Goal: Task Accomplishment & Management: Manage account settings

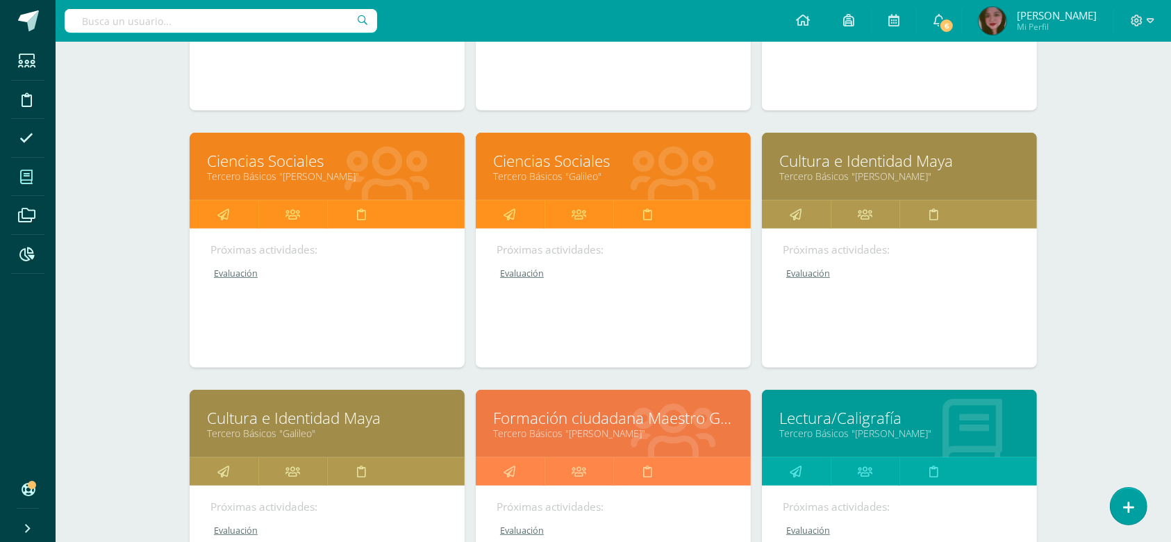
scroll to position [591, 0]
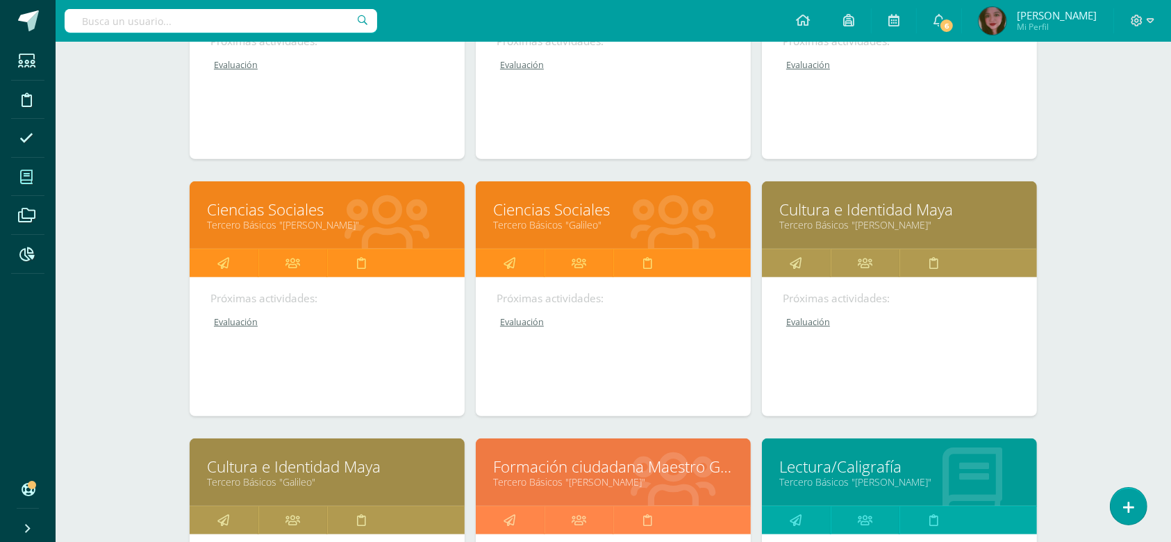
click at [842, 203] on link "Cultura e Identidad Maya" at bounding box center [899, 210] width 240 height 22
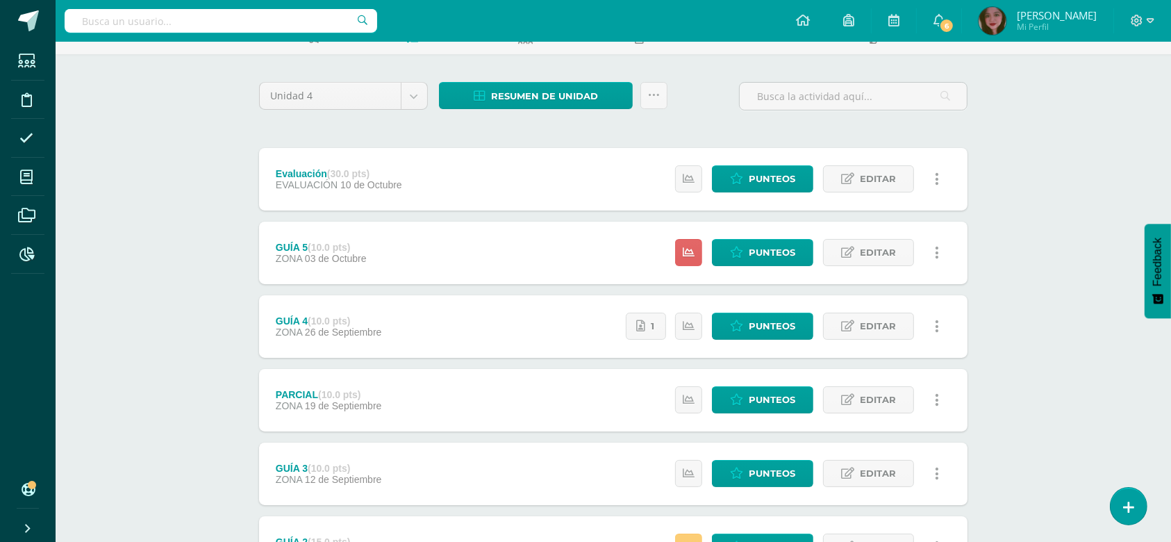
scroll to position [92, 0]
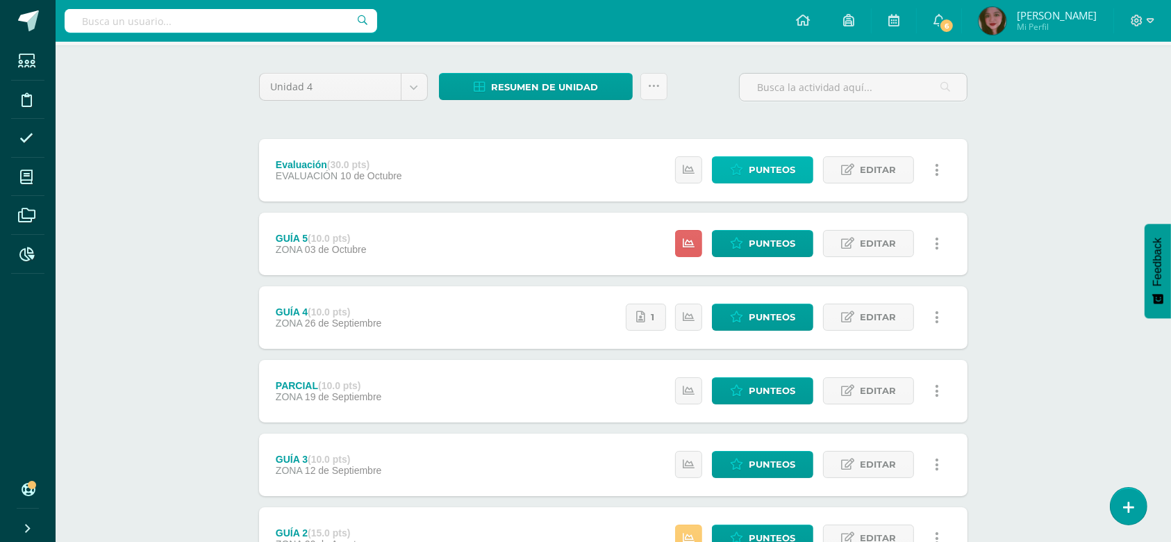
click at [782, 176] on span "Punteos" at bounding box center [772, 170] width 47 height 26
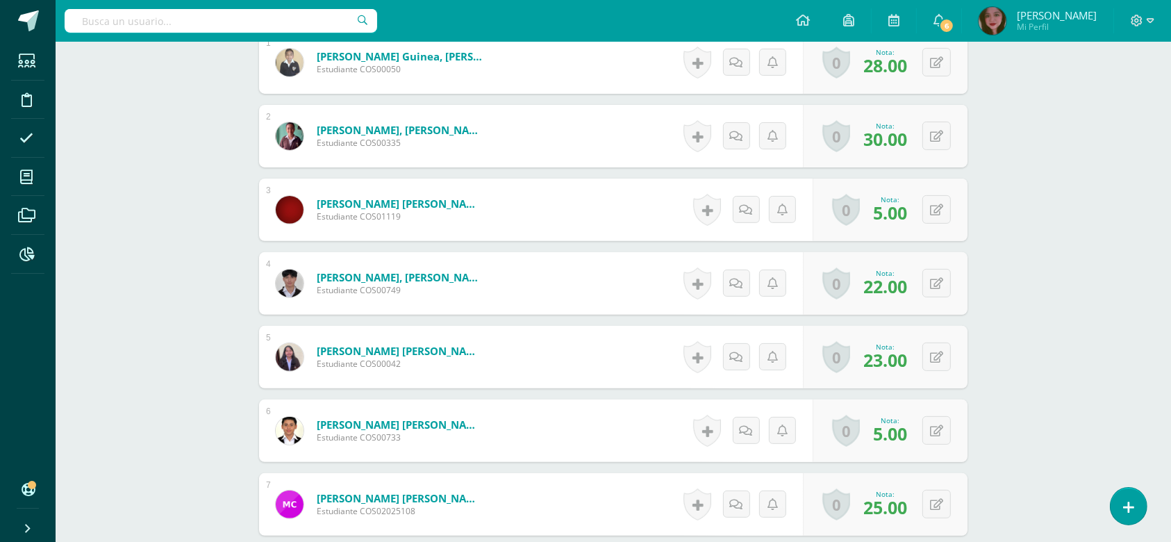
scroll to position [452, 0]
click at [944, 207] on button at bounding box center [945, 208] width 29 height 29
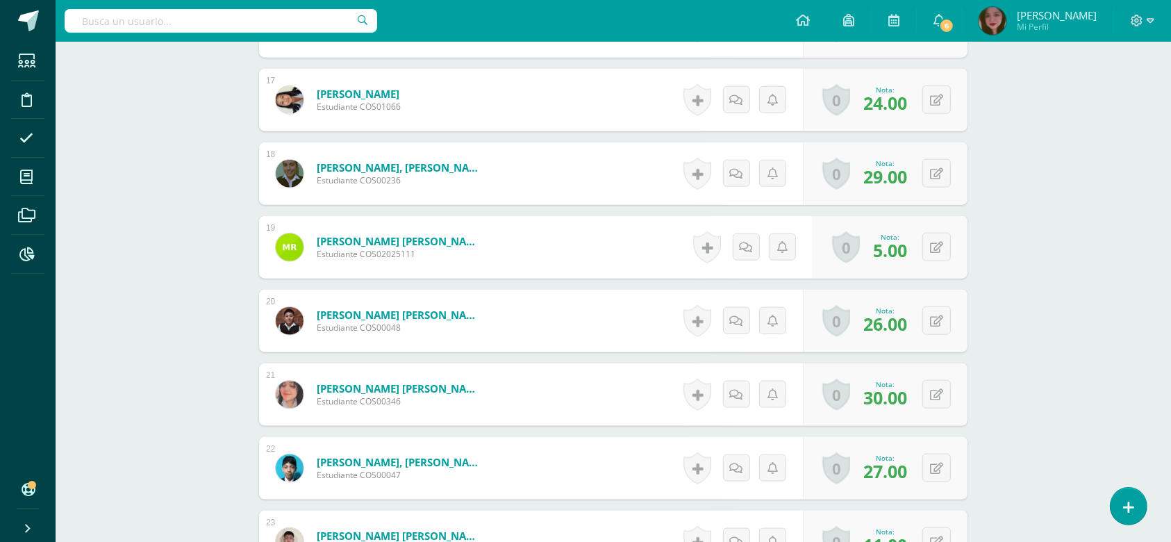
scroll to position [1650, 0]
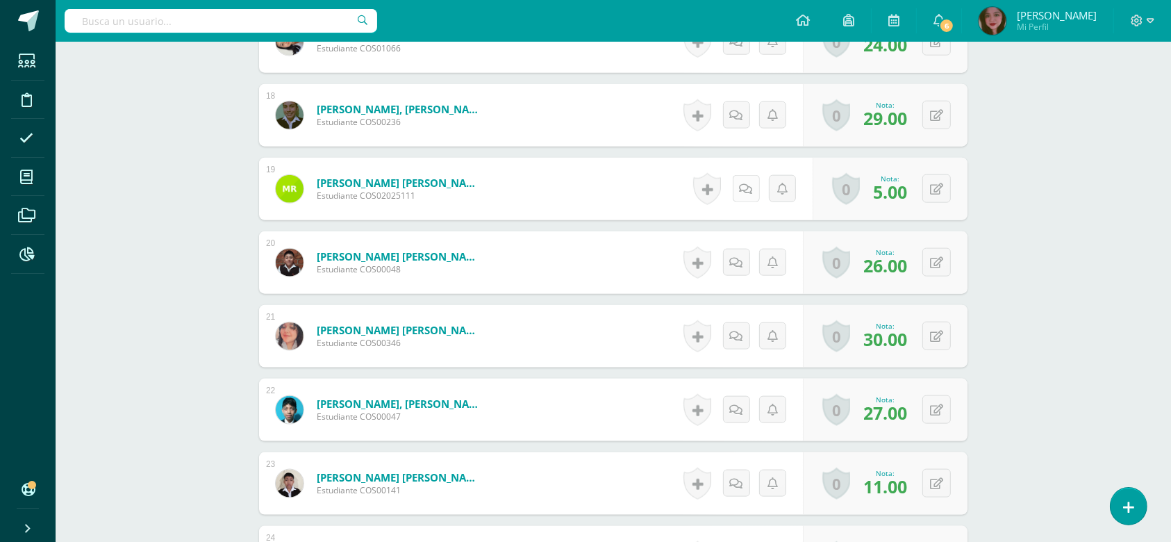
click at [755, 189] on link at bounding box center [746, 188] width 27 height 27
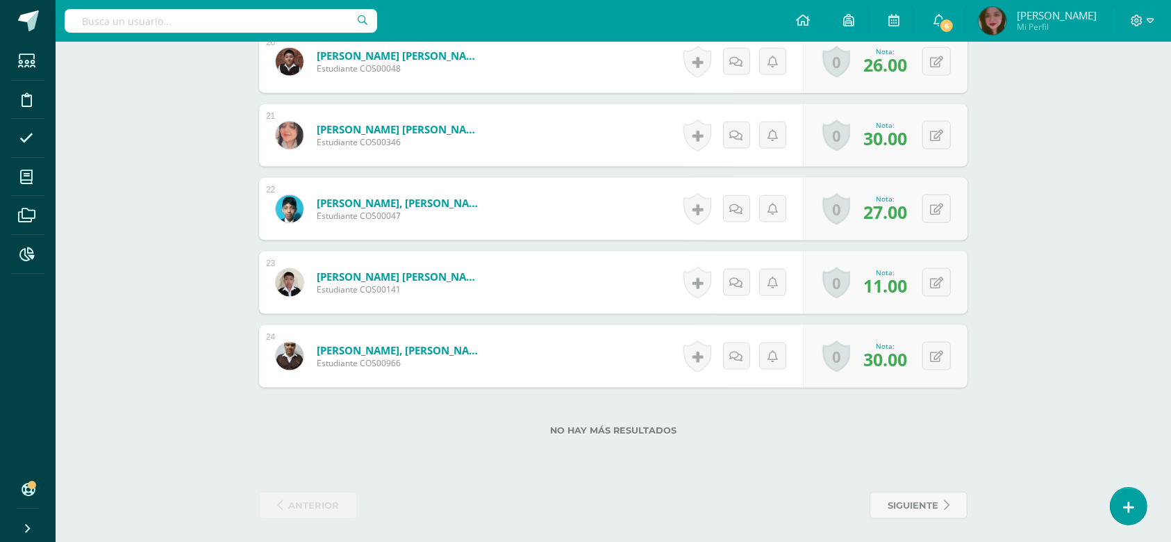
scroll to position [1857, 0]
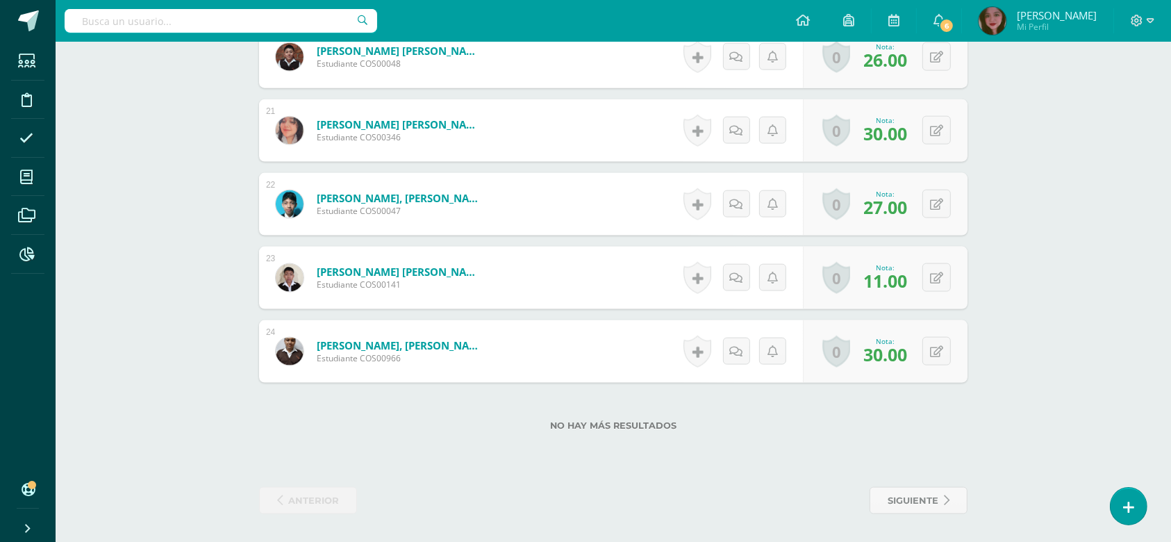
drag, startPoint x: 651, startPoint y: 466, endPoint x: 658, endPoint y: 585, distance: 119.6
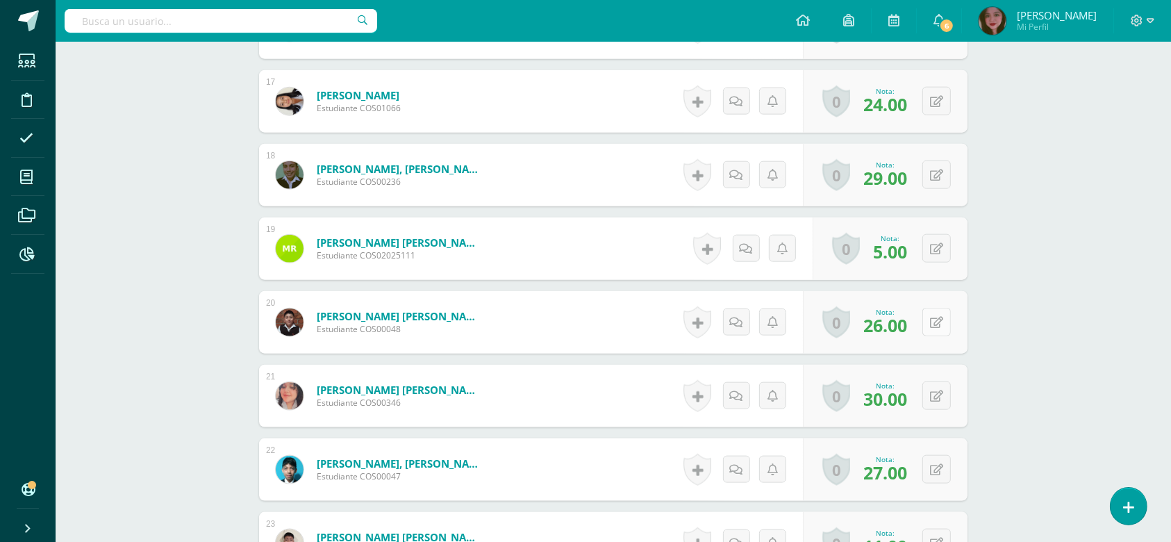
scroll to position [1579, 0]
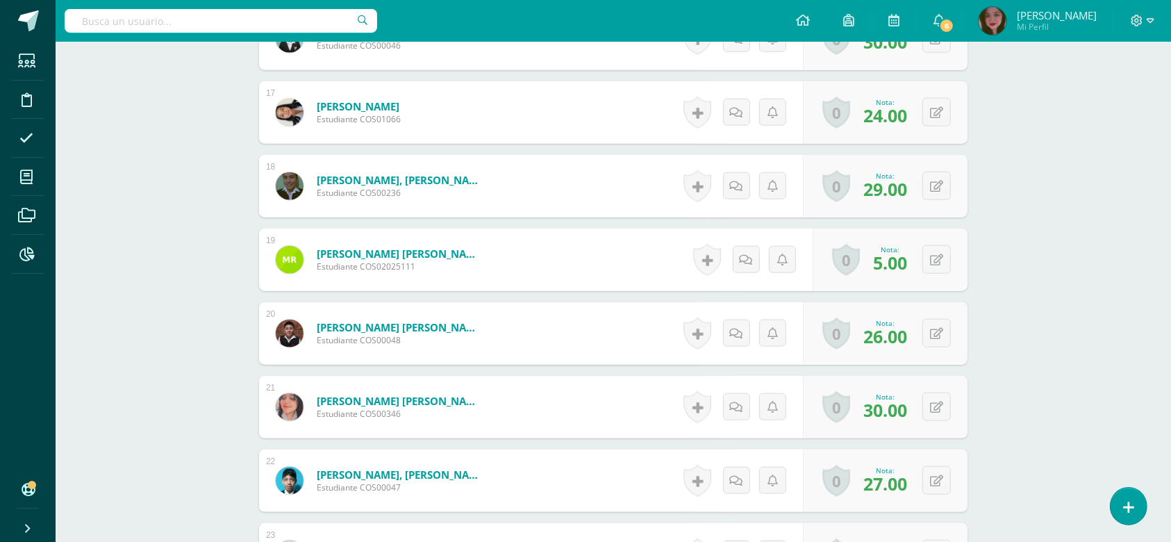
drag, startPoint x: 941, startPoint y: 211, endPoint x: 938, endPoint y: 242, distance: 31.4
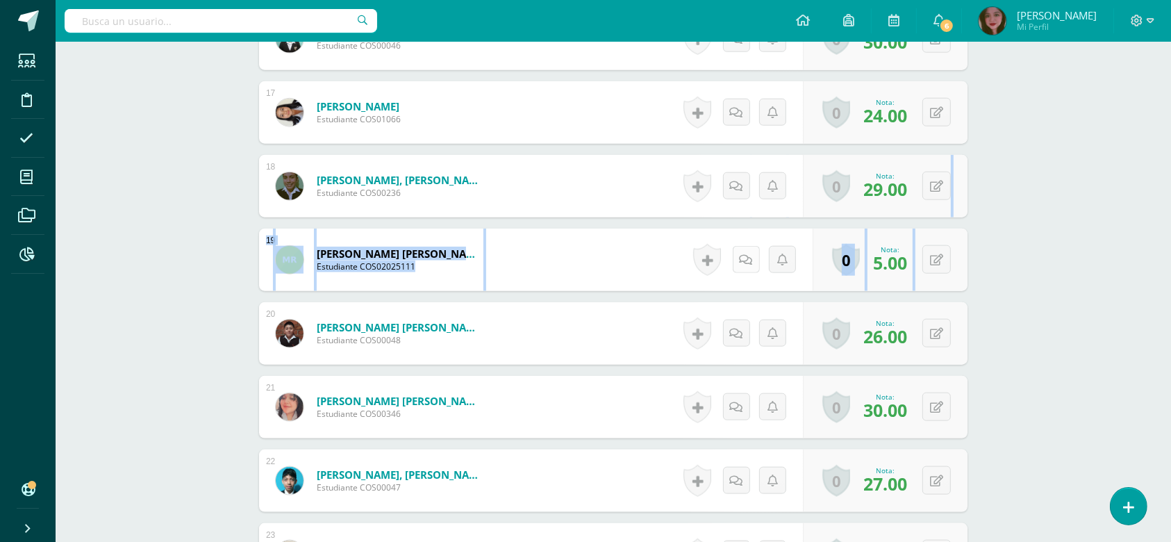
click at [750, 267] on link at bounding box center [746, 259] width 27 height 27
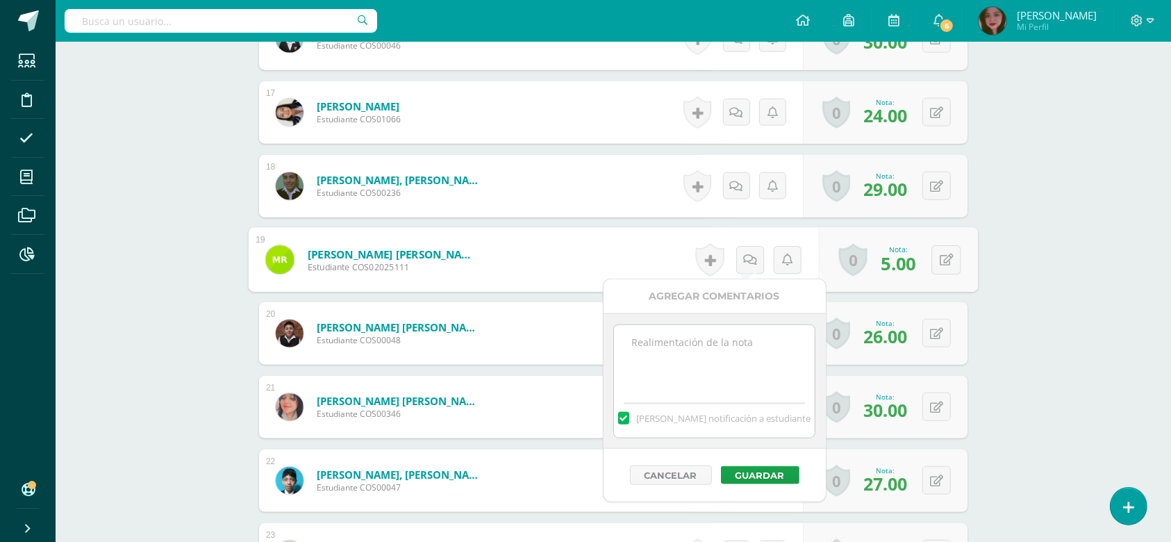
click at [727, 363] on textarea at bounding box center [714, 359] width 201 height 69
click at [678, 342] on textarea "No se presento a la reprogramación de la evaluación el día 10 de octubre." at bounding box center [714, 359] width 201 height 69
click at [0, 0] on lt-span "present ó" at bounding box center [0, 0] width 0 height 0
type textarea "No se presentó a la reprogramación de la evaluación el día 10 de octubre."
click at [761, 490] on div "Cancelar Guardar" at bounding box center [714, 475] width 222 height 53
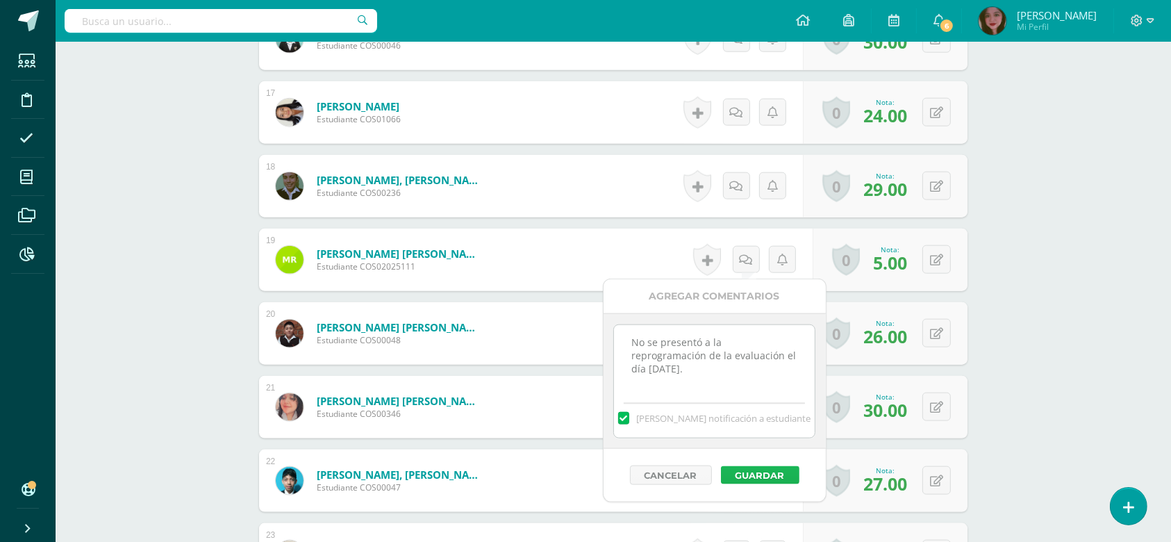
click at [765, 474] on button "Guardar" at bounding box center [760, 475] width 78 height 18
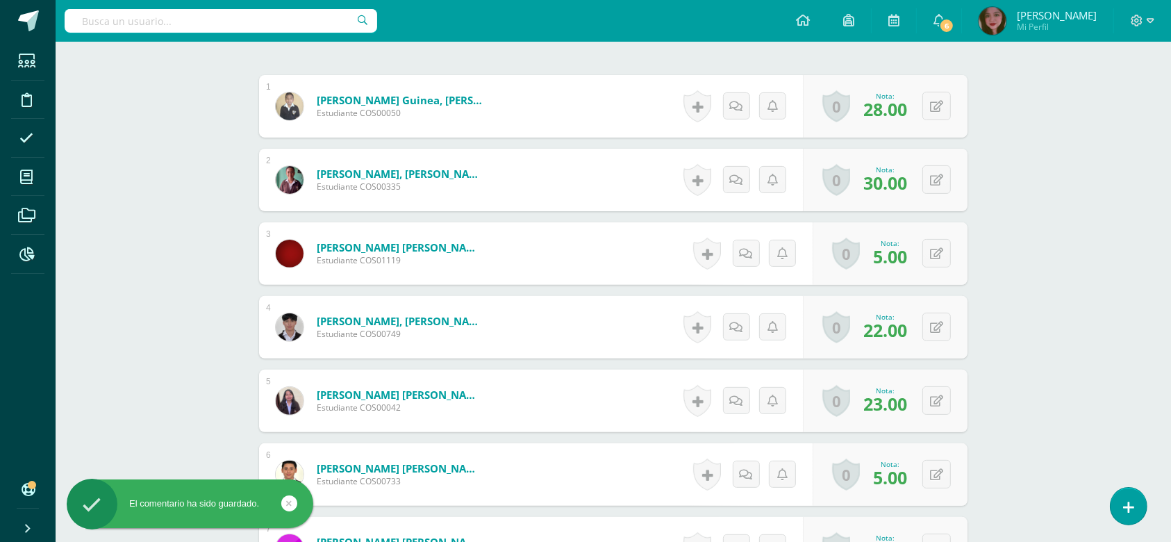
scroll to position [401, 0]
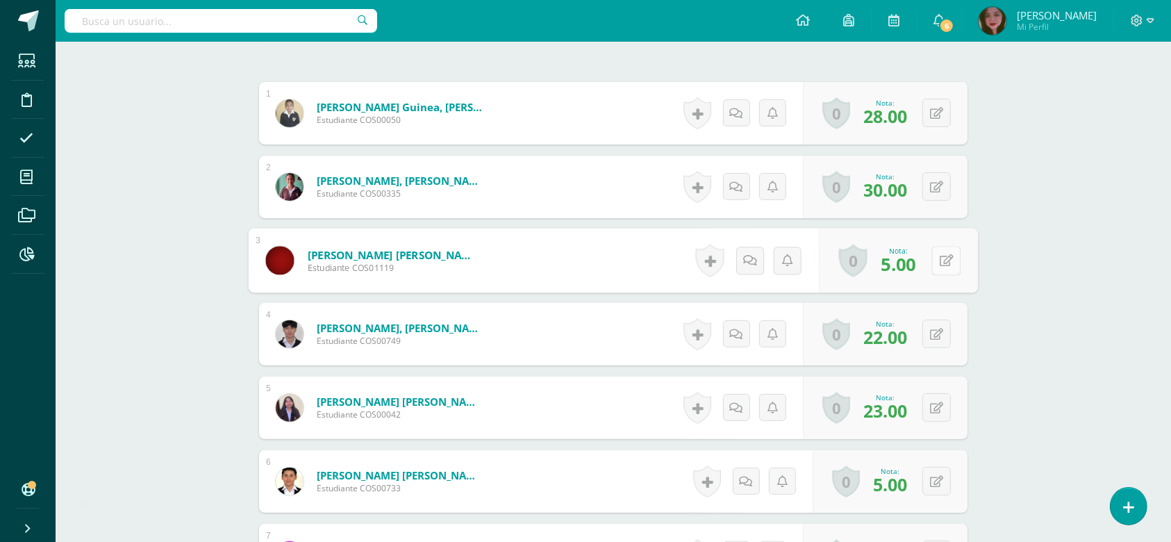
click at [939, 264] on icon at bounding box center [946, 260] width 14 height 12
click at [835, 263] on input "5.00" at bounding box center [851, 265] width 56 height 28
click at [836, 260] on input "5.00" at bounding box center [851, 265] width 56 height 28
click at [851, 268] on input "195.00" at bounding box center [851, 265] width 56 height 28
click at [906, 262] on icon at bounding box center [909, 265] width 12 height 12
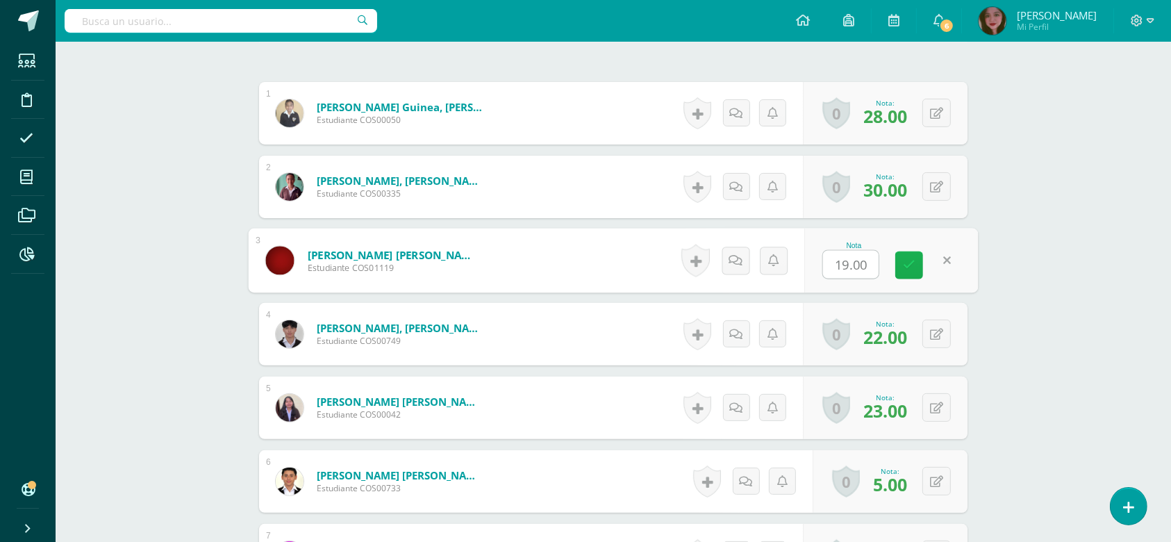
click at [919, 264] on link at bounding box center [909, 265] width 28 height 28
type input "19.00"
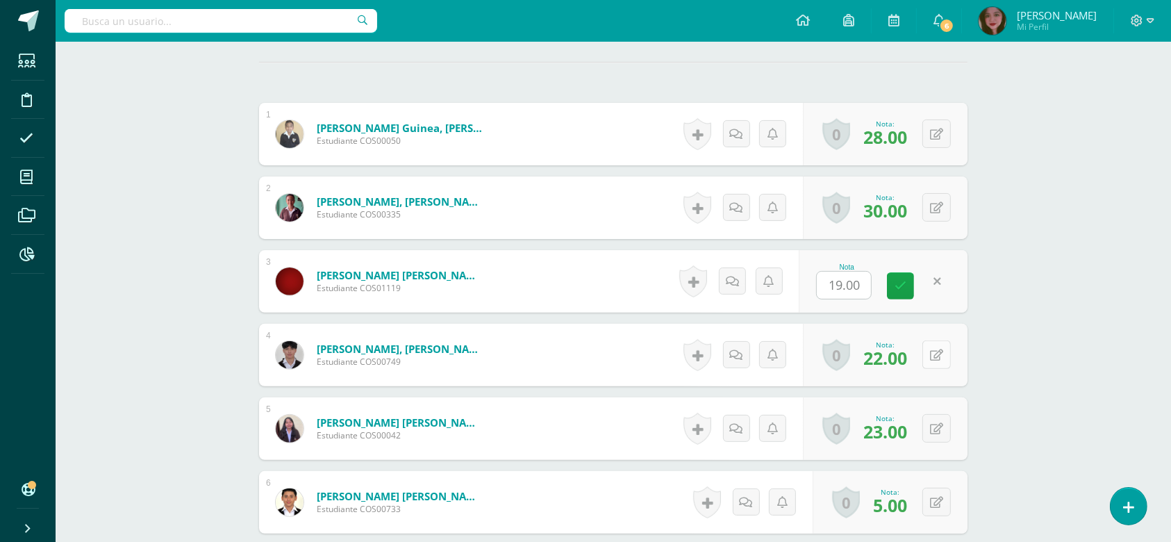
scroll to position [494, 0]
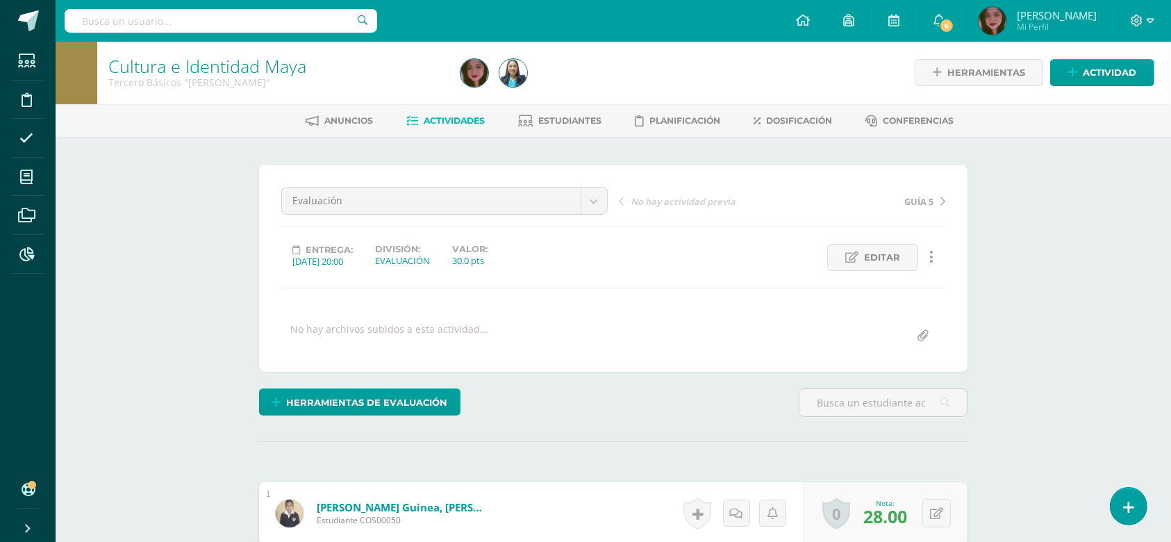
scroll to position [1, 0]
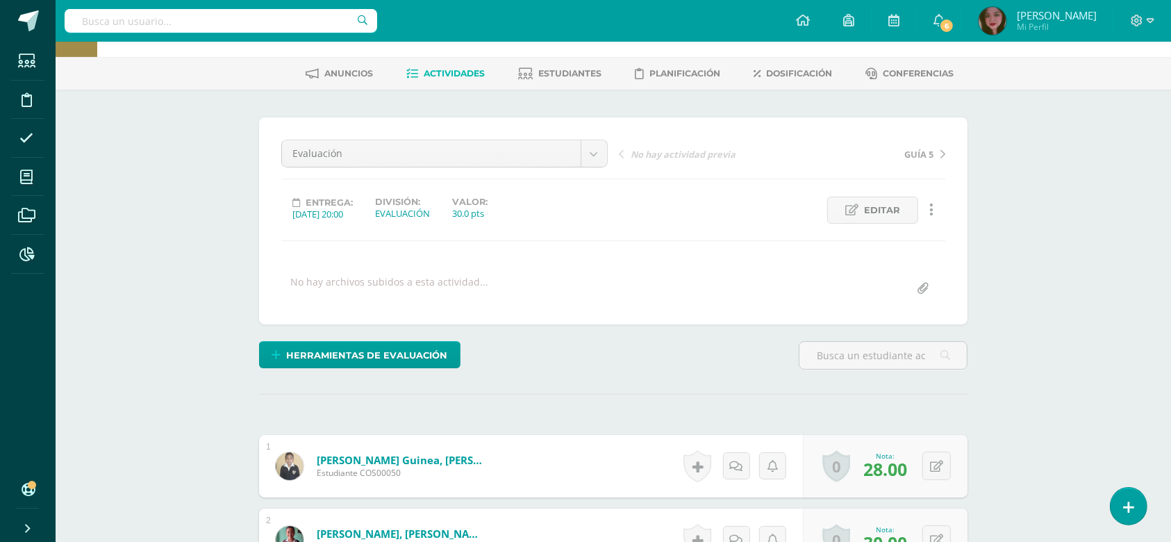
scroll to position [33, 0]
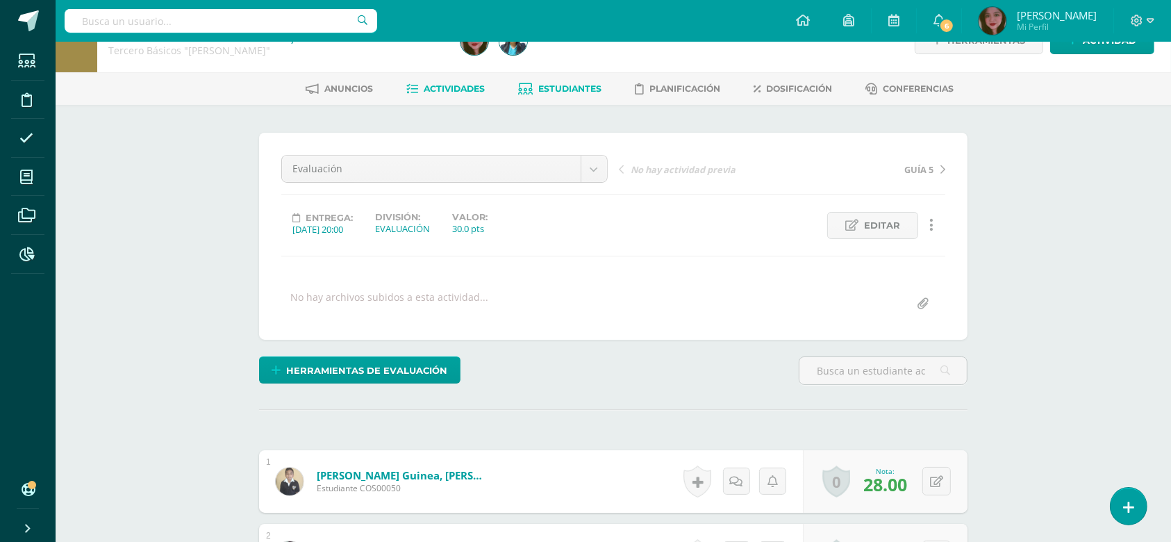
click at [589, 79] on link "Estudiantes" at bounding box center [560, 89] width 83 height 22
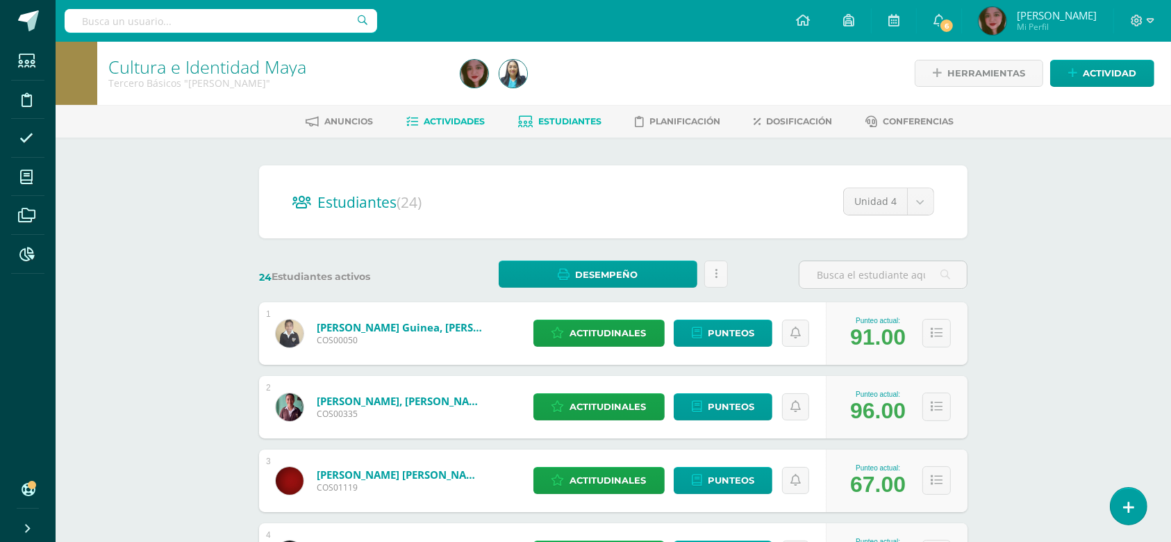
click at [453, 116] on span "Actividades" at bounding box center [454, 121] width 61 height 10
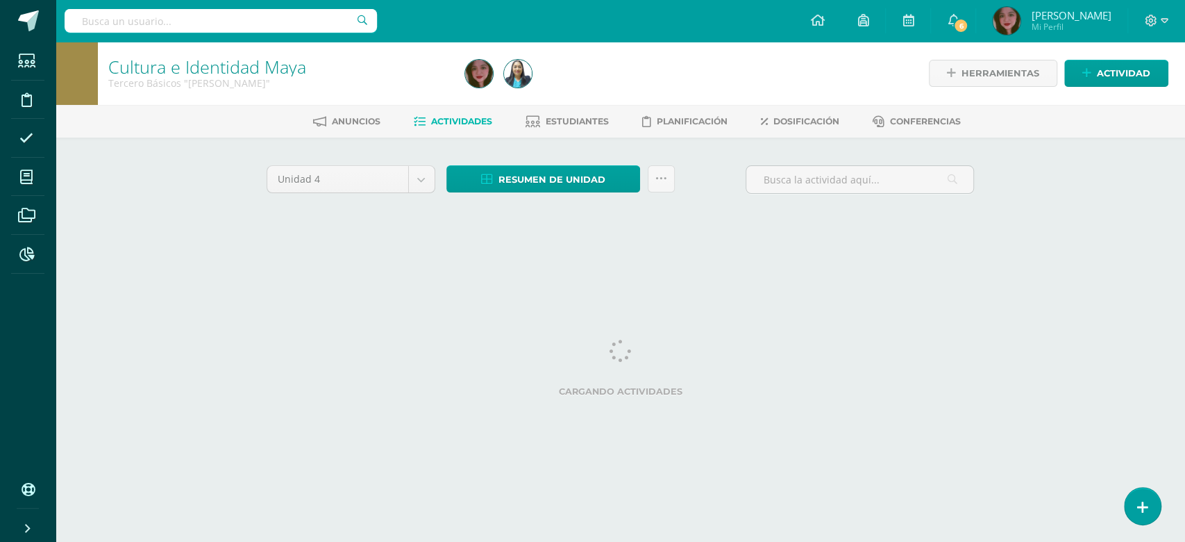
click at [603, 259] on html "Estudiantes Disciplina Asistencia Mis cursos Archivos Reportes Soporte Ayuda Re…" at bounding box center [592, 129] width 1185 height 259
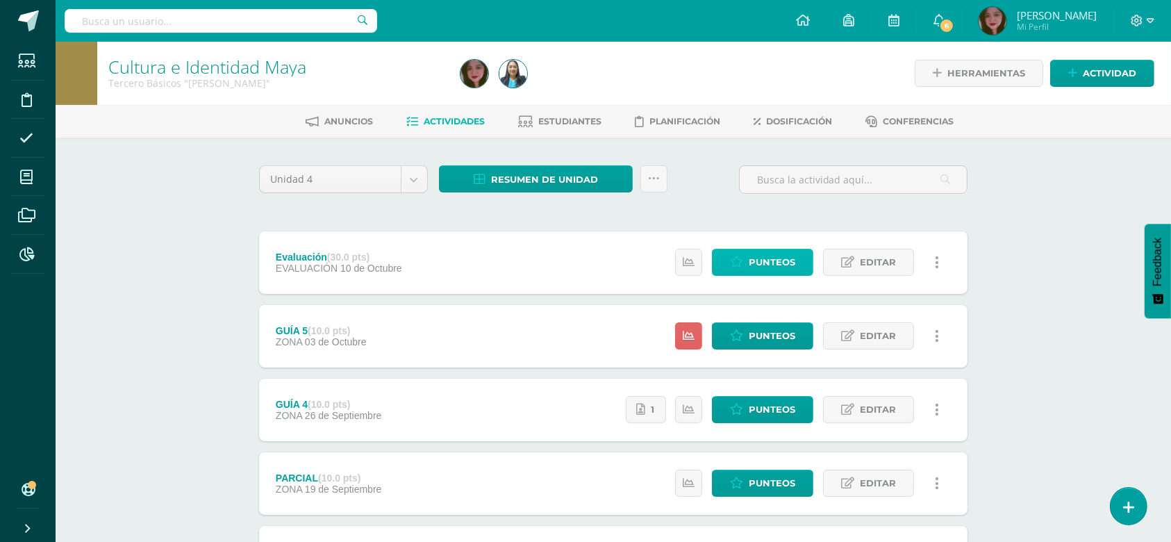
click at [740, 256] on icon at bounding box center [736, 262] width 13 height 12
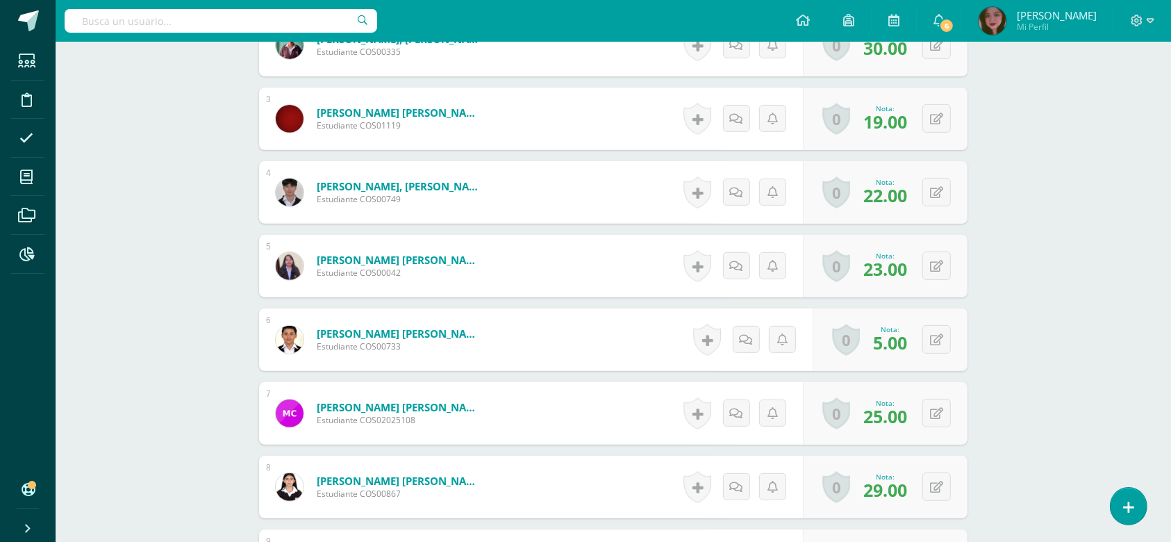
scroll to position [551, 0]
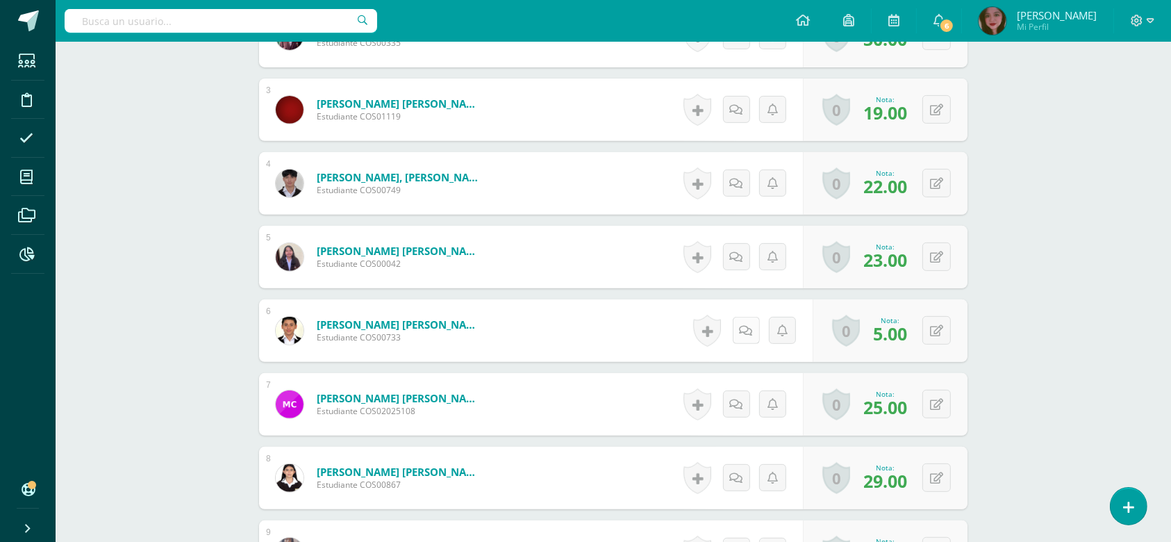
click at [740, 333] on link at bounding box center [746, 330] width 27 height 27
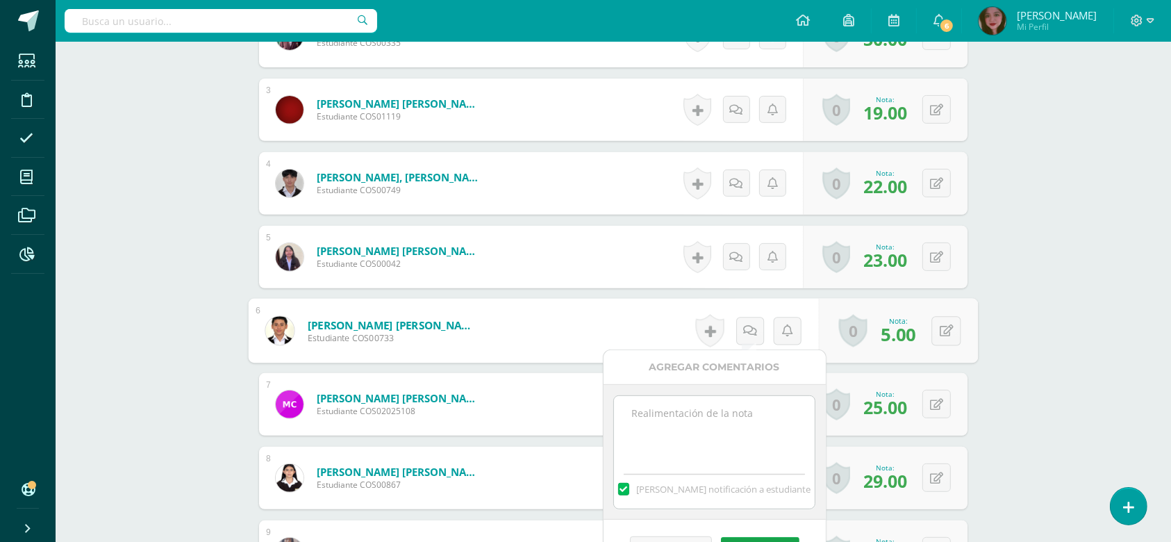
click at [726, 419] on textarea at bounding box center [714, 430] width 201 height 69
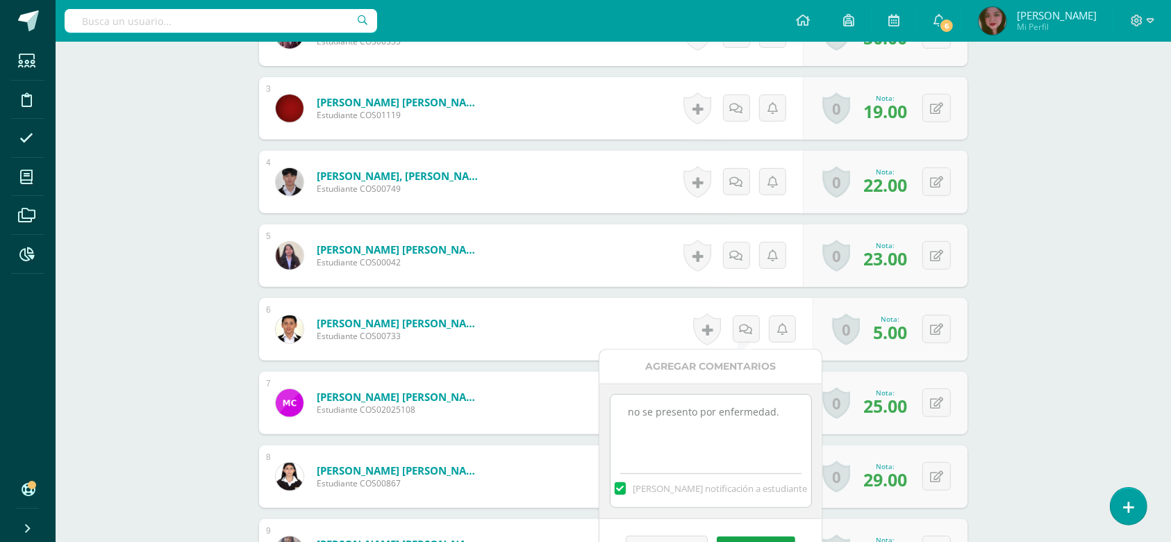
click at [665, 419] on textarea "no se presento por enfermedad." at bounding box center [710, 428] width 201 height 69
click at [678, 419] on textarea "no se presento por enfermedad." at bounding box center [710, 428] width 201 height 69
click at [697, 414] on textarea "no se presento por enfermedad." at bounding box center [710, 428] width 201 height 69
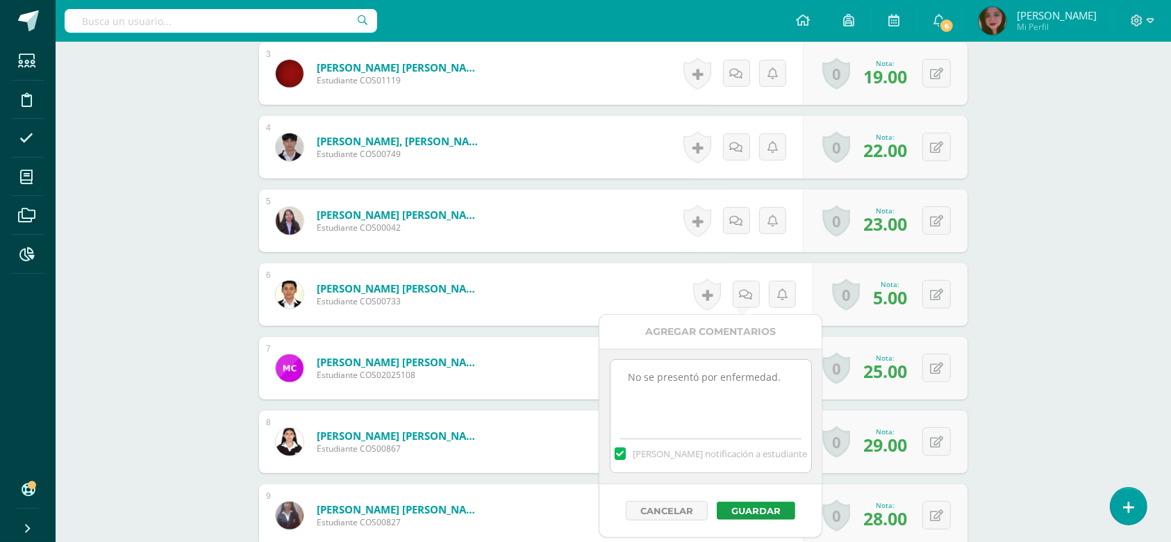
scroll to position [645, 0]
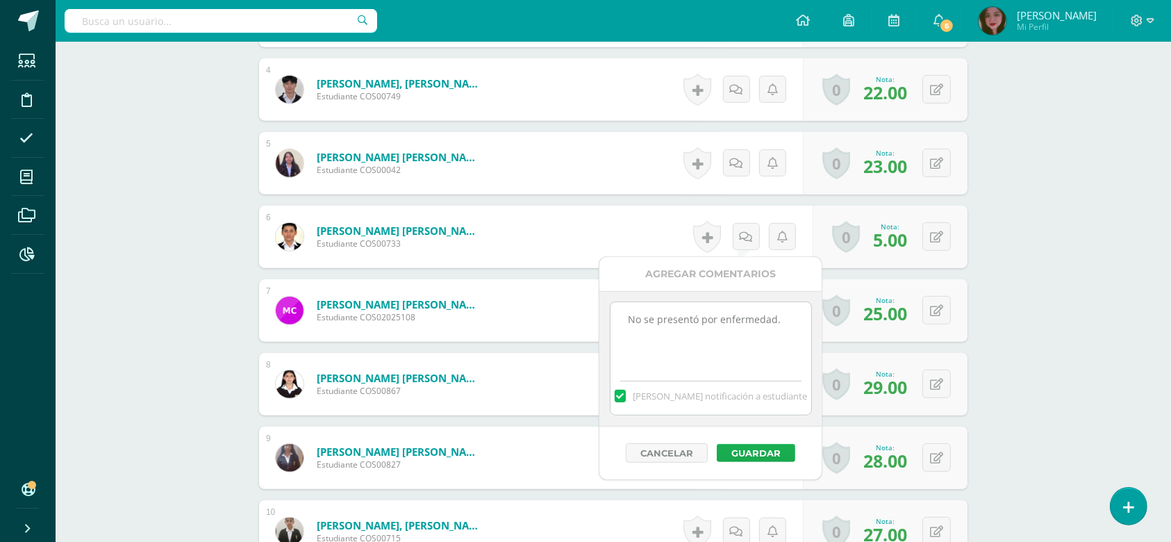
type textarea "No se presentó por enfermedad."
click at [753, 451] on button "Guardar" at bounding box center [756, 453] width 78 height 18
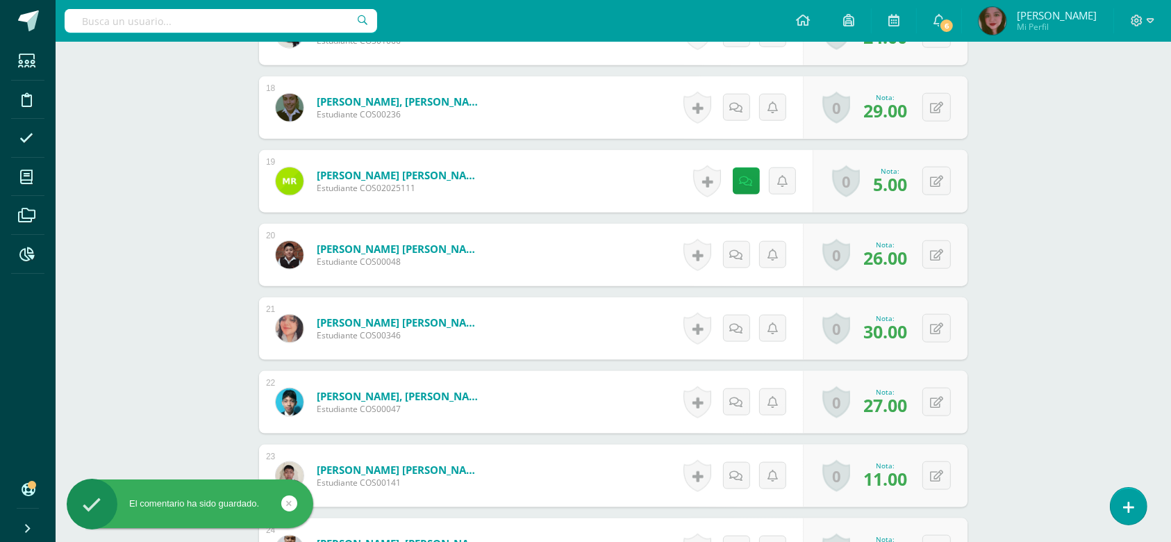
scroll to position [1664, 0]
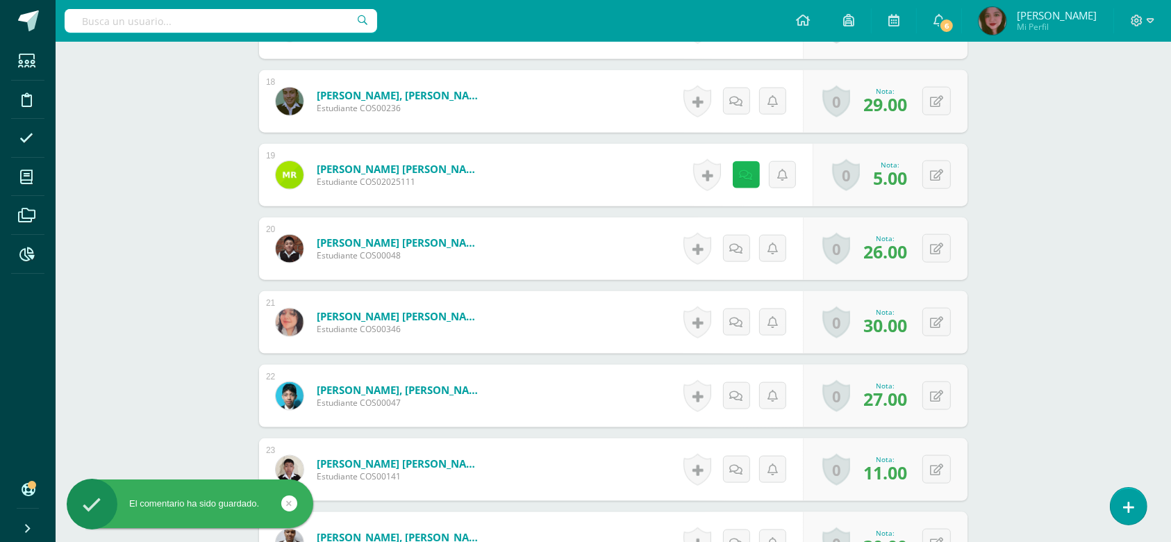
click at [746, 181] on link at bounding box center [746, 174] width 27 height 27
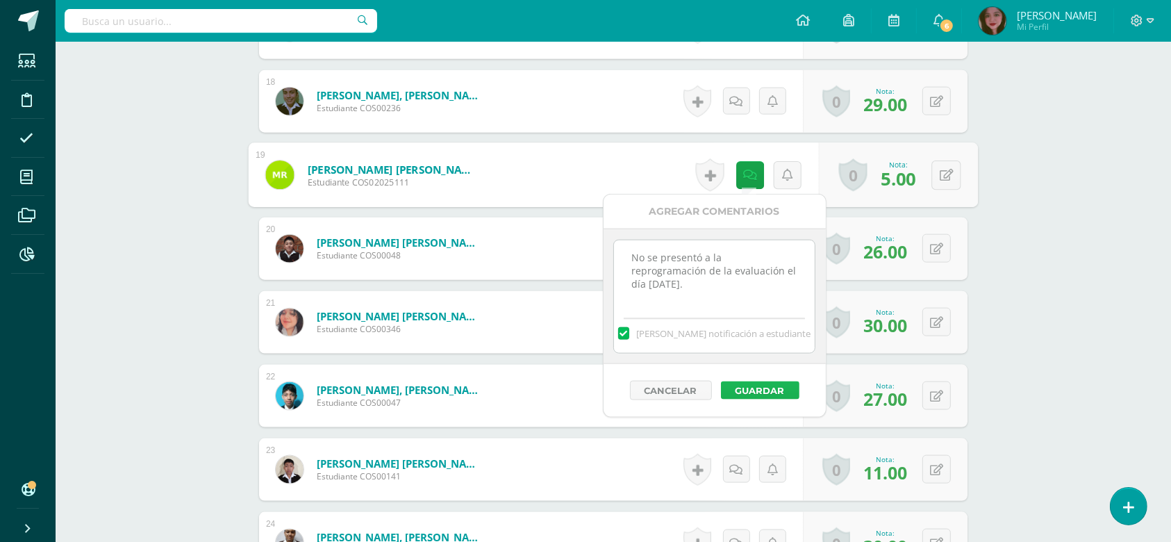
click at [765, 381] on button "Guardar" at bounding box center [760, 390] width 78 height 18
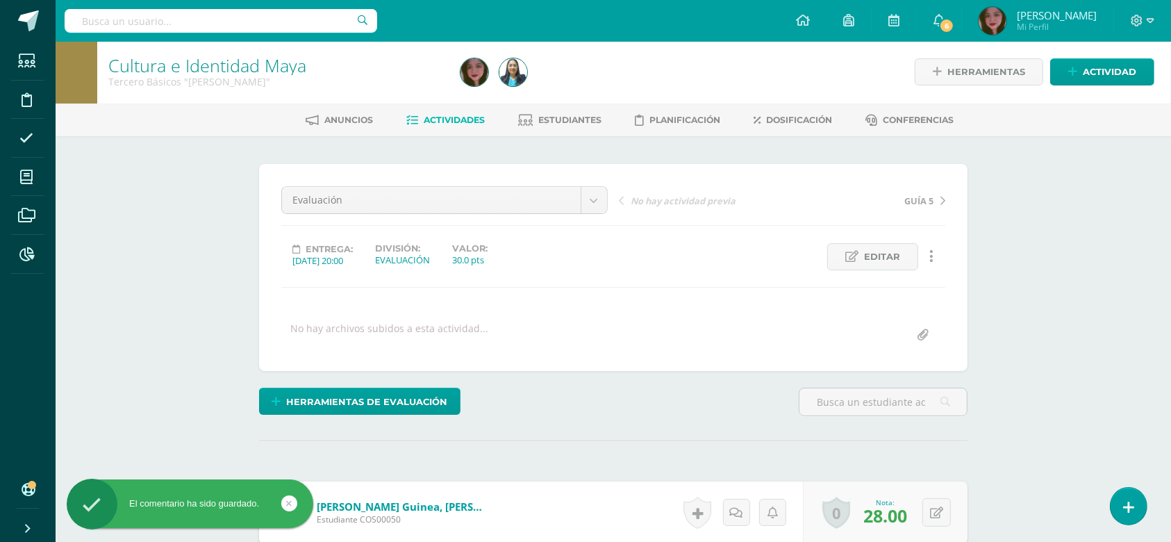
scroll to position [0, 0]
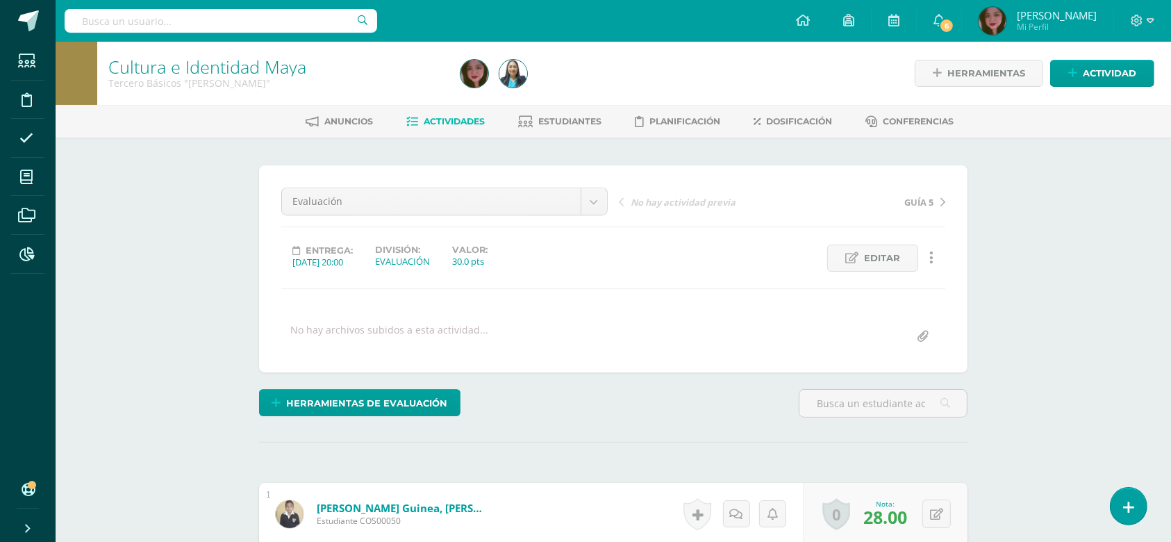
click at [448, 116] on span "Actividades" at bounding box center [454, 121] width 61 height 10
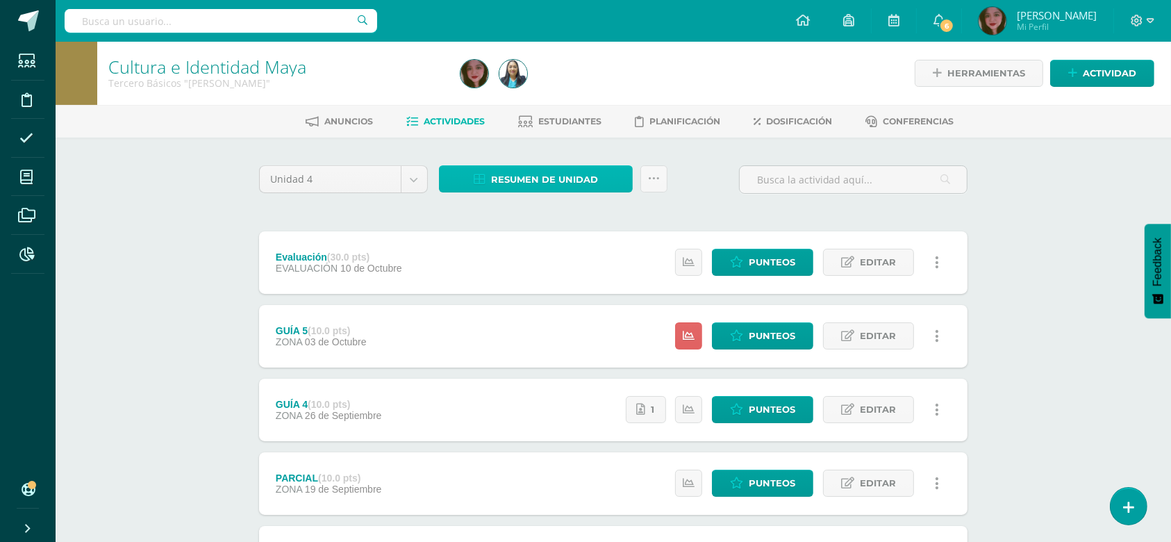
click at [556, 176] on span "Resumen de unidad" at bounding box center [544, 180] width 107 height 26
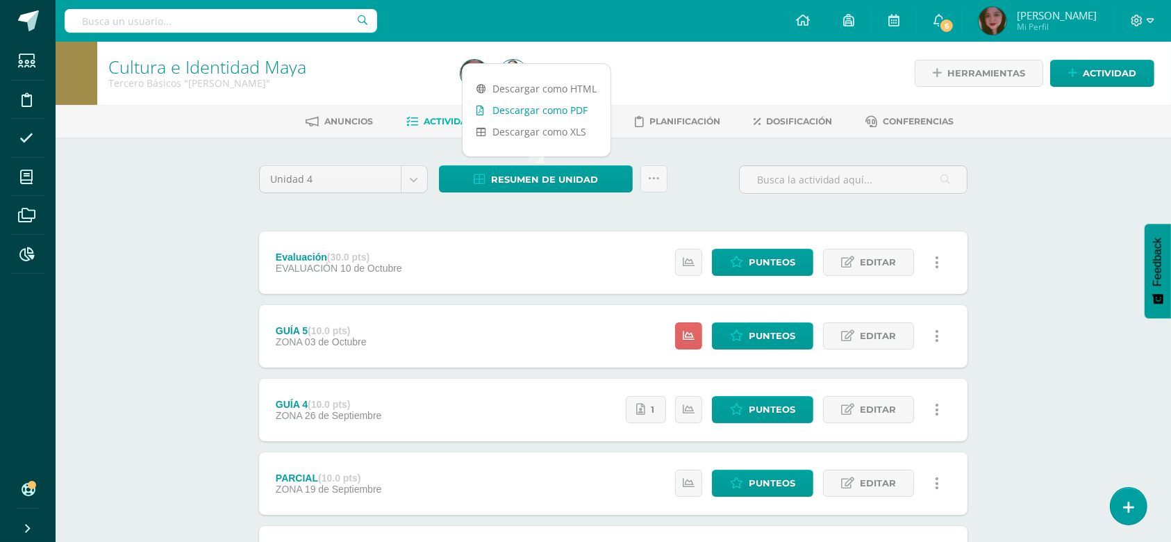
click at [574, 108] on link "Descargar como PDF" at bounding box center [536, 110] width 148 height 22
click at [656, 175] on icon at bounding box center [654, 179] width 12 height 12
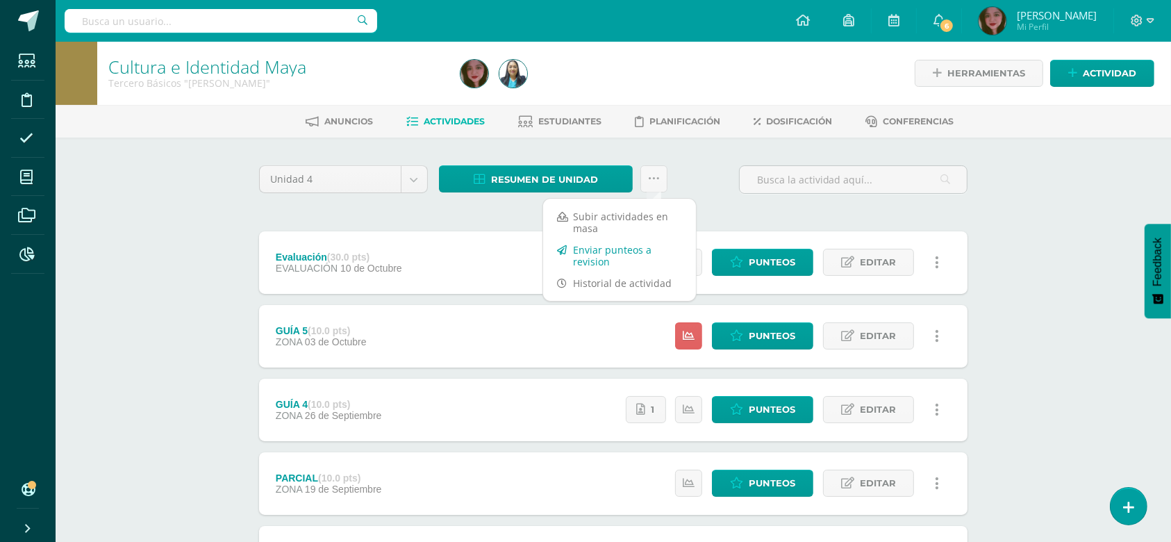
click at [610, 253] on link "Enviar punteos a revision" at bounding box center [619, 255] width 153 height 33
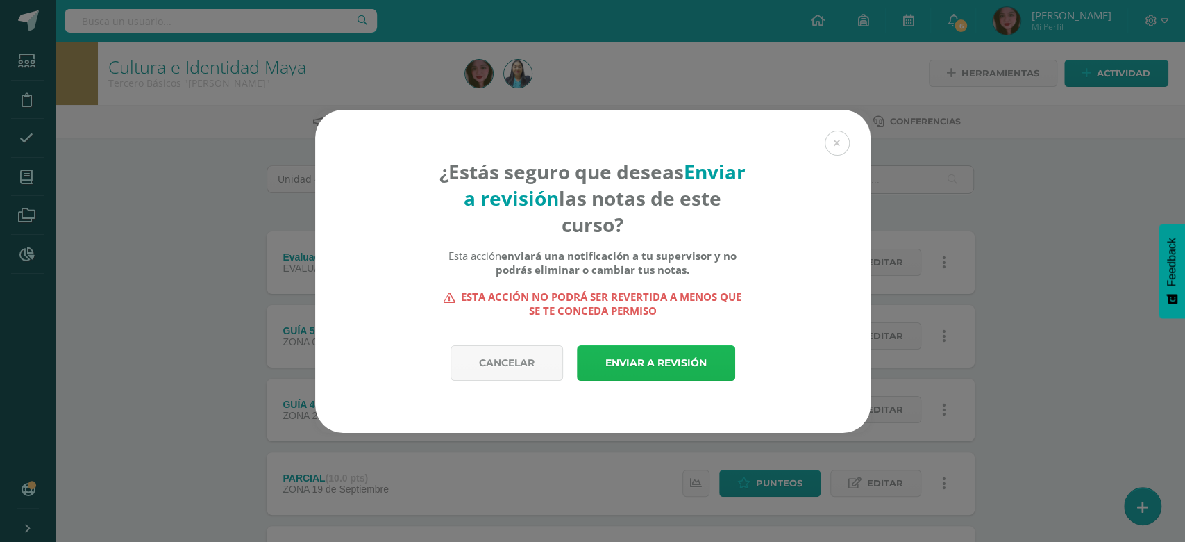
click at [624, 372] on link "Enviar a revisión" at bounding box center [656, 362] width 158 height 35
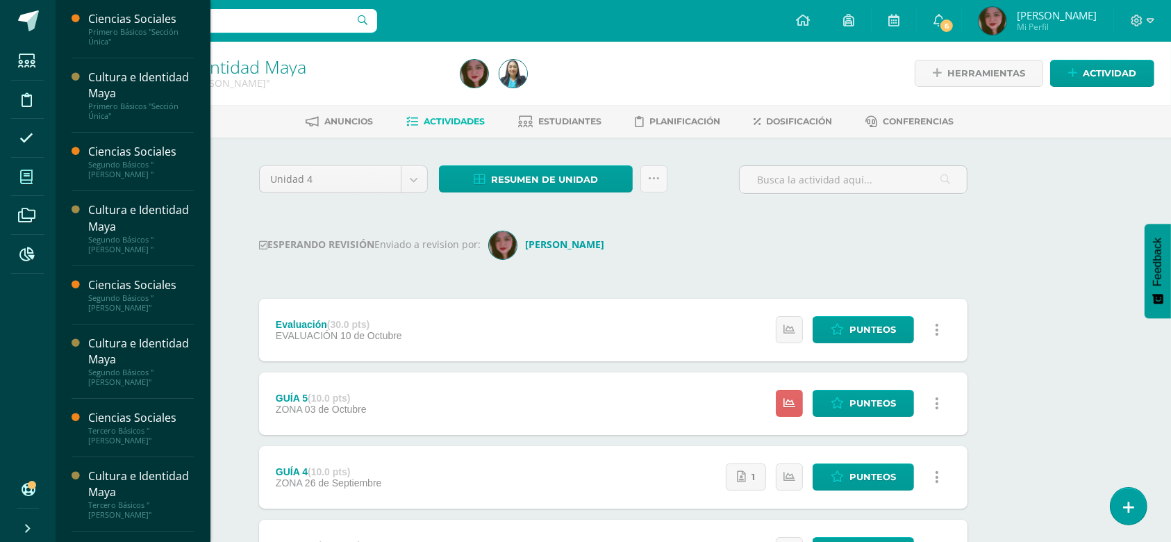
click at [33, 169] on span at bounding box center [26, 176] width 31 height 31
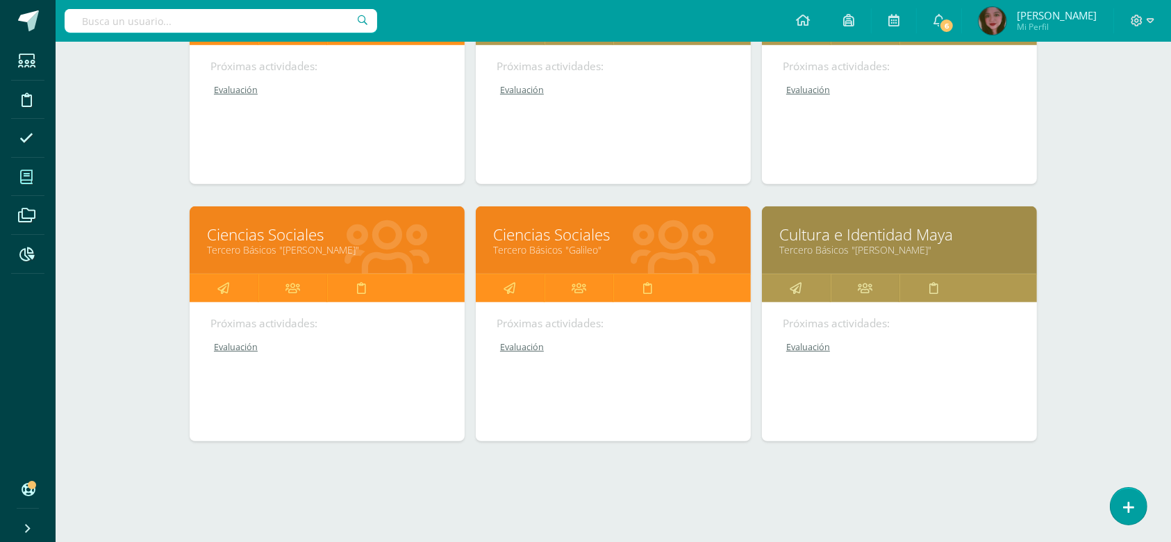
scroll to position [576, 0]
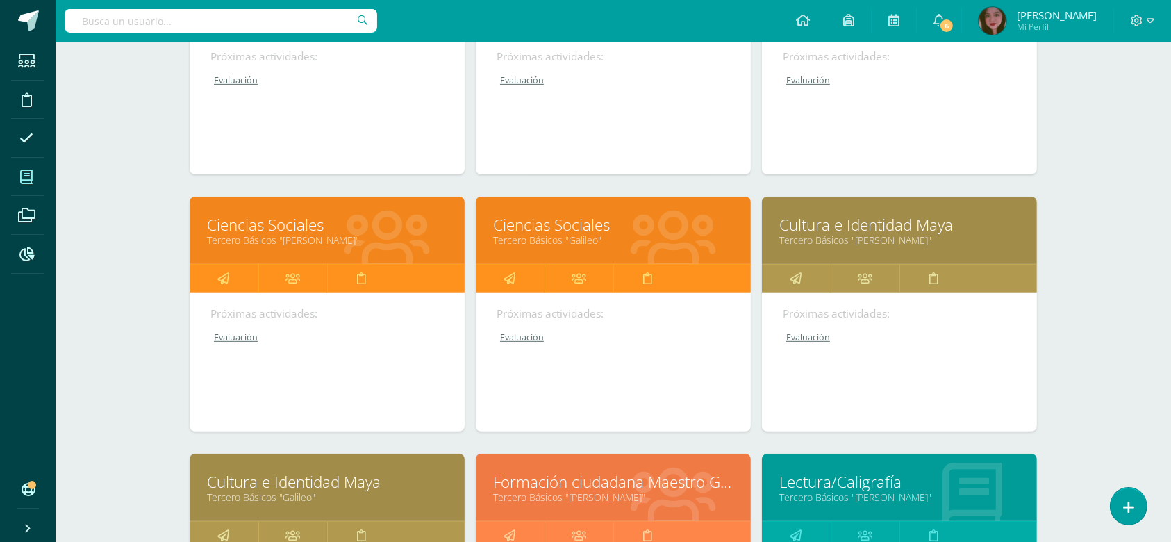
click at [263, 483] on link "Cultura e Identidad Maya" at bounding box center [327, 482] width 240 height 22
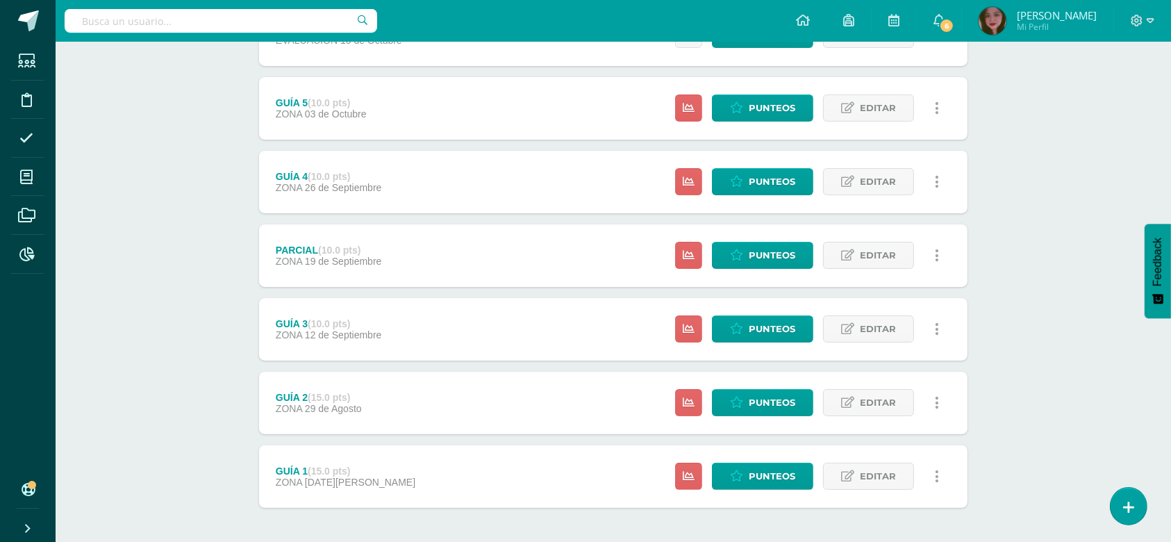
scroll to position [287, 0]
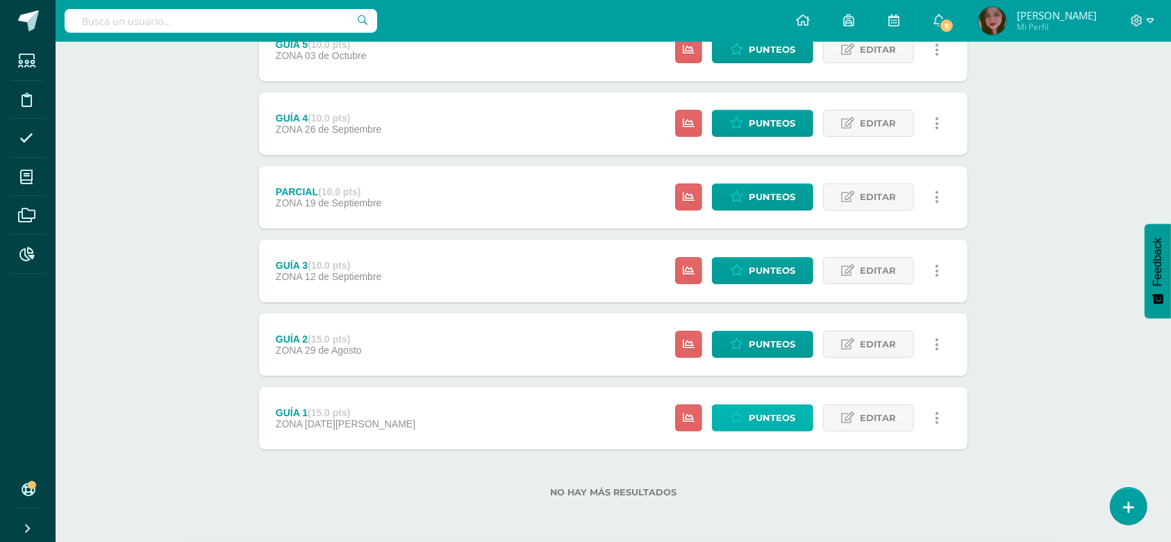
click at [755, 417] on span "Punteos" at bounding box center [772, 418] width 47 height 26
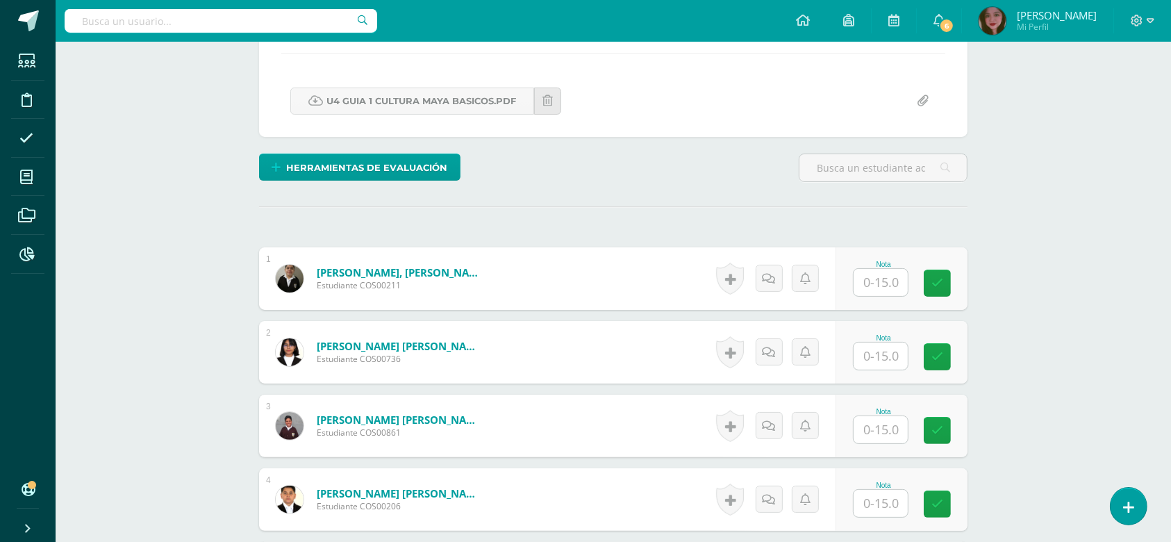
scroll to position [236, 0]
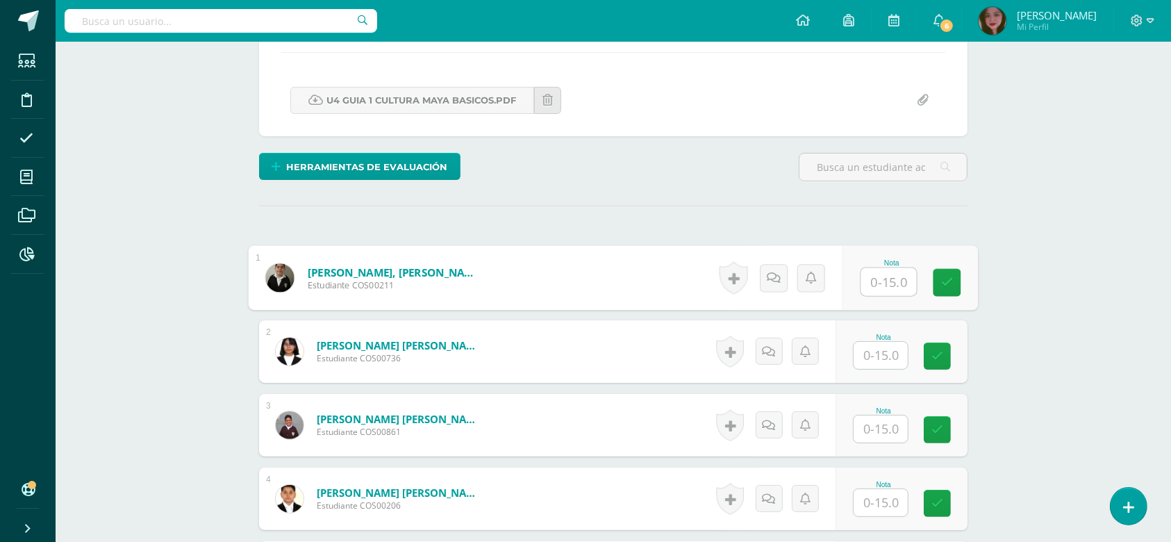
click at [891, 283] on input "text" at bounding box center [889, 282] width 56 height 28
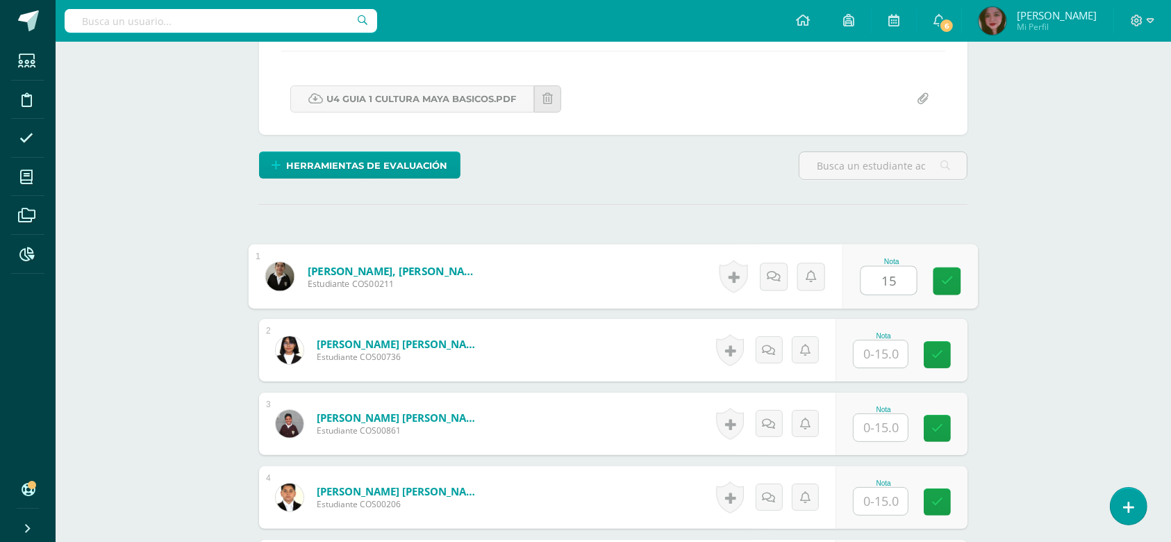
type input "15"
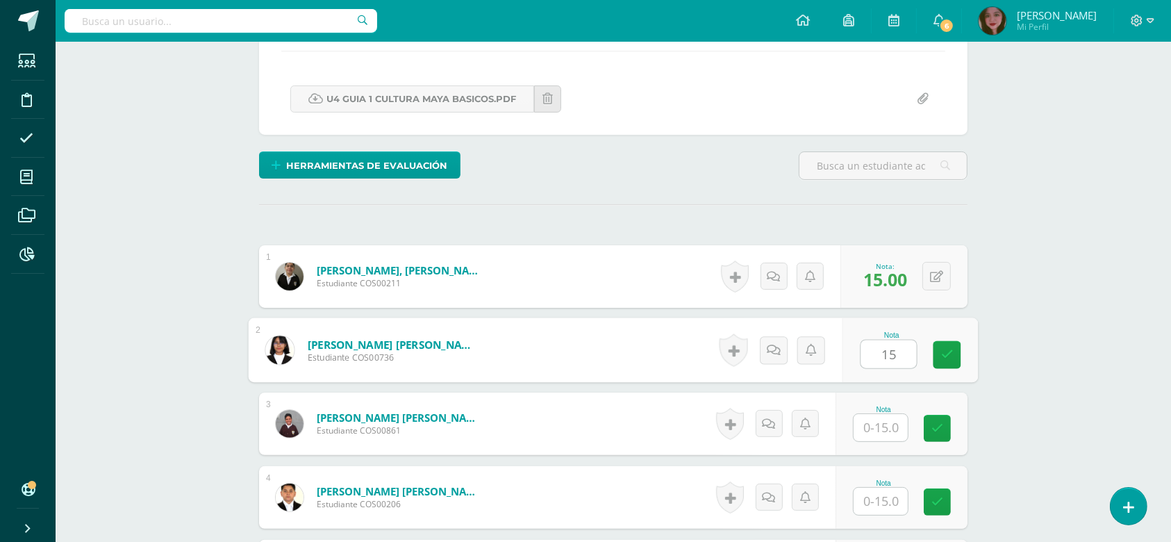
type input "15"
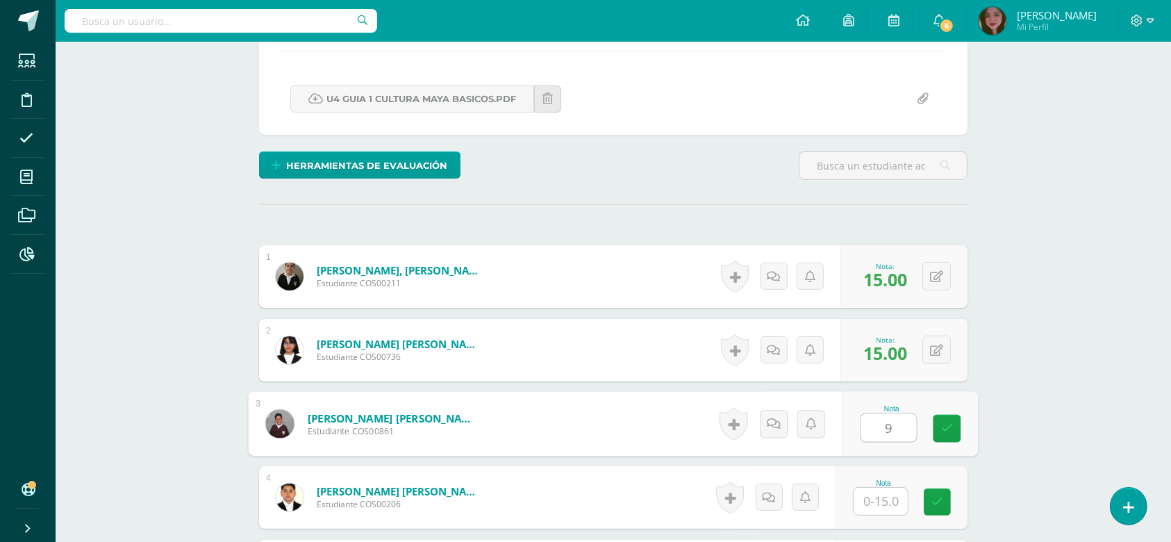
type input "9"
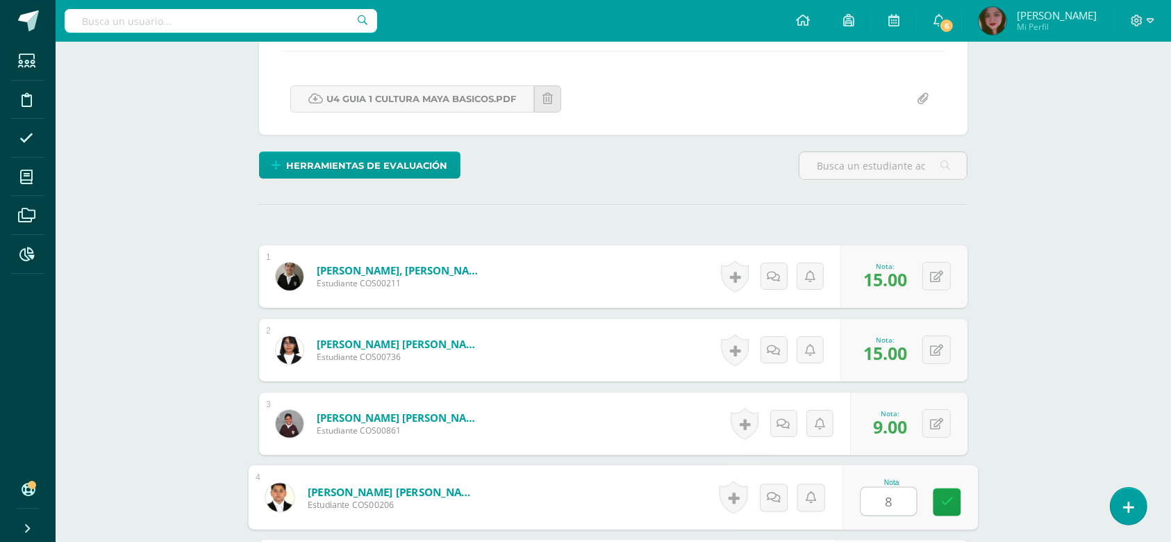
type input "8"
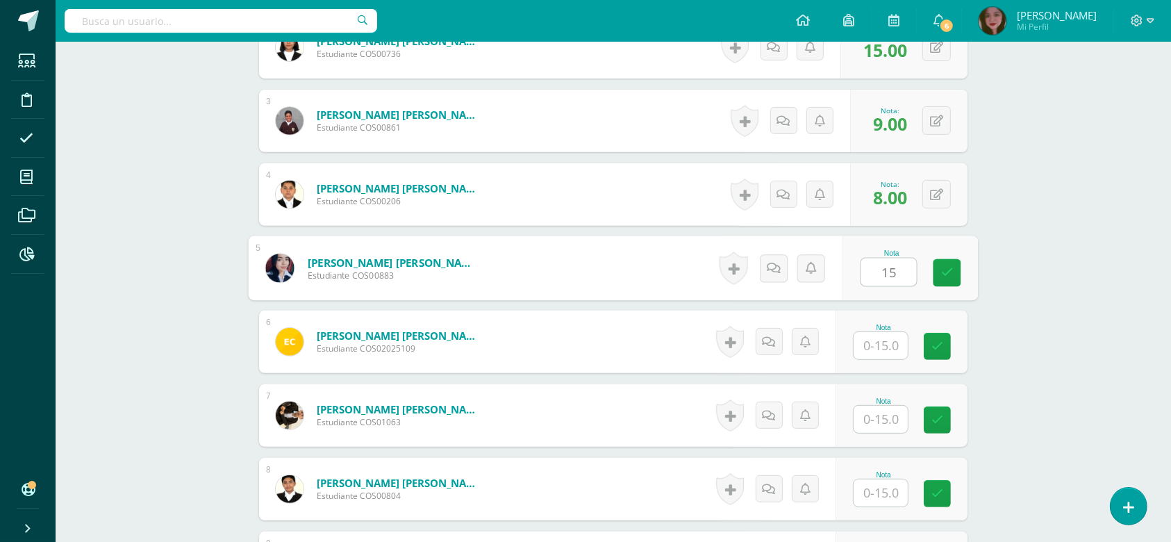
type input "15"
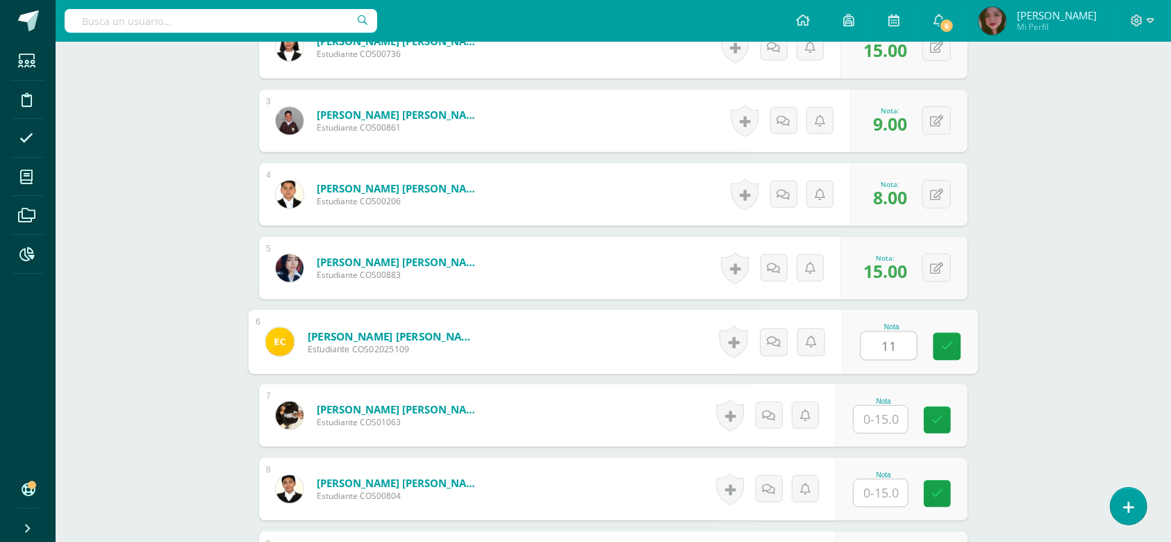
type input "11"
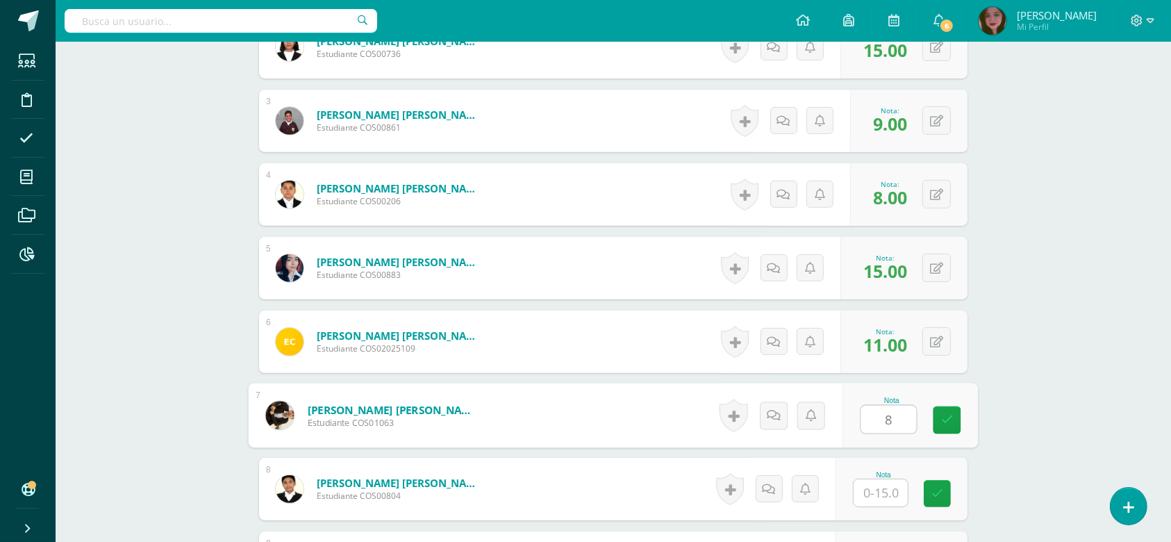
type input "8"
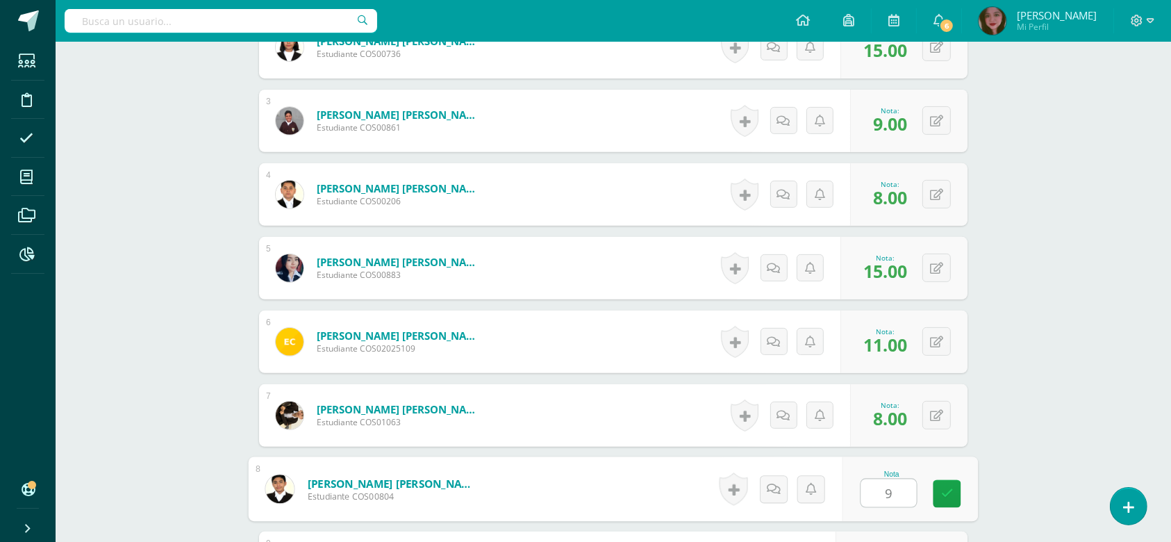
type input "9"
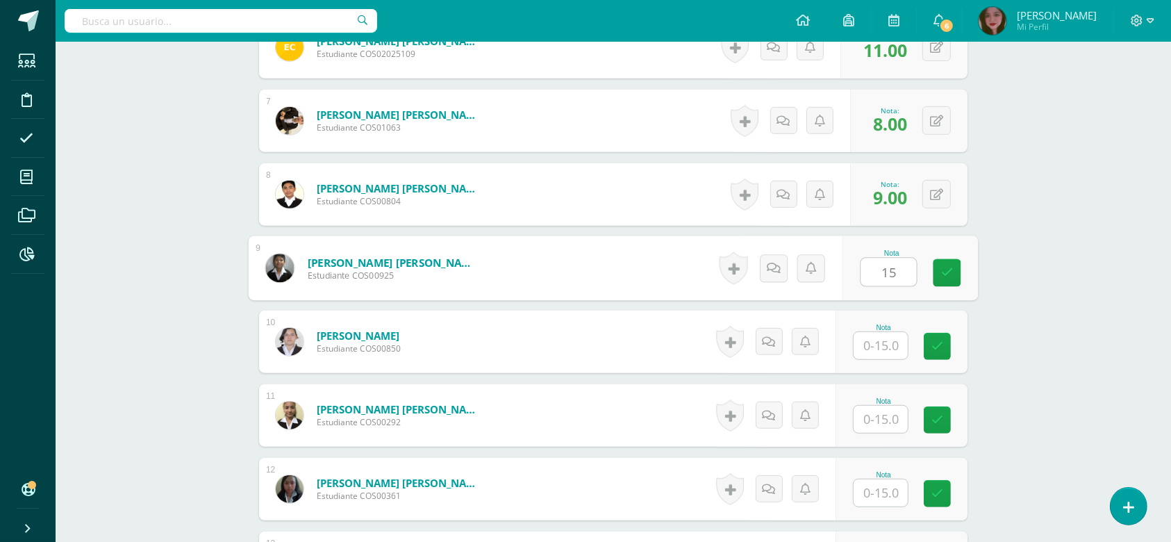
type input "15"
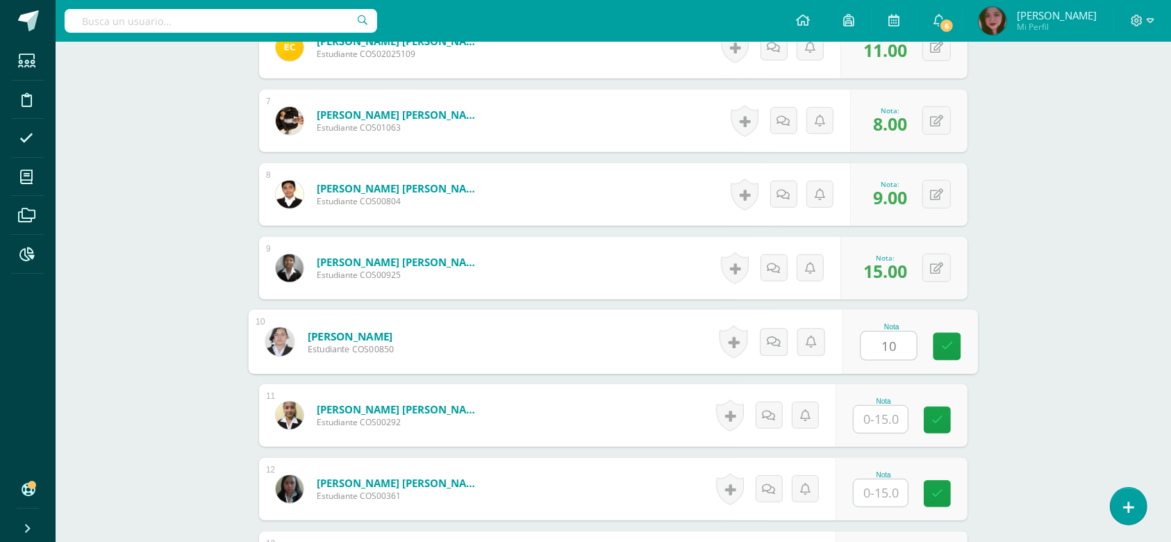
type input "10"
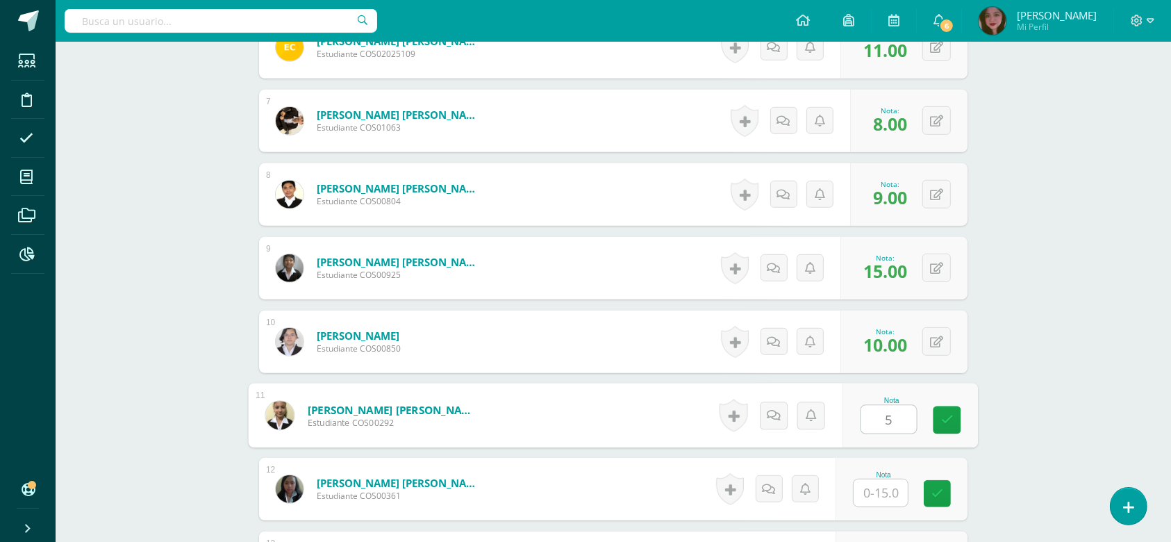
type input "5"
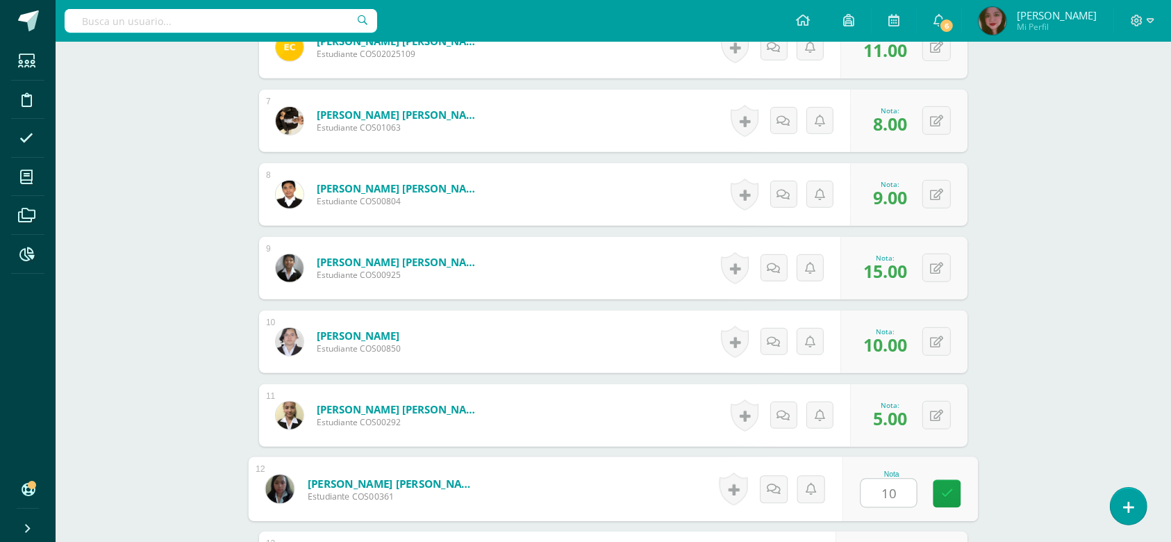
type input "10"
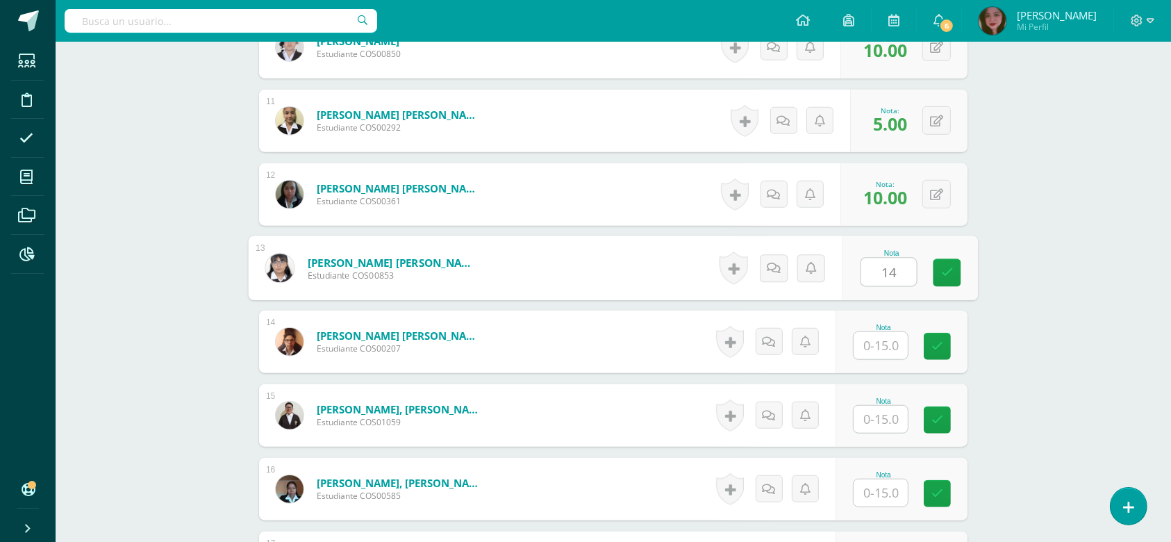
type input "14"
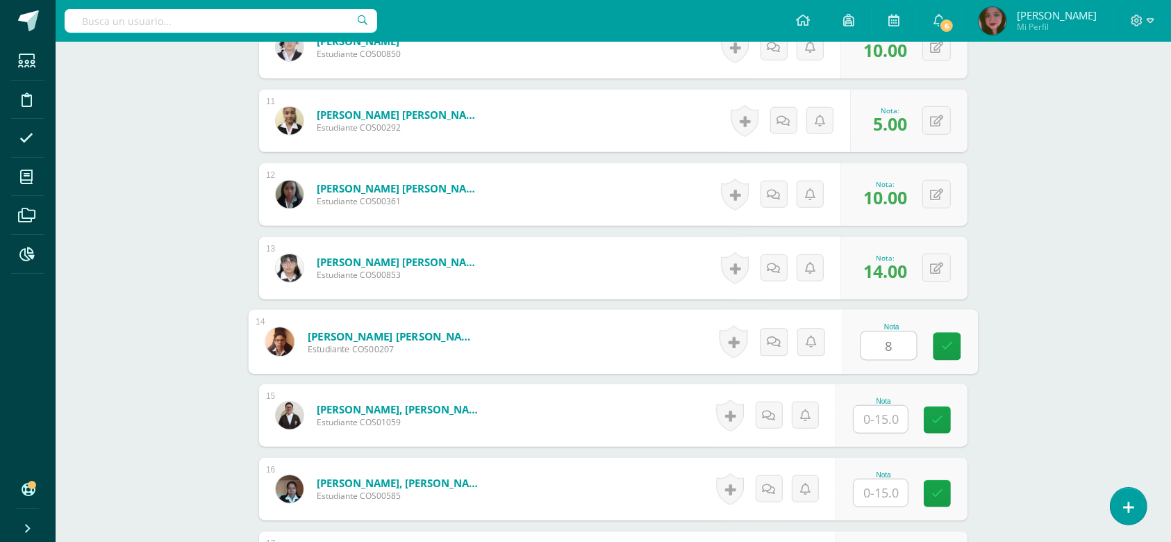
type input "8"
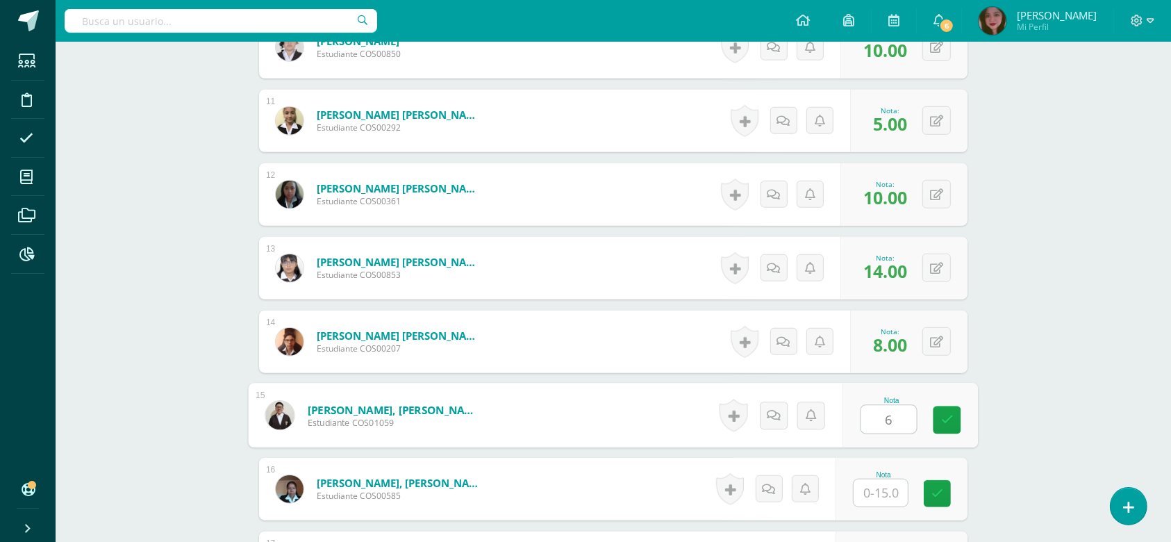
type input "6"
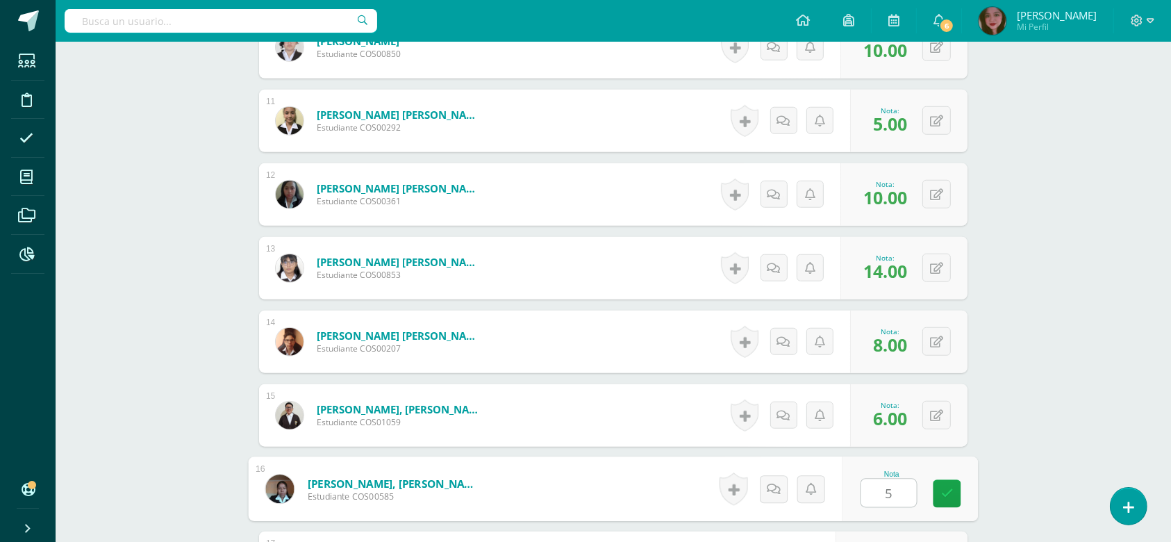
type input "5"
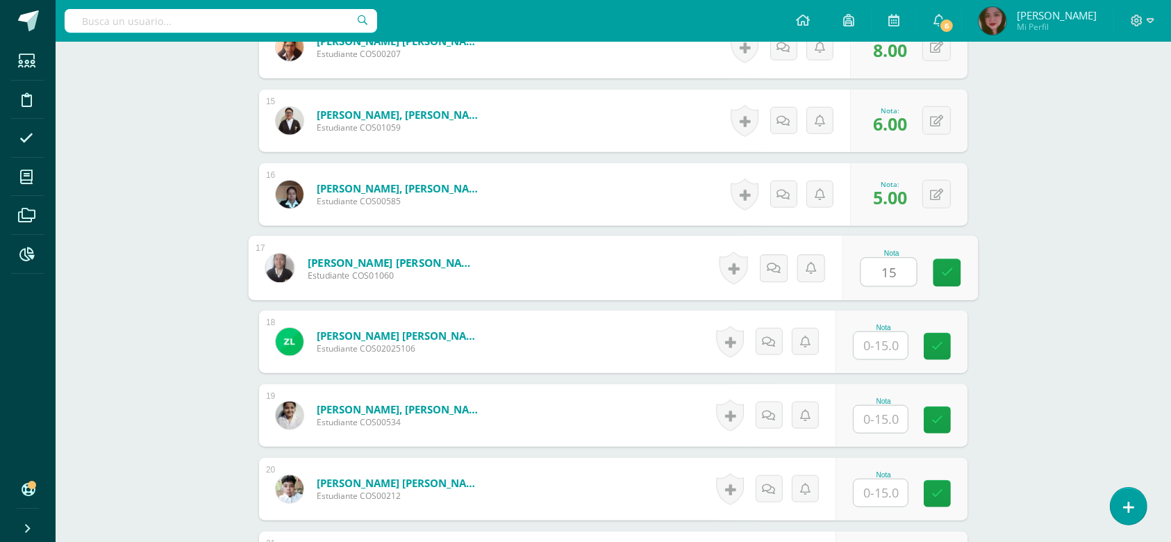
type input "15"
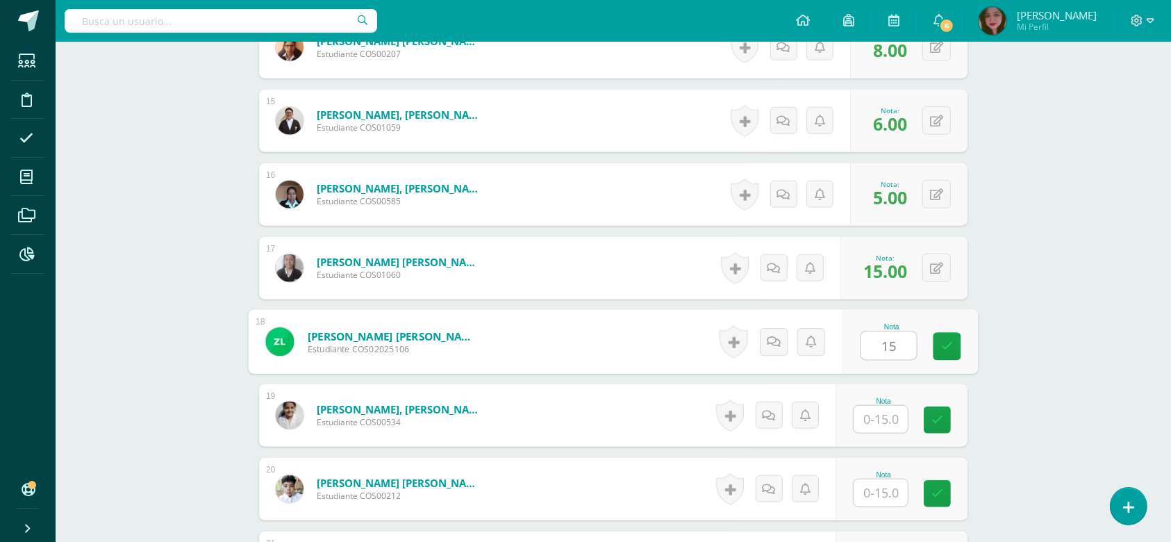
type input "15"
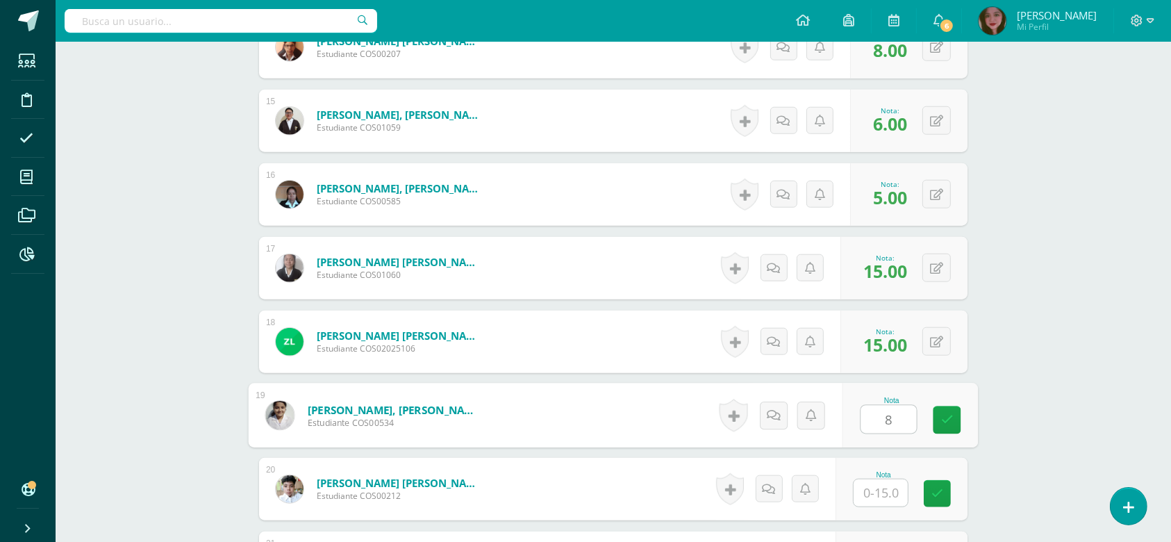
type input "8"
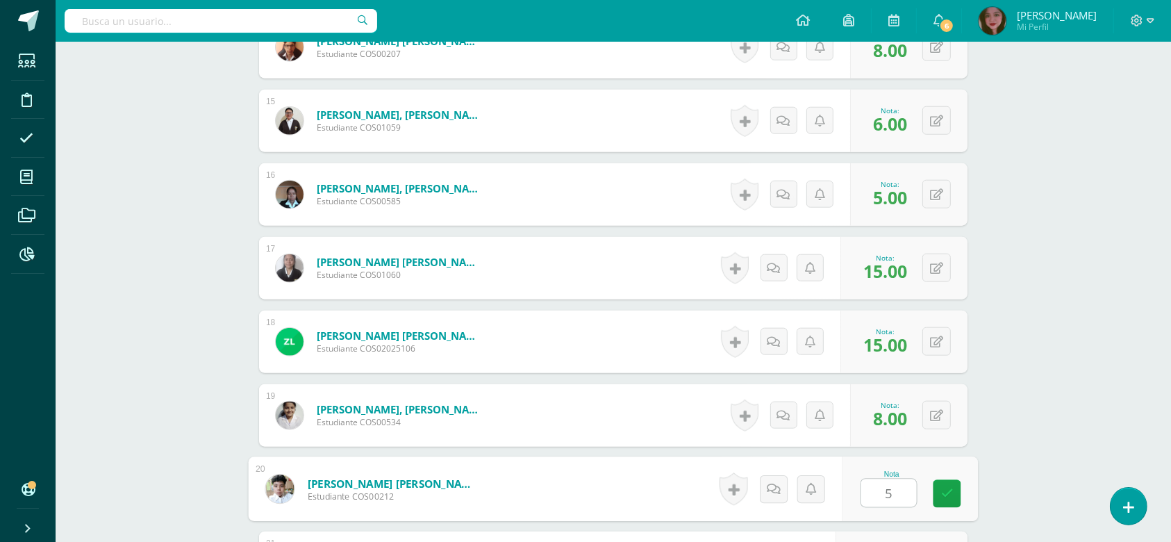
type input "5"
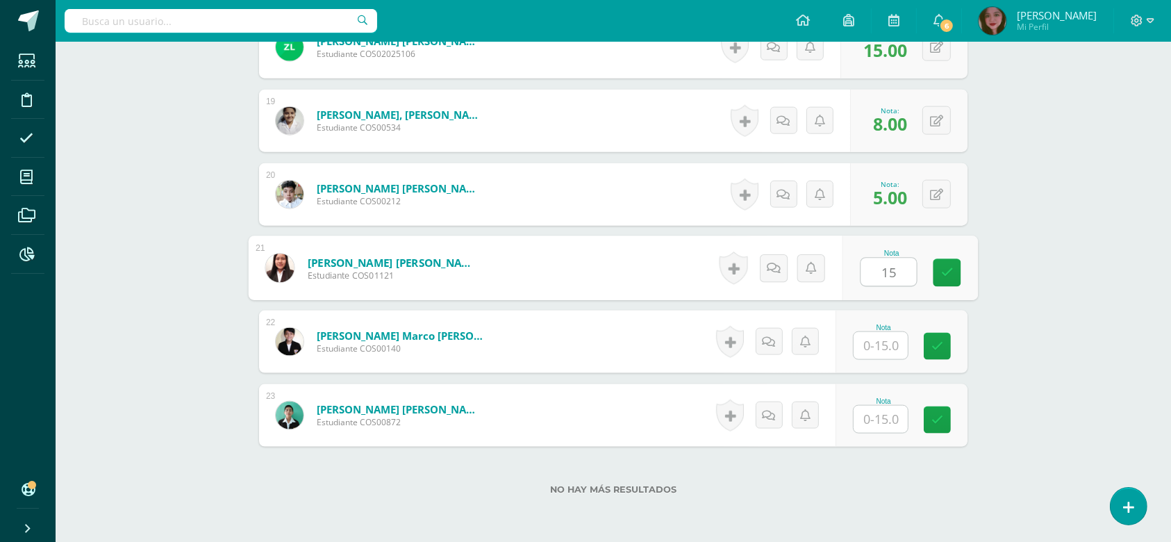
type input "15"
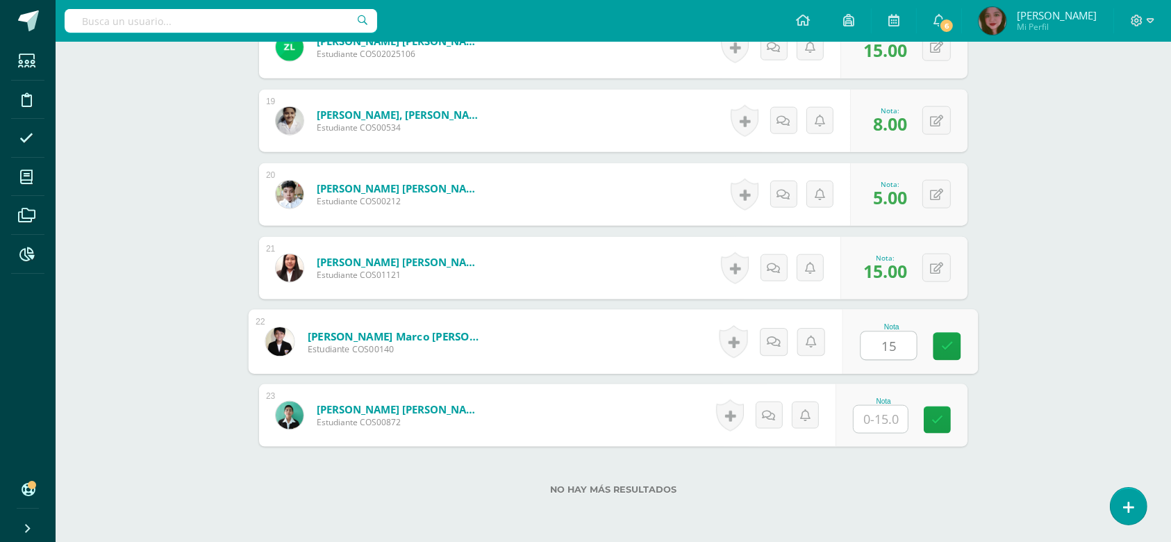
type input "15"
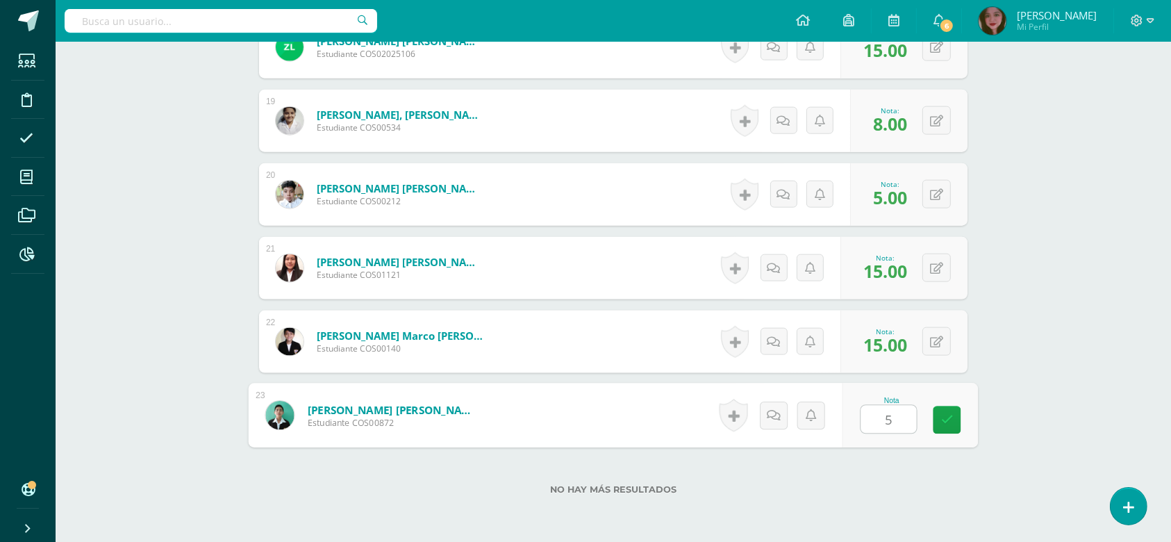
type input "5"
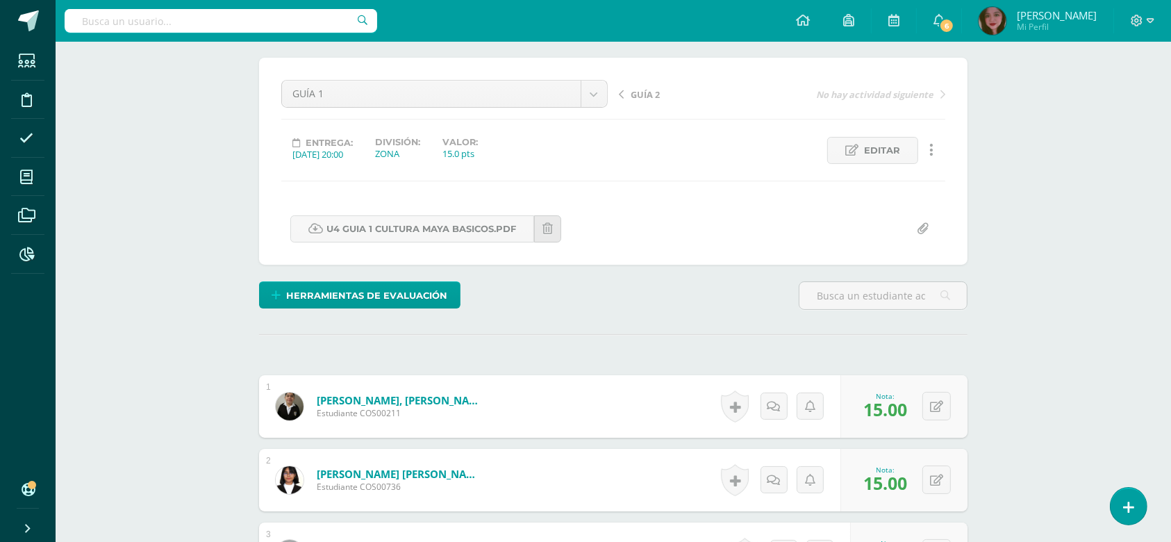
scroll to position [0, 0]
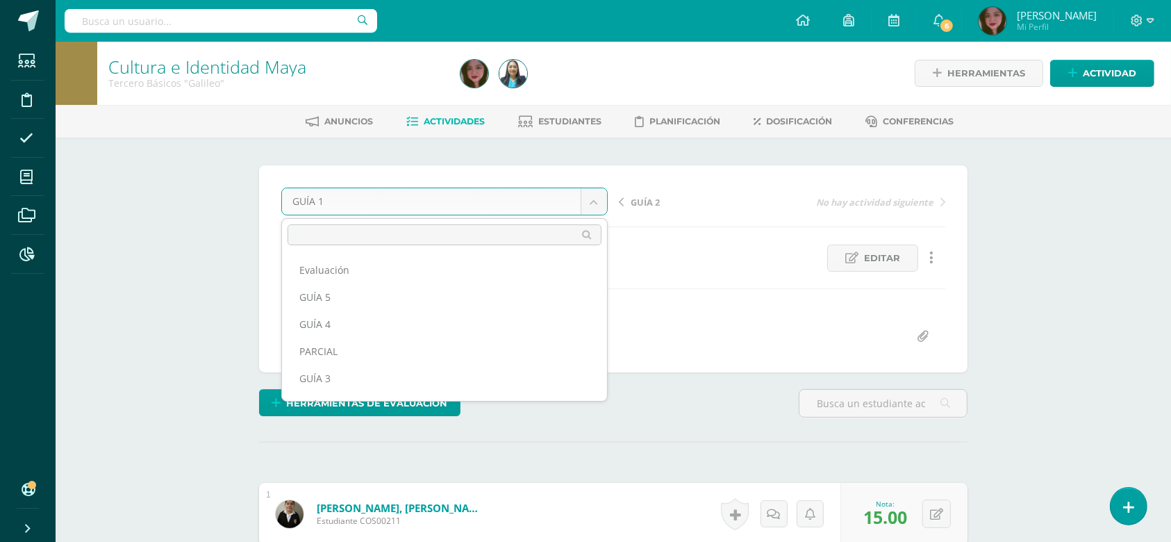
scroll to position [44, 0]
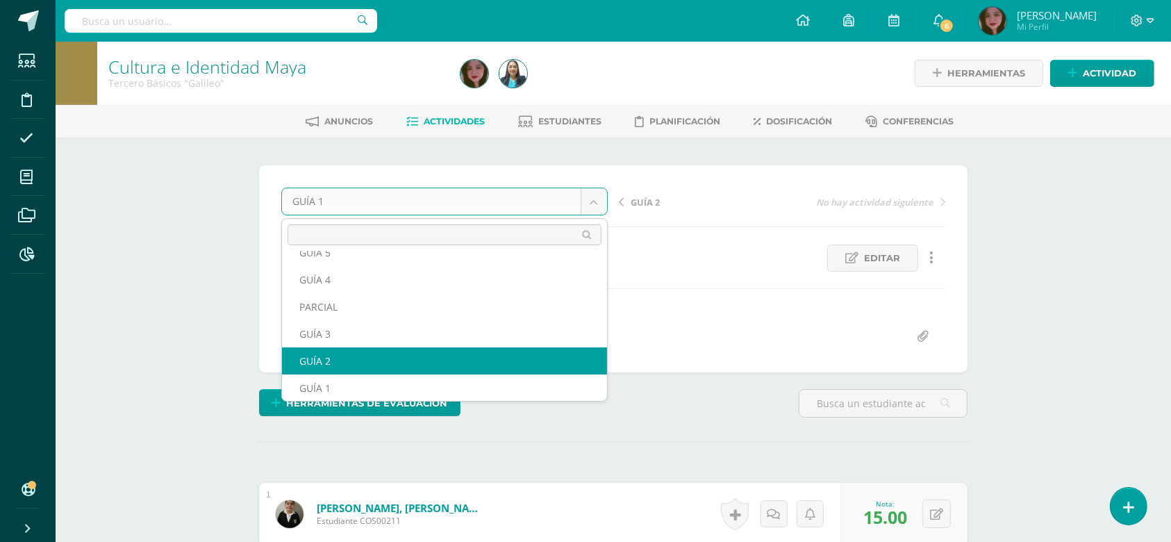
select select "/dashboard/teacher/grade-activity/123430/"
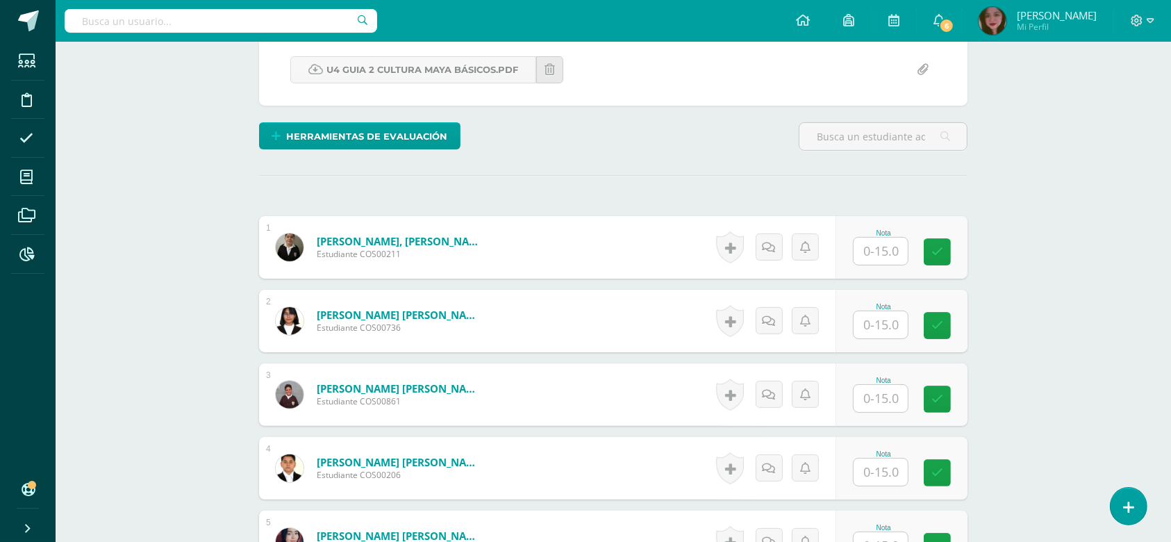
scroll to position [278, 0]
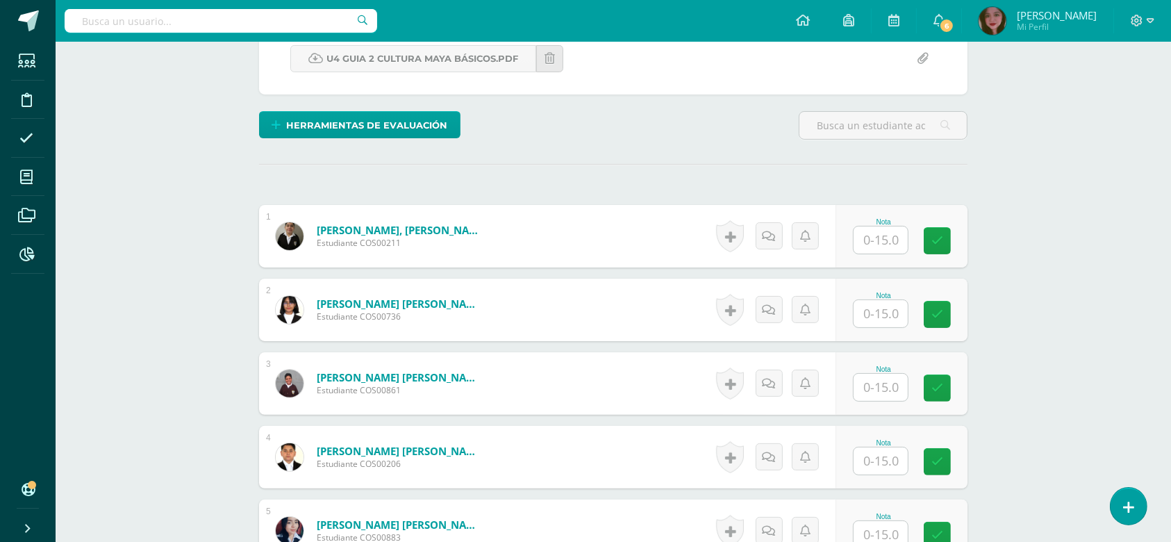
click at [871, 245] on input "text" at bounding box center [880, 239] width 54 height 27
type input "15"
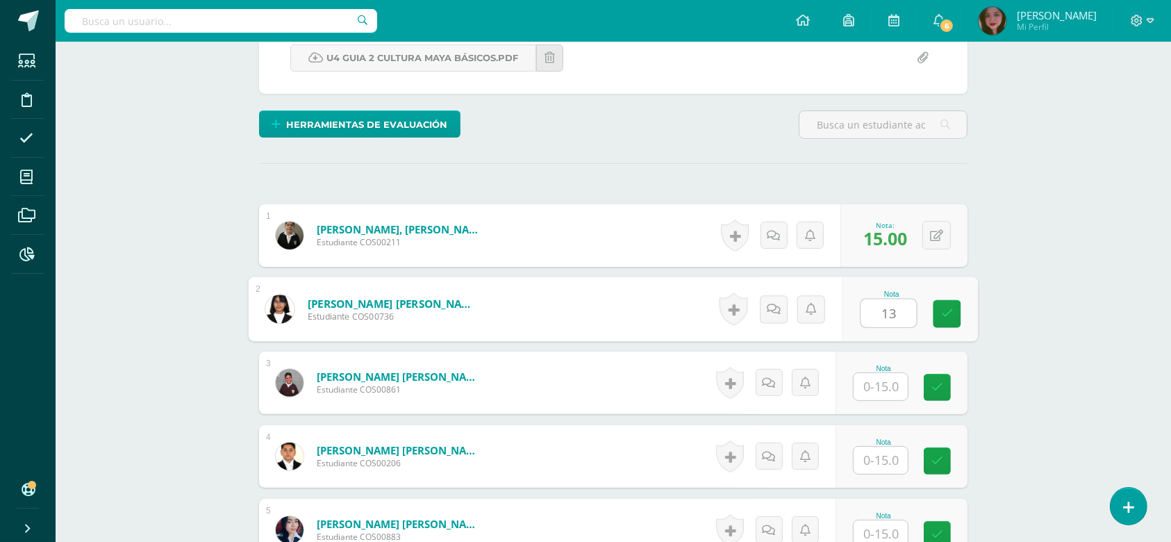
type input "13"
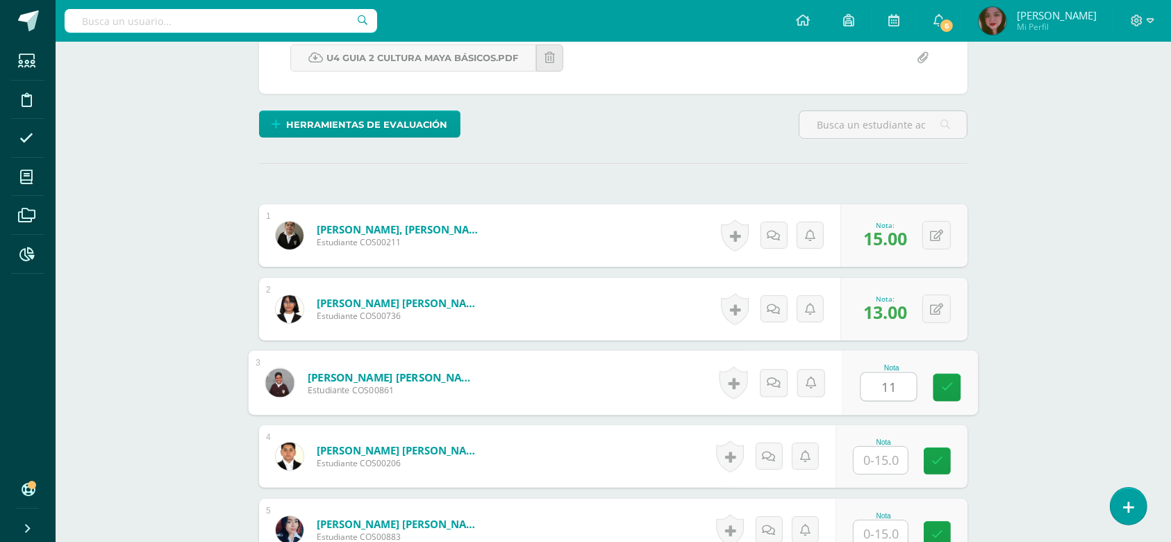
type input "11"
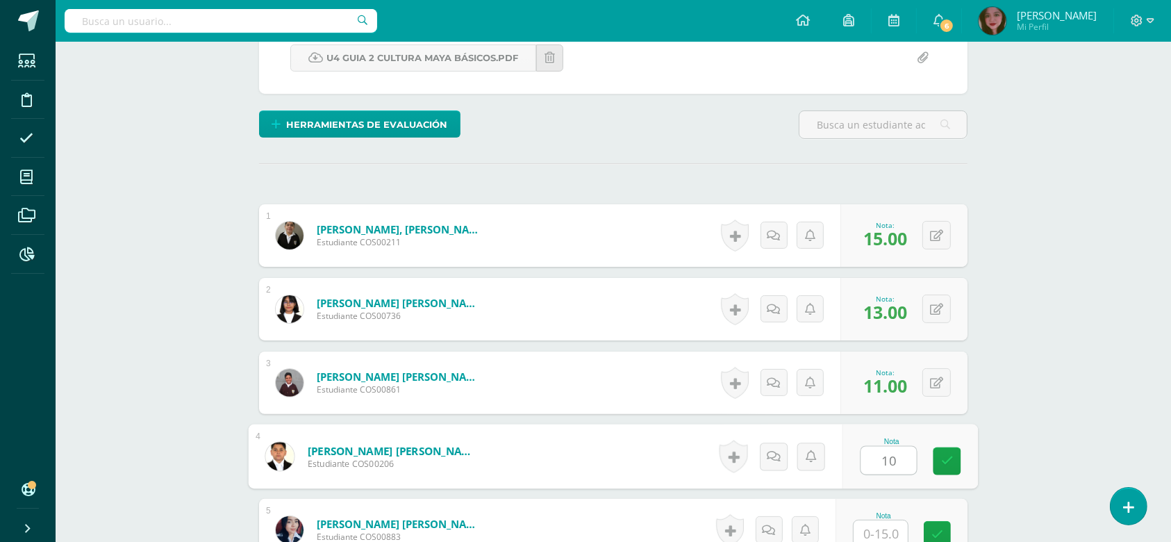
type input "10"
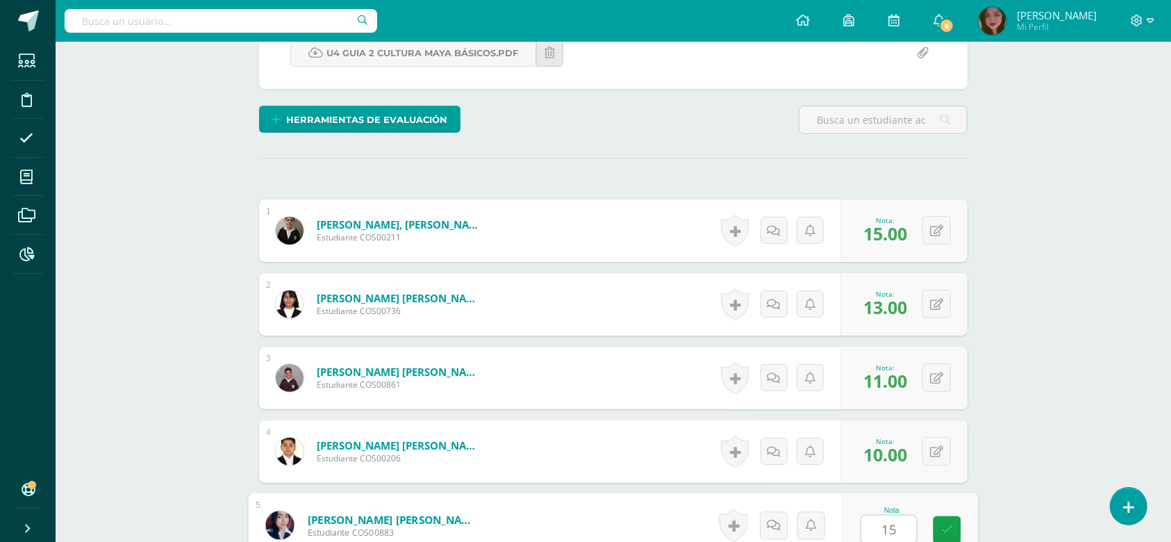
type input "15"
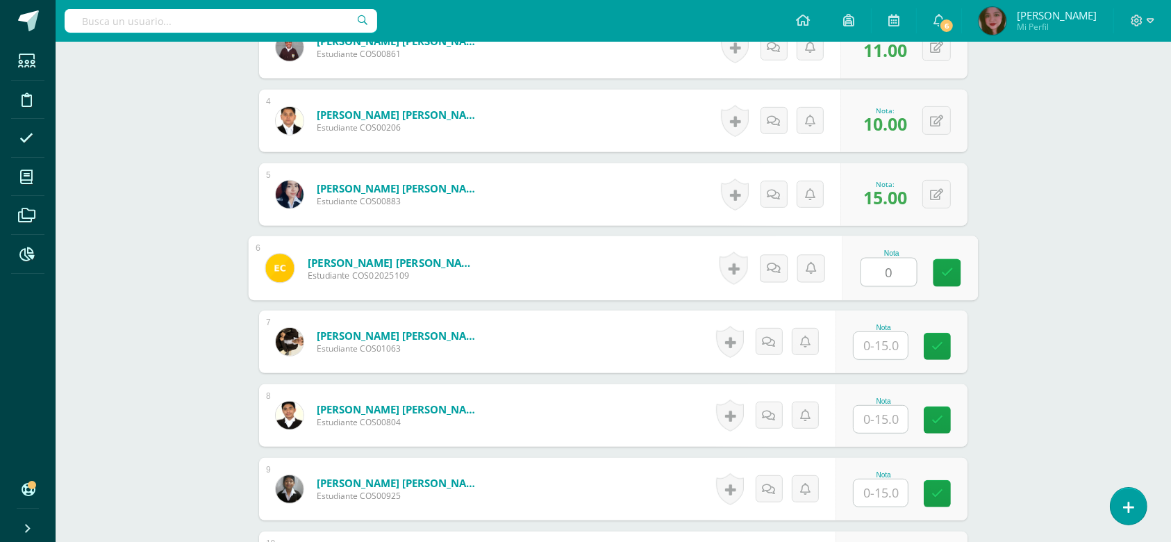
type input "0"
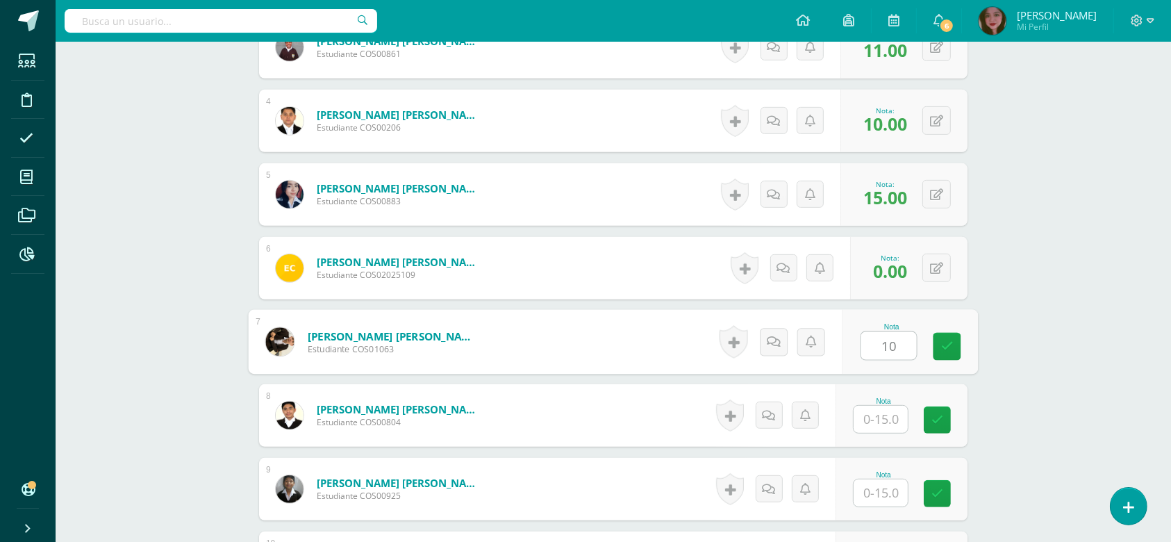
type input "10"
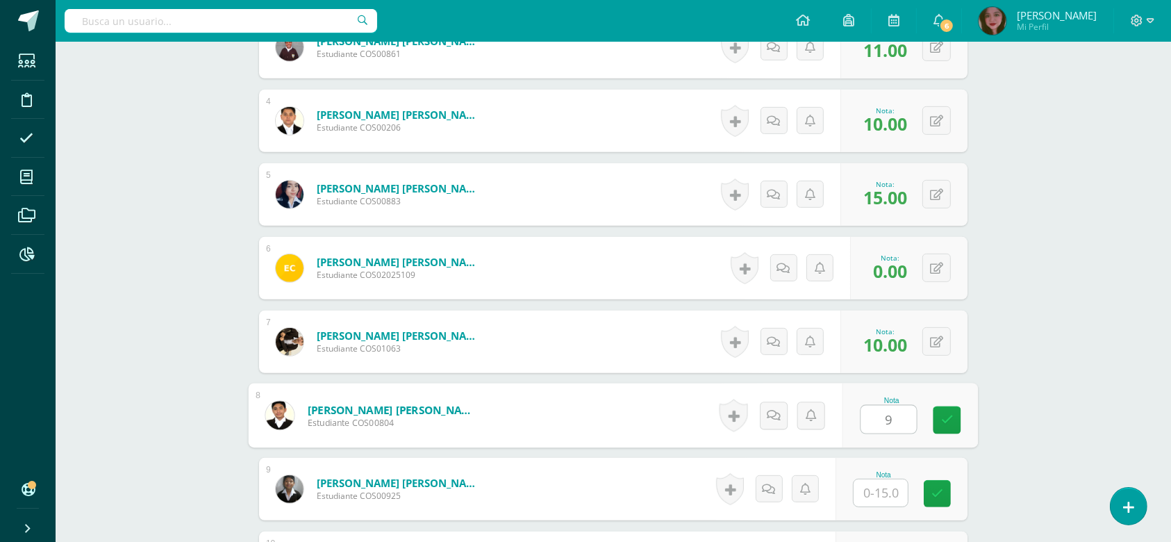
type input "9"
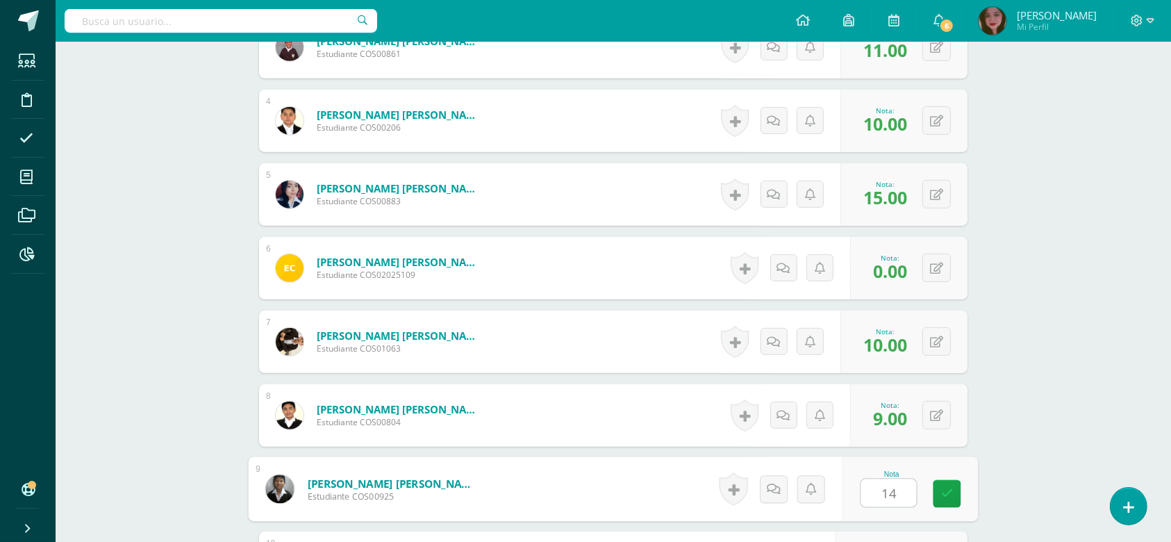
type input "14"
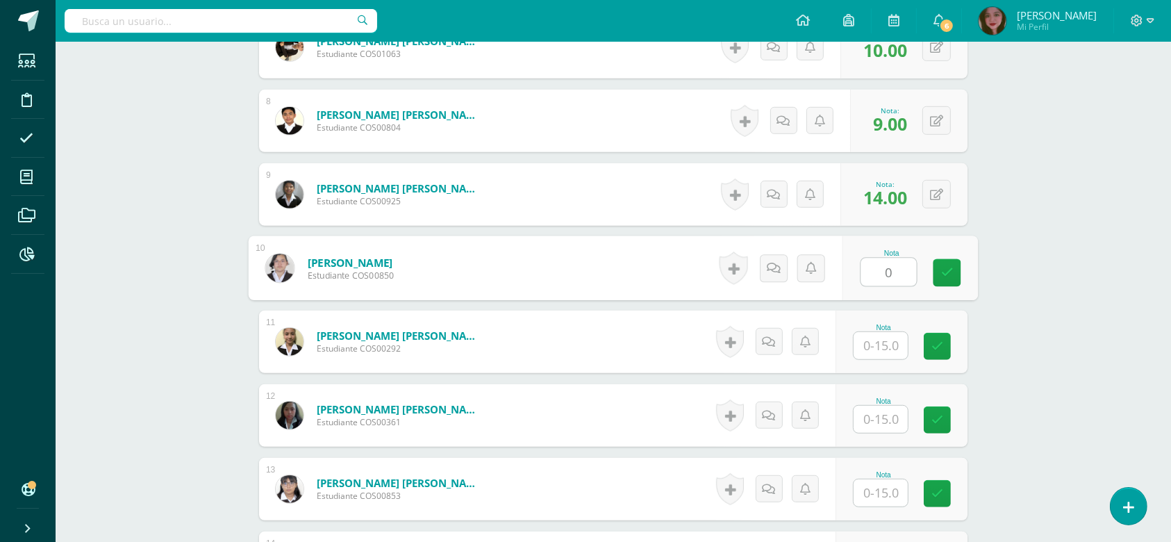
type input "0"
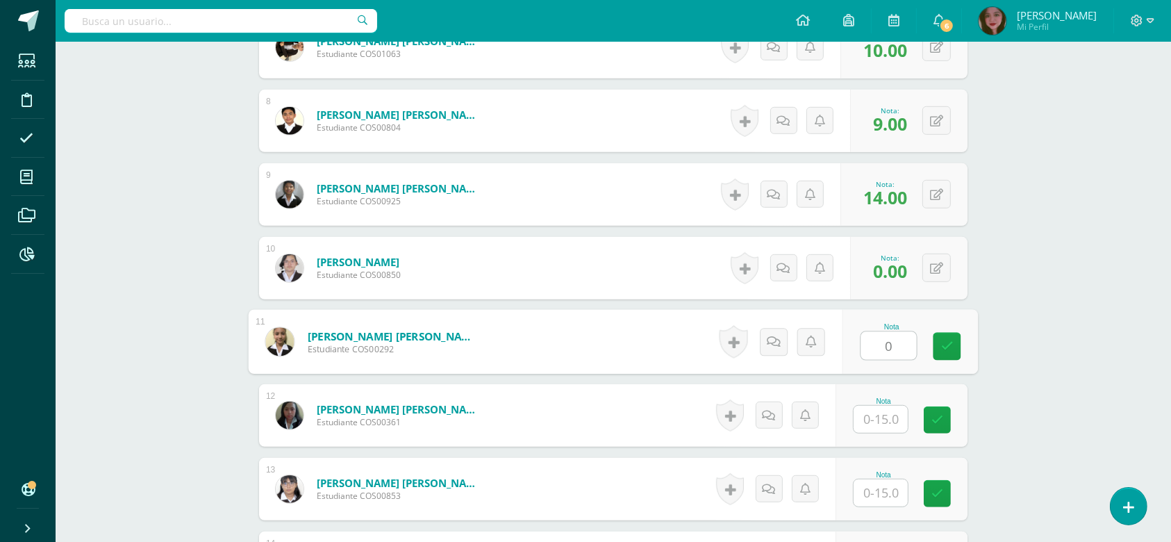
type input "0"
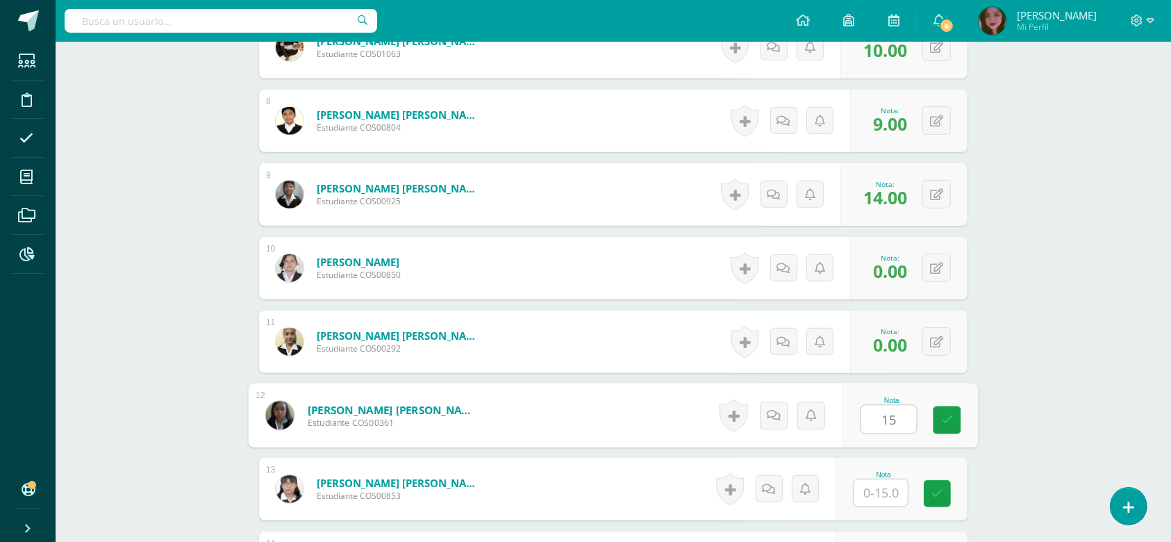
type input "15"
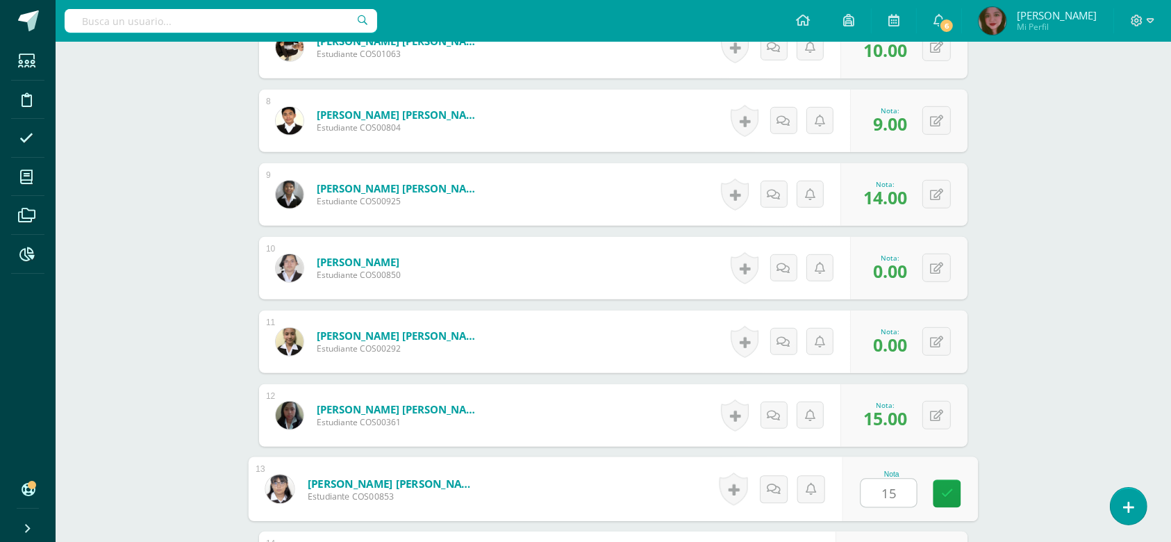
type input "15"
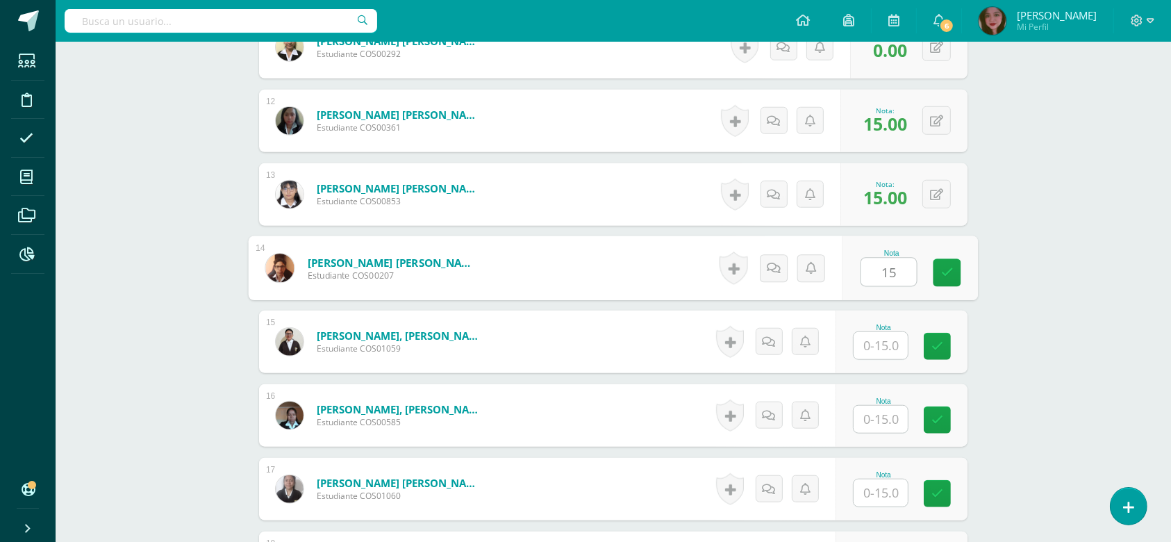
type input "15"
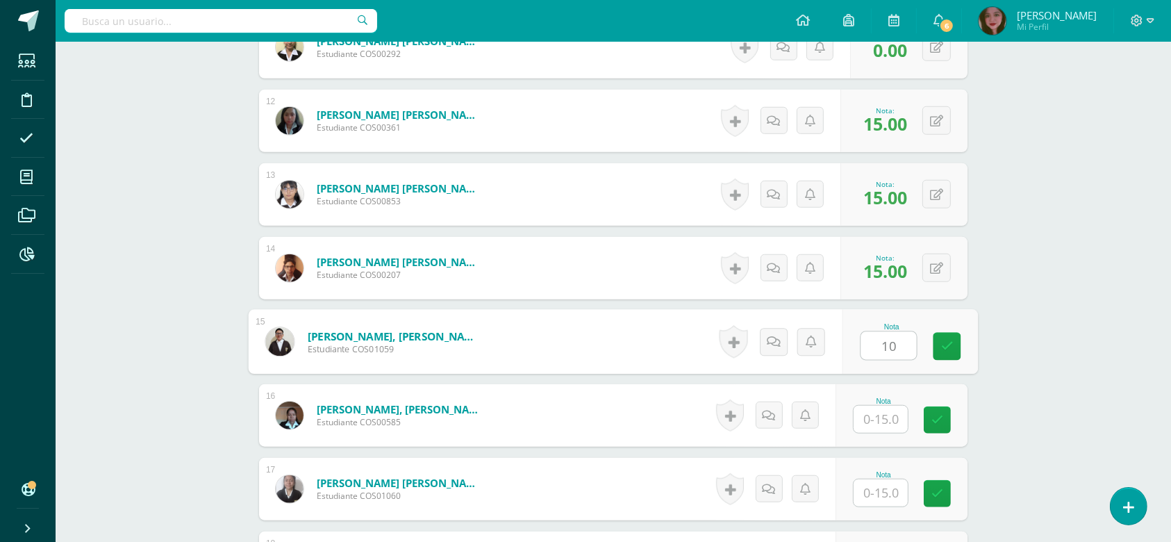
type input "10"
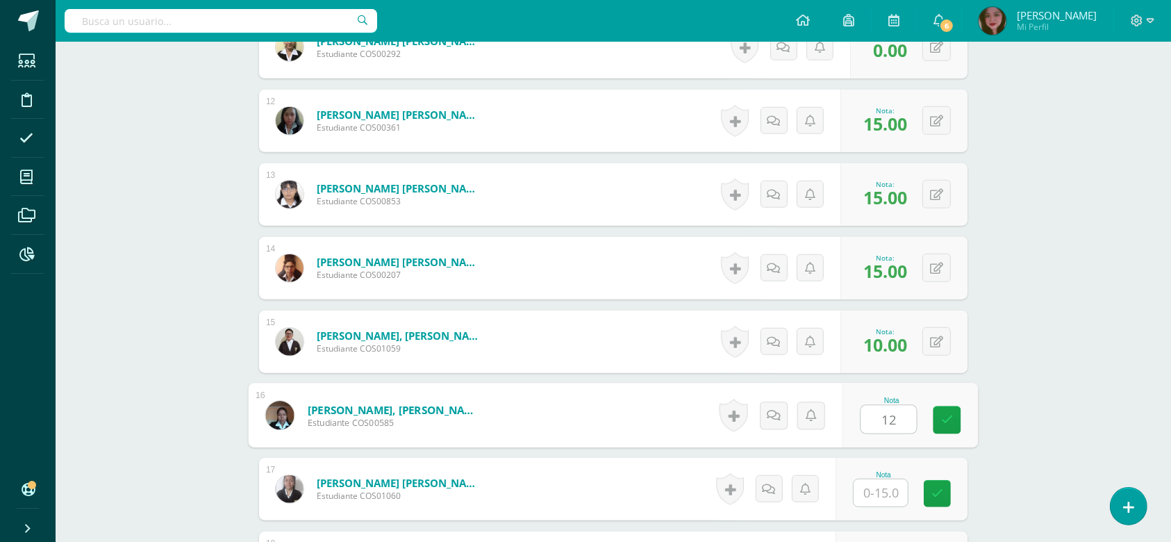
type input "12"
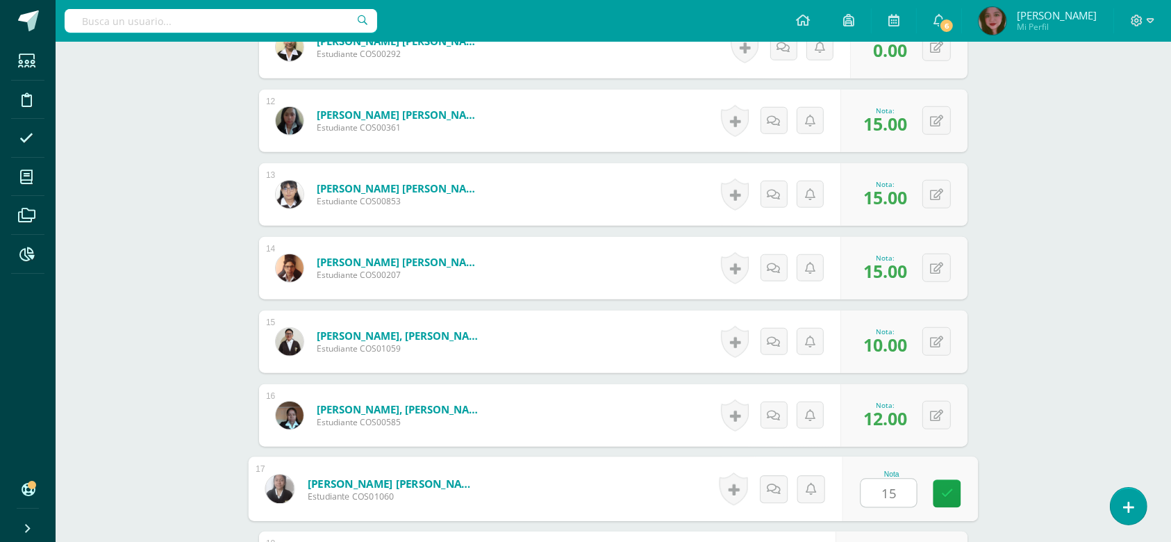
type input "15"
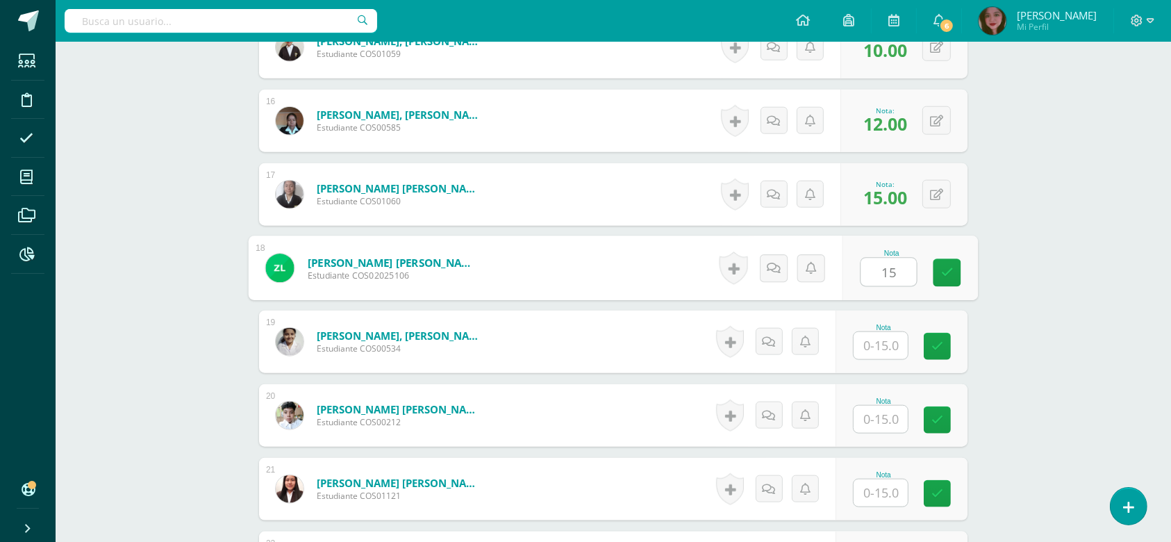
type input "15"
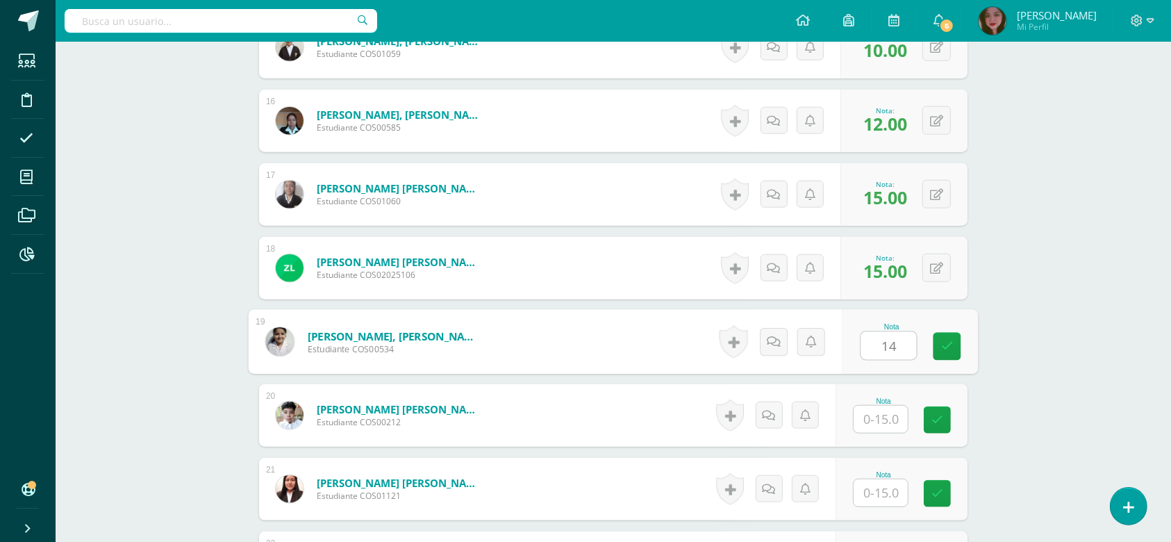
type input "14"
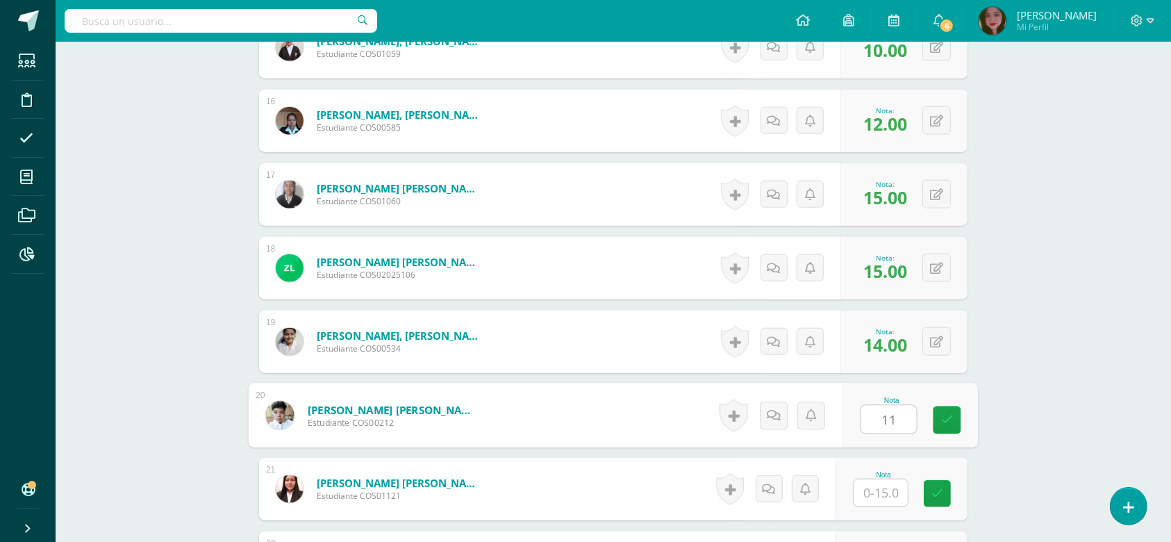
type input "11"
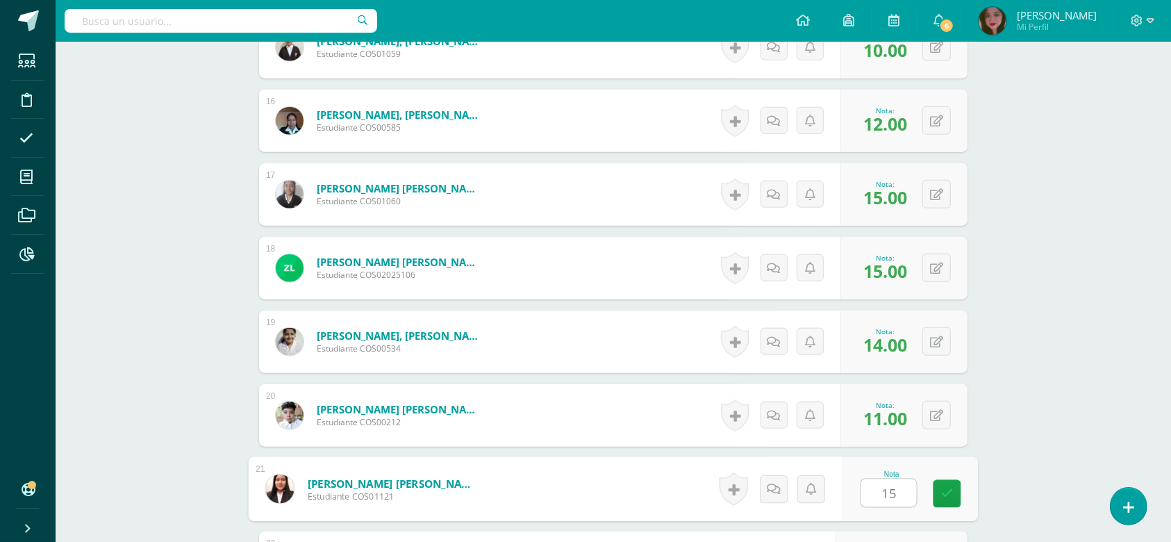
type input "15"
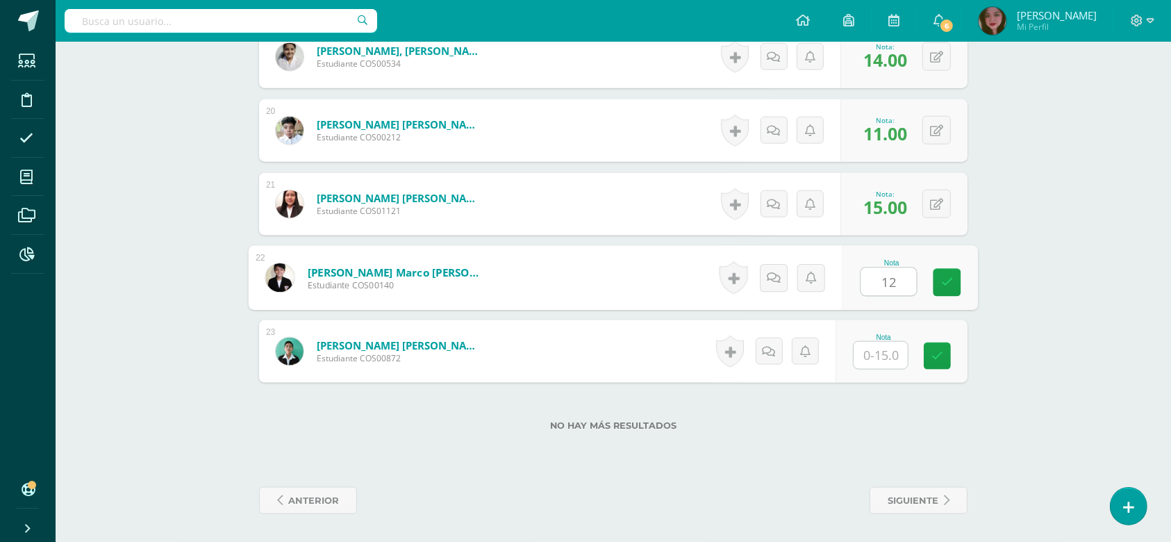
type input "12"
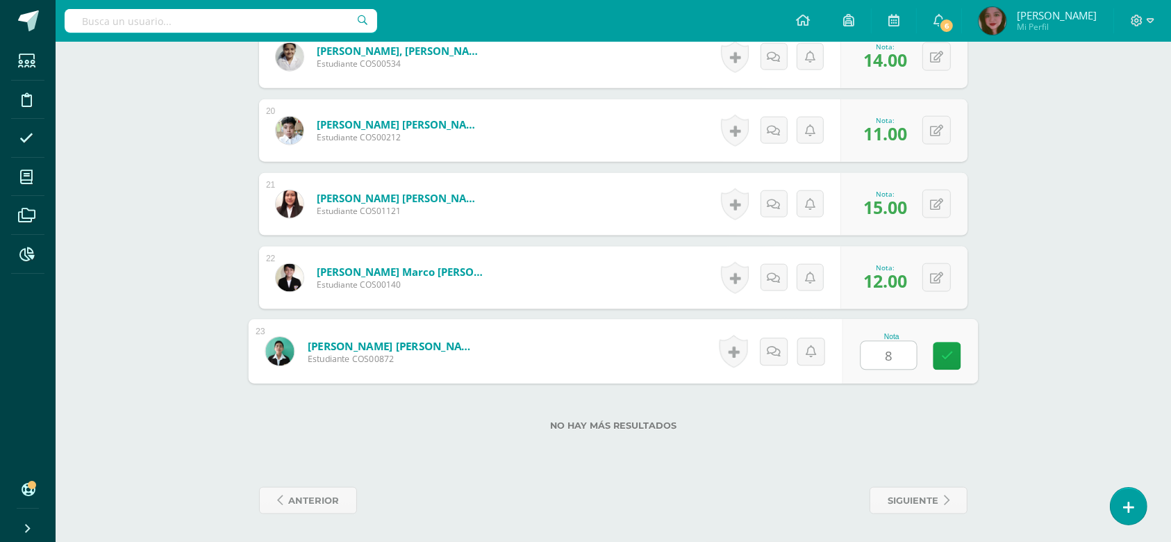
type input "8"
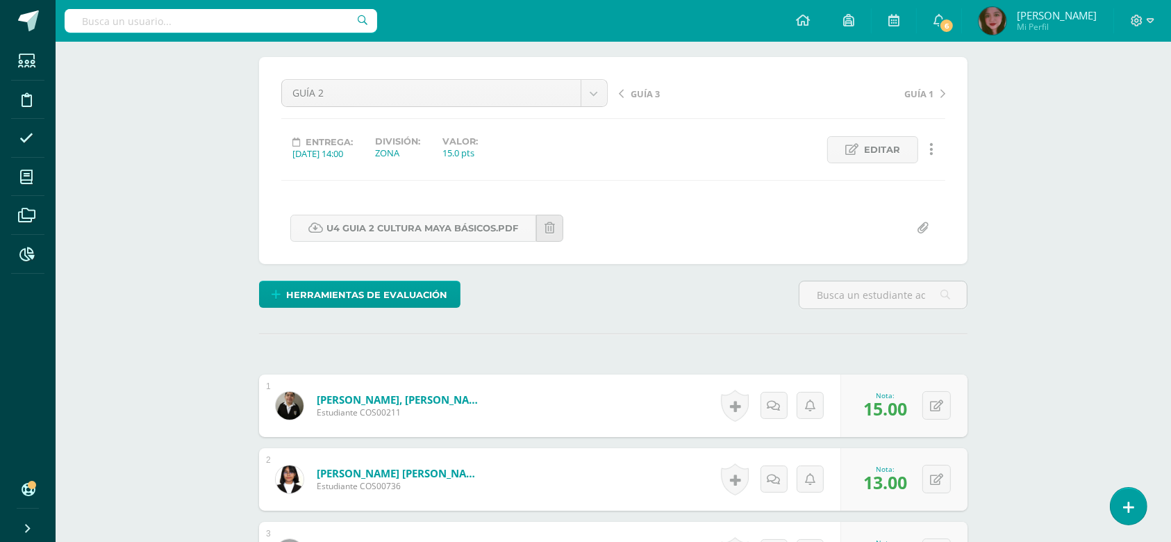
scroll to position [85, 0]
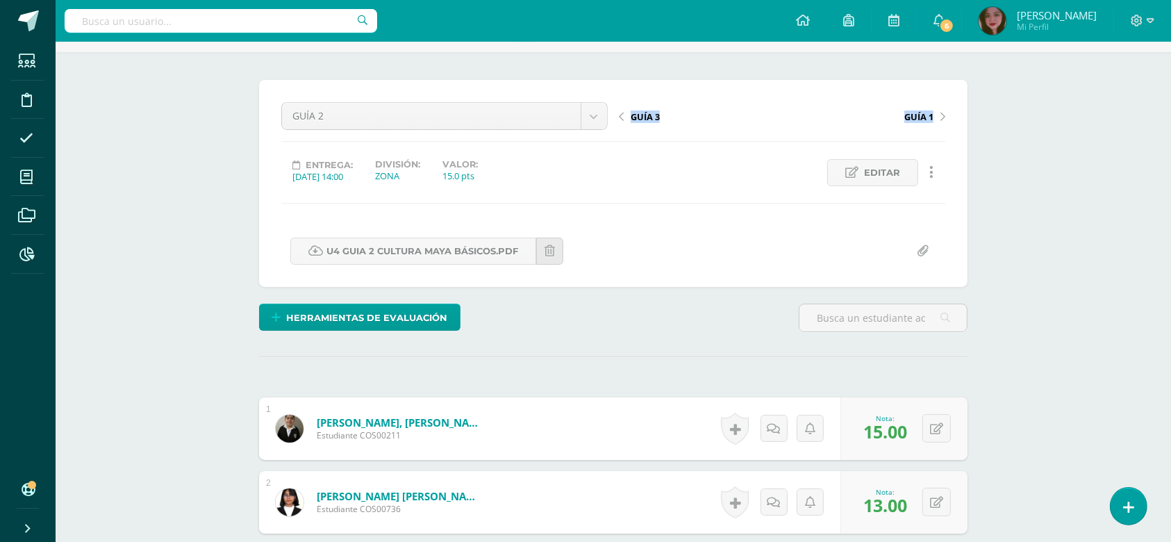
drag, startPoint x: 1169, startPoint y: 49, endPoint x: 1167, endPoint y: 40, distance: 9.3
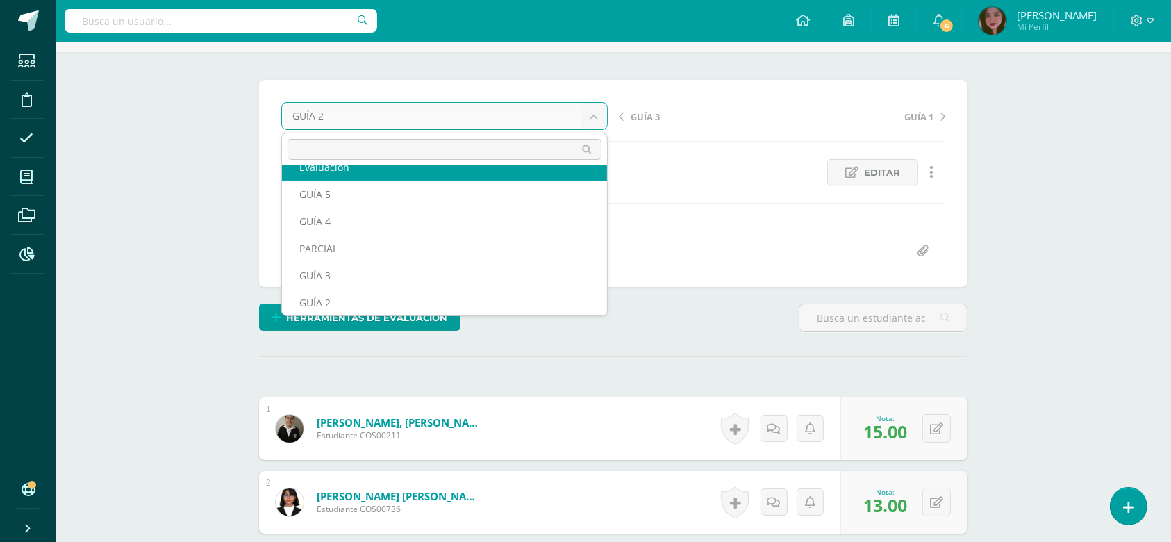
scroll to position [0, 0]
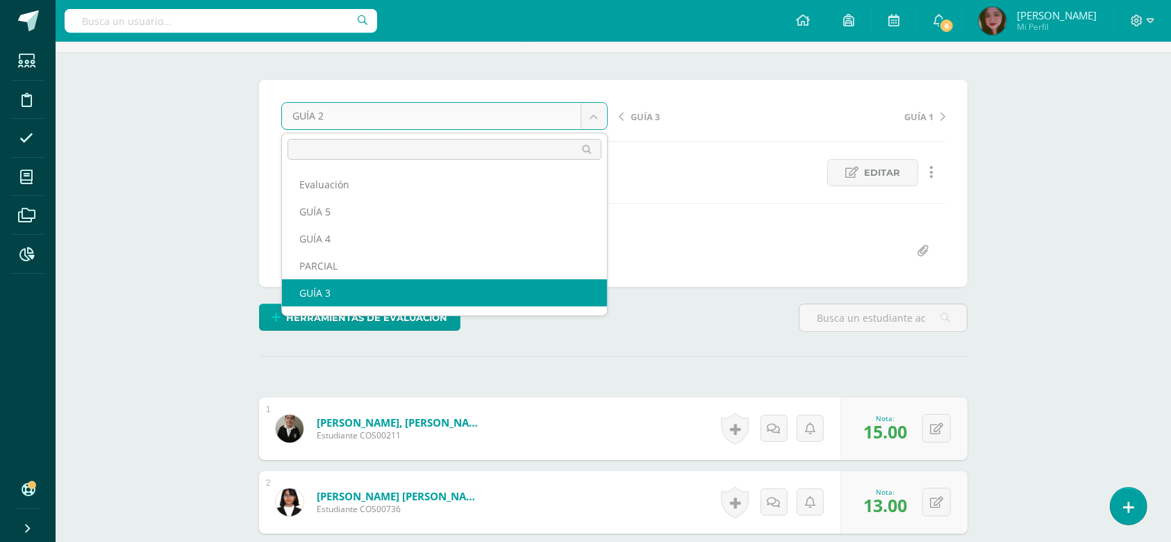
select select "/dashboard/teacher/grade-activity/123878/"
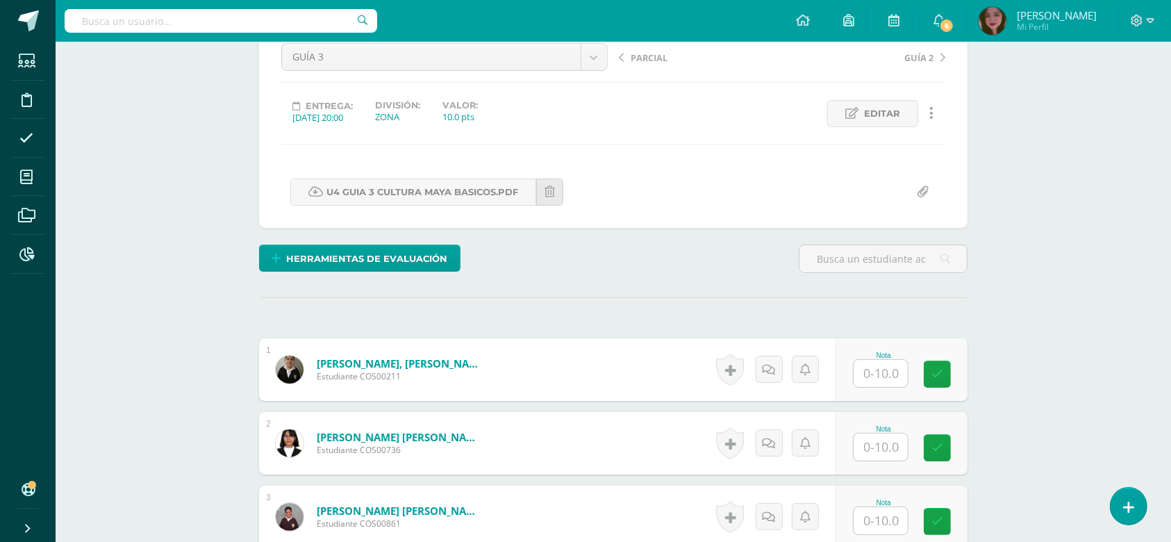
scroll to position [155, 0]
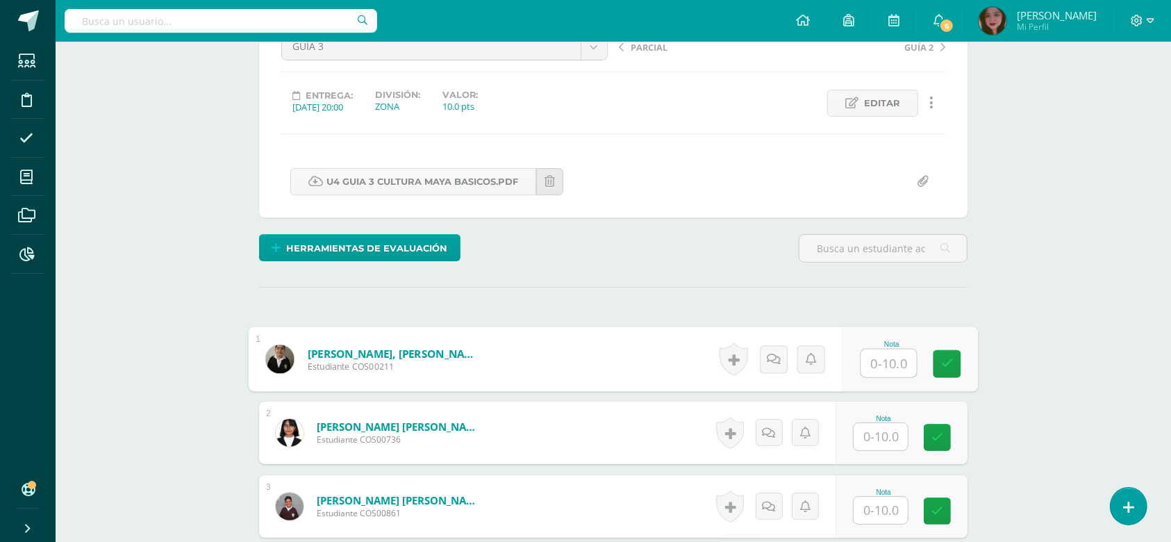
click at [889, 358] on input "text" at bounding box center [889, 363] width 56 height 28
type input "9"
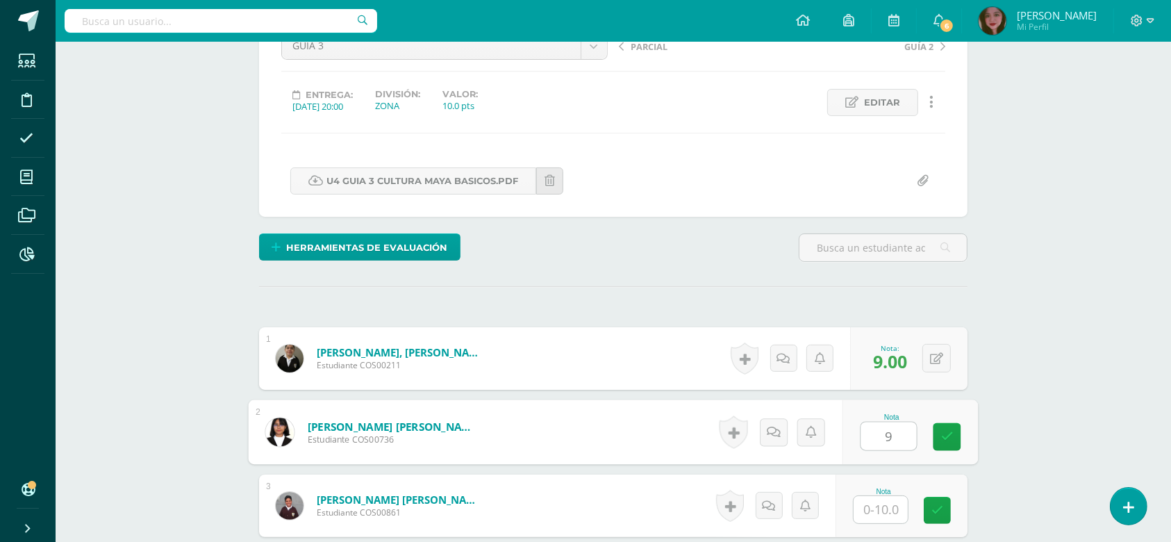
type input "9"
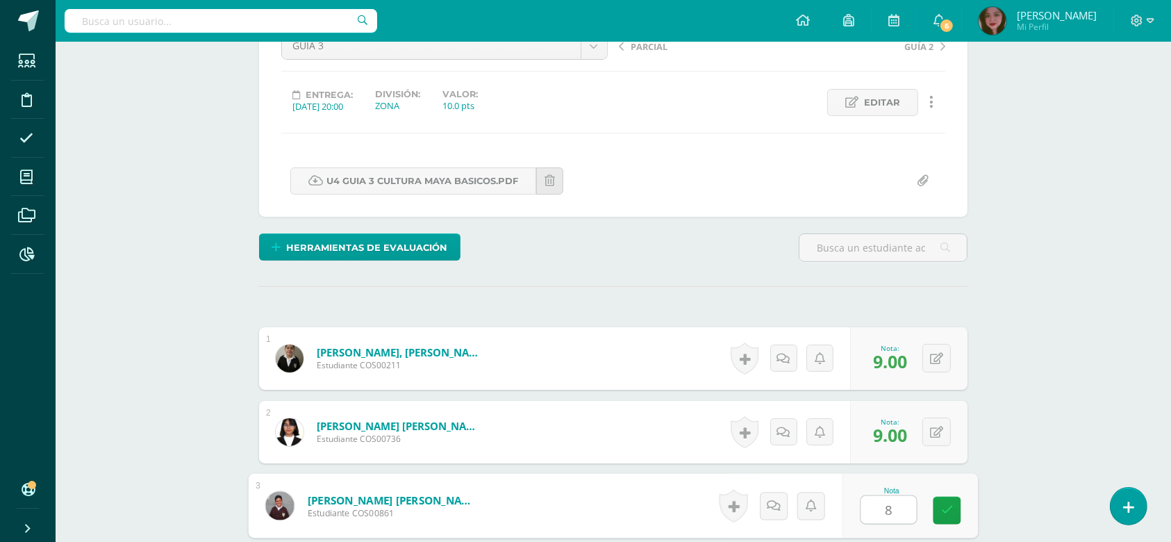
type input "8"
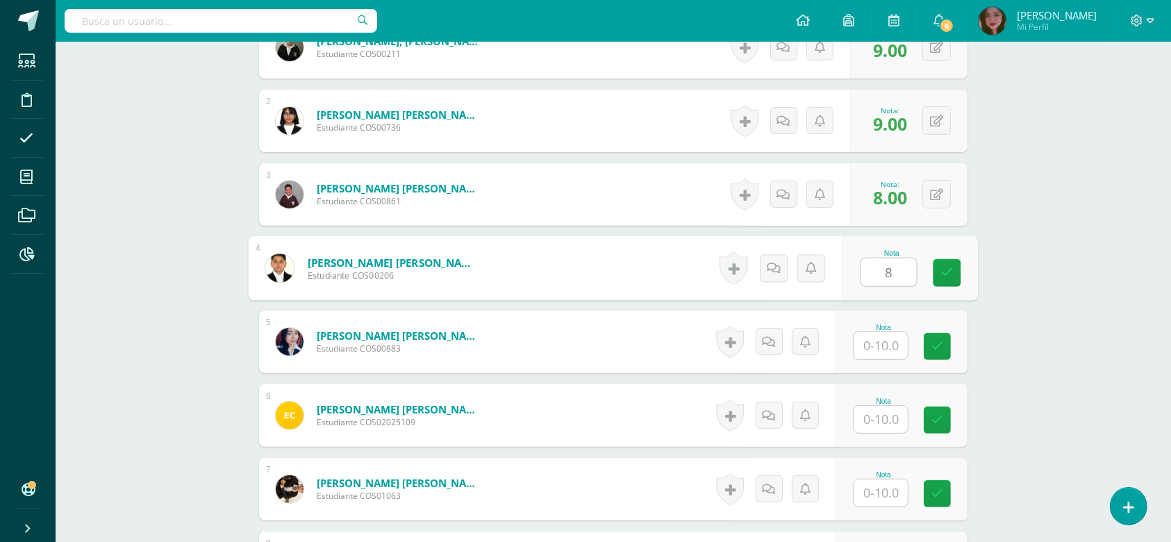
type input "8"
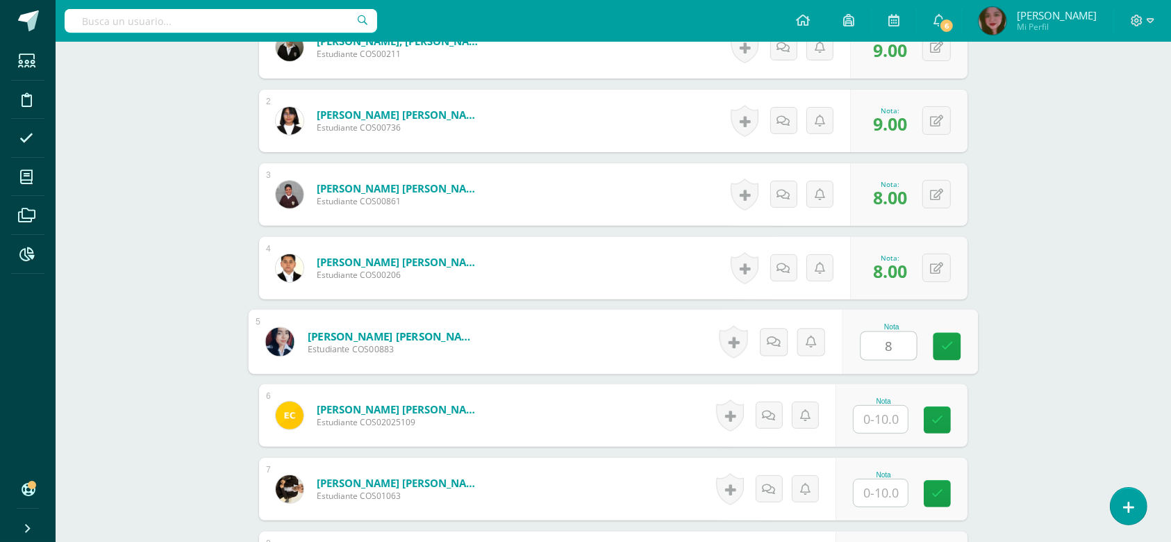
type input "8"
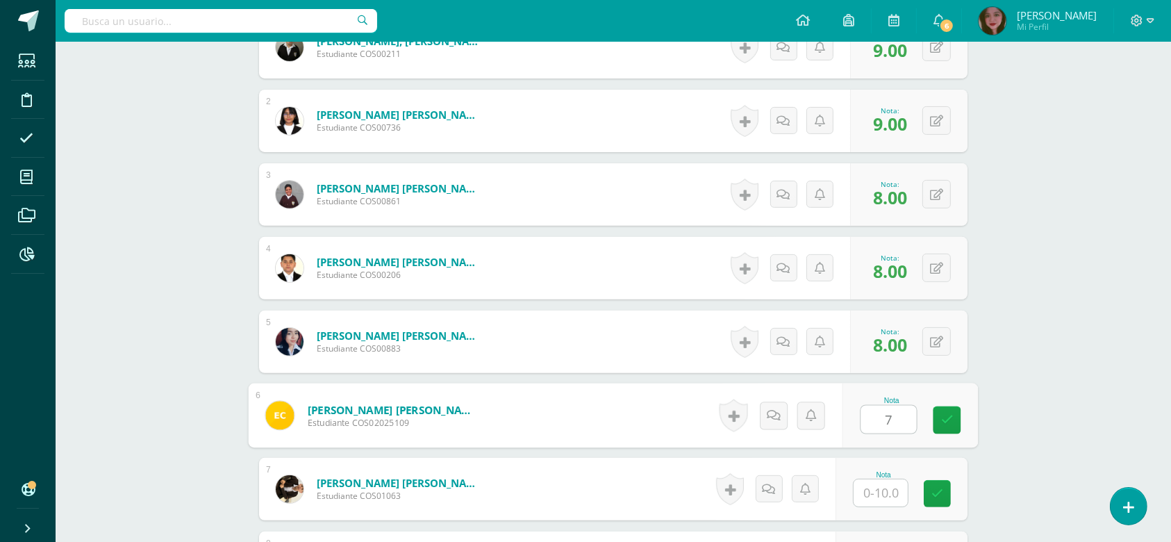
type input "7"
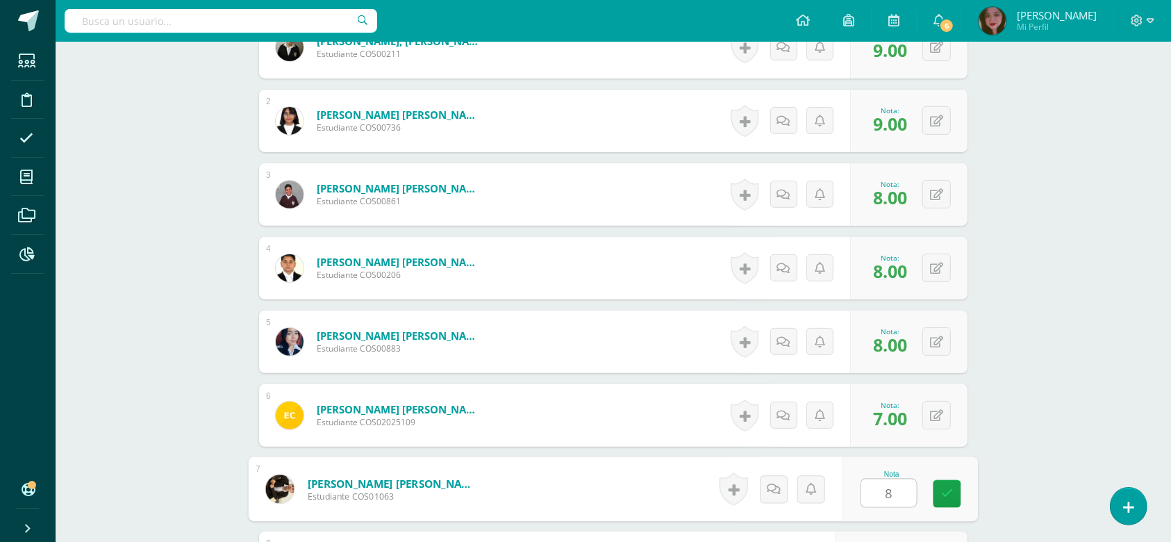
type input "8"
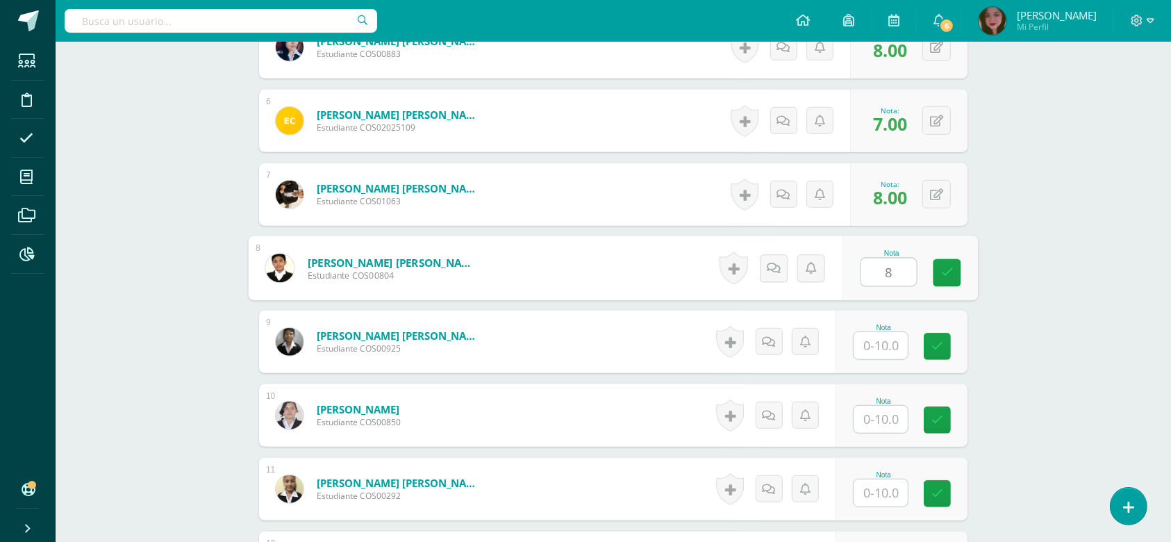
type input "8"
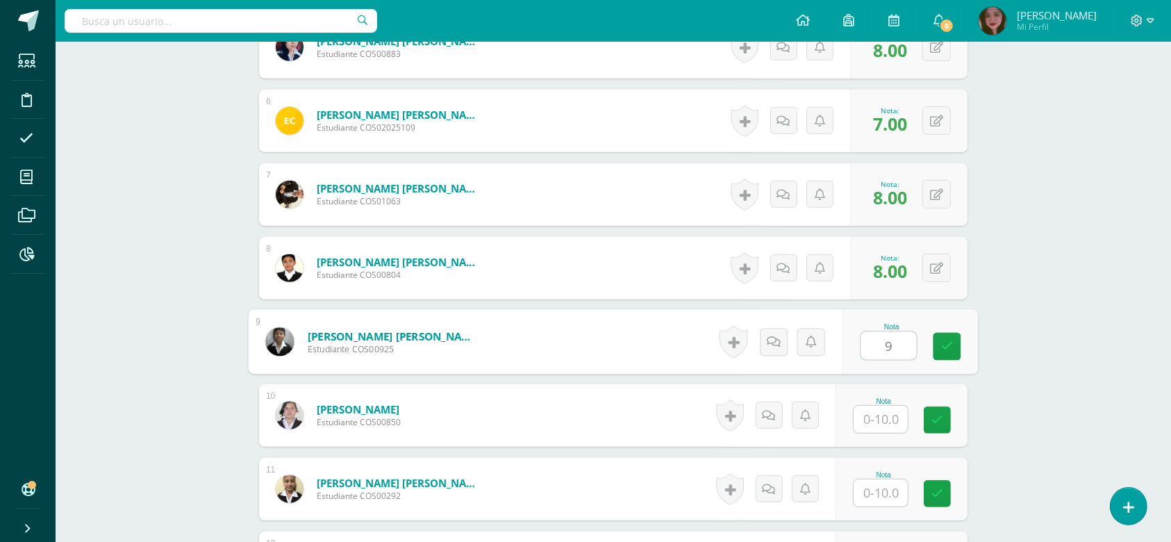
type input "9"
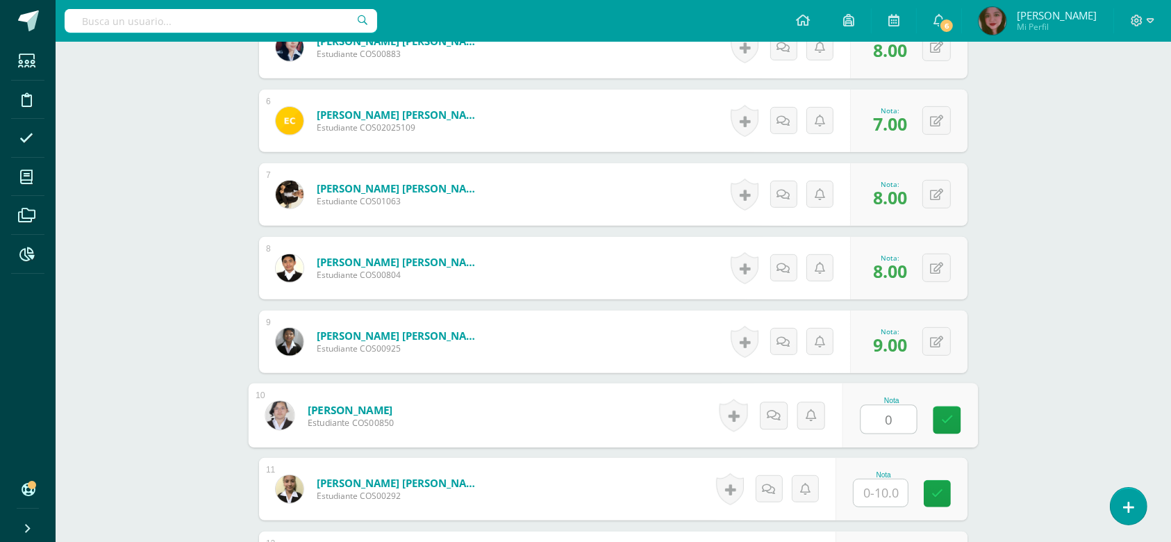
type input "0"
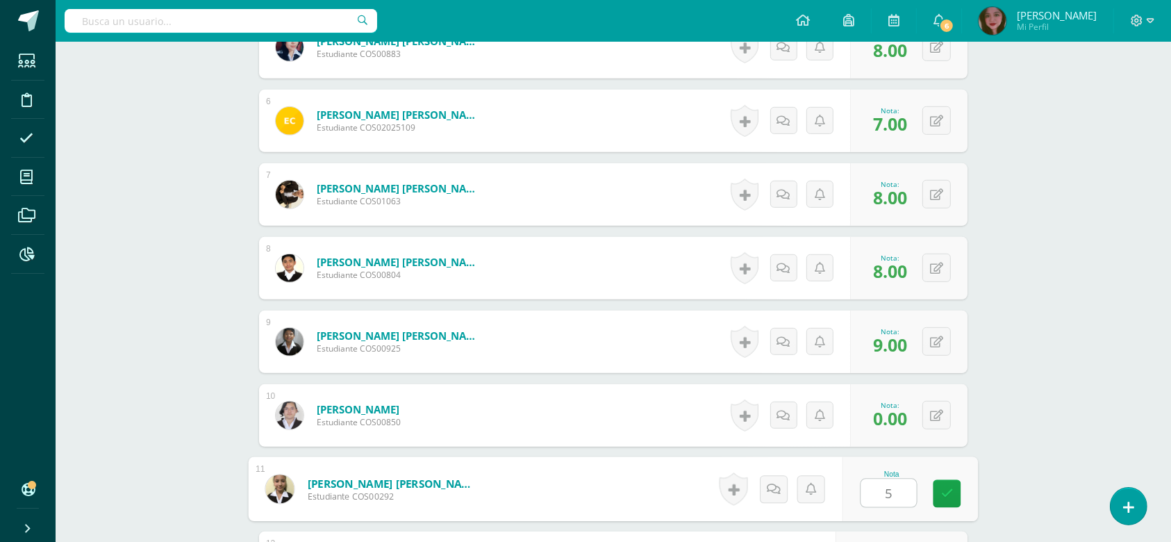
type input "5"
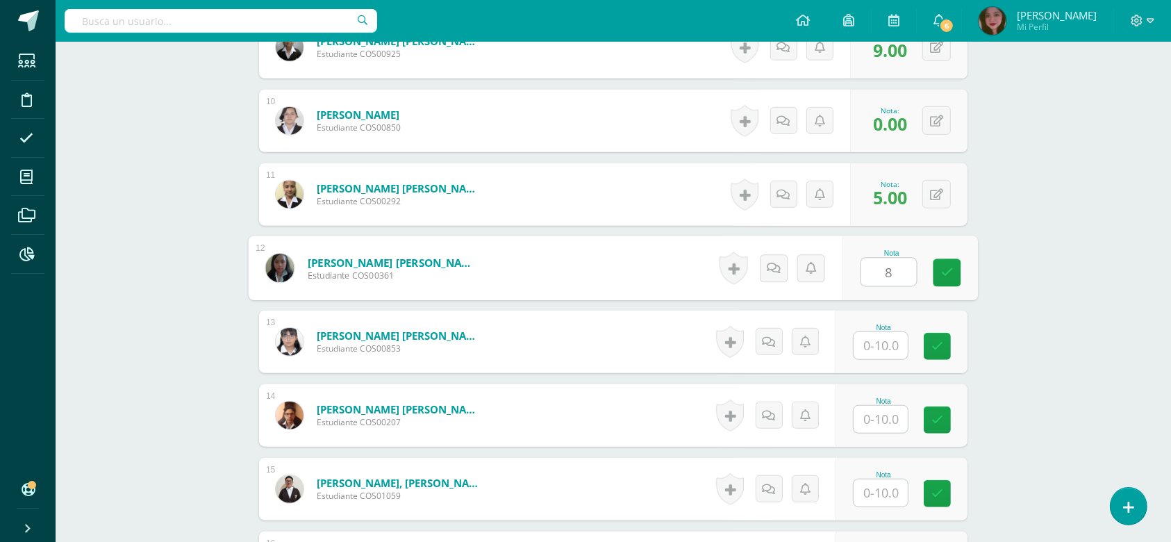
type input "8"
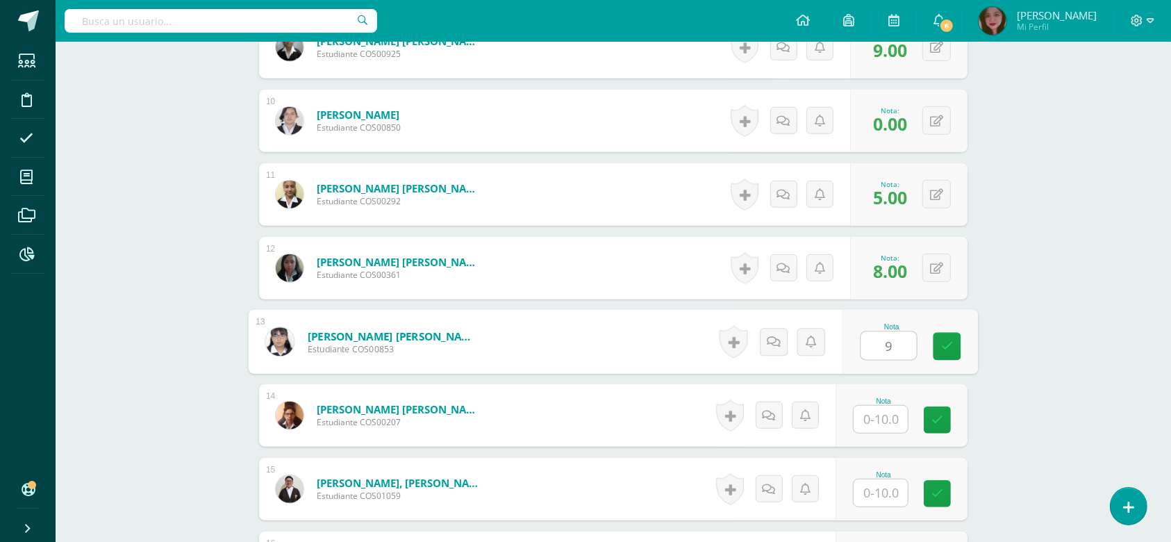
type input "9"
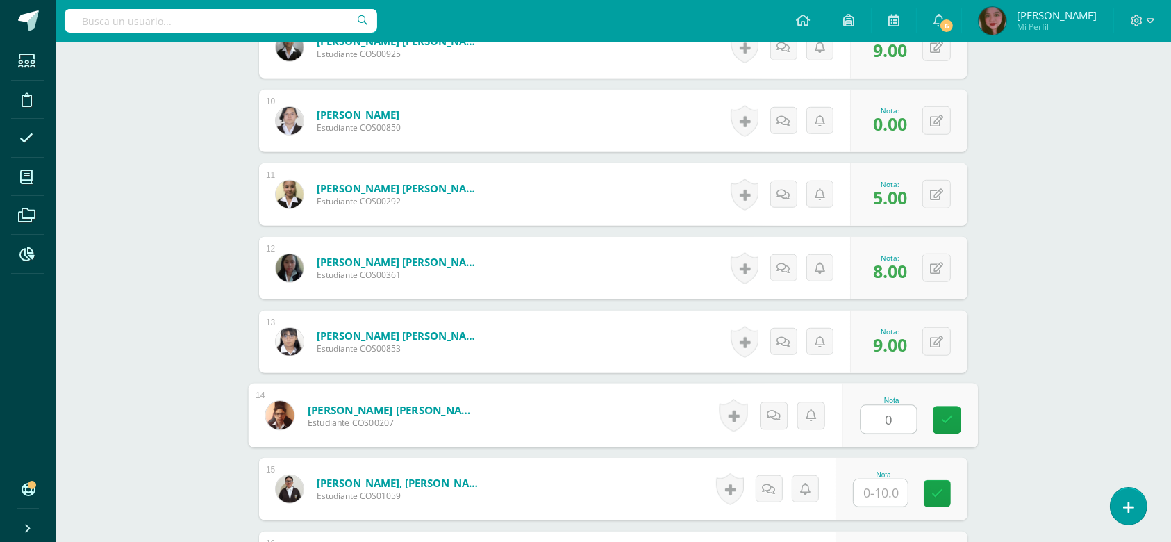
type input "0"
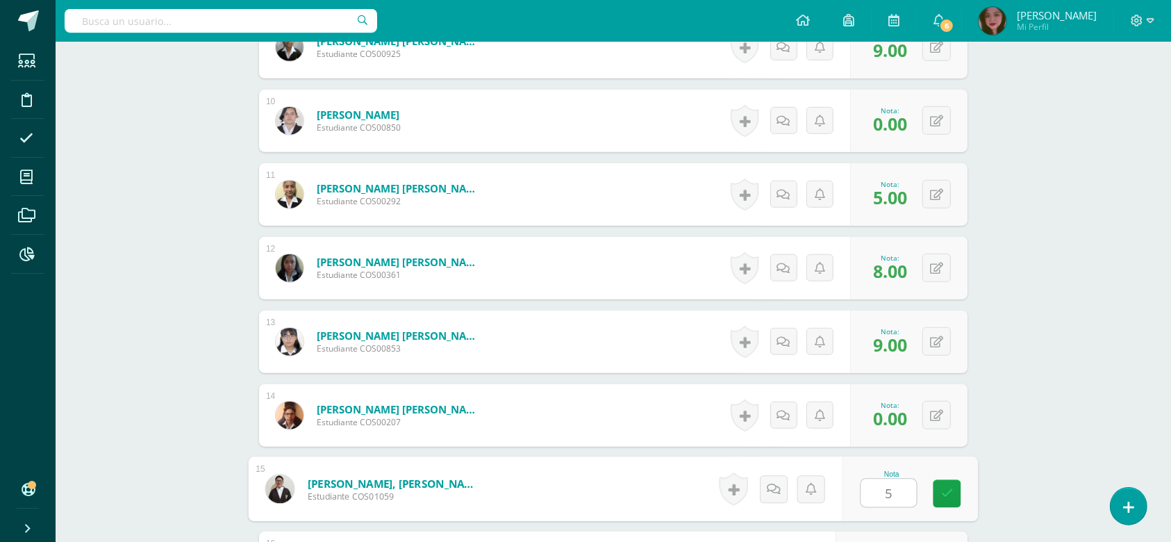
type input "5"
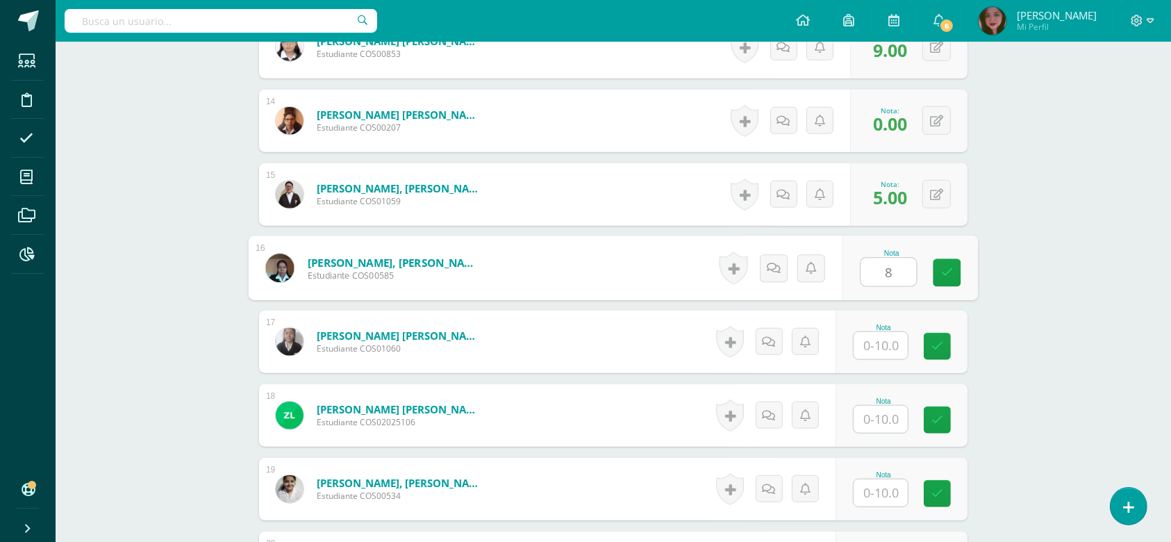
type input "8"
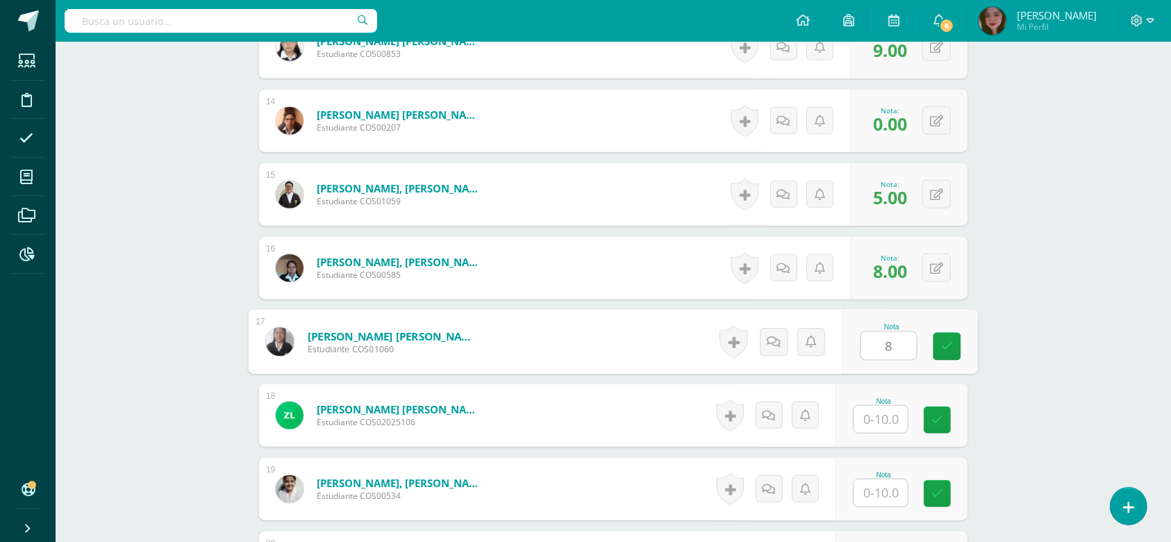
type input "8"
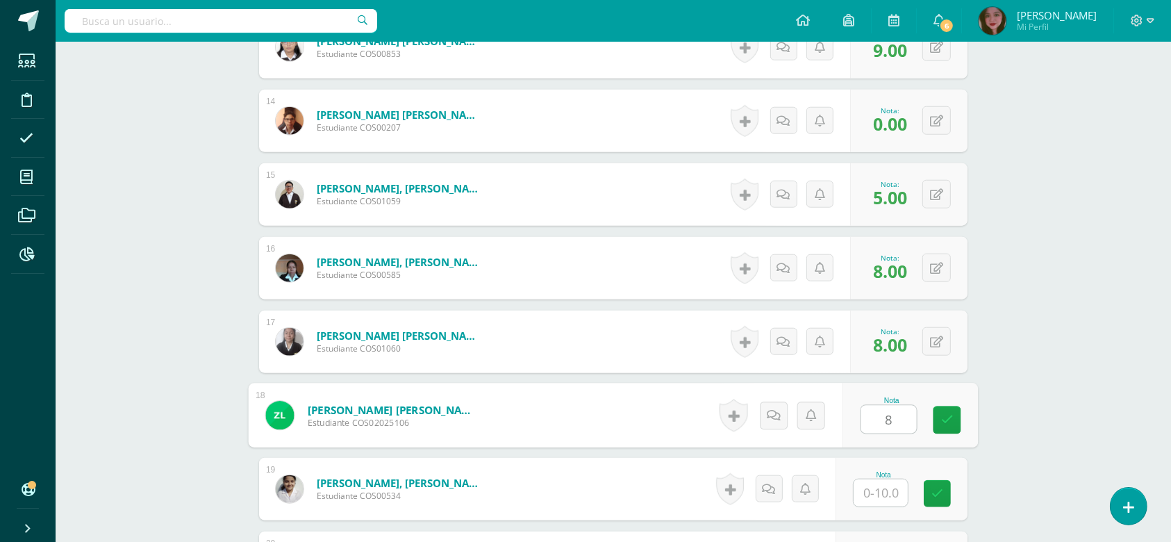
type input "8"
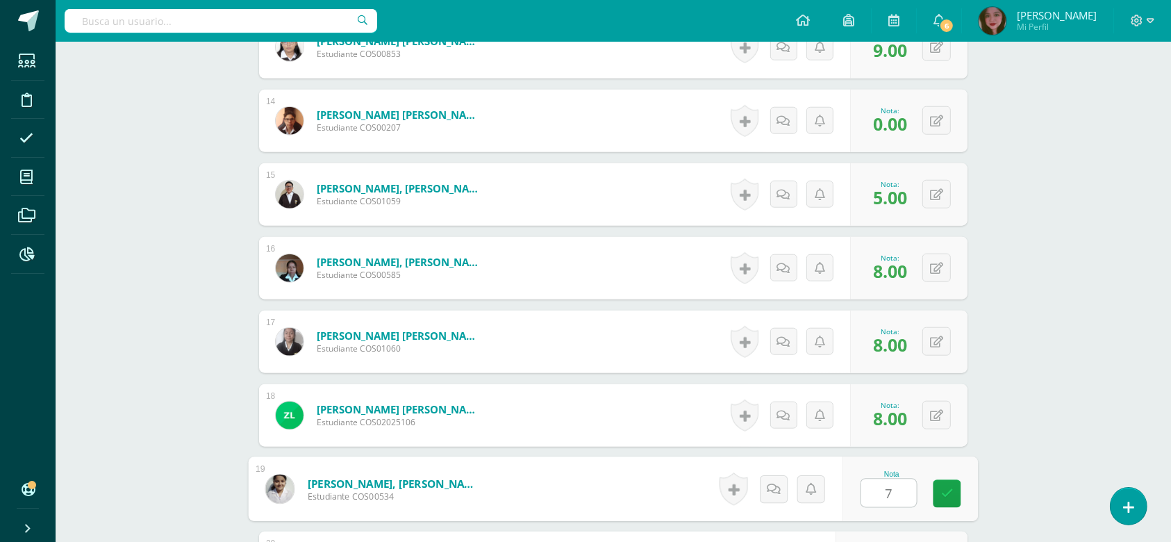
type input "7"
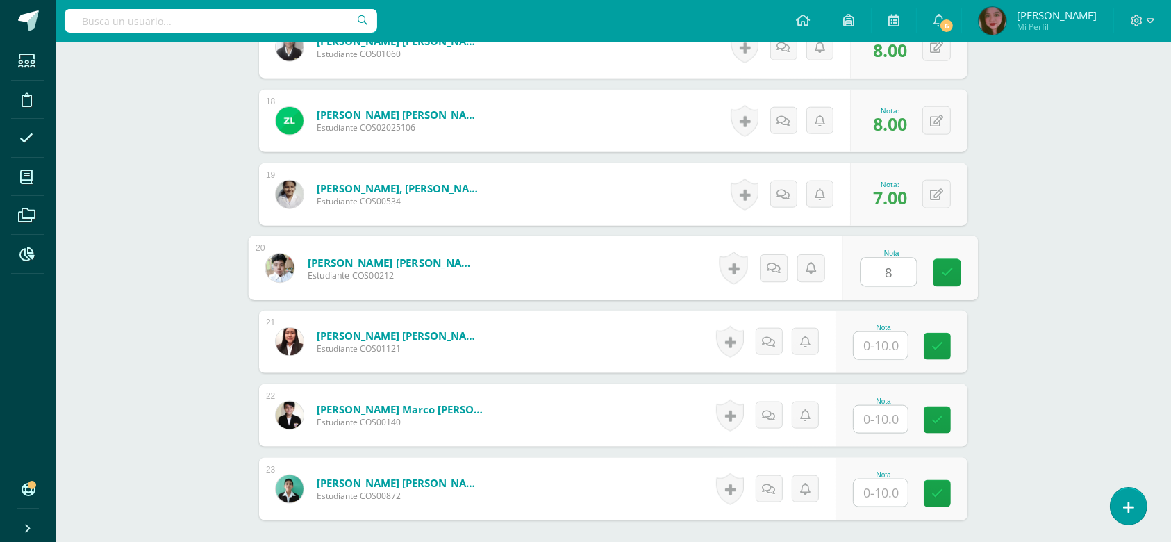
type input "8"
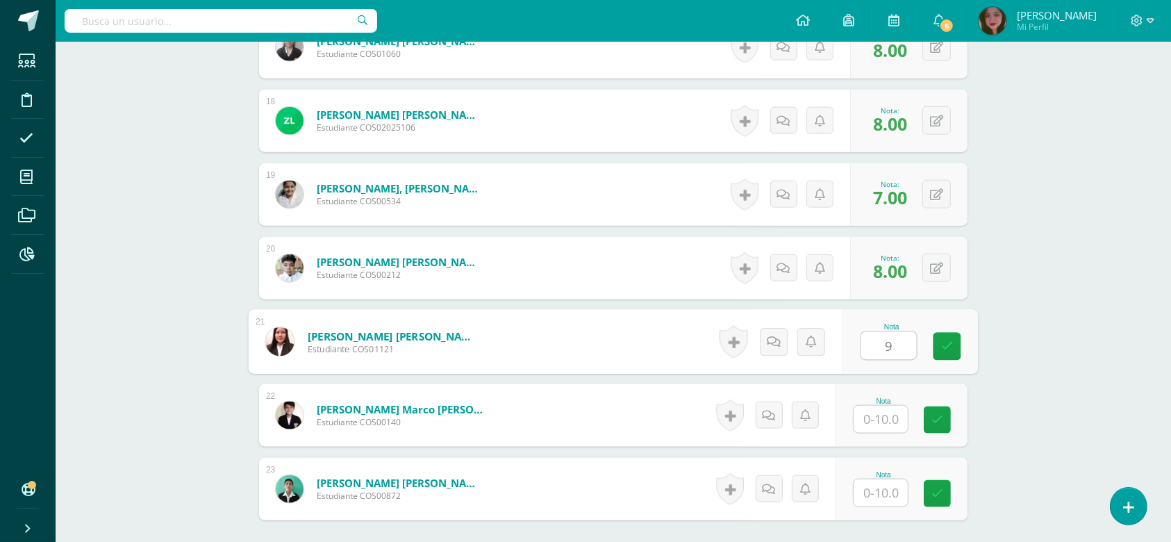
type input "9"
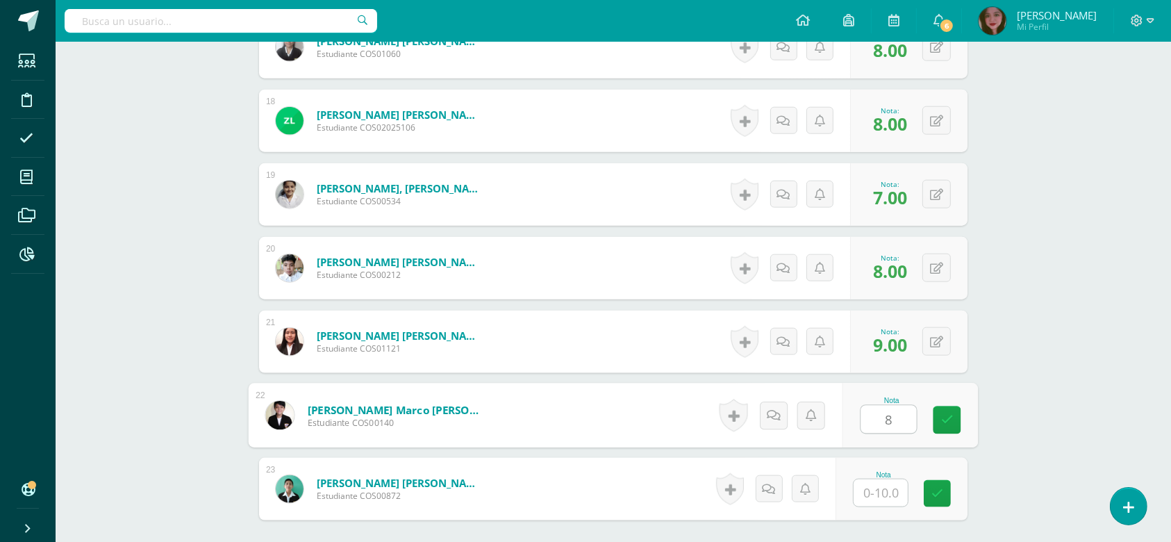
type input "8"
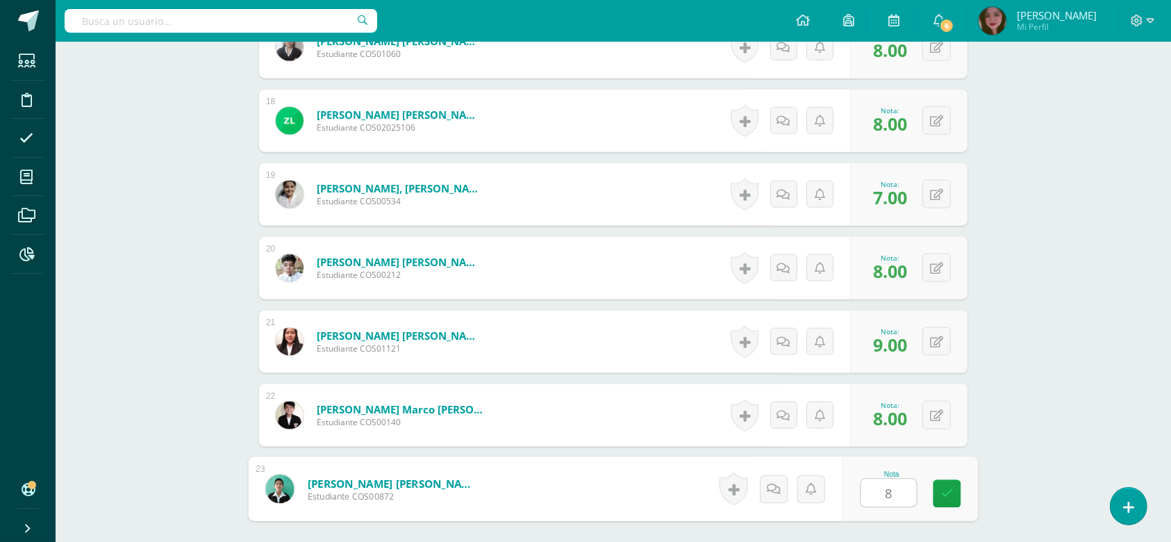
type input "8"
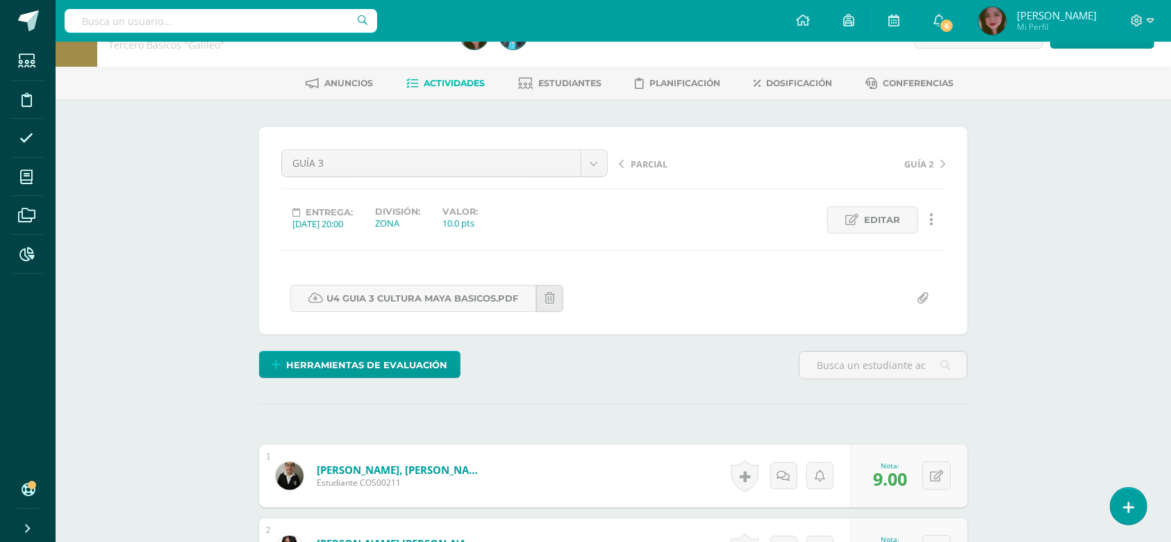
scroll to position [33, 0]
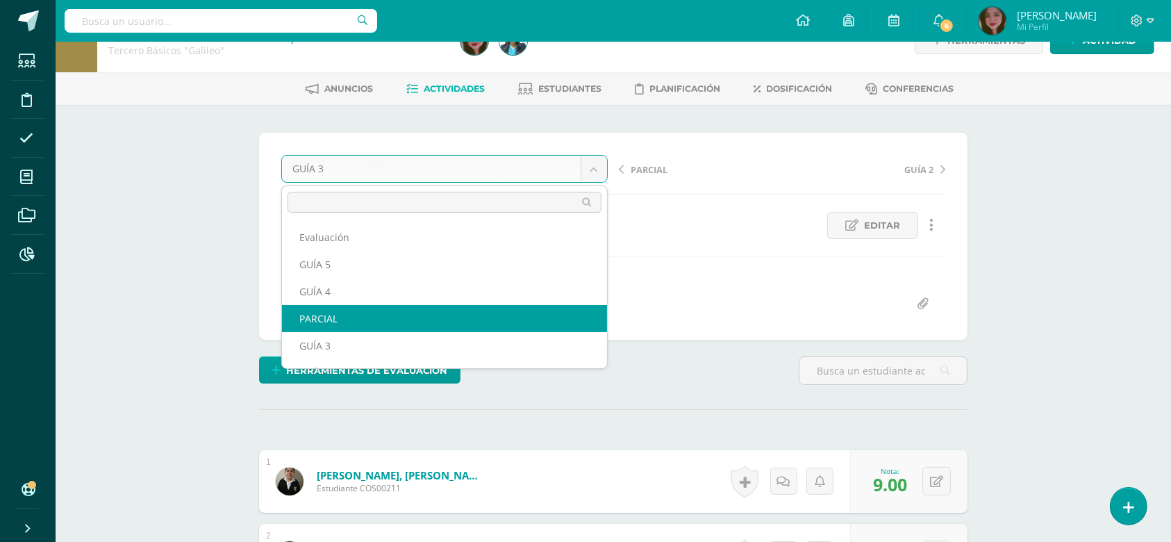
select select "/dashboard/teacher/grade-activity/124429/"
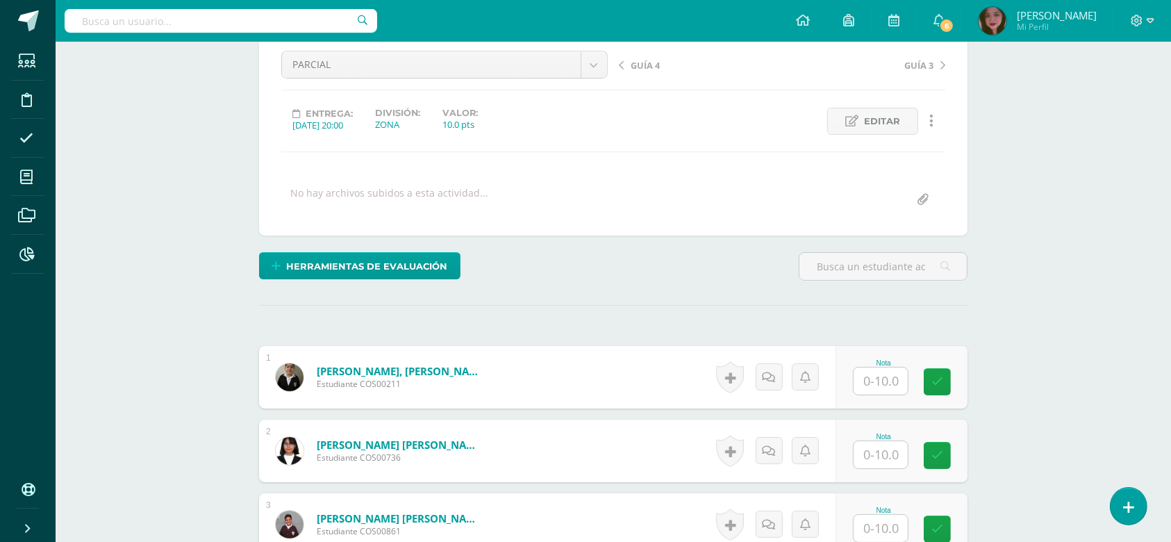
scroll to position [205, 0]
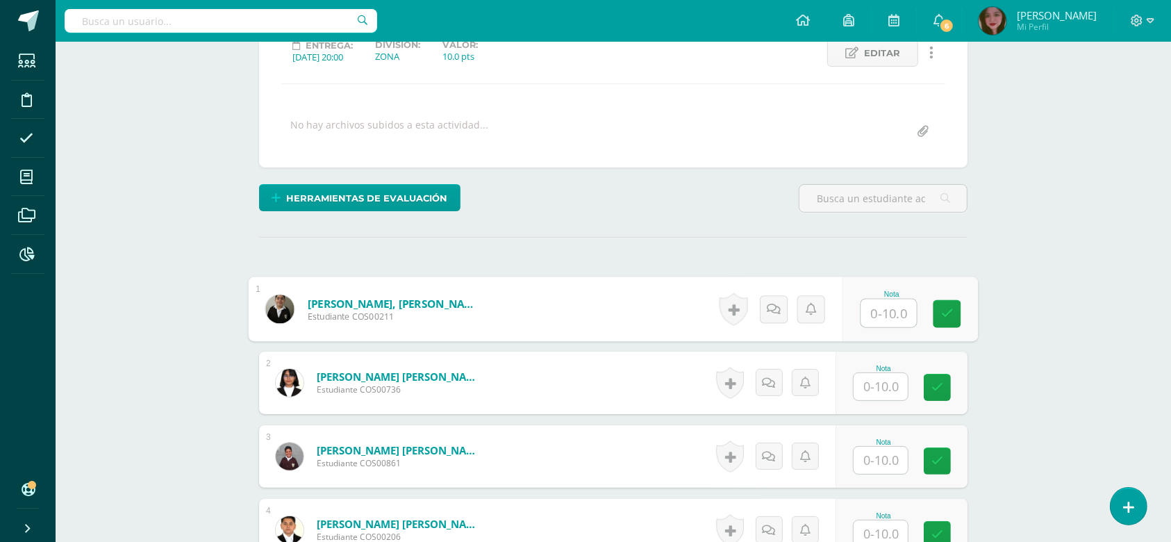
click at [887, 317] on input "text" at bounding box center [889, 313] width 56 height 28
type input "10"
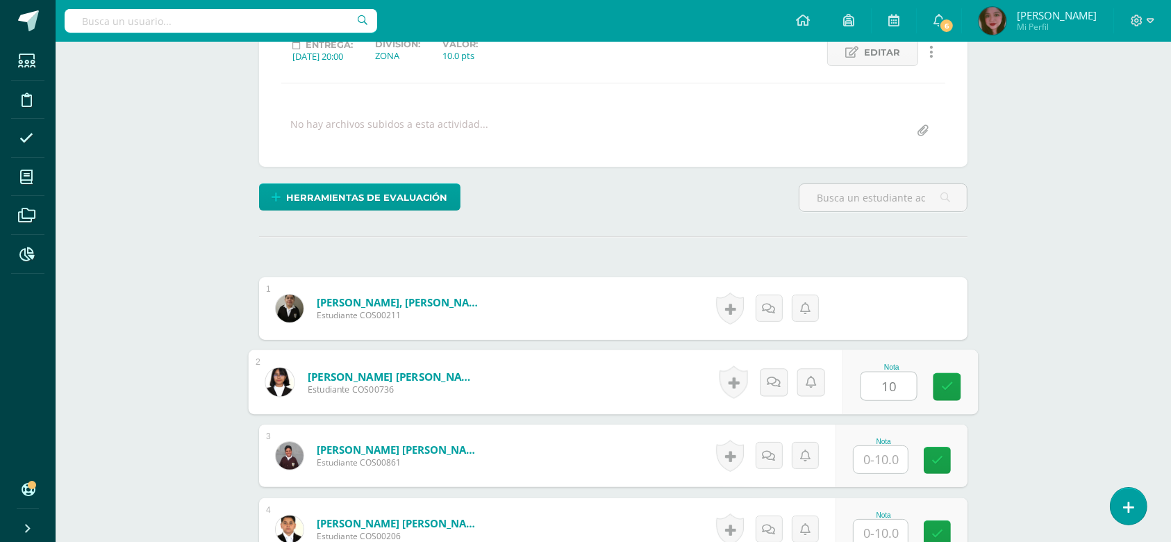
type input "10"
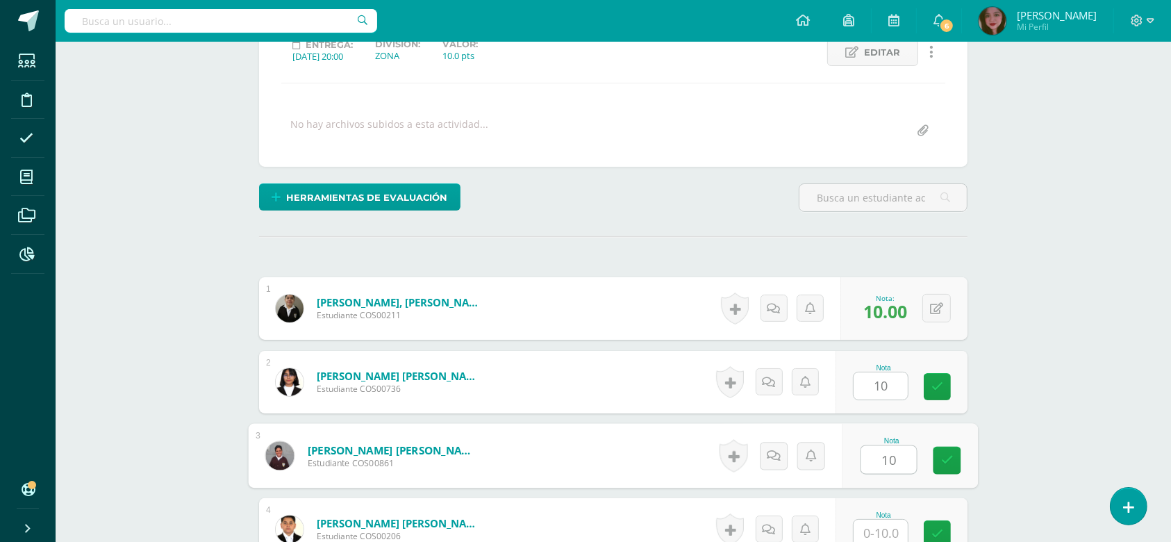
type input "10"
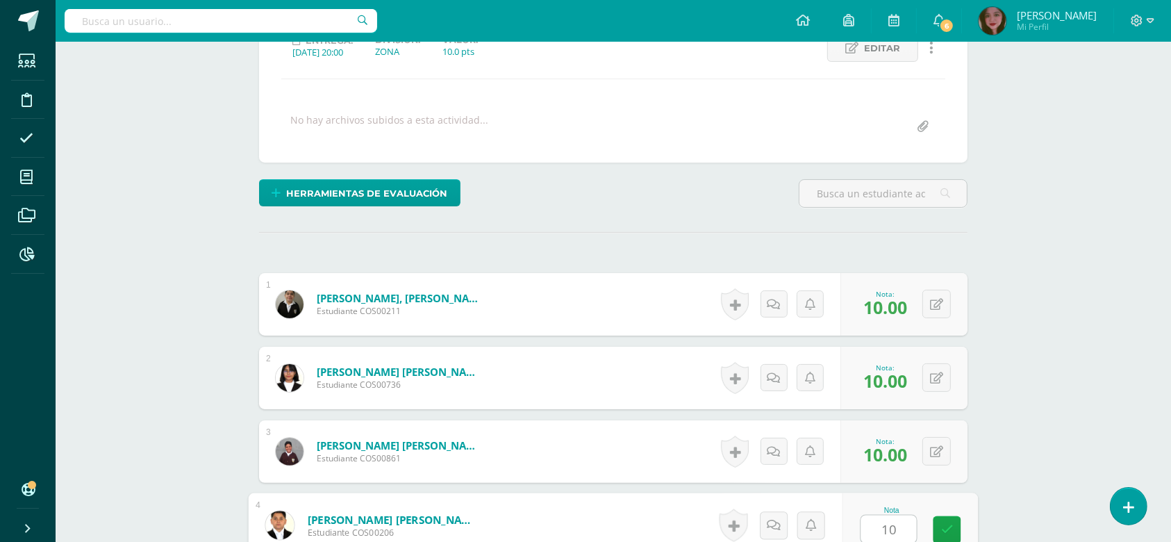
type input "10"
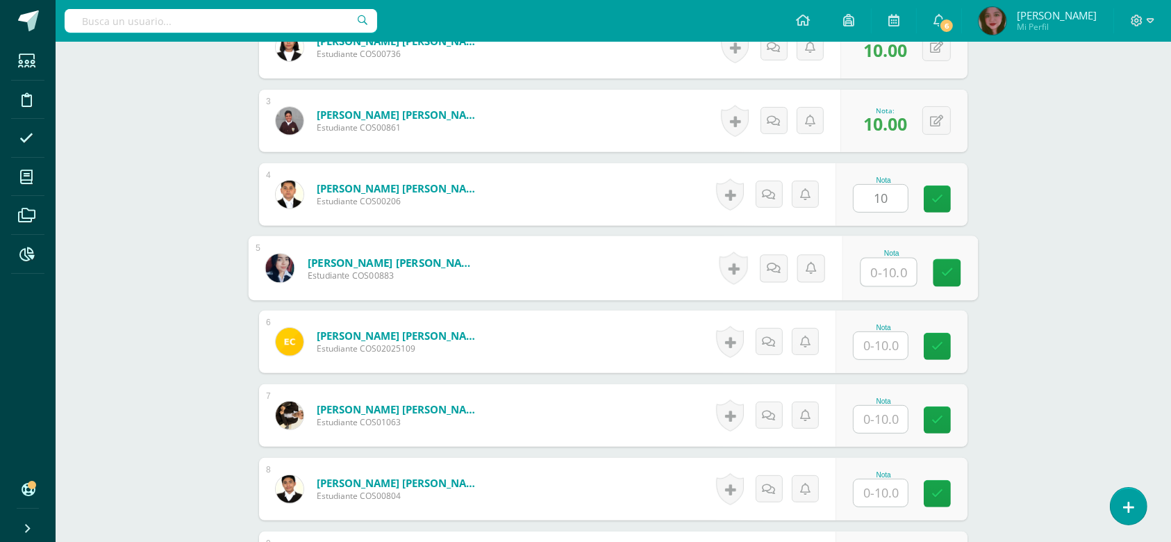
scroll to position [541, 0]
type input "10"
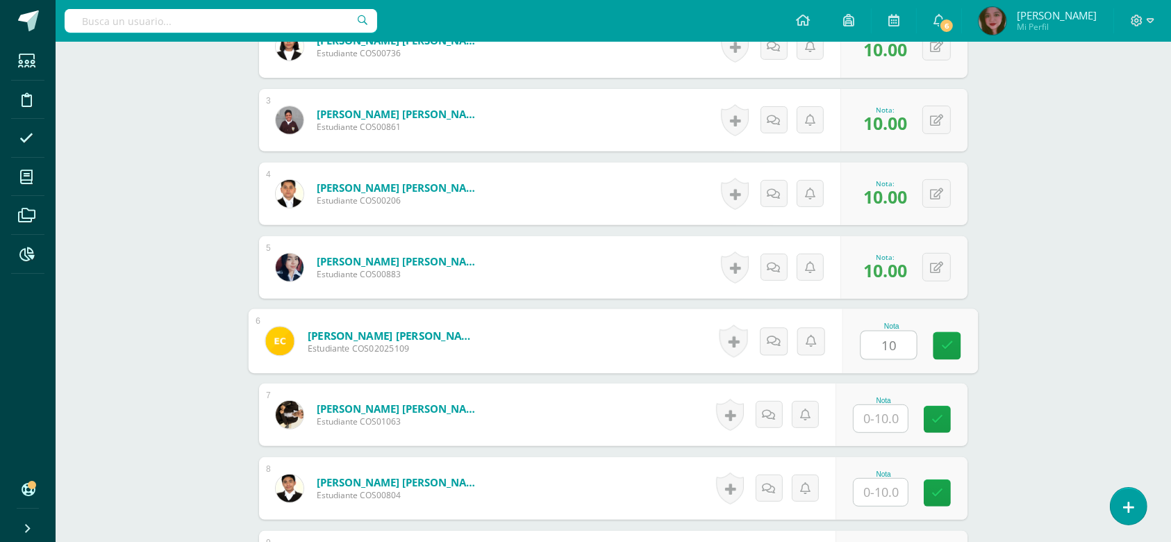
type input "10"
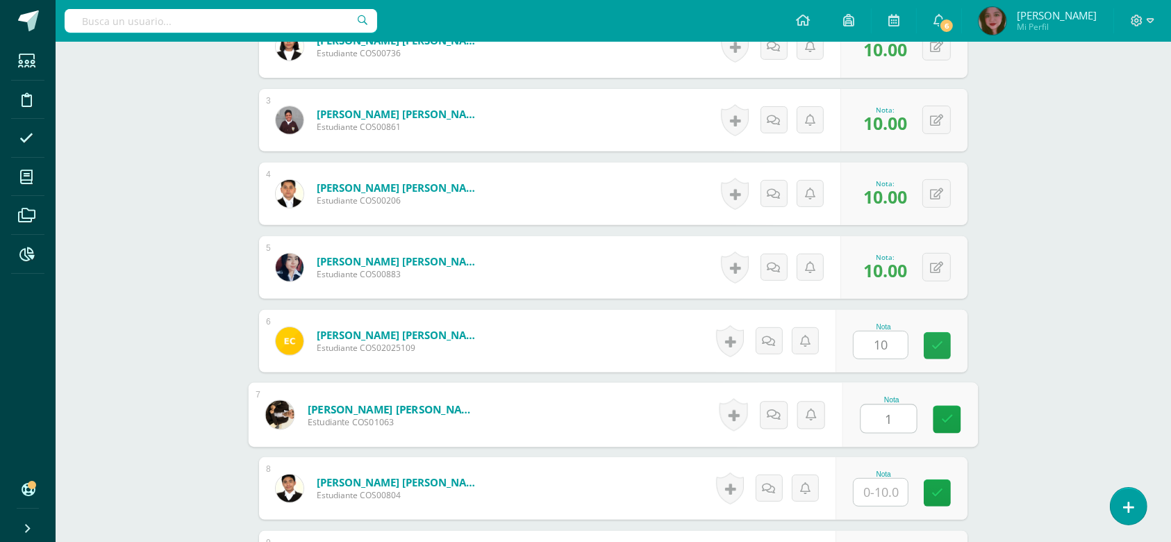
scroll to position [542, 0]
type input "10"
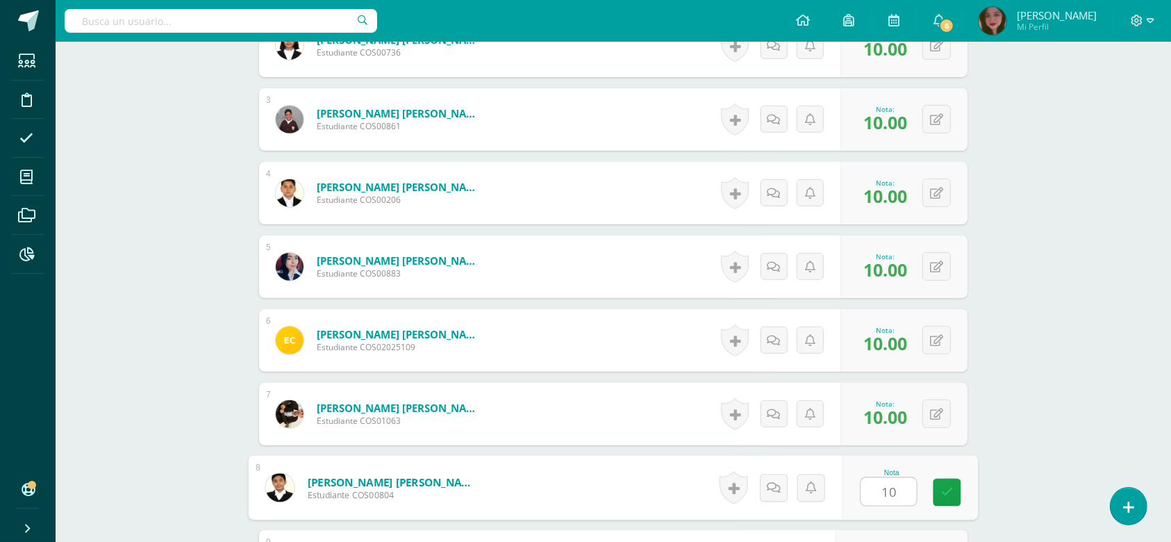
type input "10"
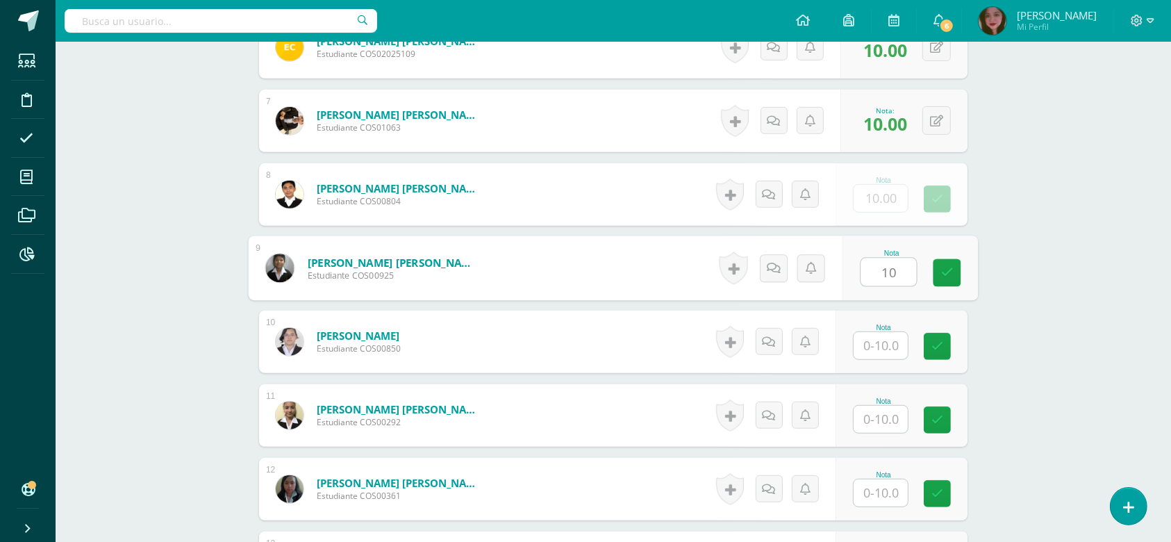
type input "10"
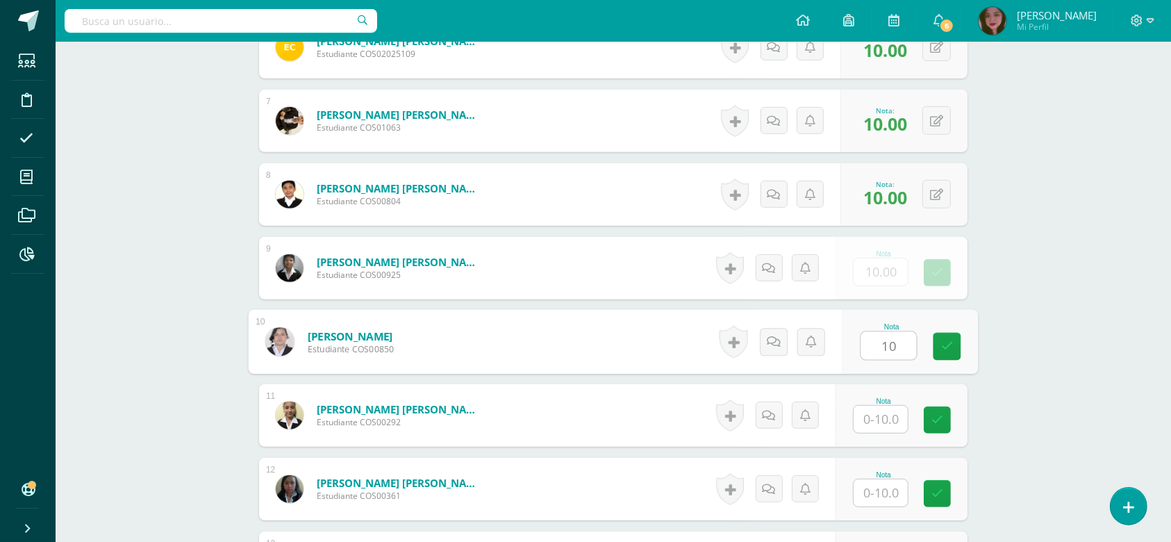
type input "10"
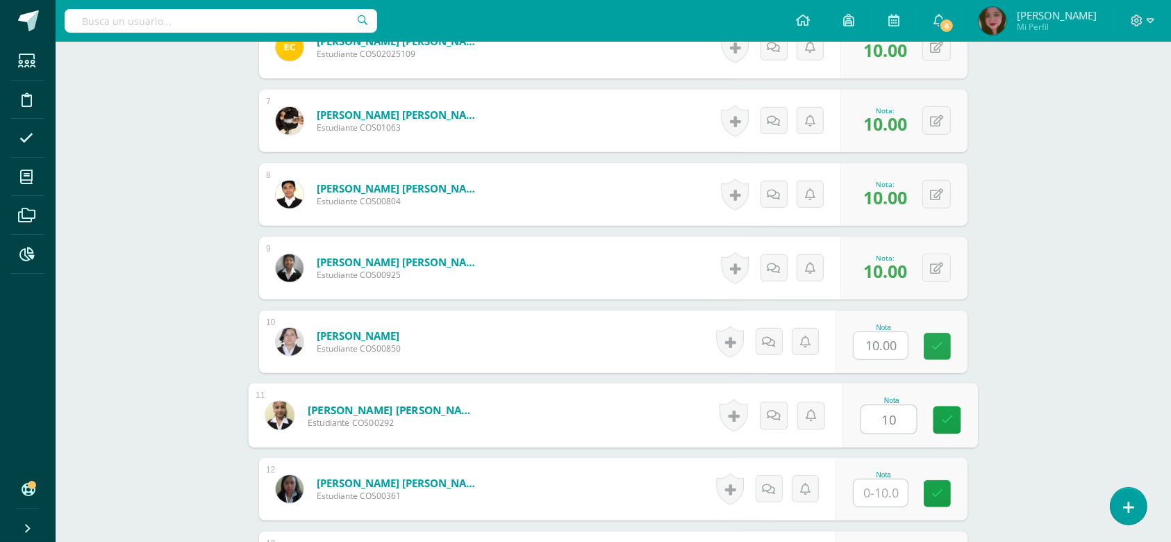
type input "10"
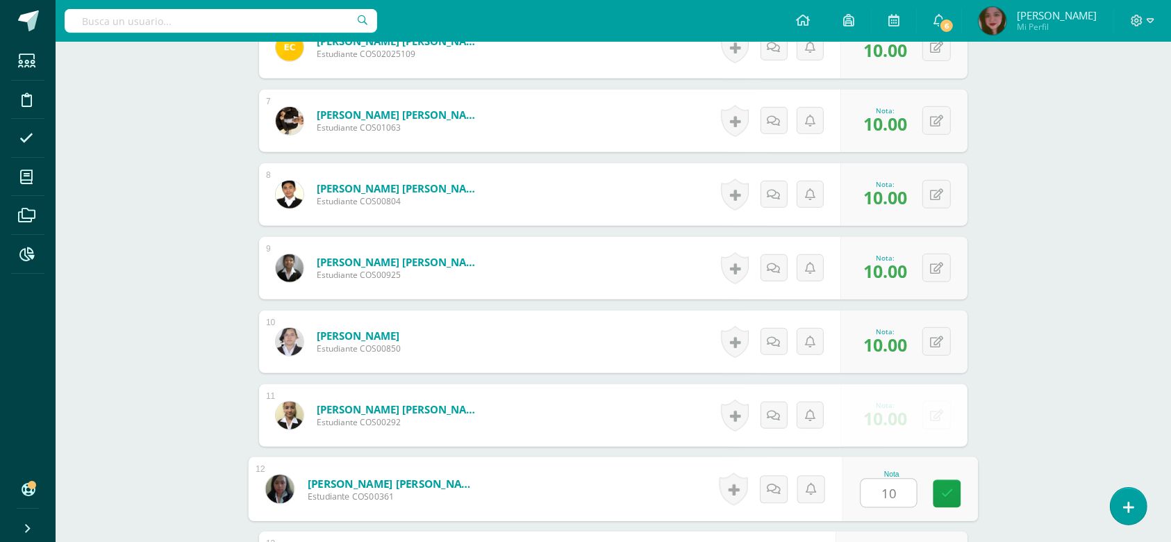
type input "10"
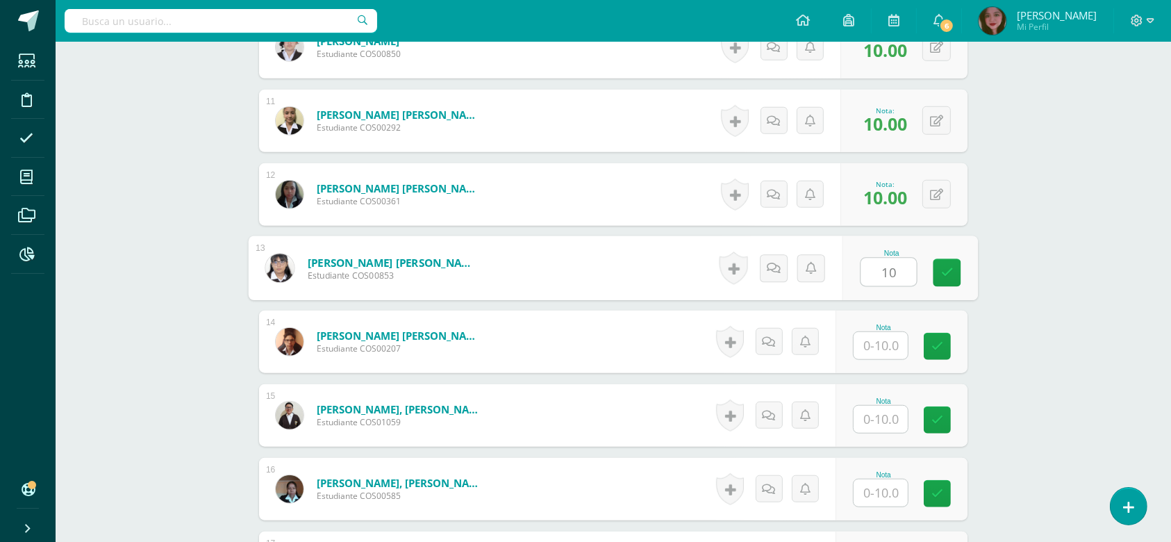
type input "10"
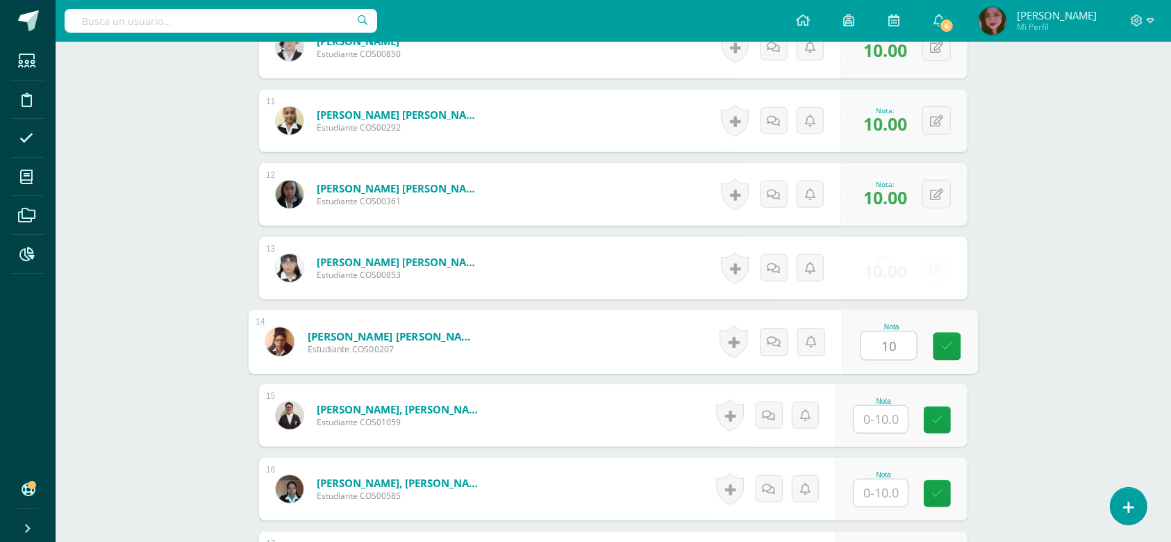
type input "10"
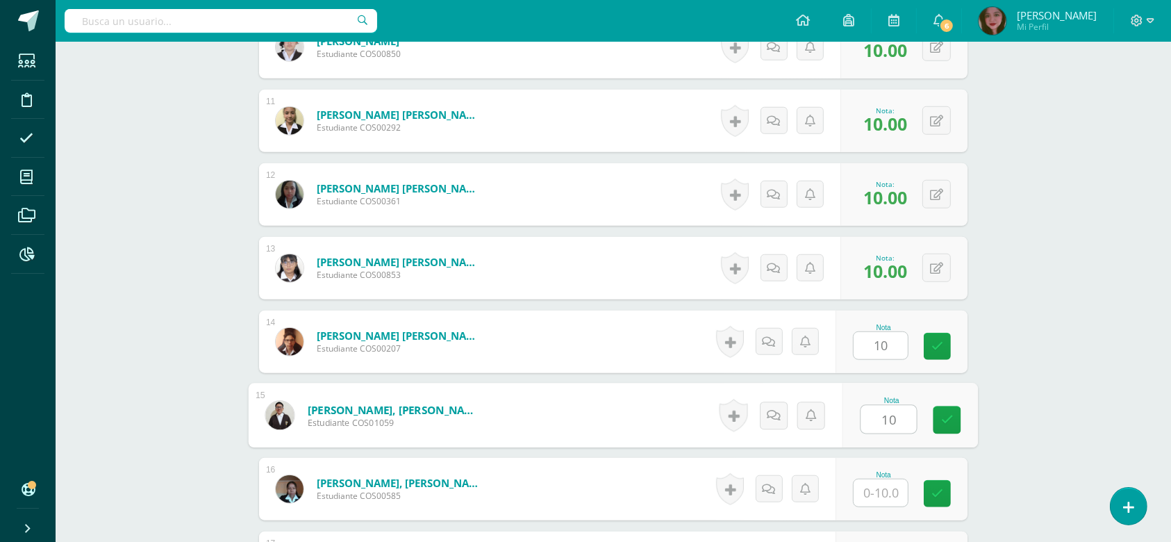
type input "10"
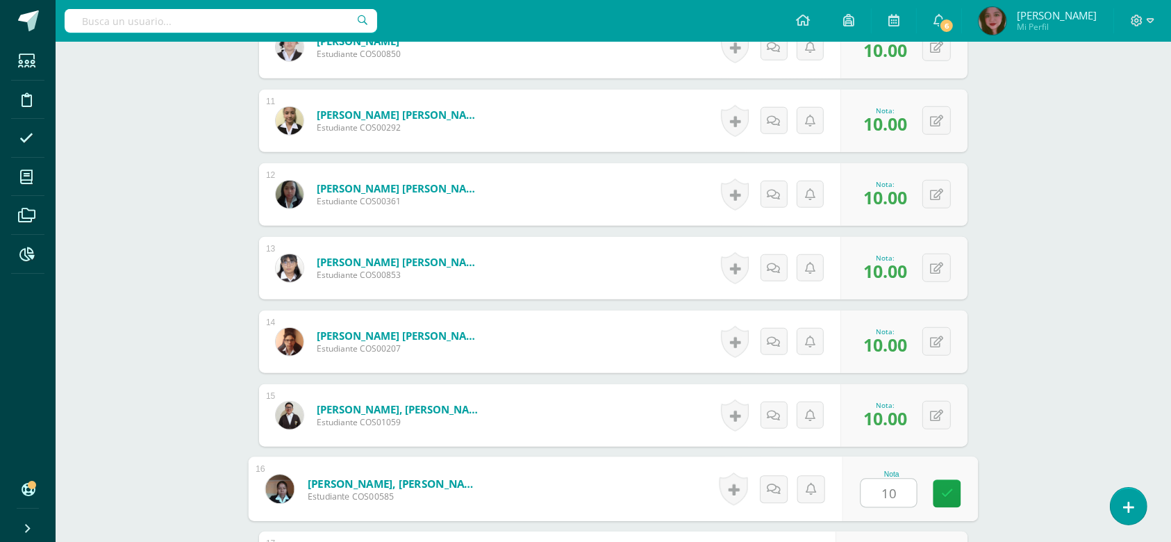
type input "10"
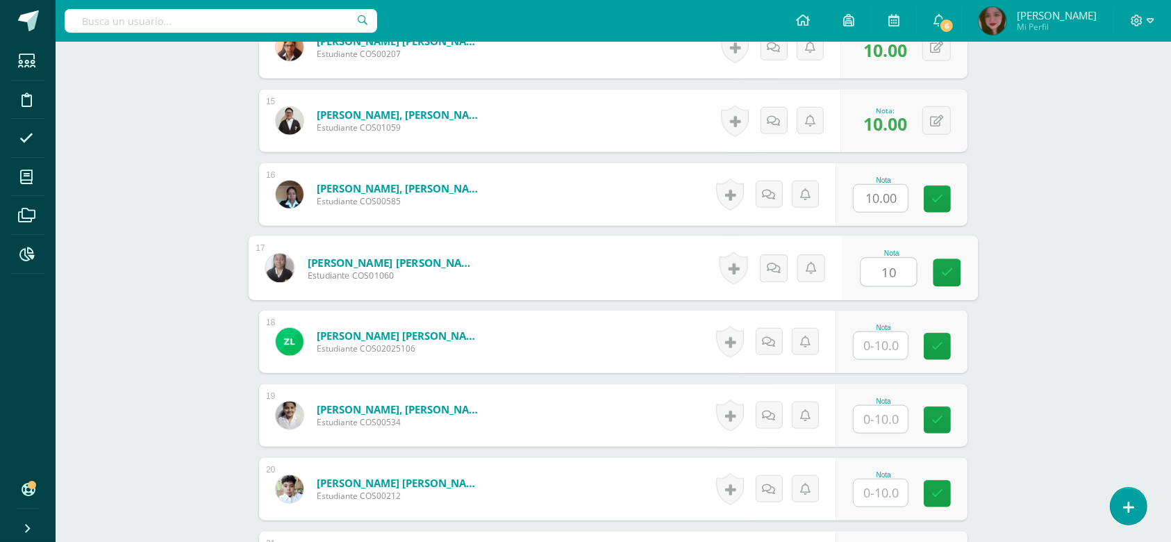
type input "10"
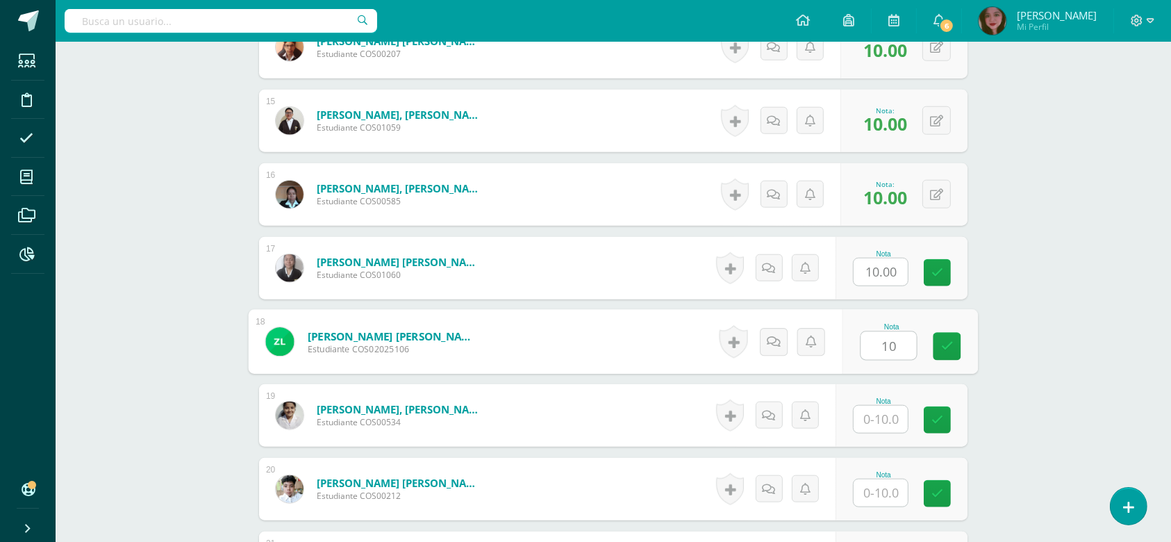
type input "10"
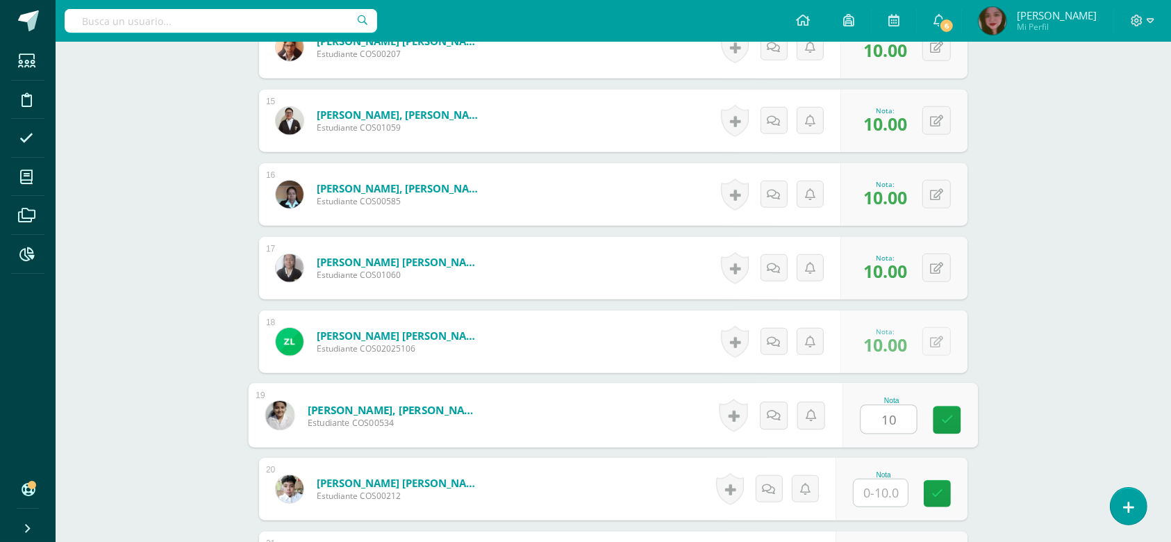
type input "10"
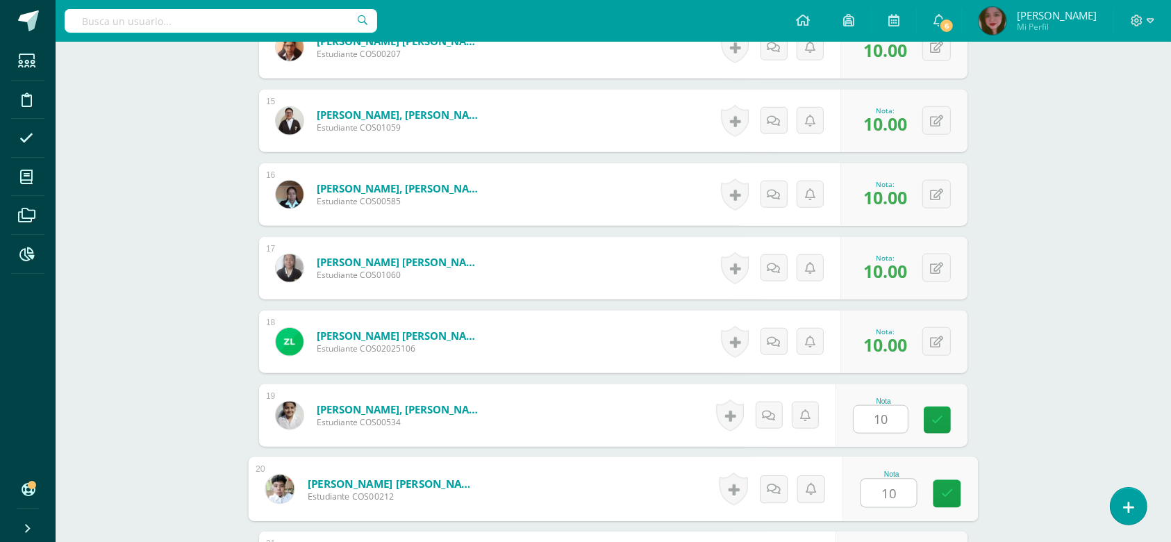
type input "10"
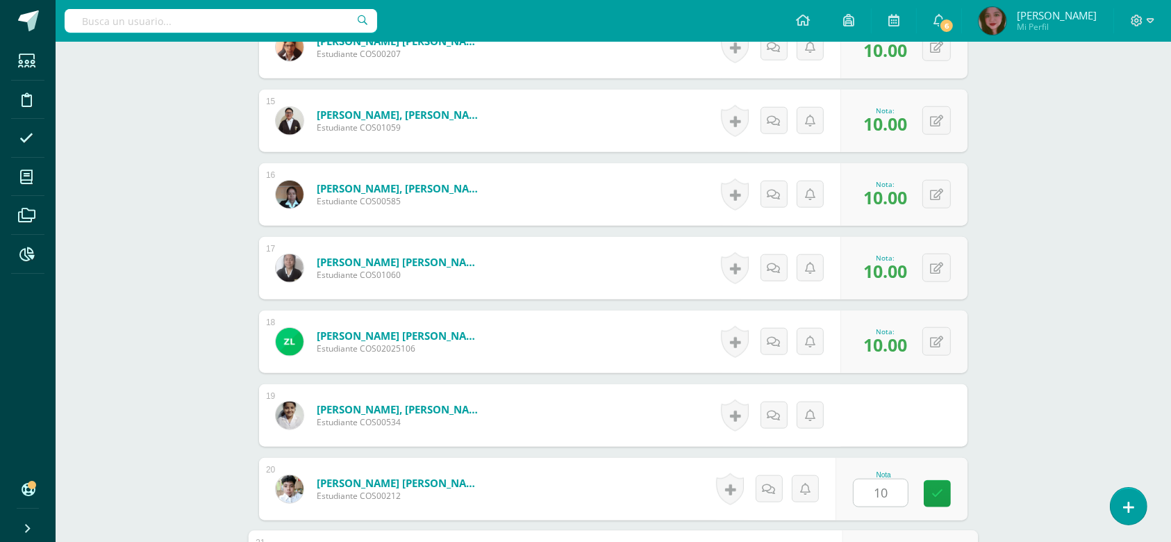
scroll to position [1718, 0]
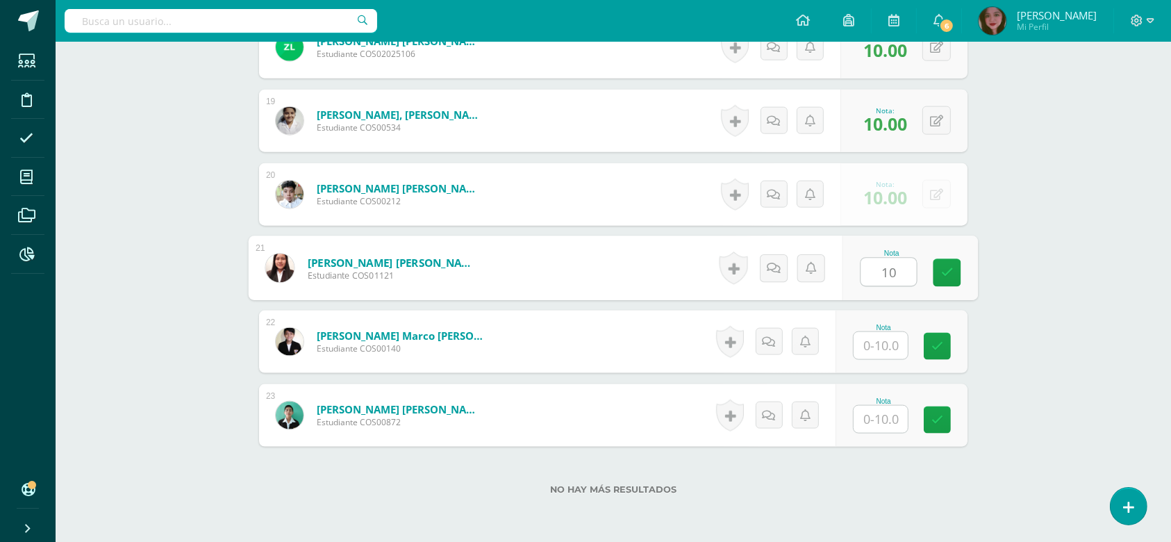
type input "10"
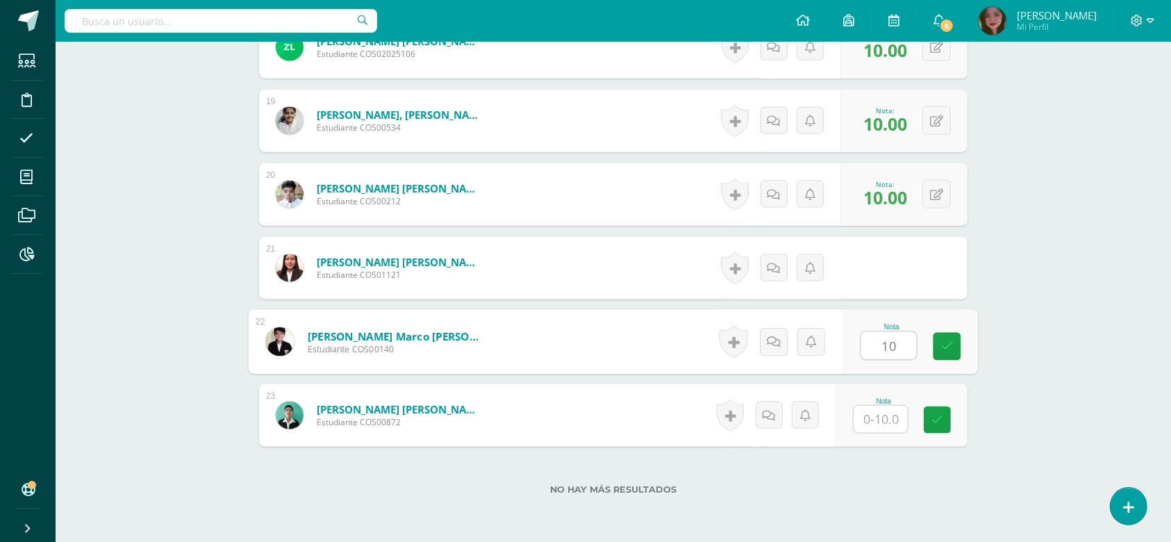
type input "10"
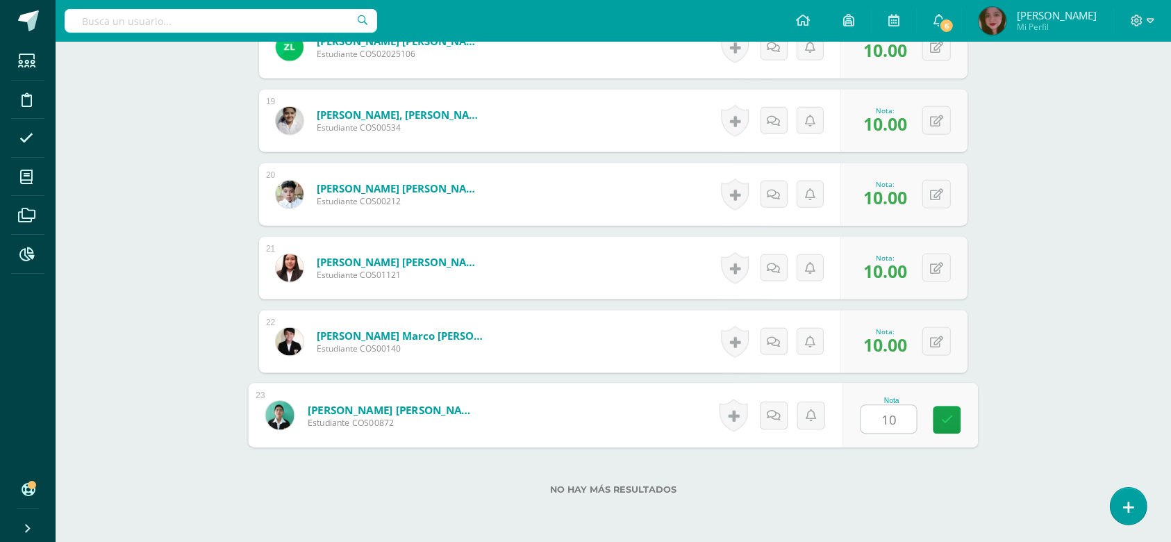
type input "10"
drag, startPoint x: 982, startPoint y: 299, endPoint x: 1017, endPoint y: 324, distance: 43.2
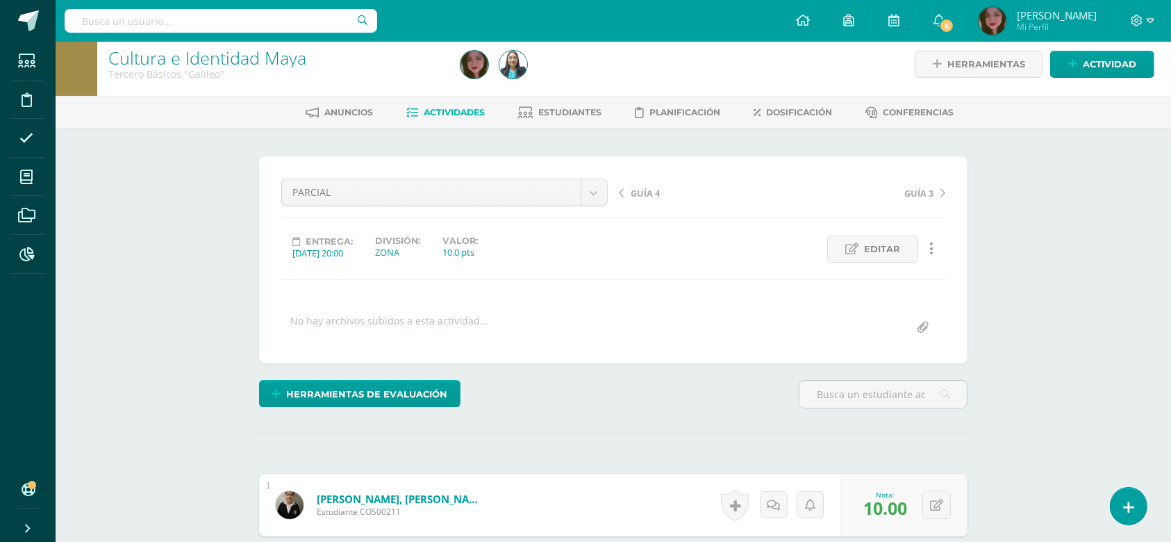
scroll to position [0, 0]
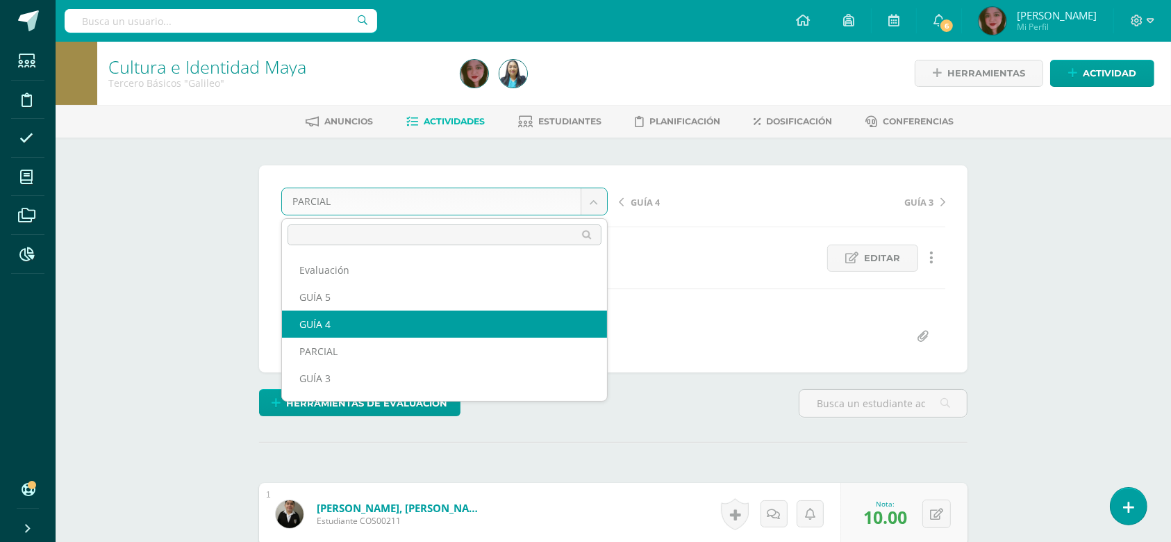
select select "/dashboard/teacher/grade-activity/124424/"
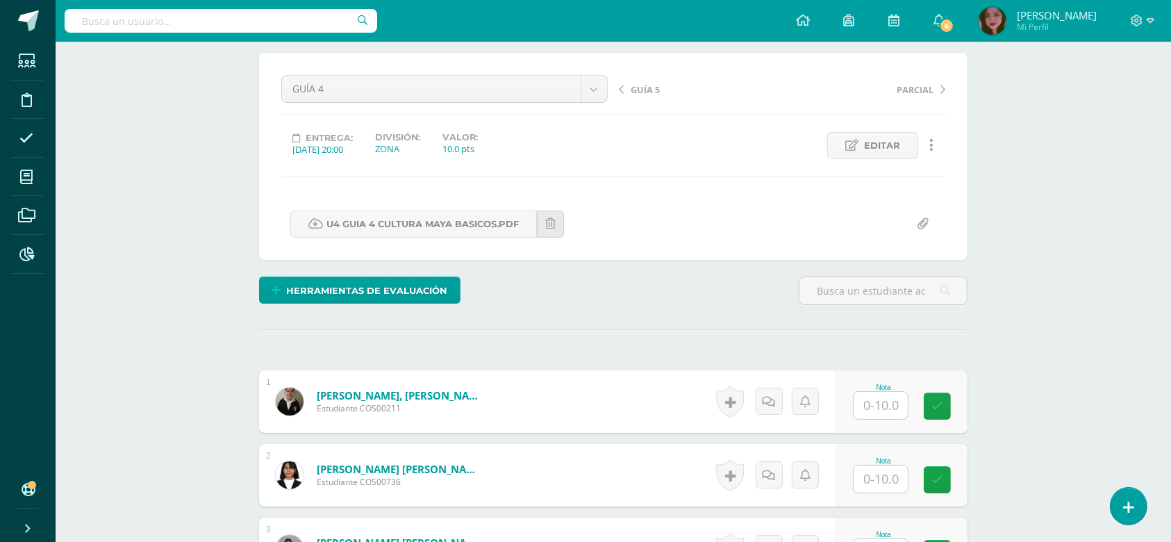
scroll to position [124, 0]
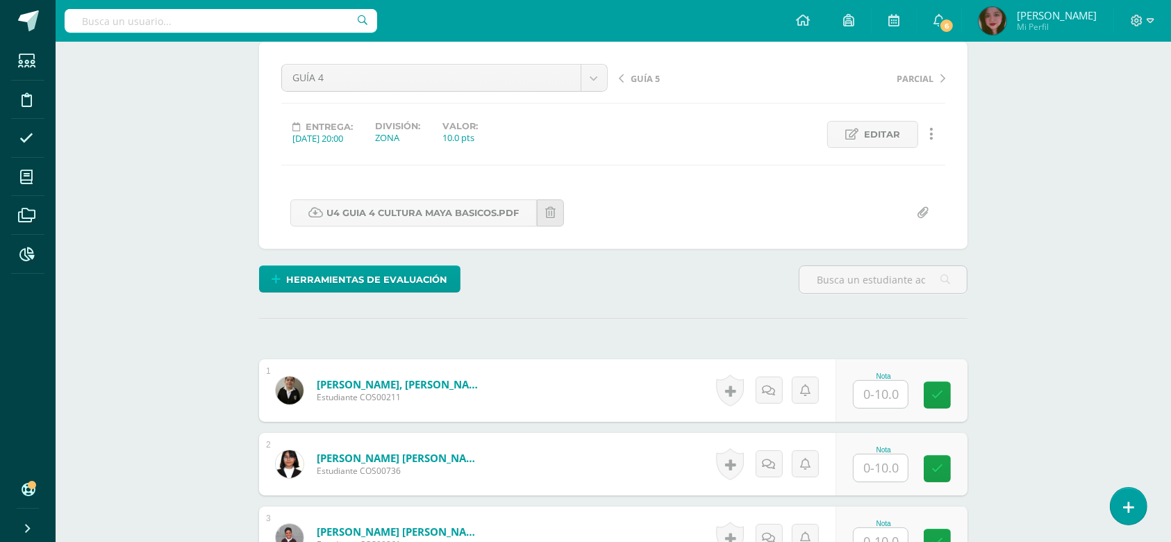
click at [880, 392] on input "text" at bounding box center [880, 394] width 54 height 27
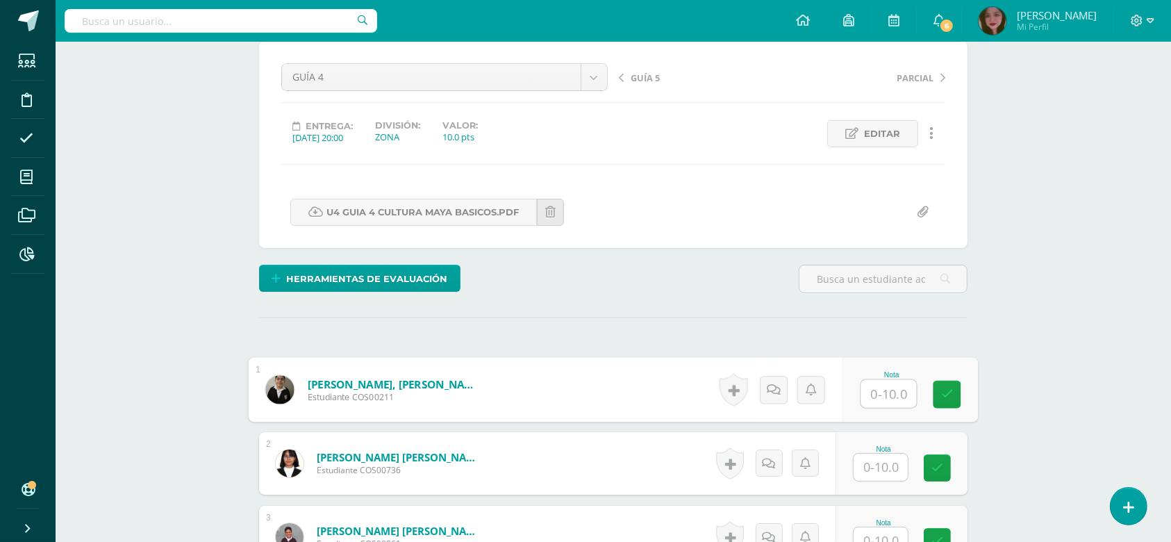
scroll to position [125, 0]
type input "10"
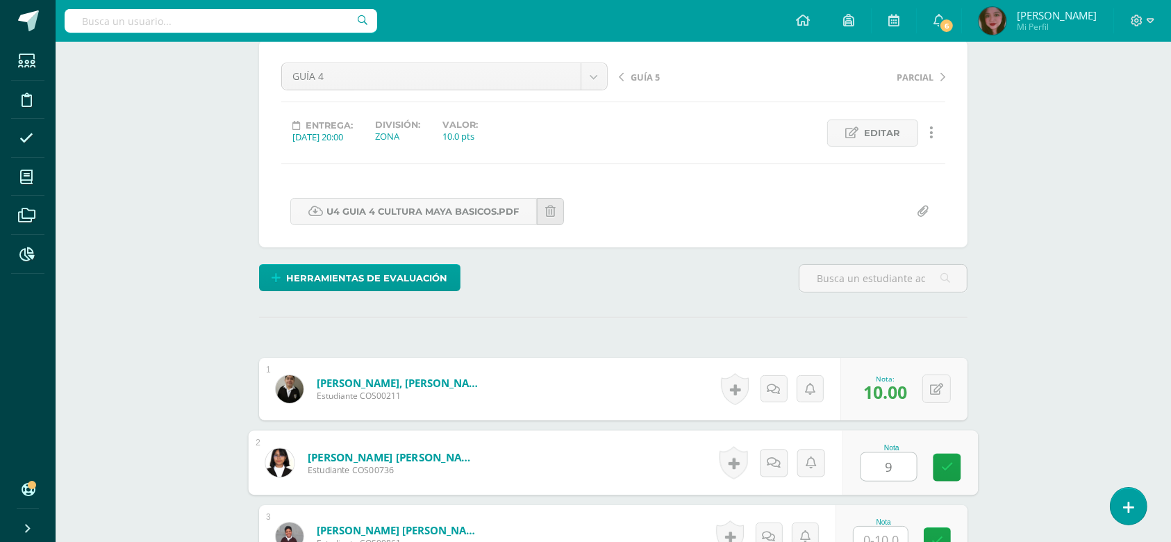
type input "9"
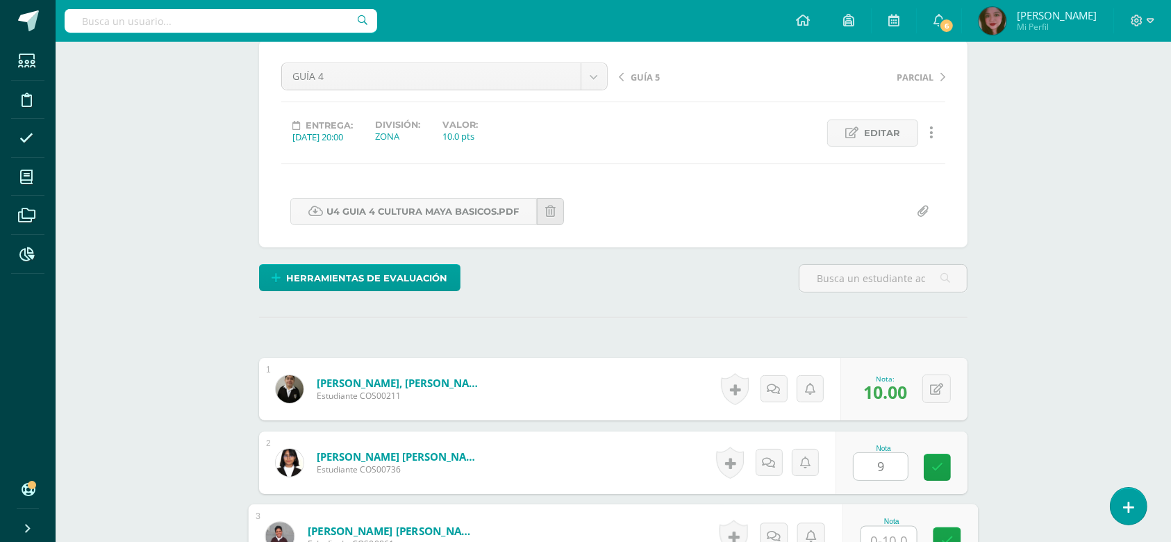
scroll to position [135, 0]
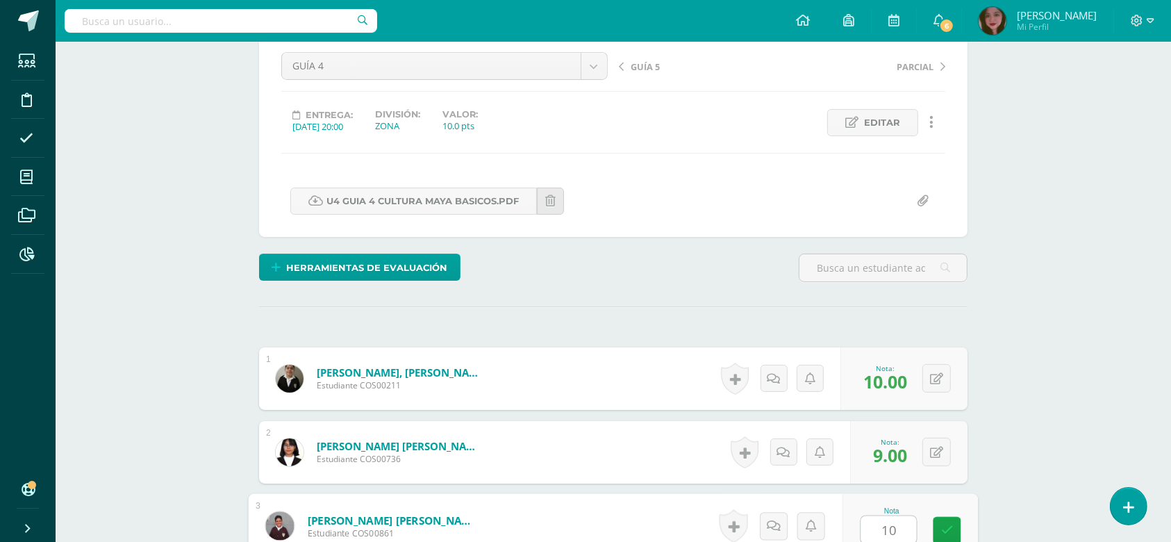
type input "10"
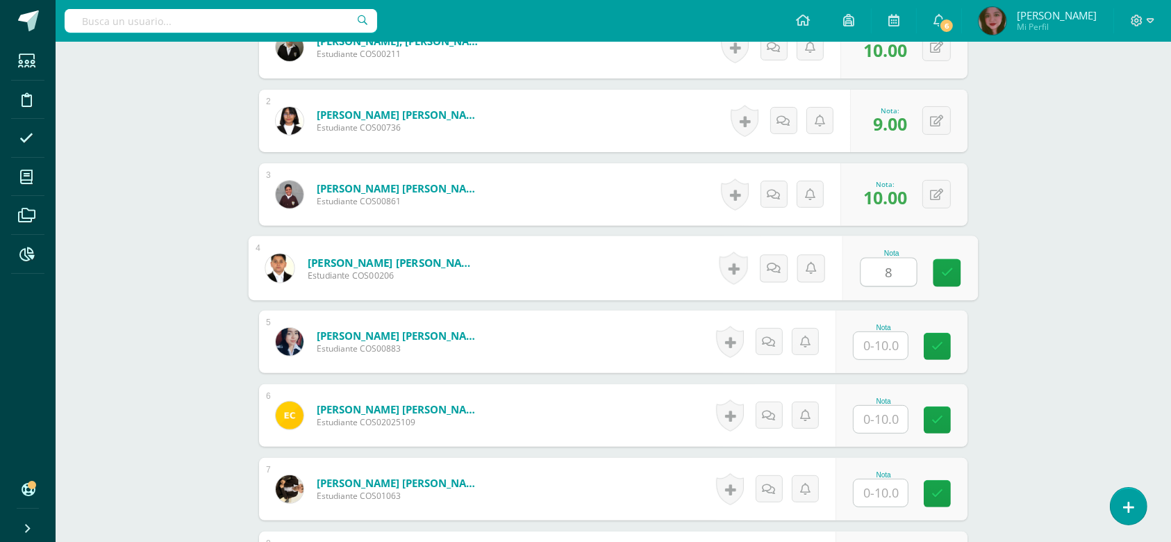
type input "8"
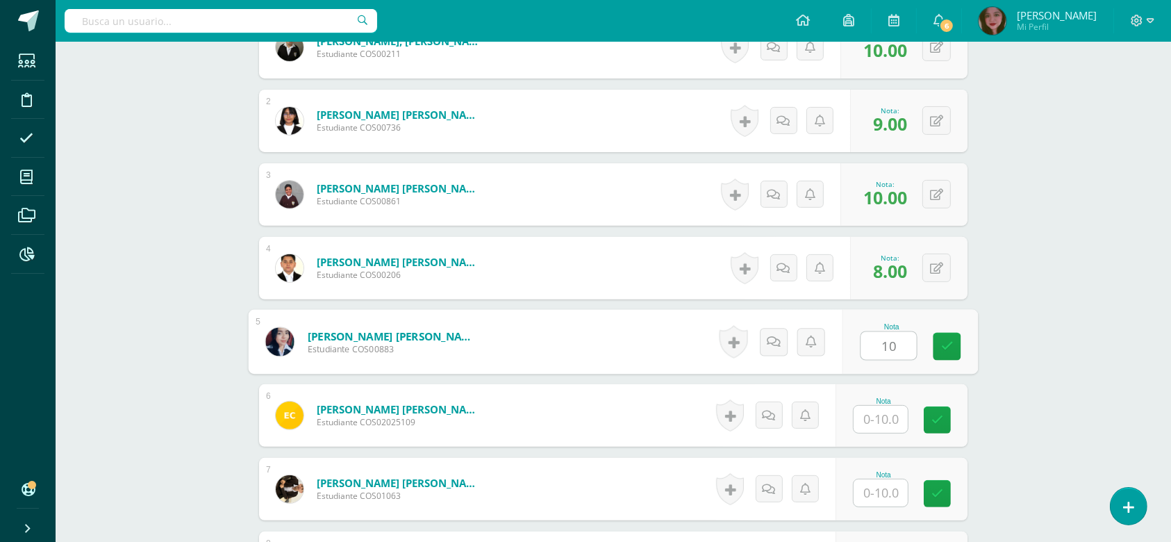
type input "10"
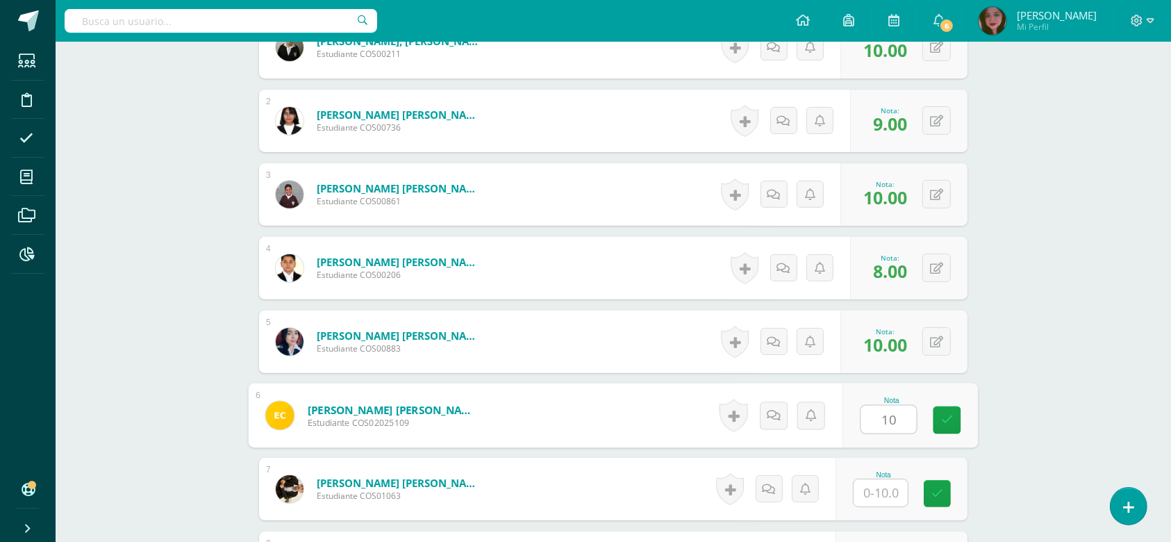
type input "10"
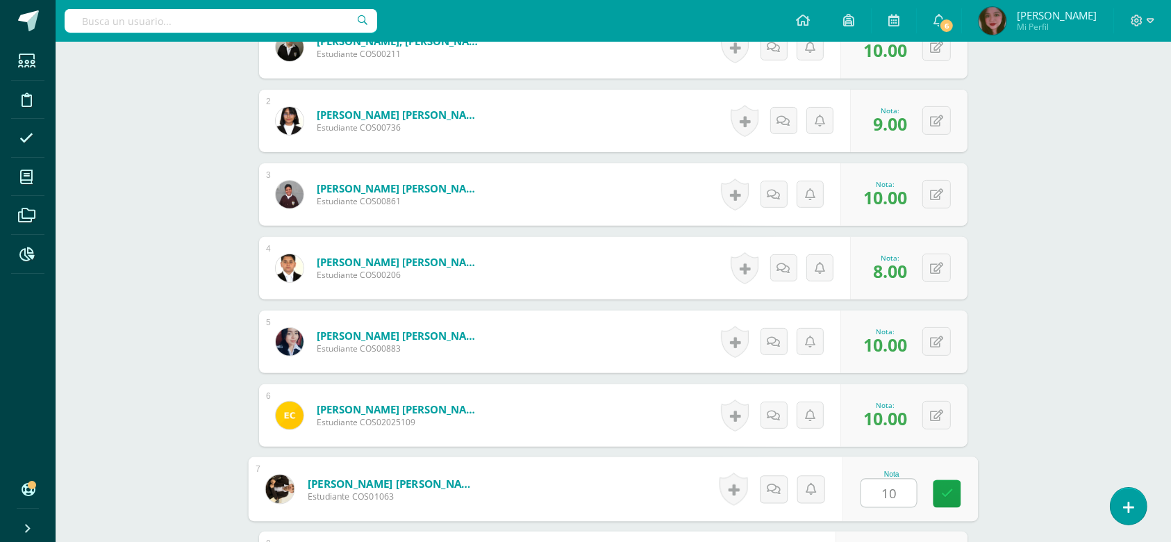
type input "10"
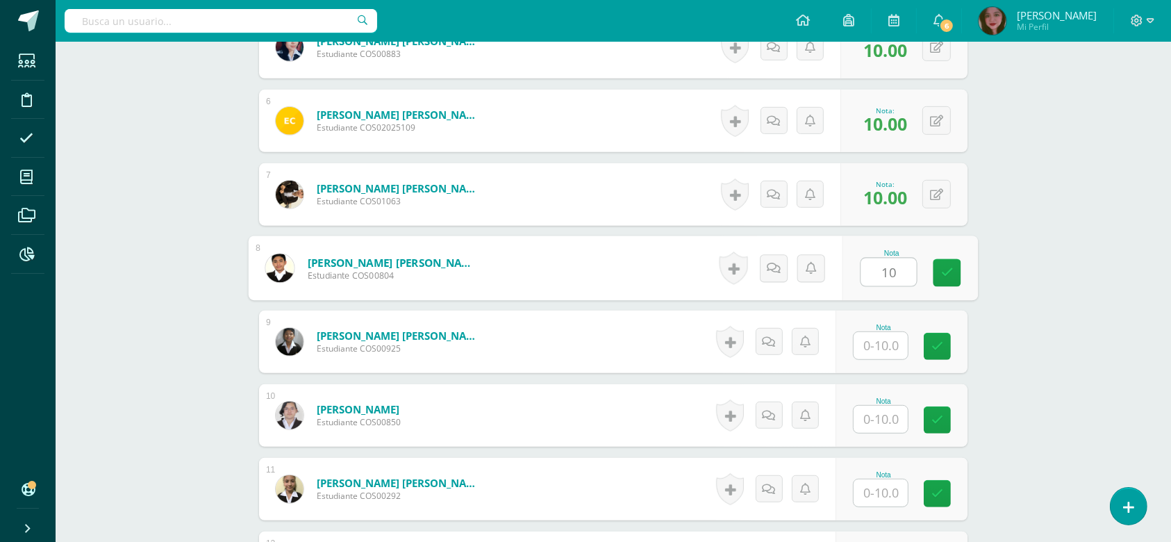
type input "10"
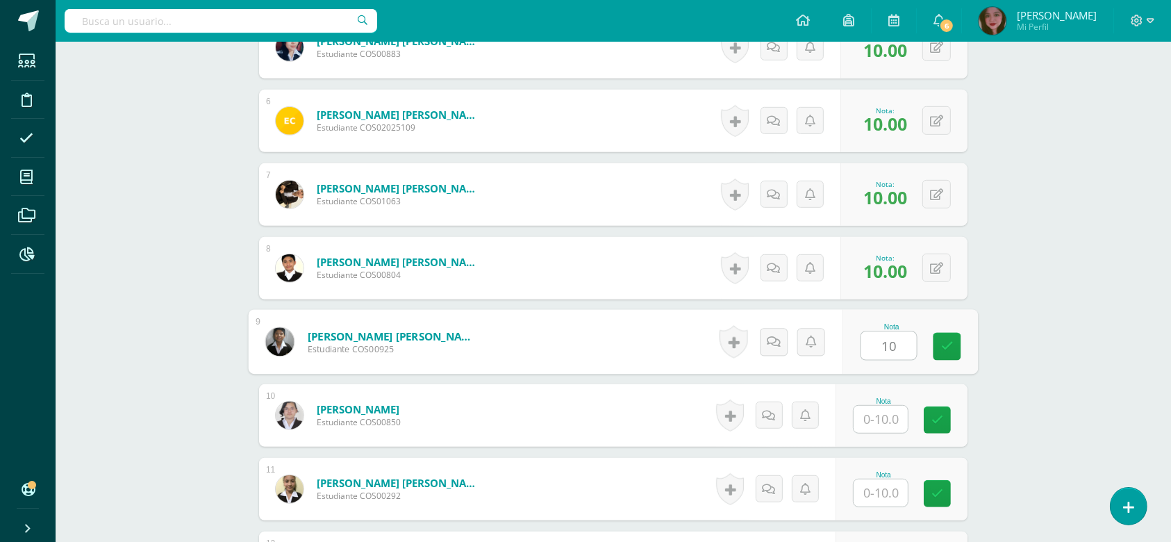
type input "10"
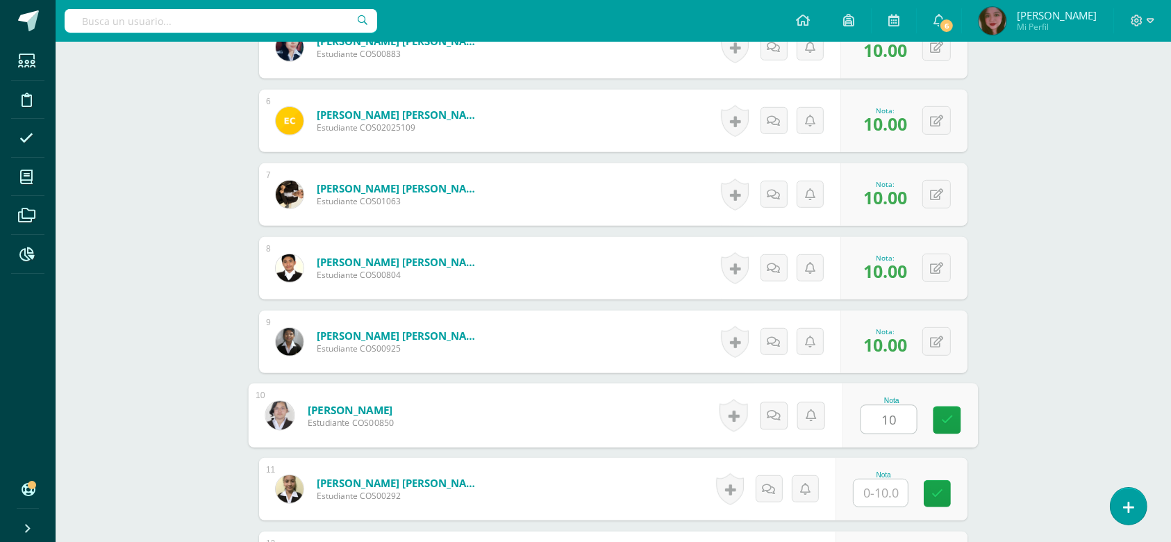
type input "10"
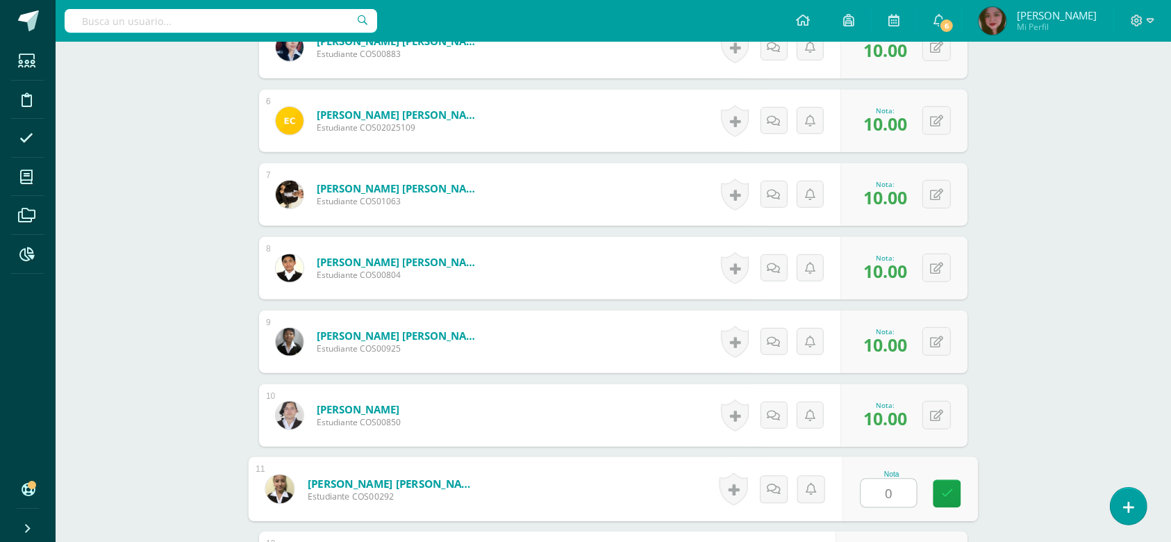
type input "0"
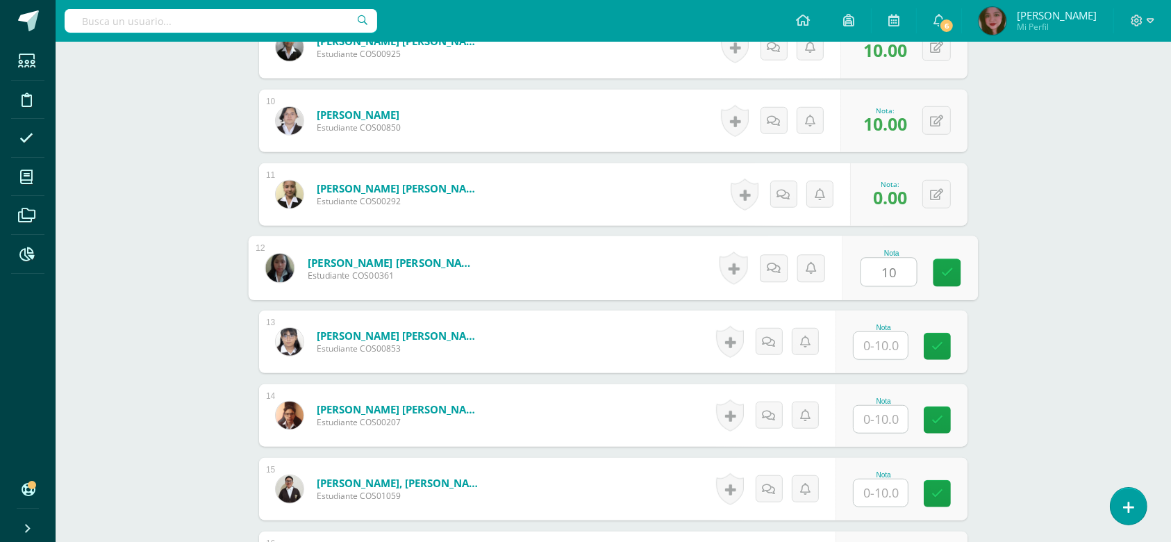
type input "10"
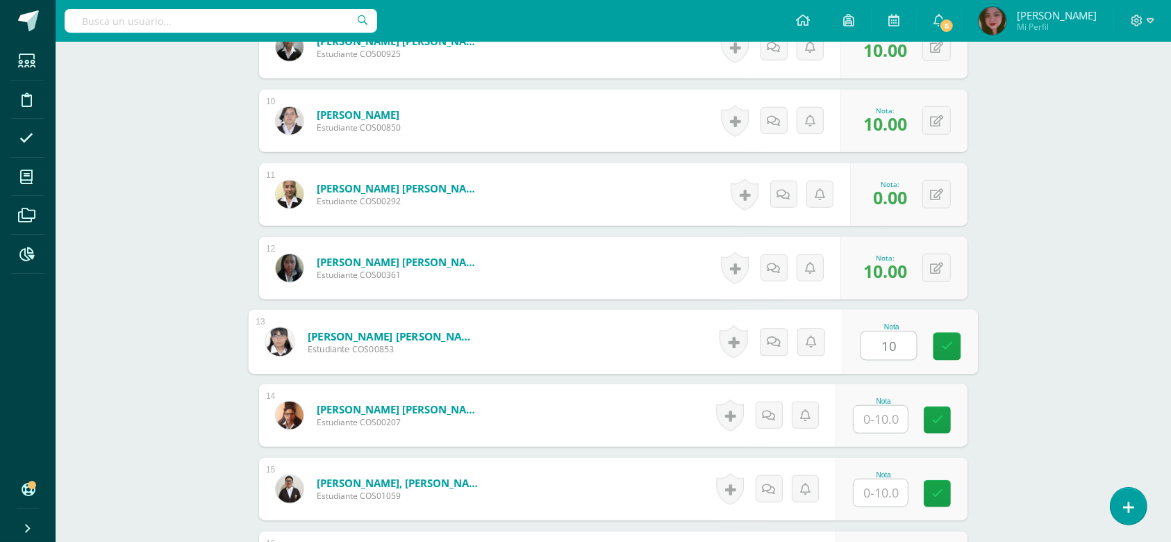
type input "10"
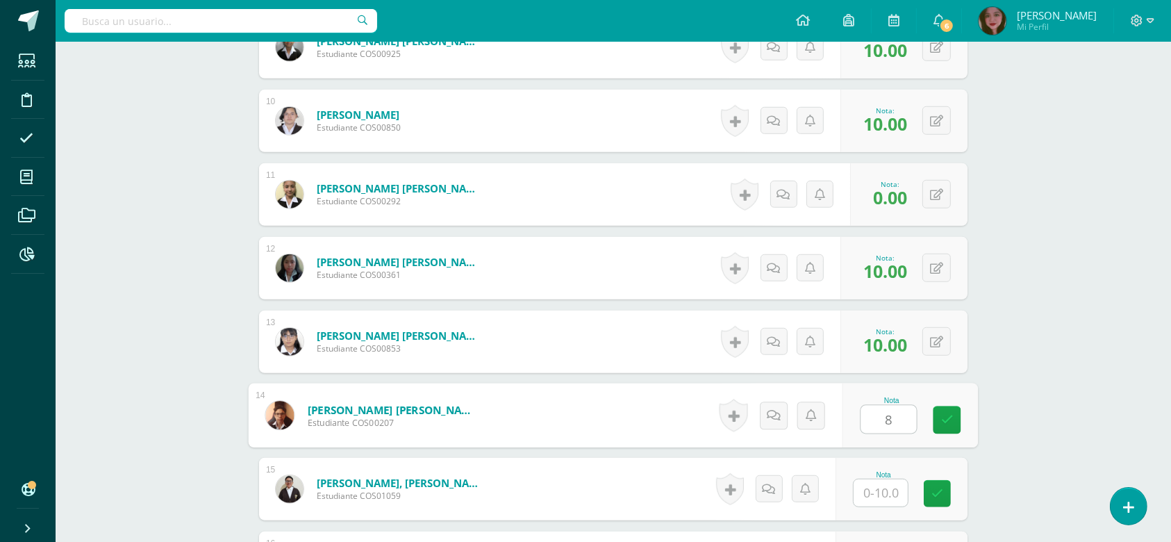
type input "8"
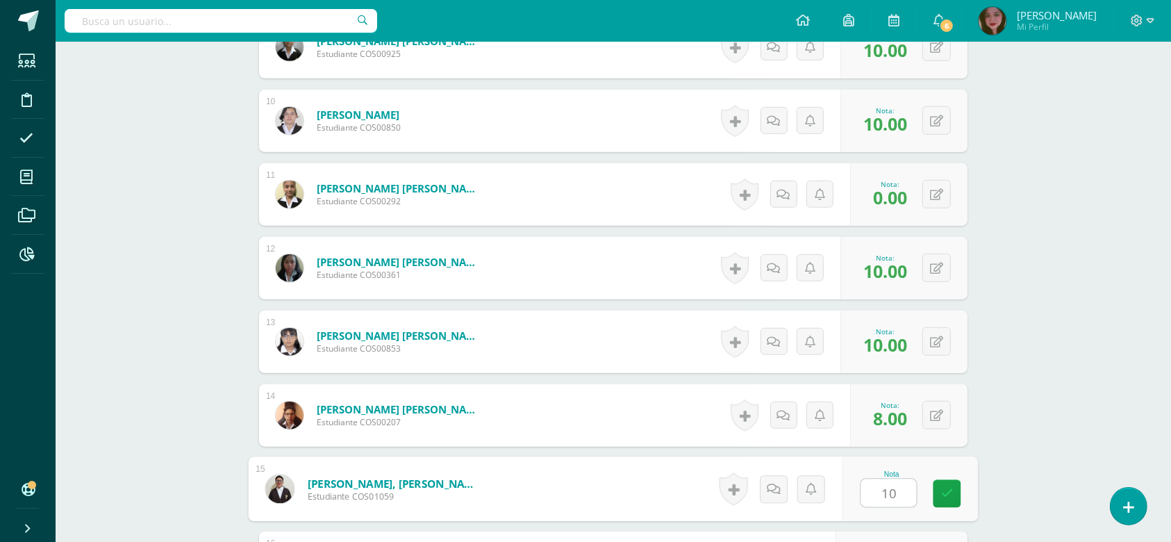
type input "10"
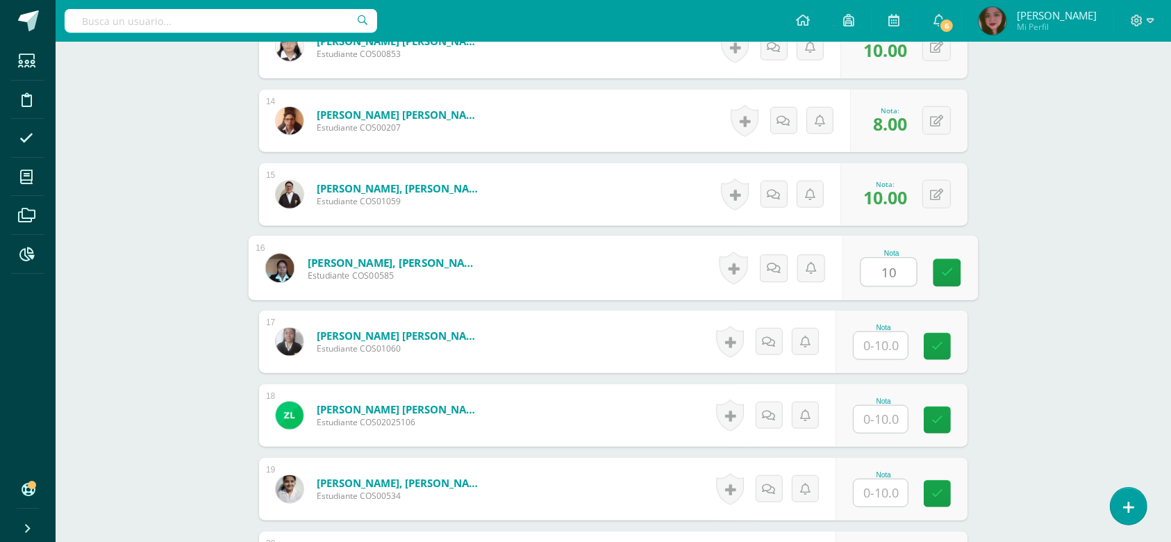
type input "10"
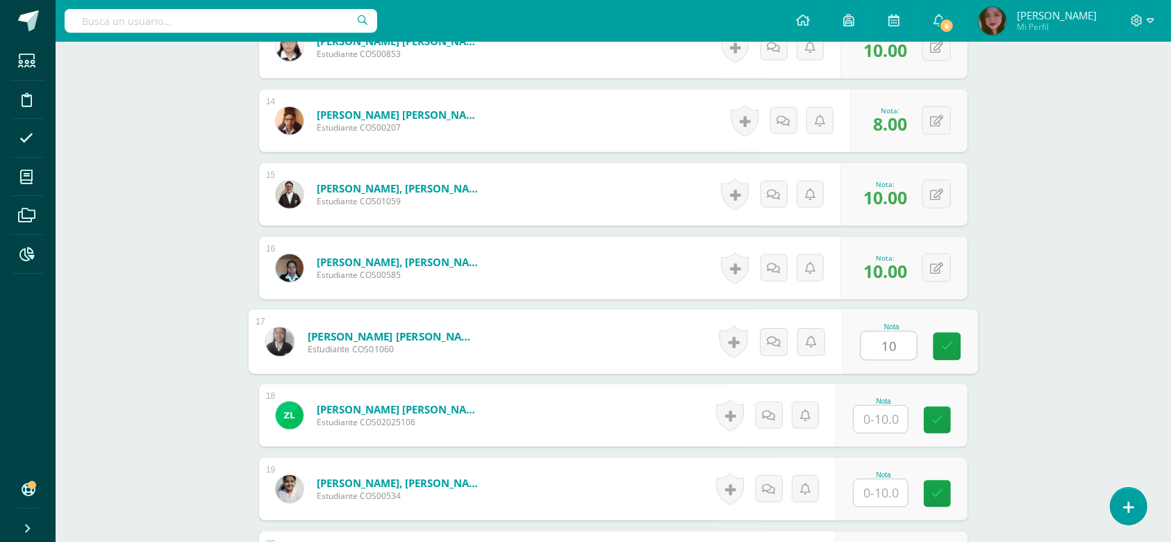
type input "10"
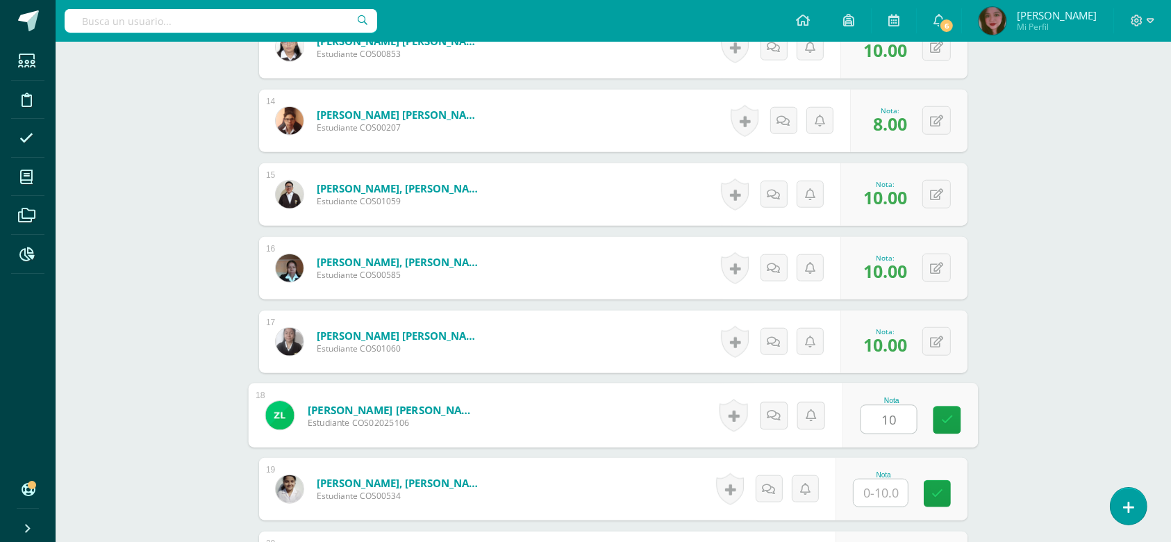
type input "10"
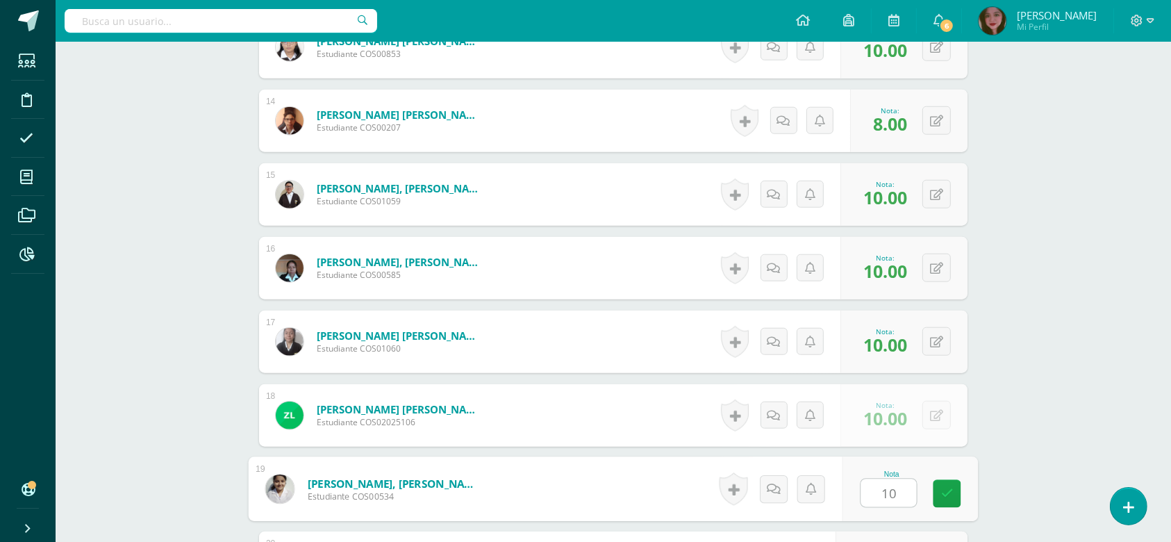
type input "10"
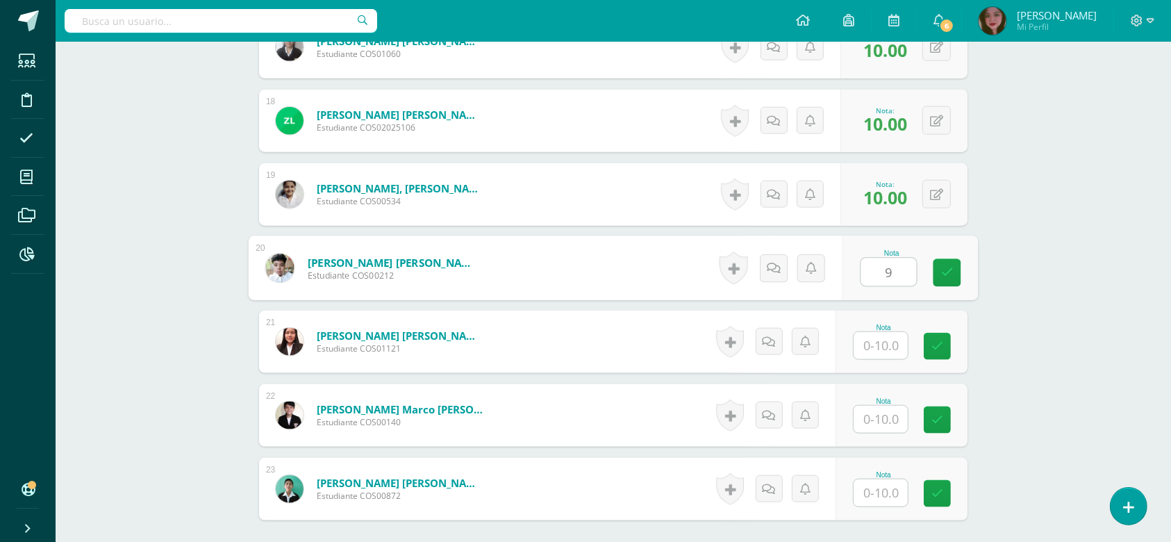
type input "9"
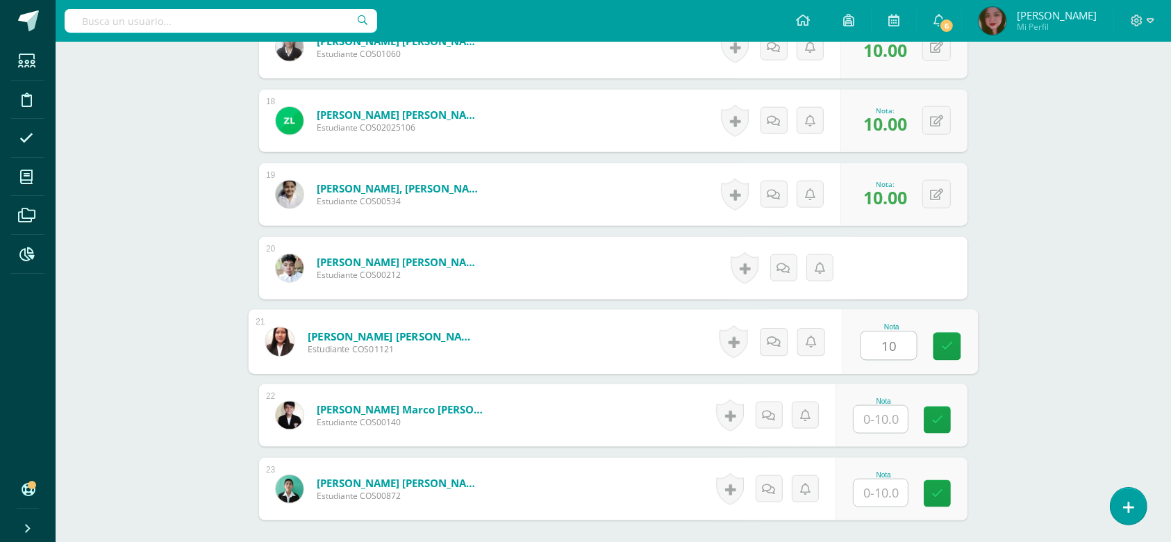
type input "10"
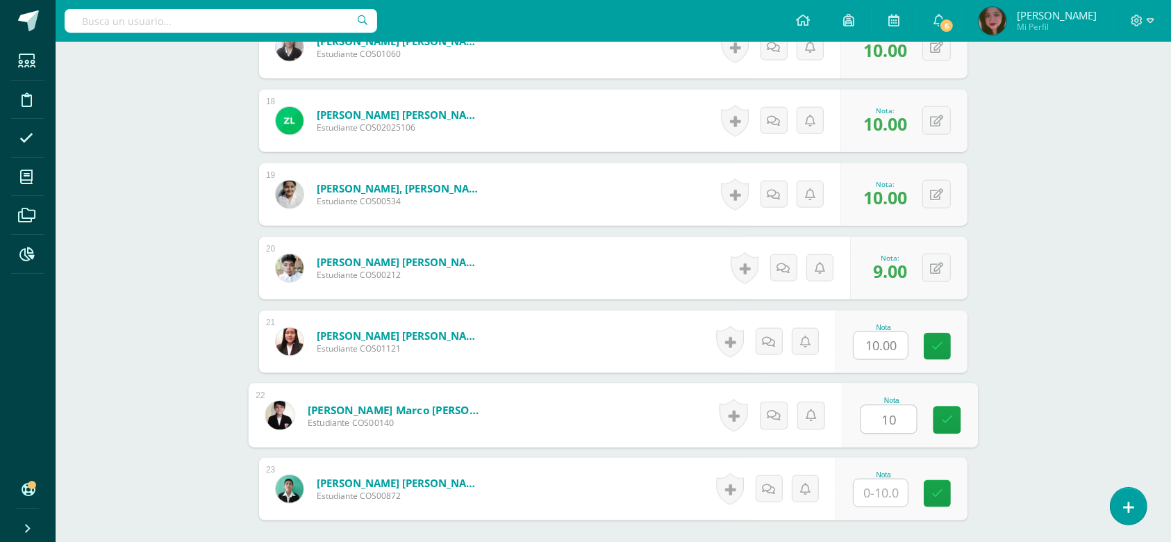
type input "10"
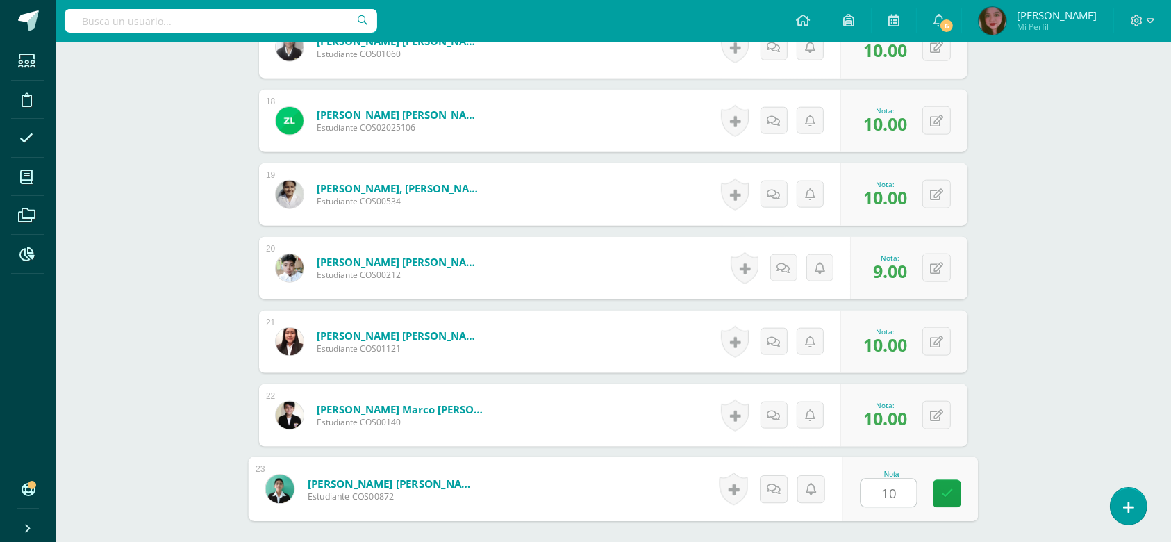
type input "10"
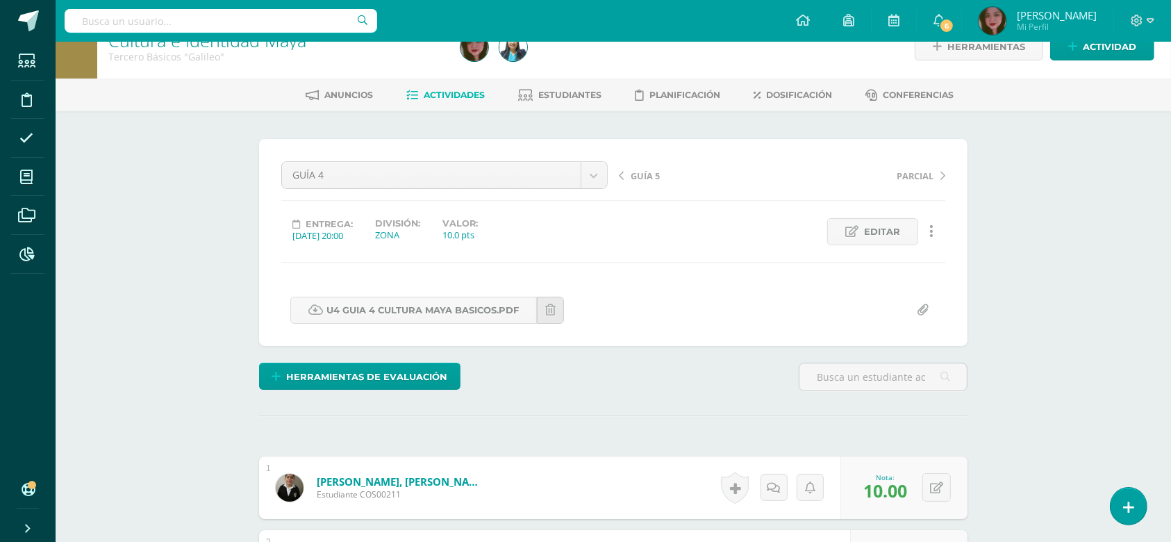
scroll to position [0, 0]
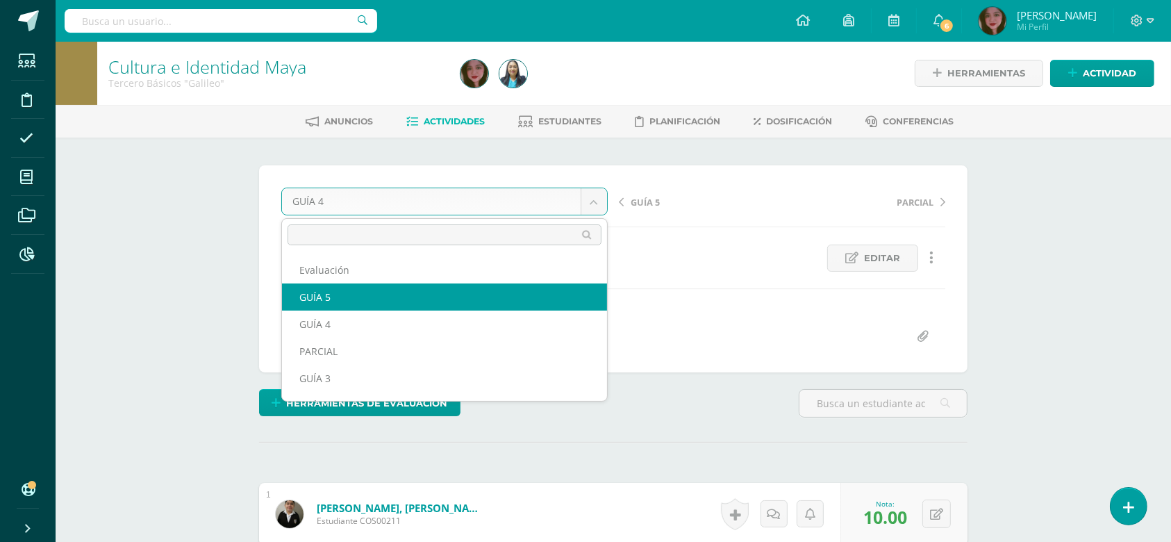
select select "/dashboard/teacher/grade-activity/124539/"
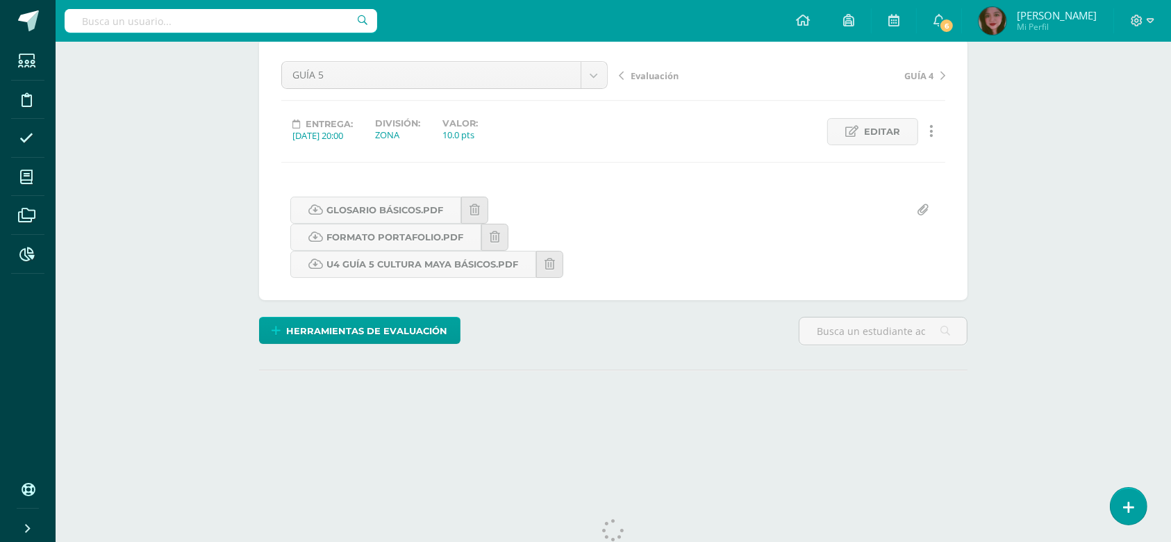
scroll to position [154, 0]
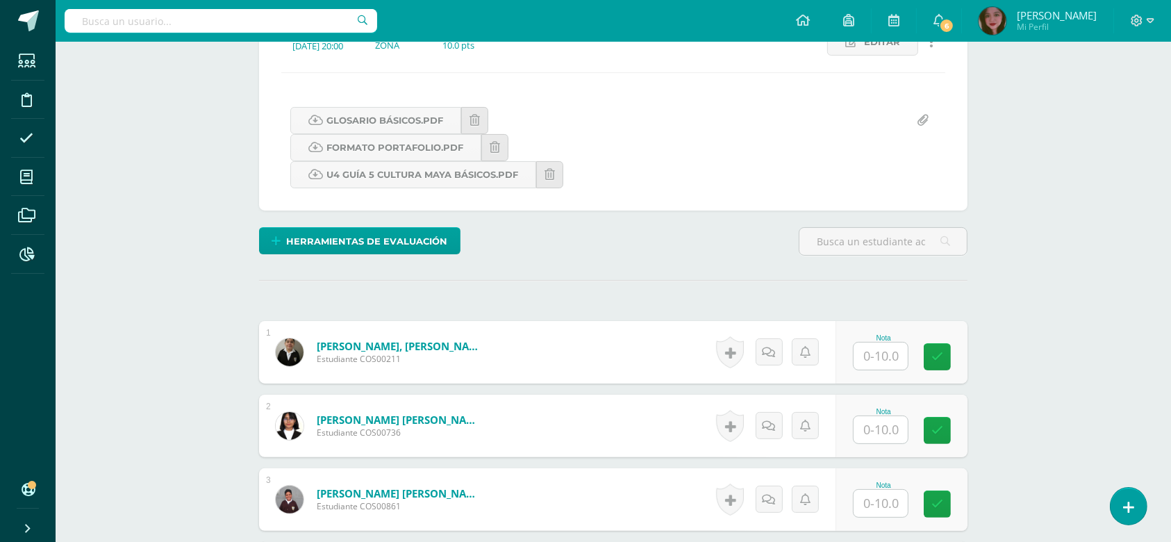
click at [883, 360] on input "text" at bounding box center [880, 355] width 54 height 27
type input "10"
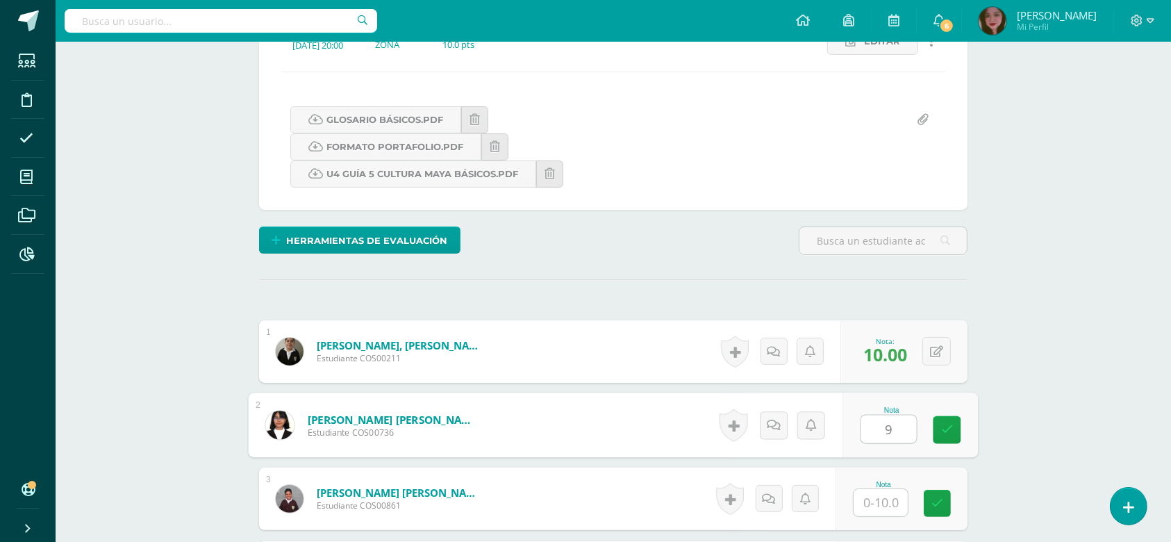
type input "9"
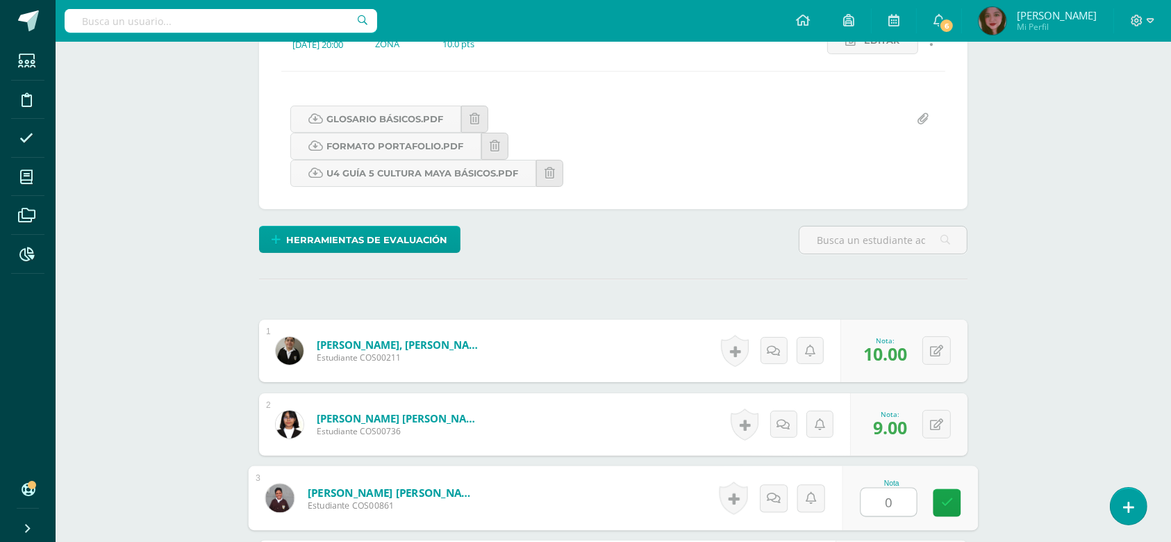
type input "0"
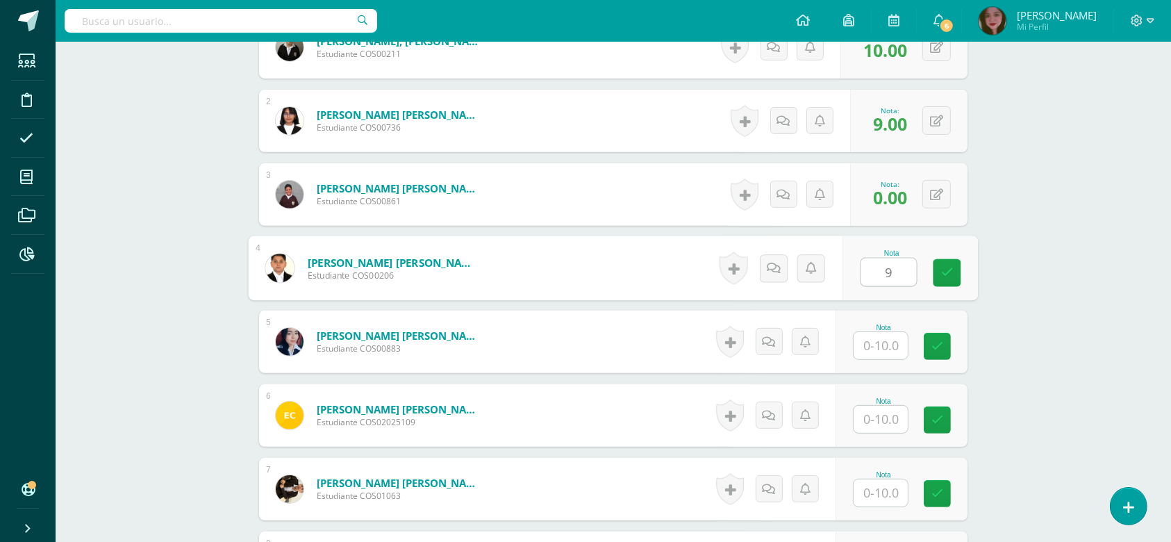
type input "9"
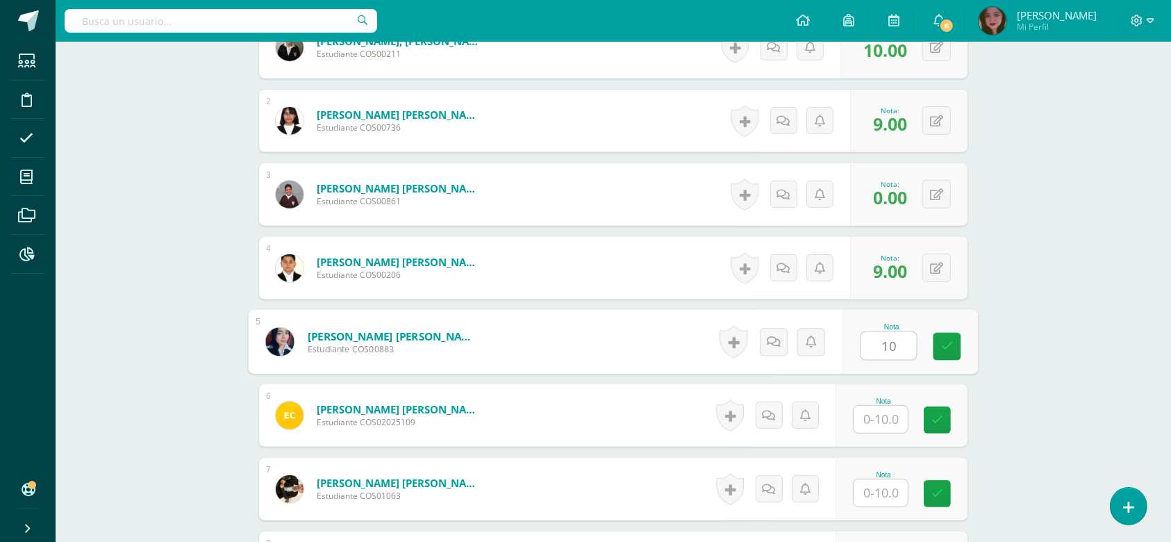
type input "10"
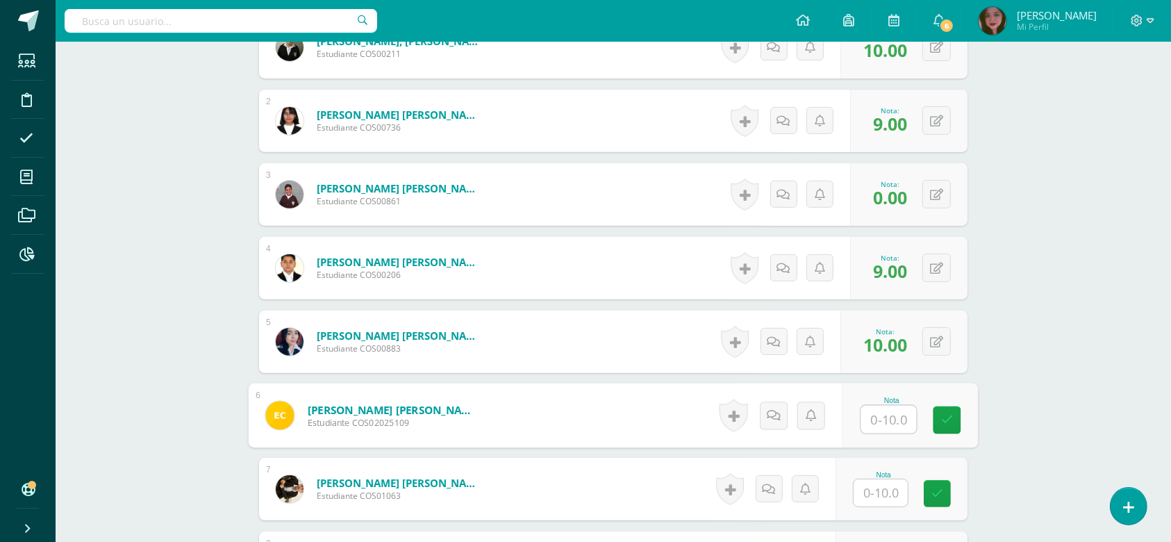
type input "6"
type input "5"
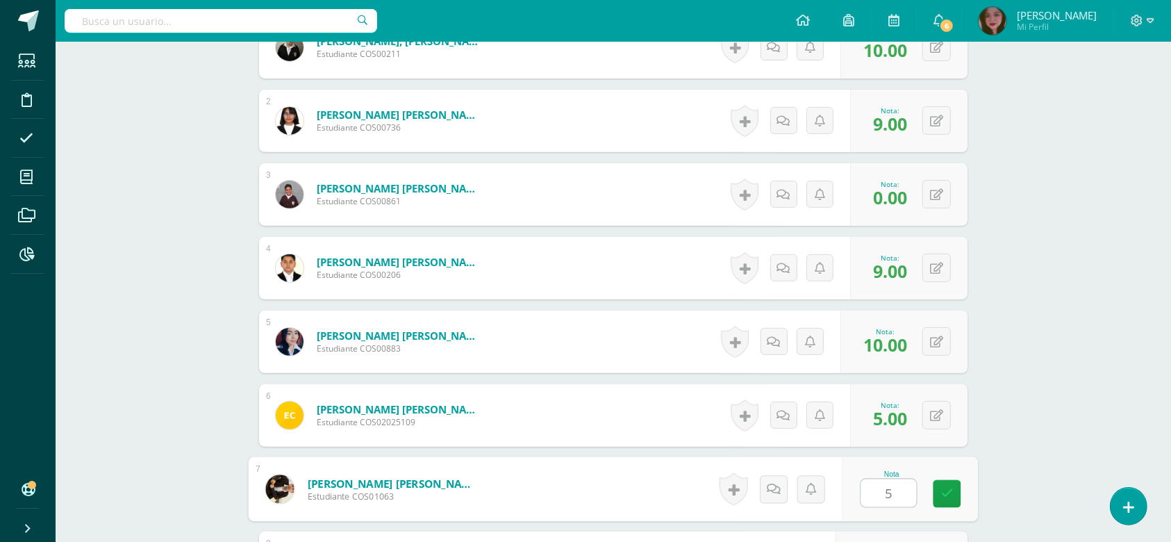
type input "5"
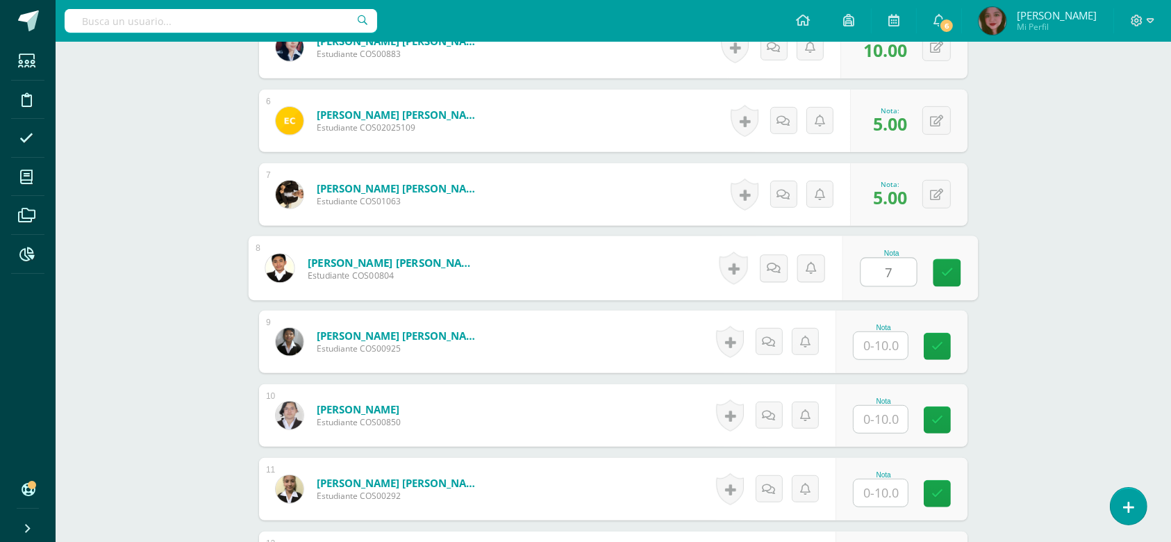
type input "7"
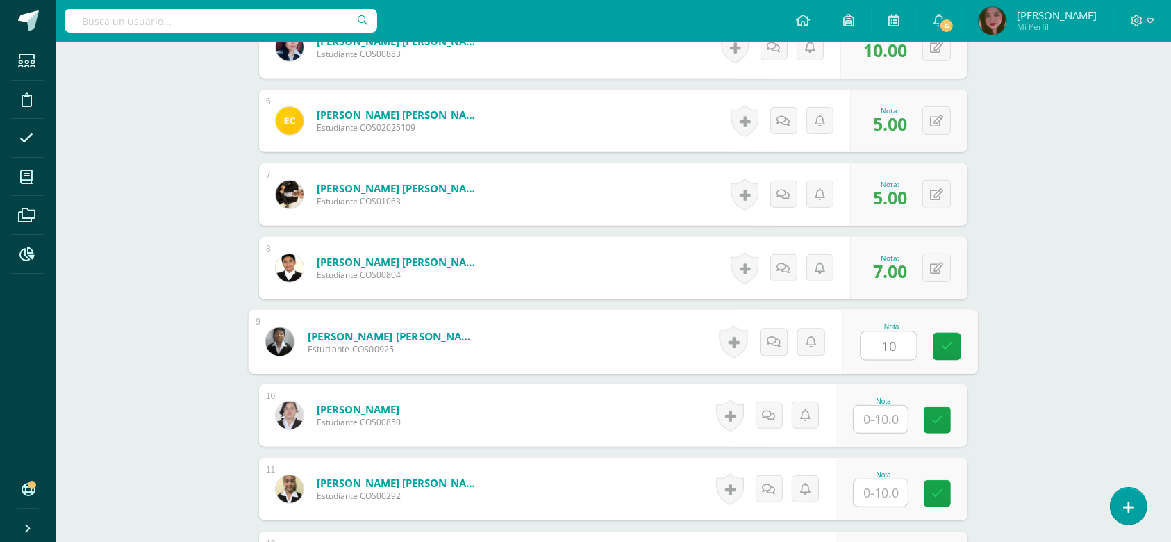
type input "10"
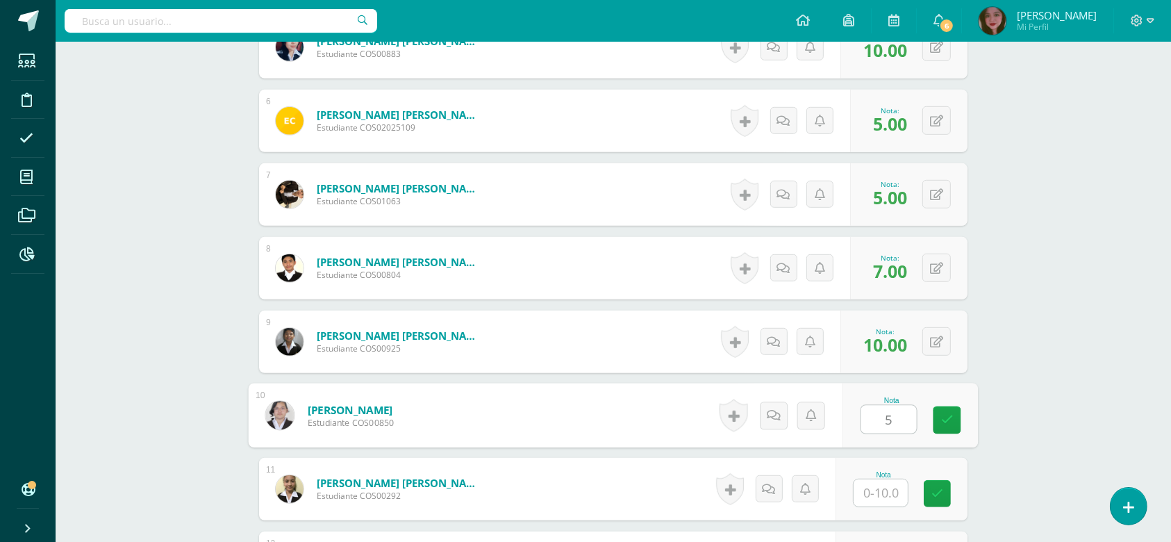
type input "5"
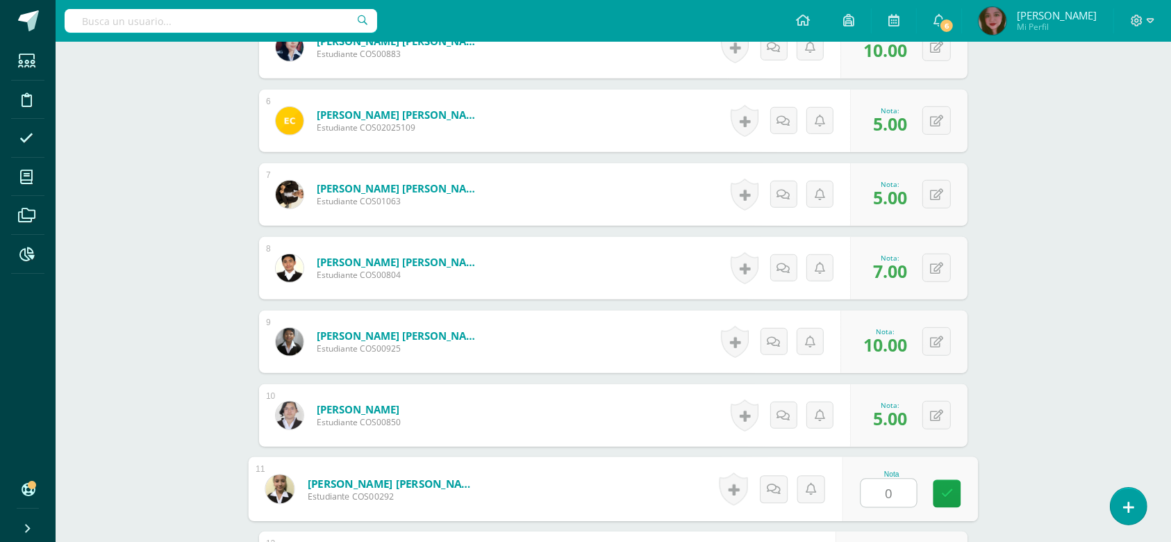
type input "0"
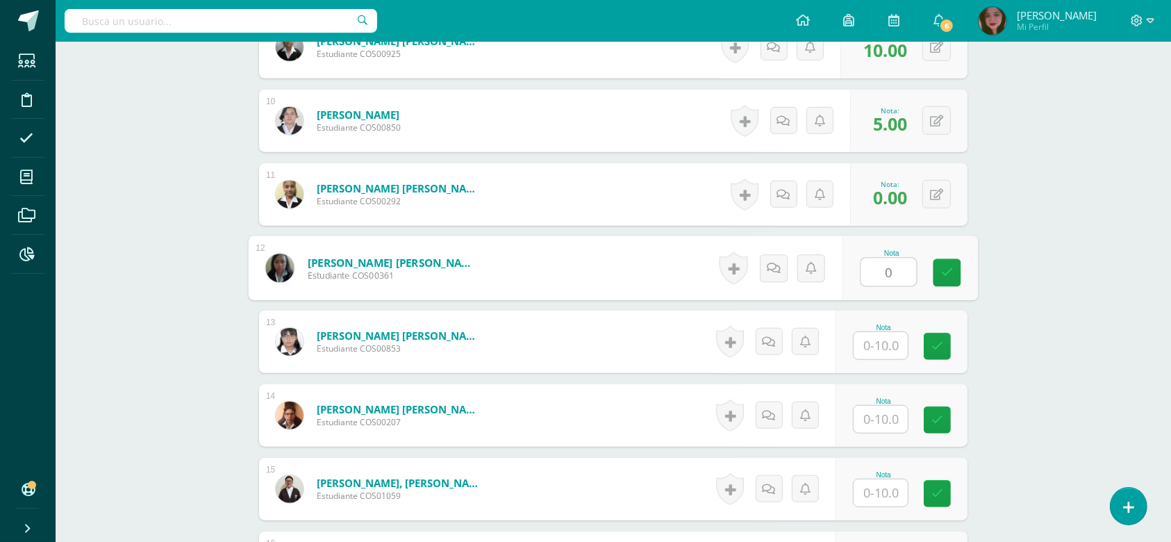
type input "0"
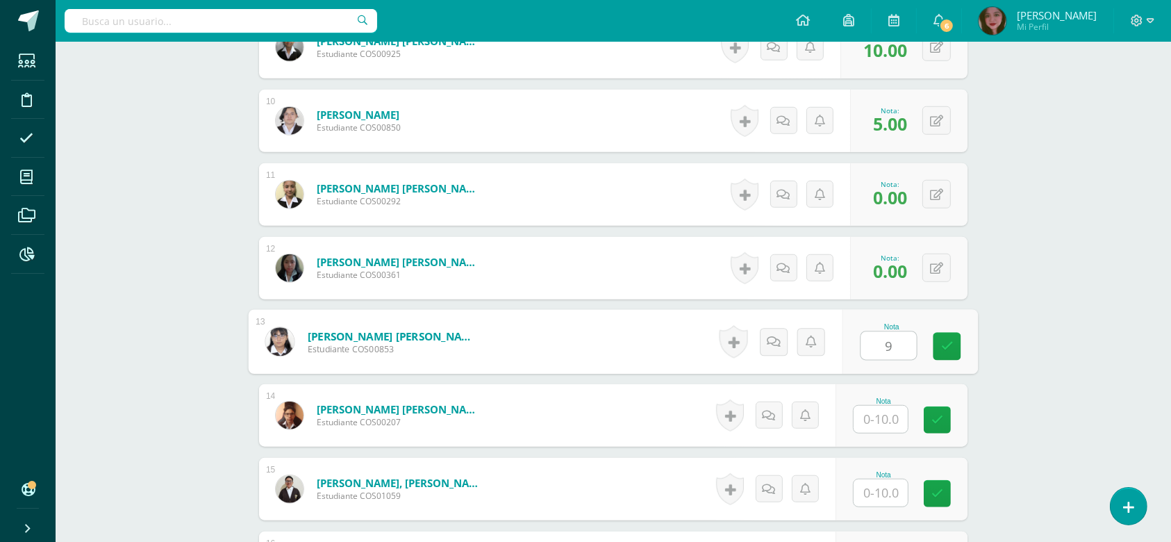
type input "9"
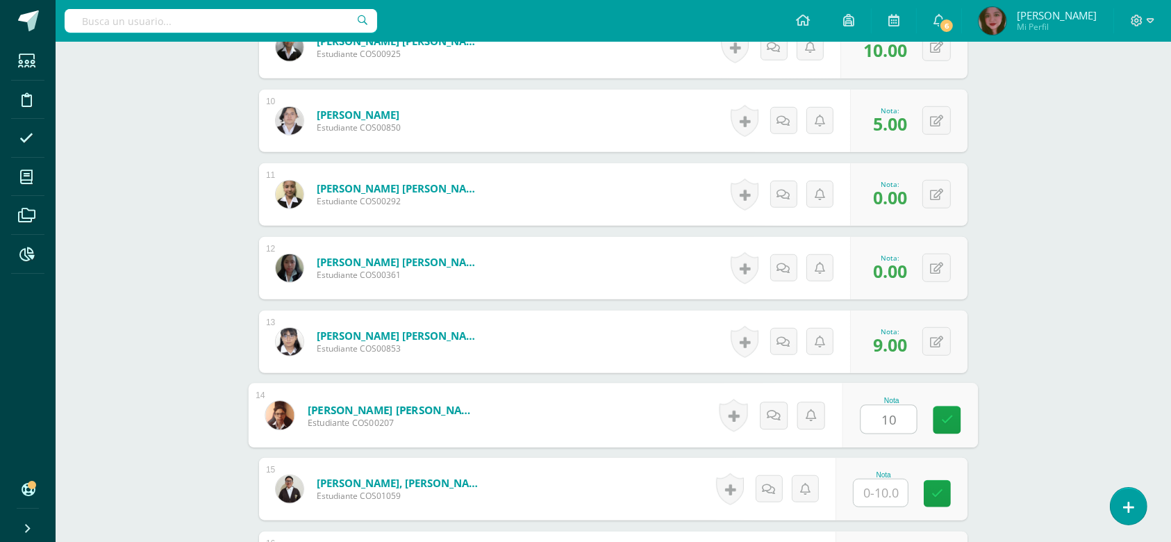
type input "10"
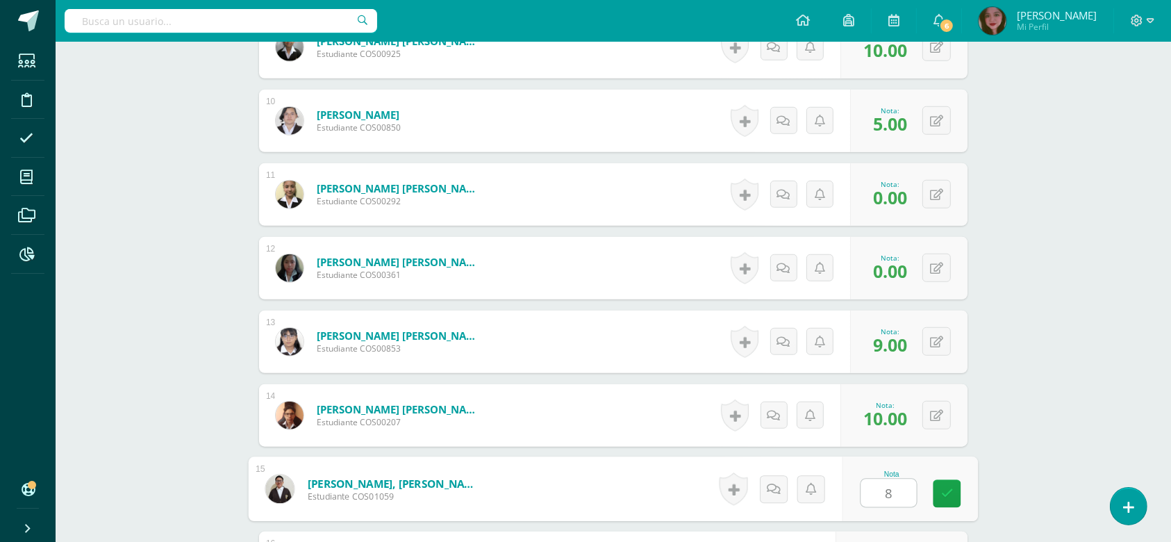
type input "8"
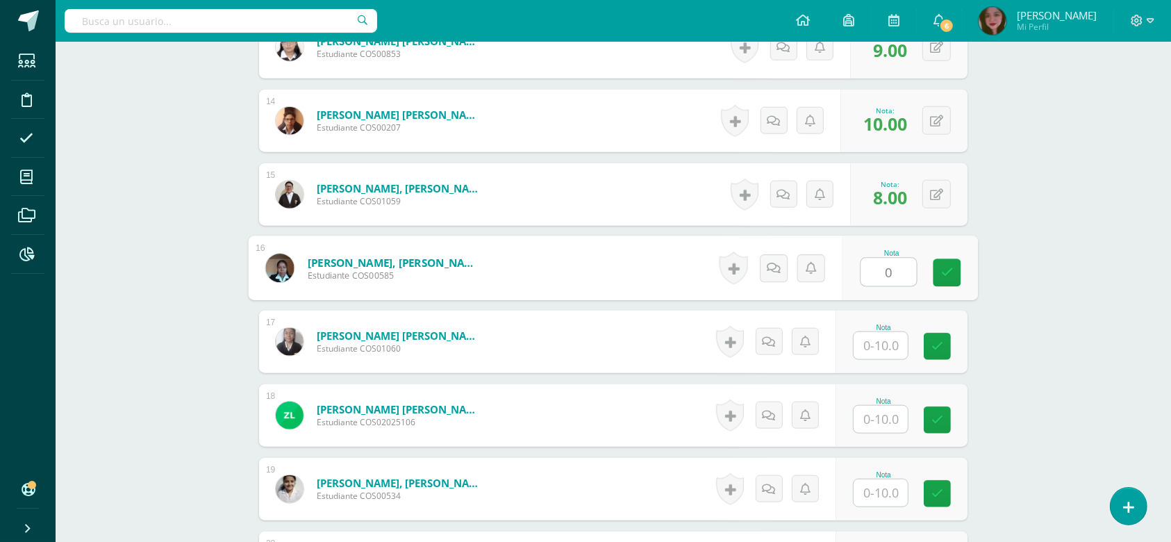
type input "0"
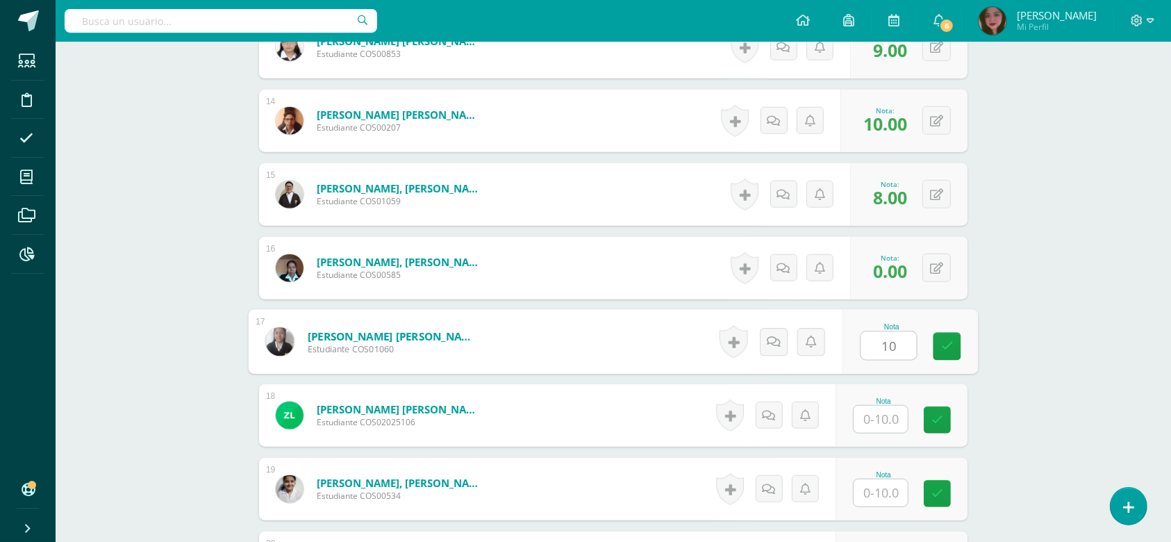
type input "10"
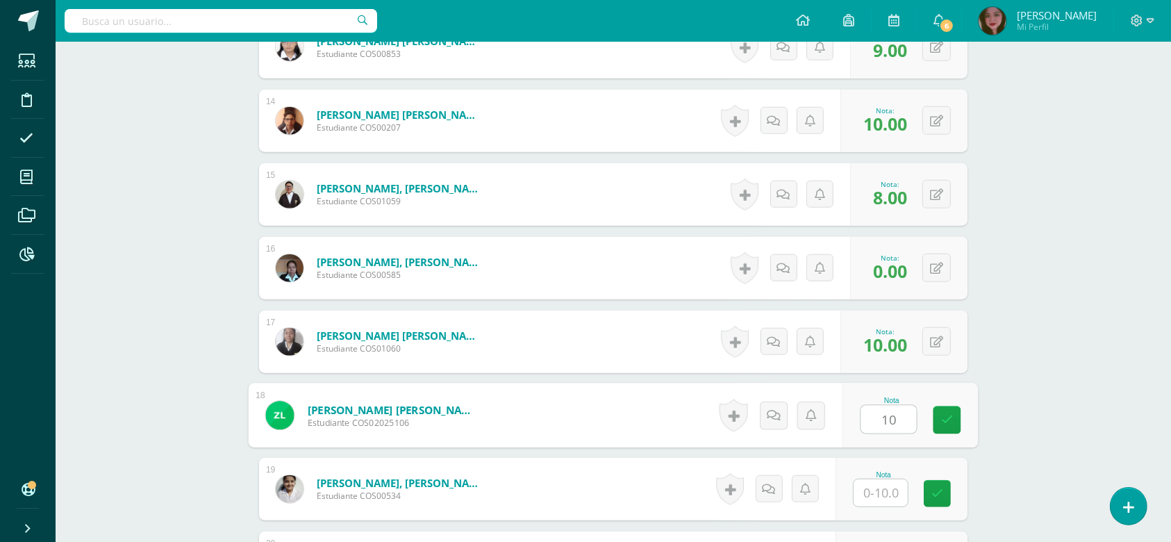
type input "10"
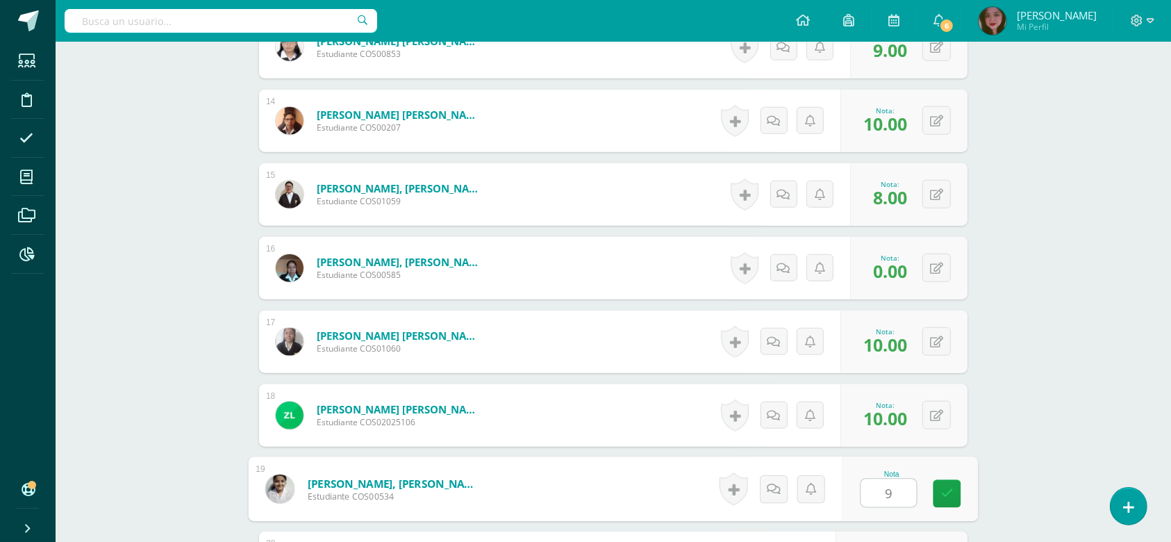
type input "9"
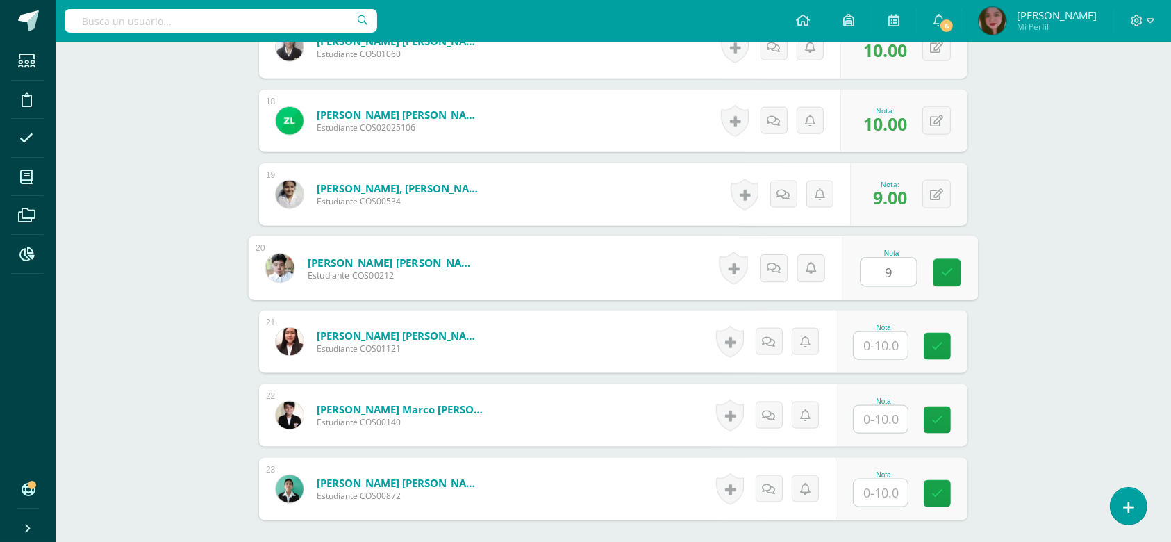
type input "9"
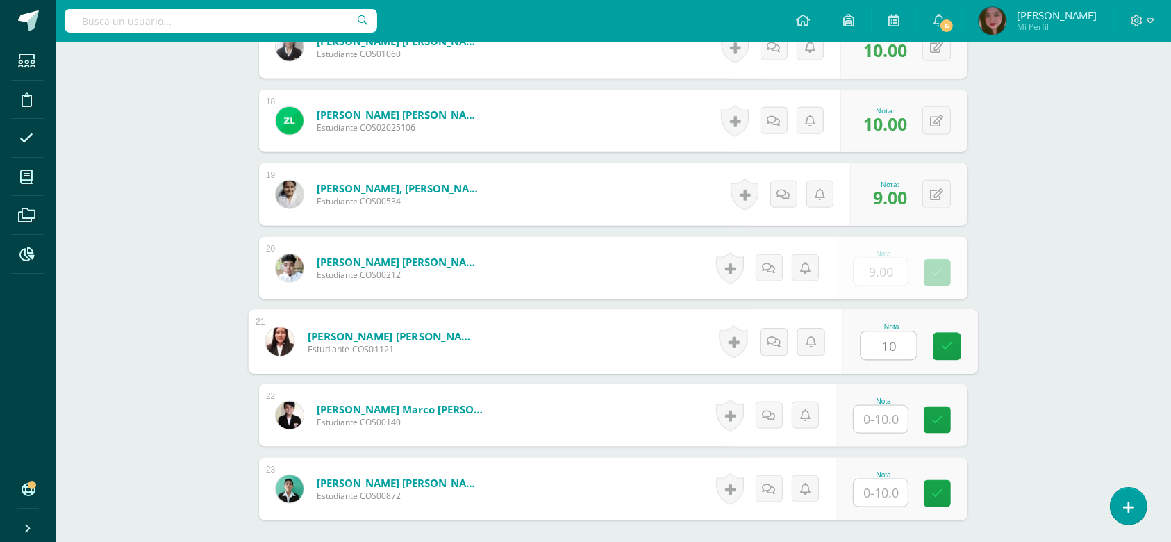
type input "10"
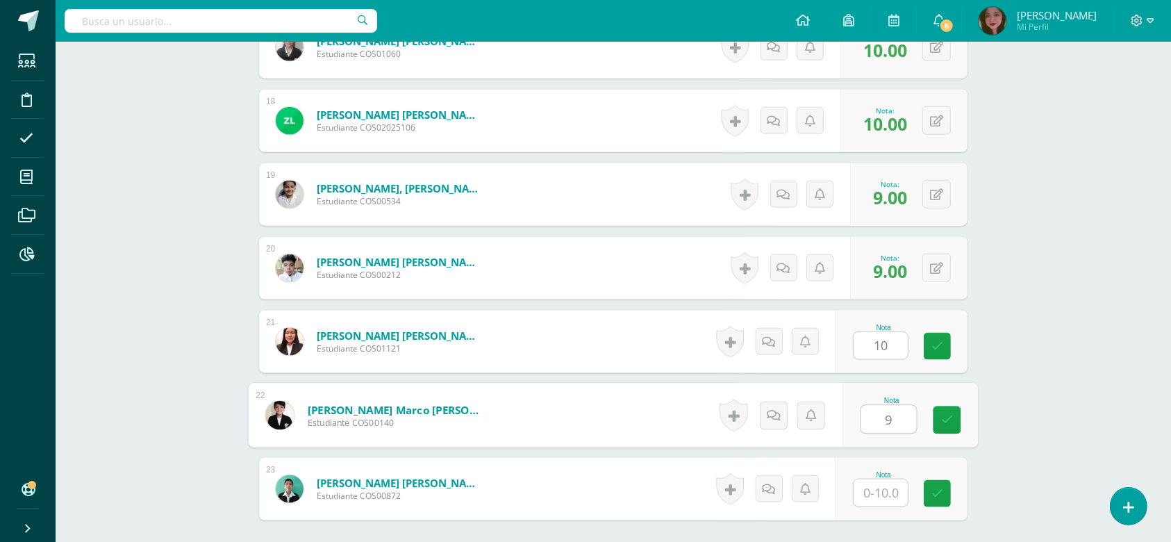
type input "9"
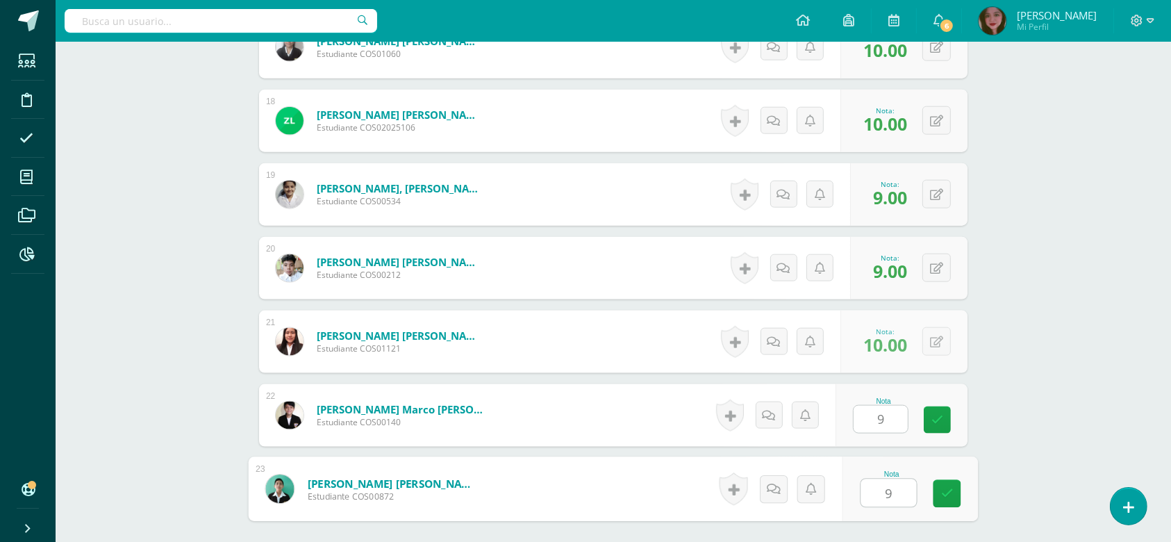
type input "9"
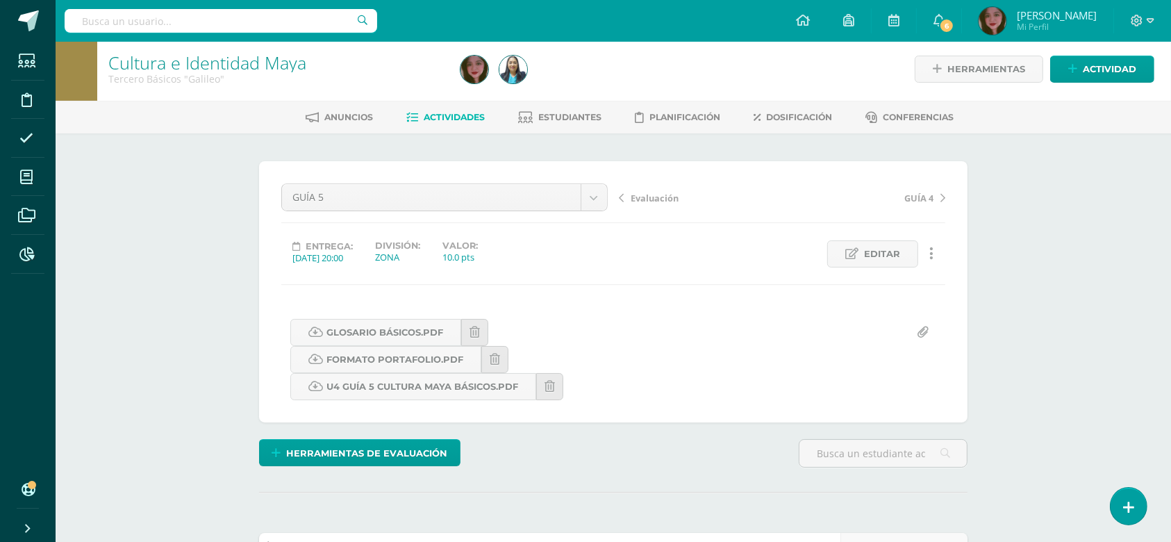
scroll to position [0, 0]
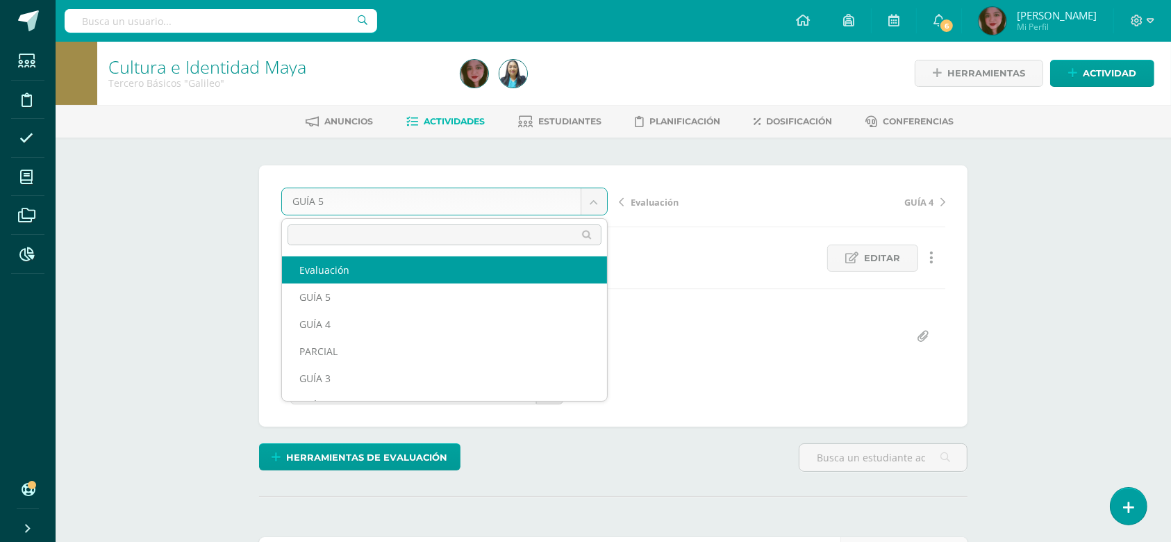
select select "/dashboard/teacher/grade-activity/124635/"
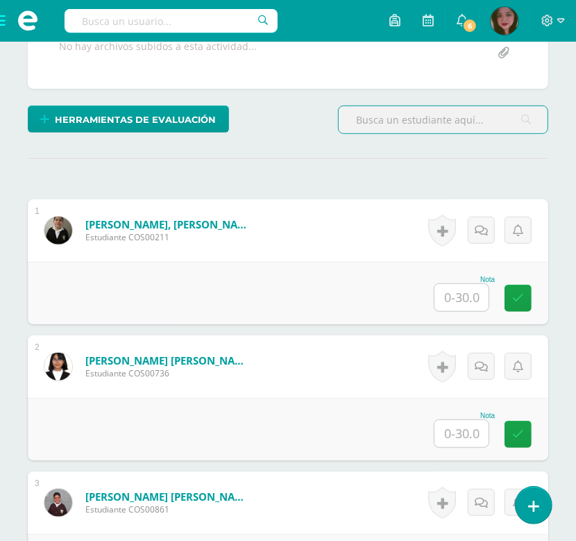
scroll to position [309, 0]
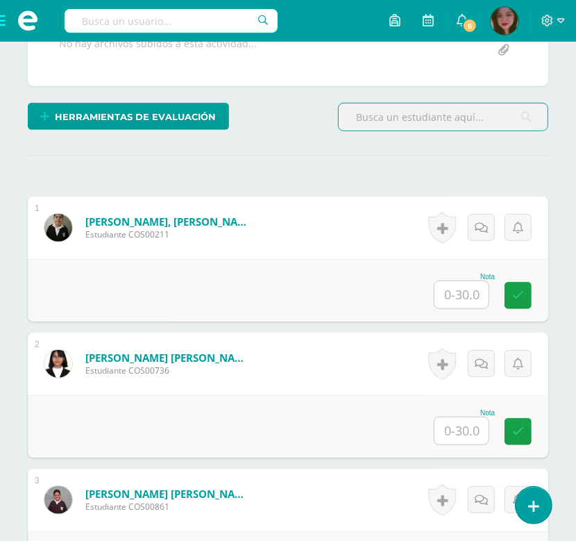
click at [453, 297] on input "text" at bounding box center [462, 294] width 54 height 27
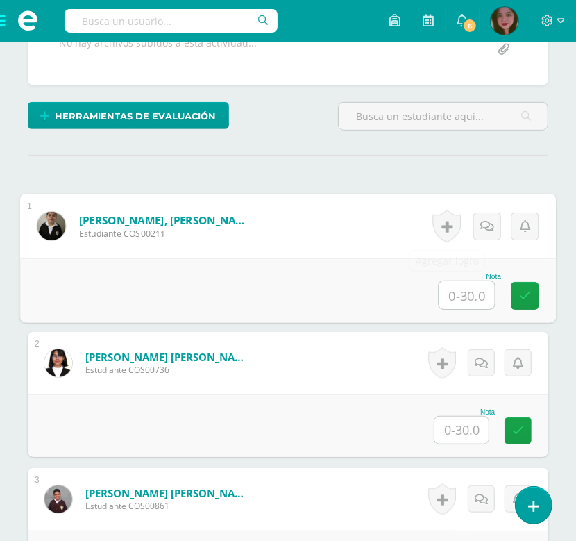
scroll to position [310, 0]
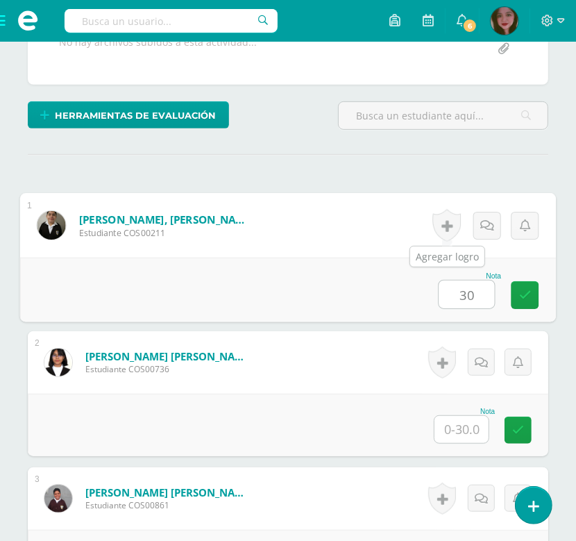
type input "30"
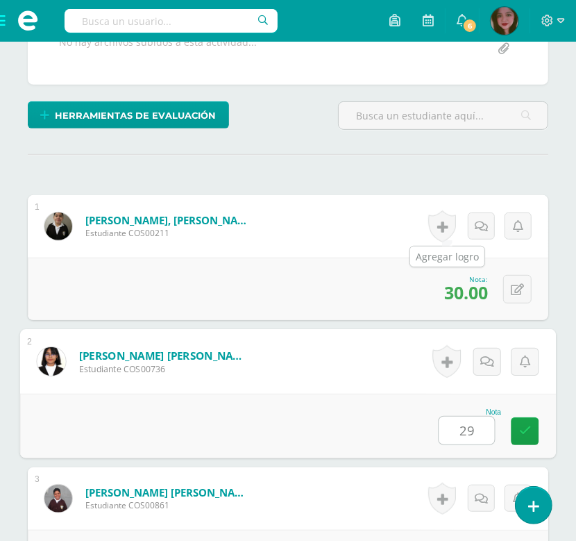
type input "29"
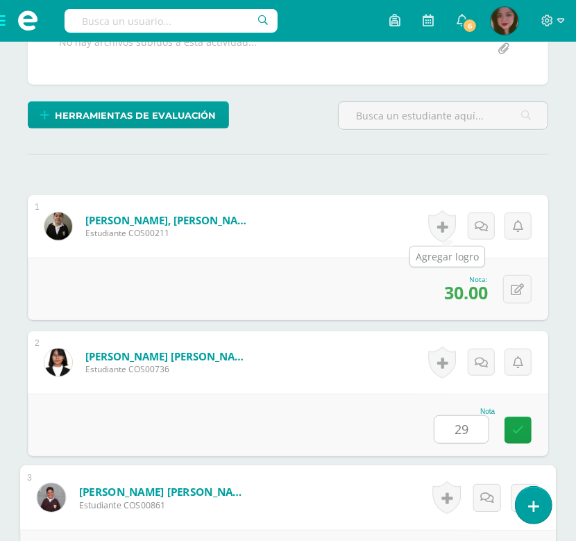
scroll to position [604, 0]
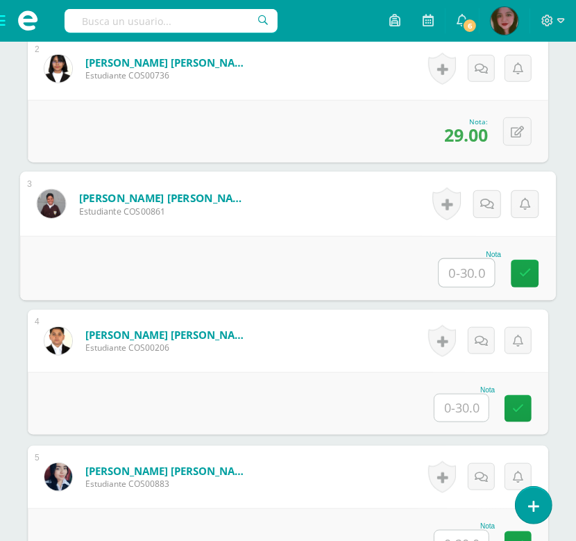
click at [474, 264] on input "text" at bounding box center [468, 273] width 56 height 28
type input "29"
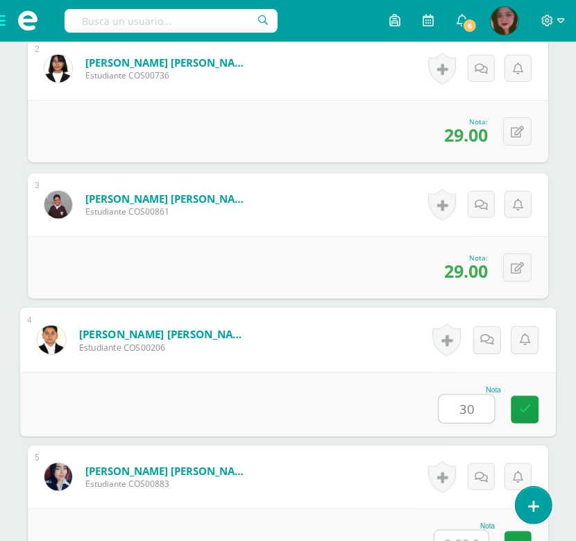
type input "30"
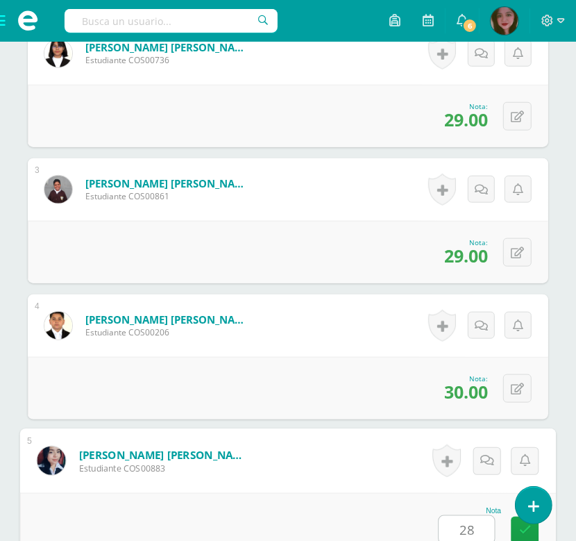
type input "28"
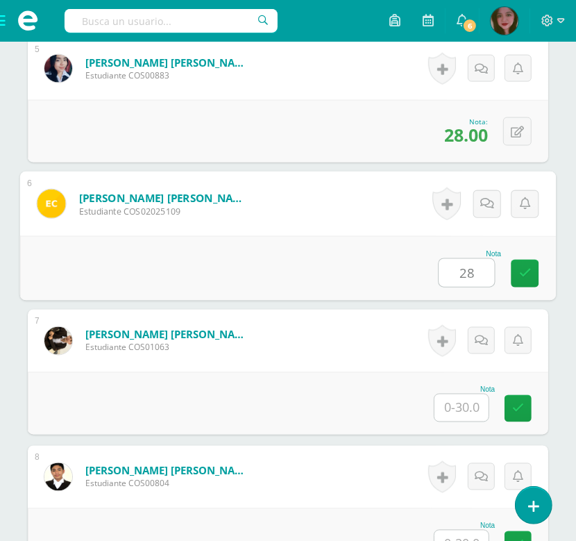
type input "28"
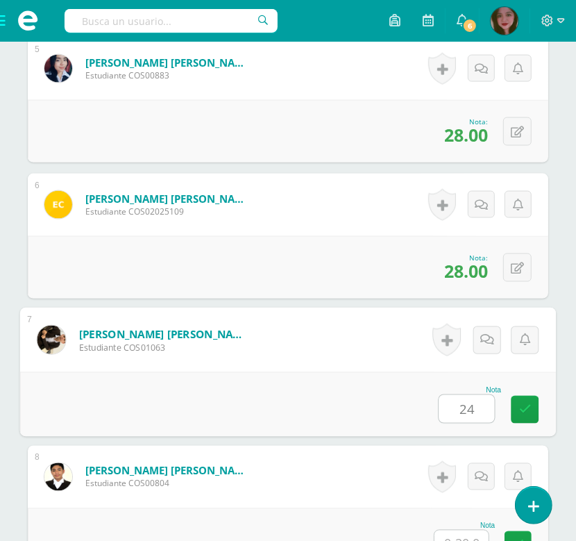
type input "24"
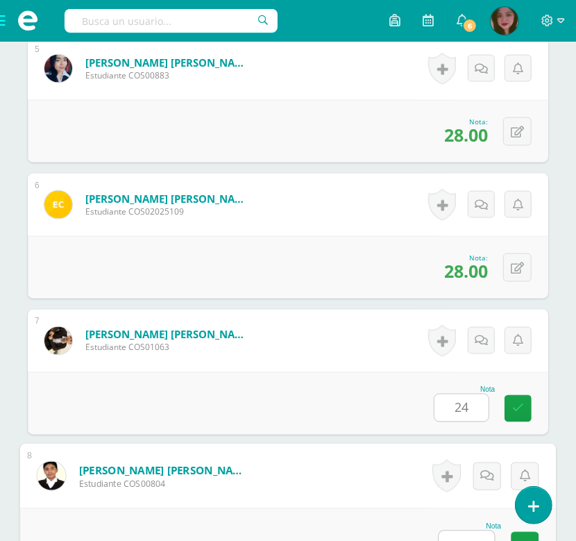
scroll to position [1028, 0]
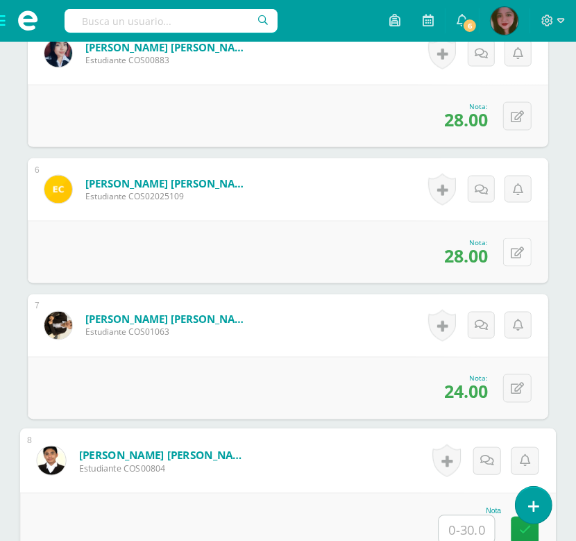
click at [526, 253] on button at bounding box center [517, 252] width 28 height 28
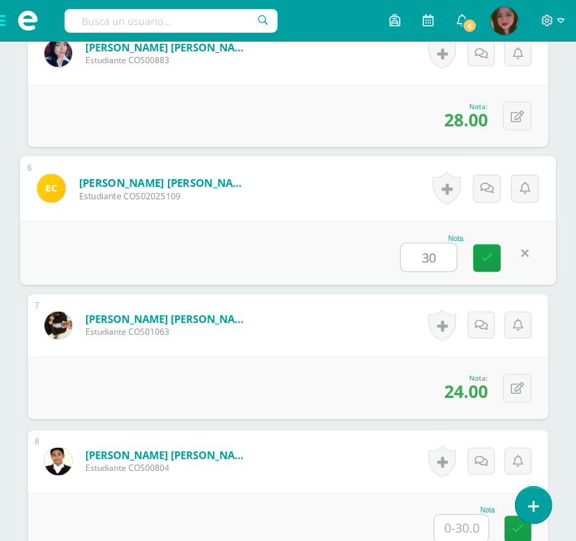
type input "30"
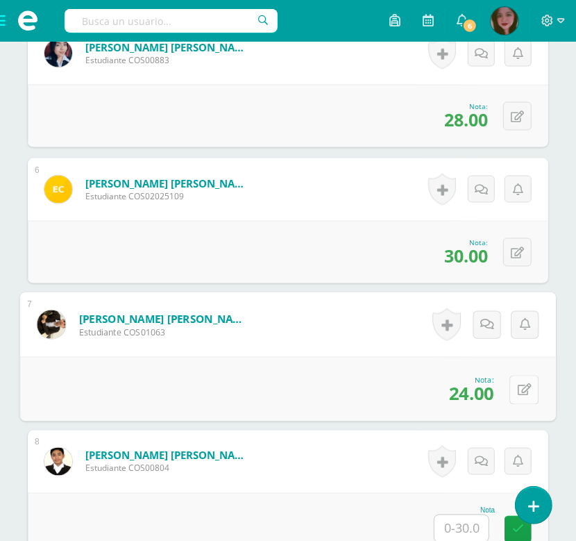
click at [528, 387] on icon at bounding box center [525, 390] width 14 height 12
click at [445, 394] on input "24.00" at bounding box center [429, 394] width 56 height 28
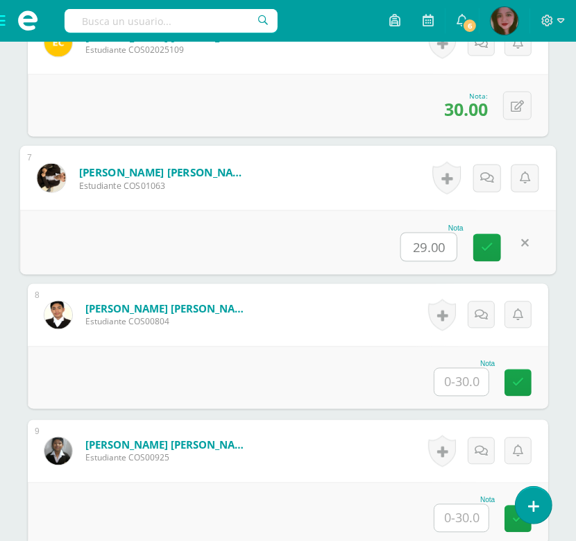
scroll to position [1183, 0]
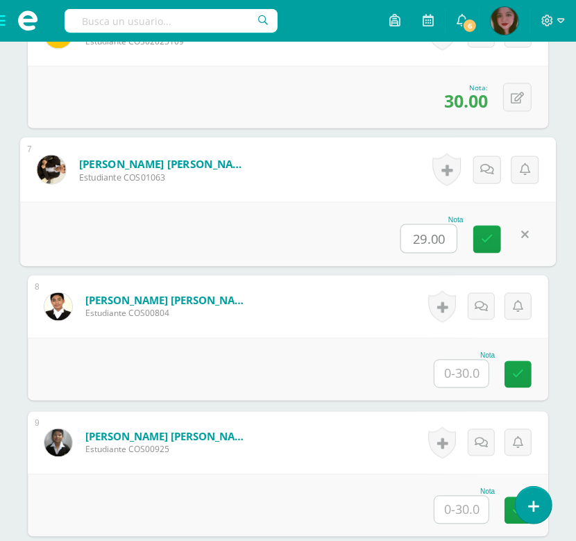
type input "29.00"
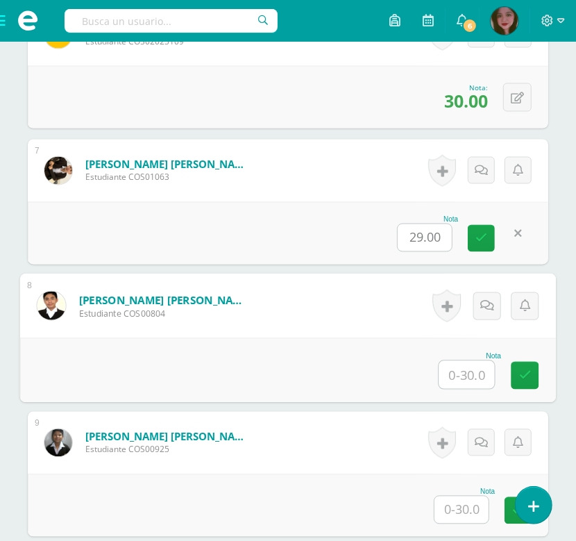
click at [475, 383] on input "text" at bounding box center [468, 375] width 56 height 28
click at [474, 370] on input "text" at bounding box center [468, 375] width 56 height 28
type input "24"
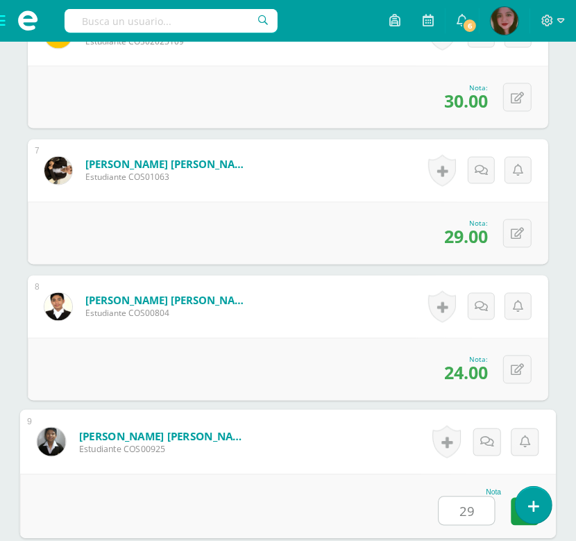
type input "29"
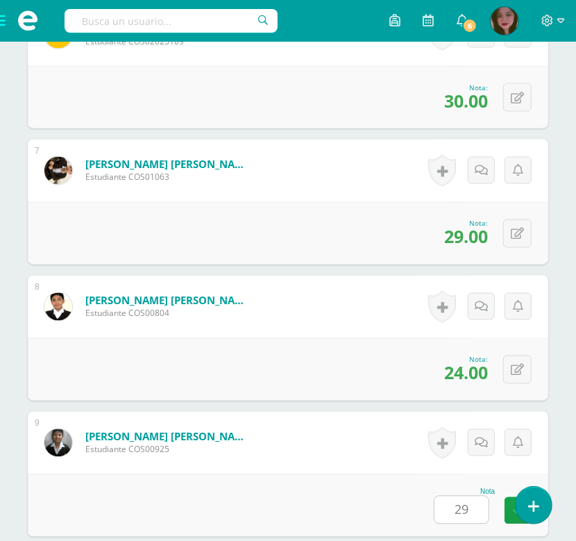
scroll to position [1557, 0]
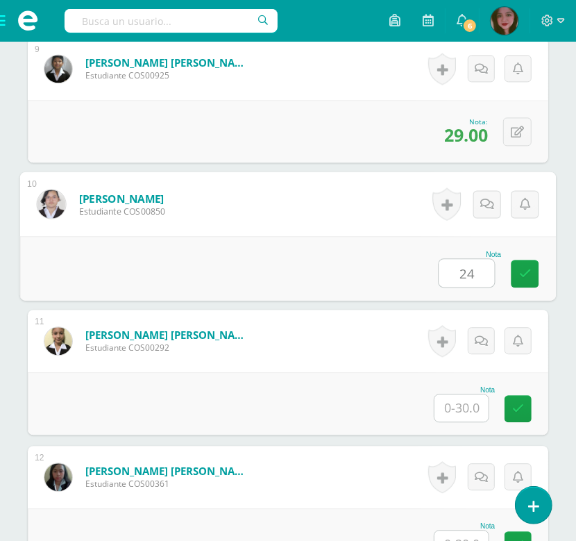
type input "24"
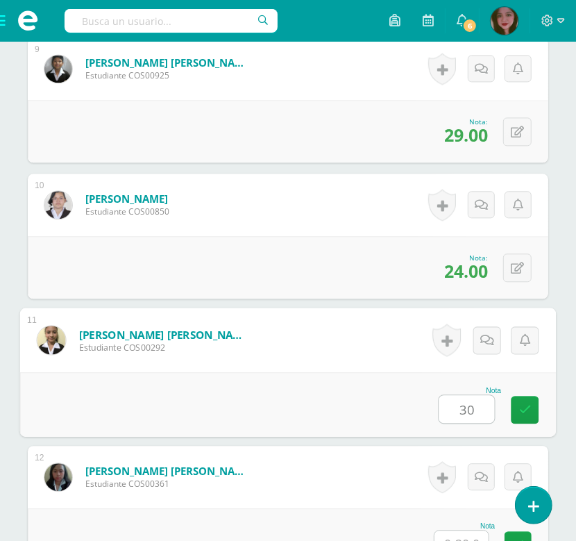
type input "30"
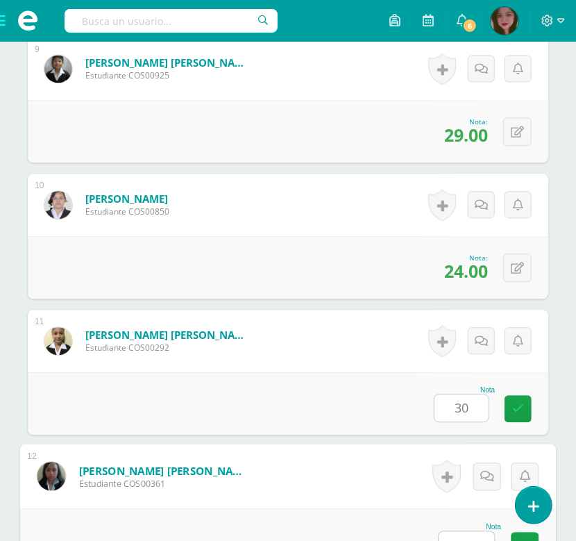
scroll to position [1572, 0]
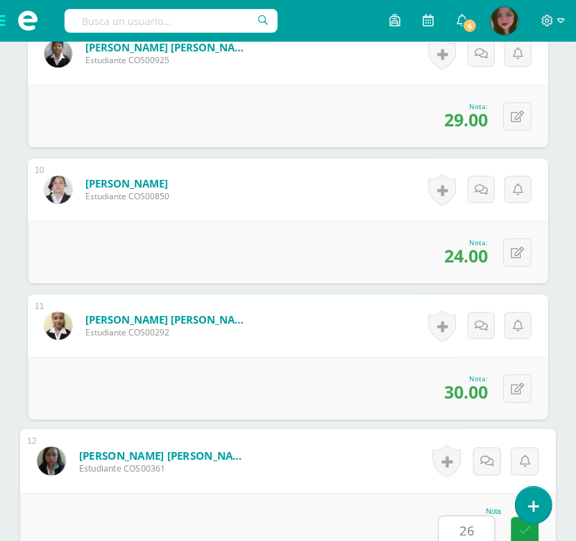
type input "26"
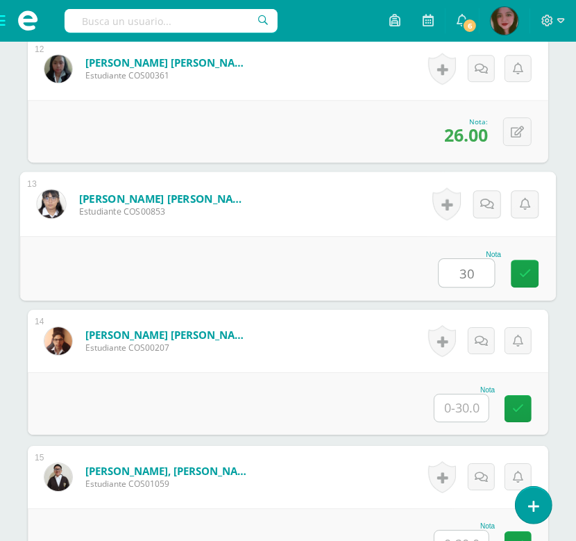
type input "30"
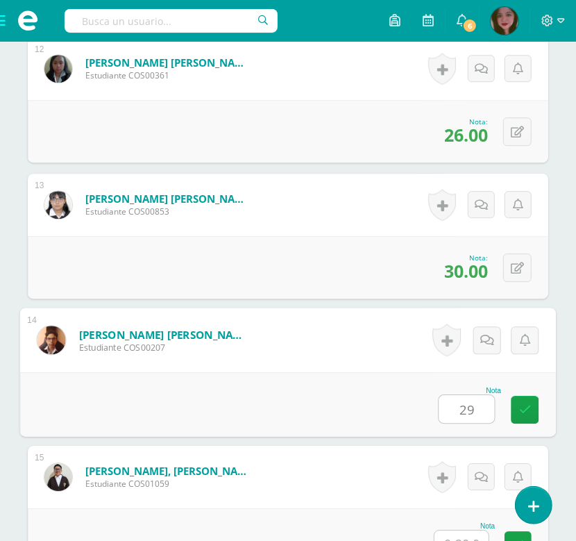
type input "29"
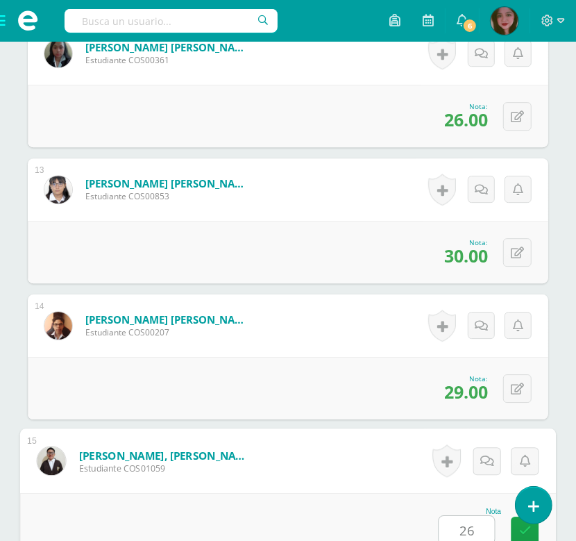
type input "26"
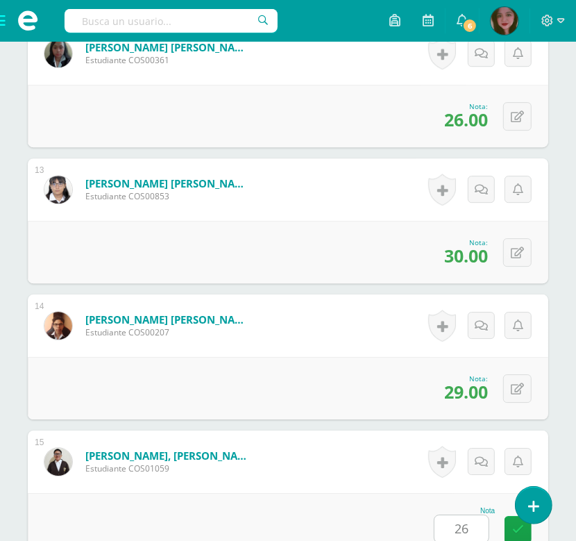
scroll to position [2373, 0]
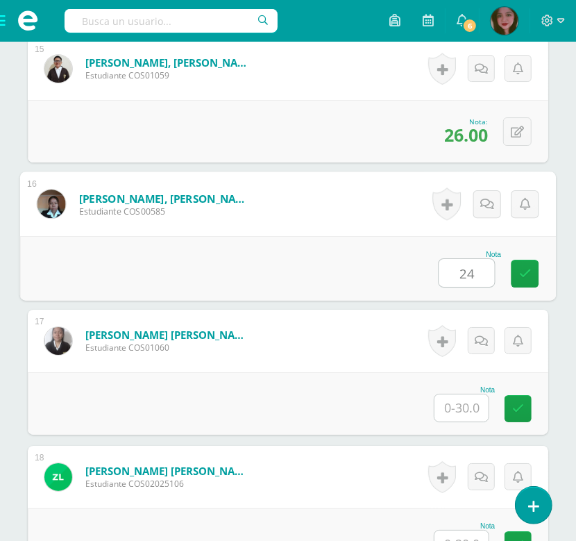
type input "24"
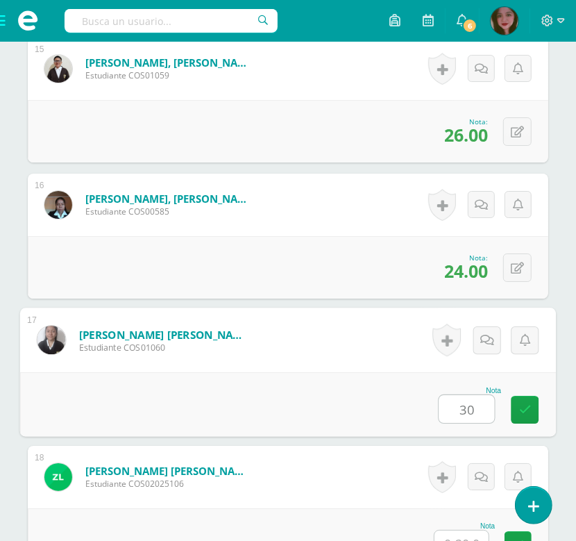
type input "30"
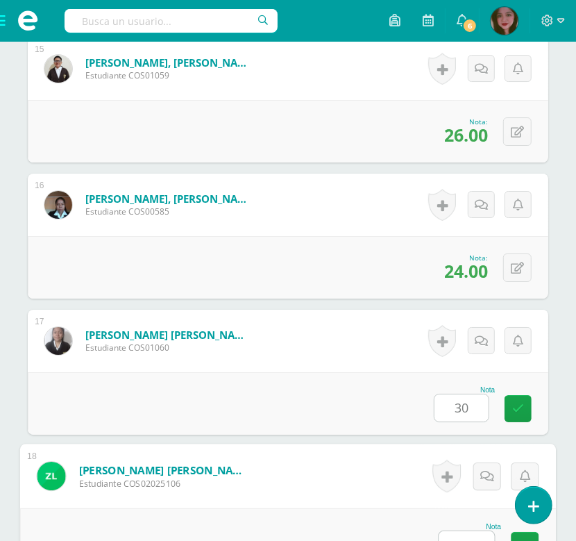
scroll to position [2389, 0]
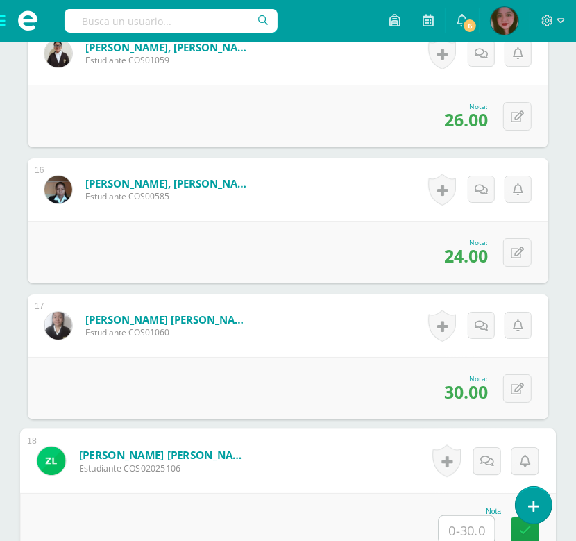
type input "2"
type input "30"
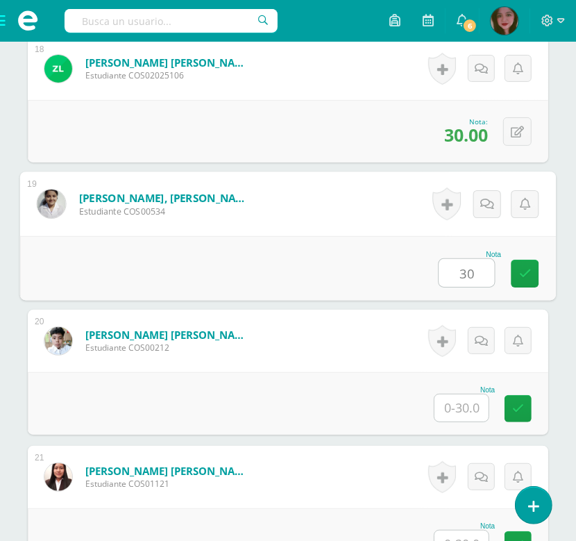
type input "30"
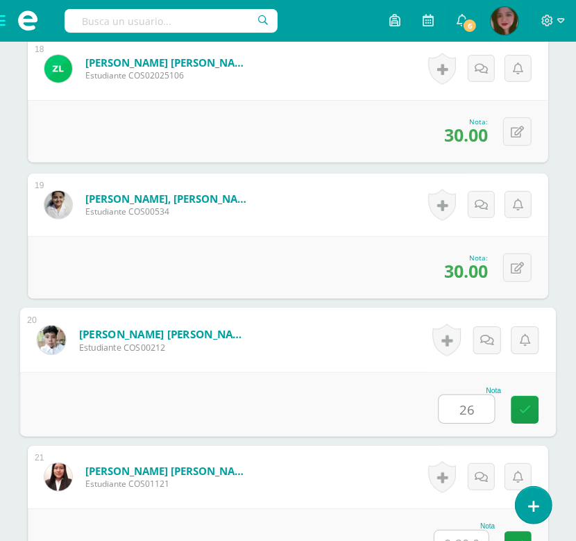
type input "26"
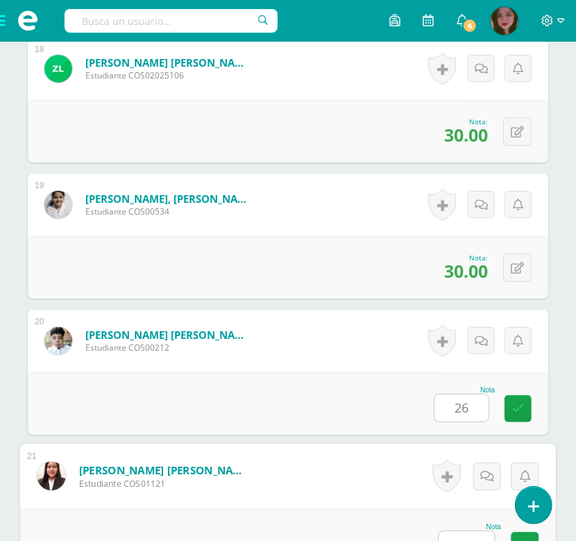
scroll to position [2797, 0]
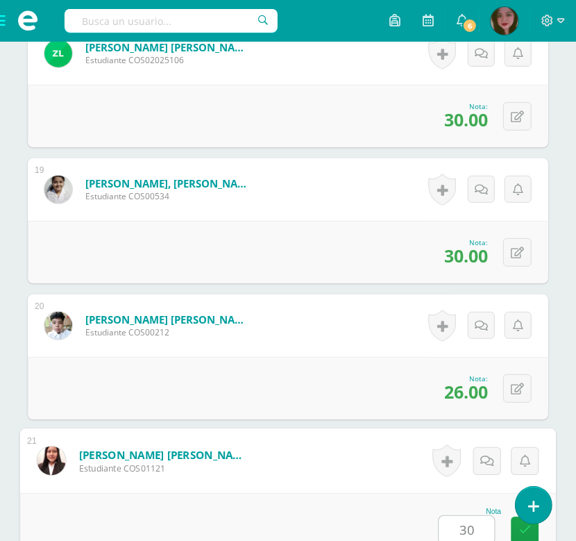
type input "30"
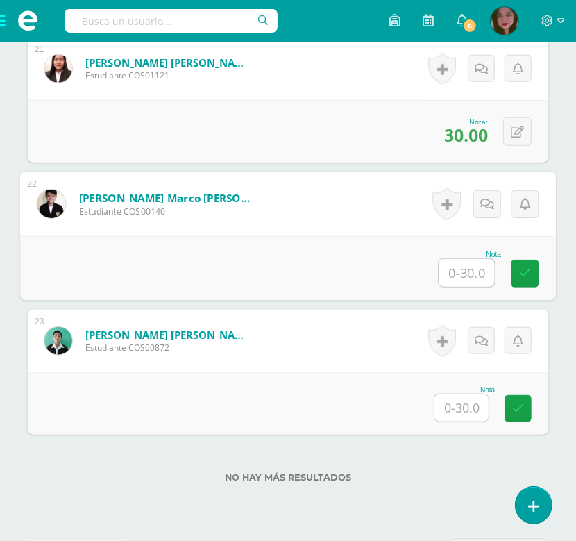
click at [462, 267] on input "text" at bounding box center [468, 273] width 56 height 28
type input "29"
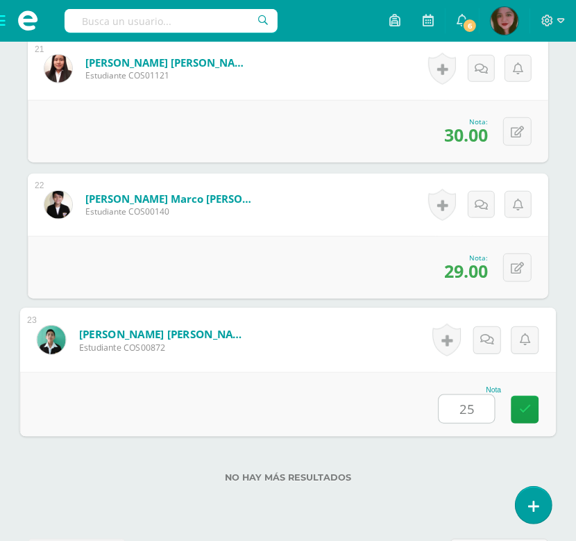
type input "25"
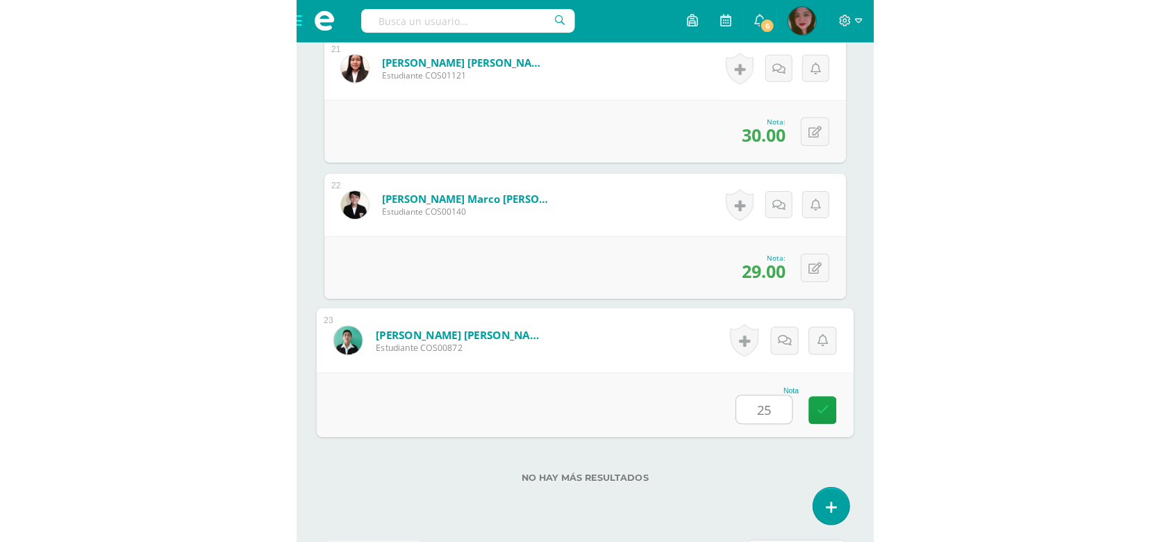
scroll to position [1783, 0]
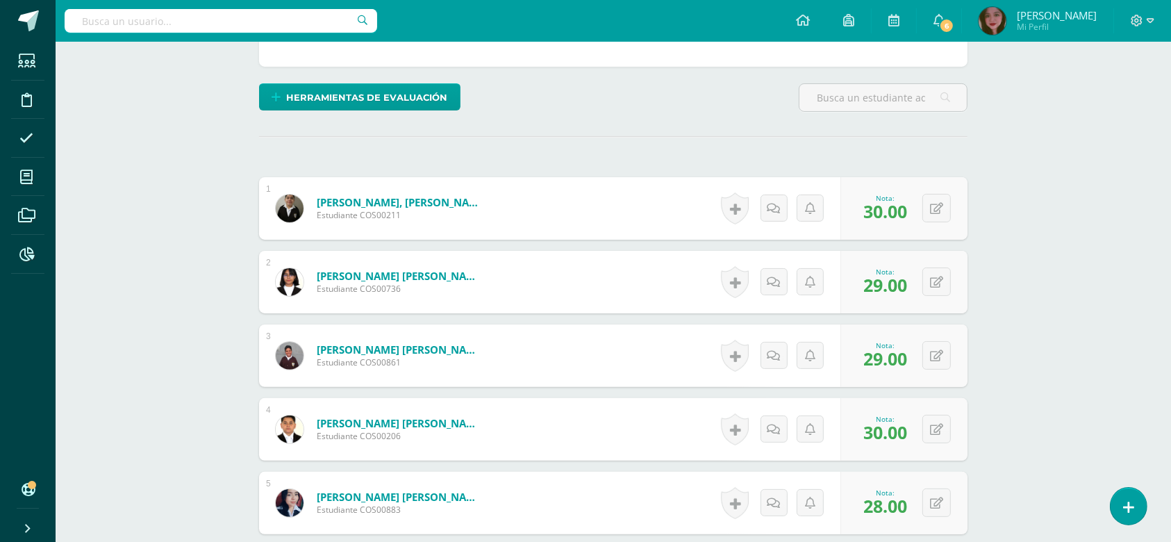
scroll to position [0, 0]
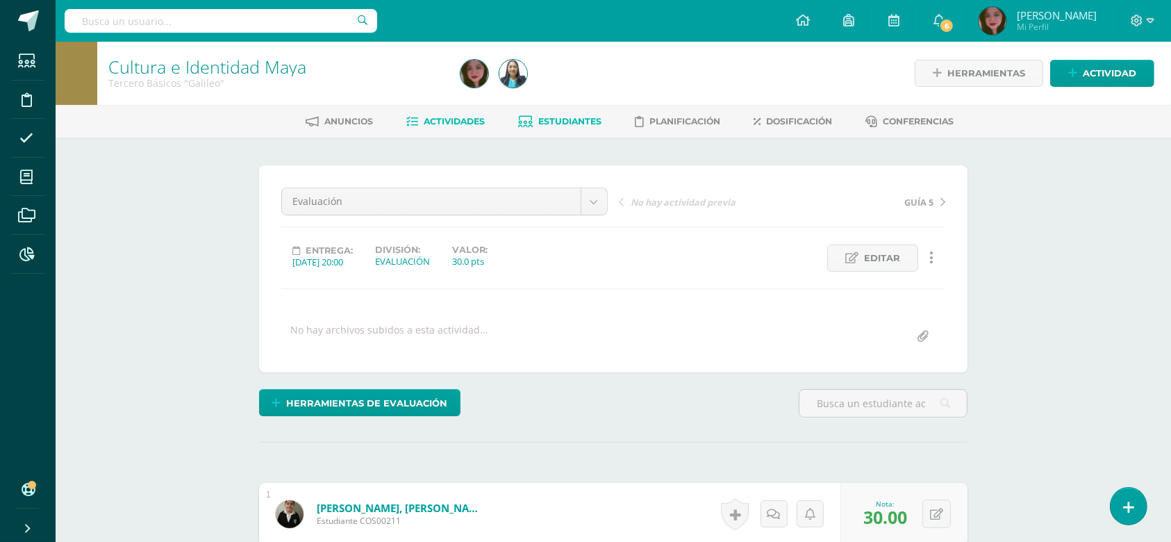
click at [573, 124] on span "Estudiantes" at bounding box center [570, 121] width 63 height 10
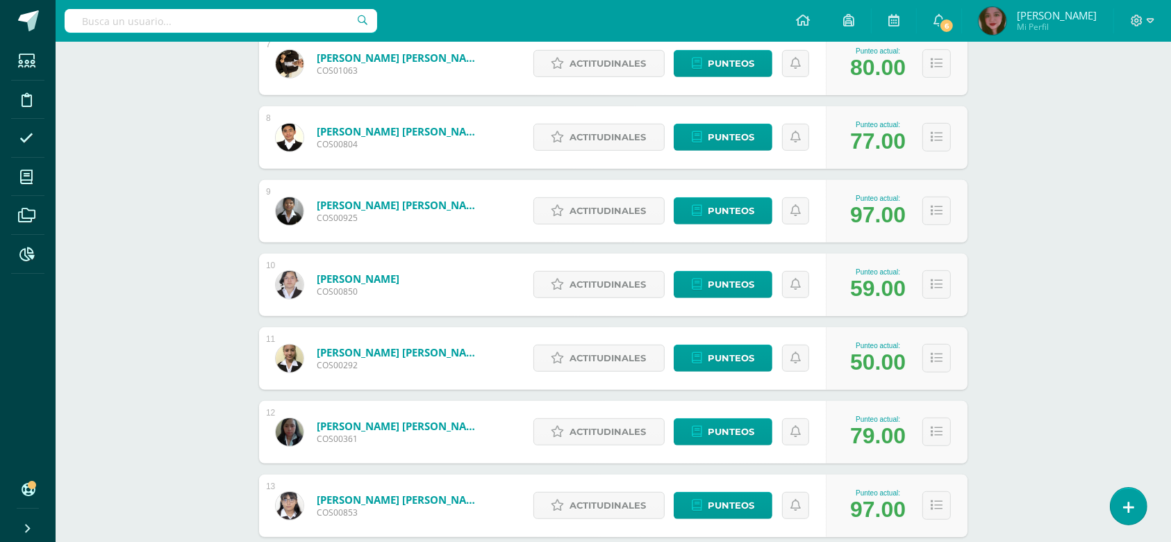
scroll to position [671, 0]
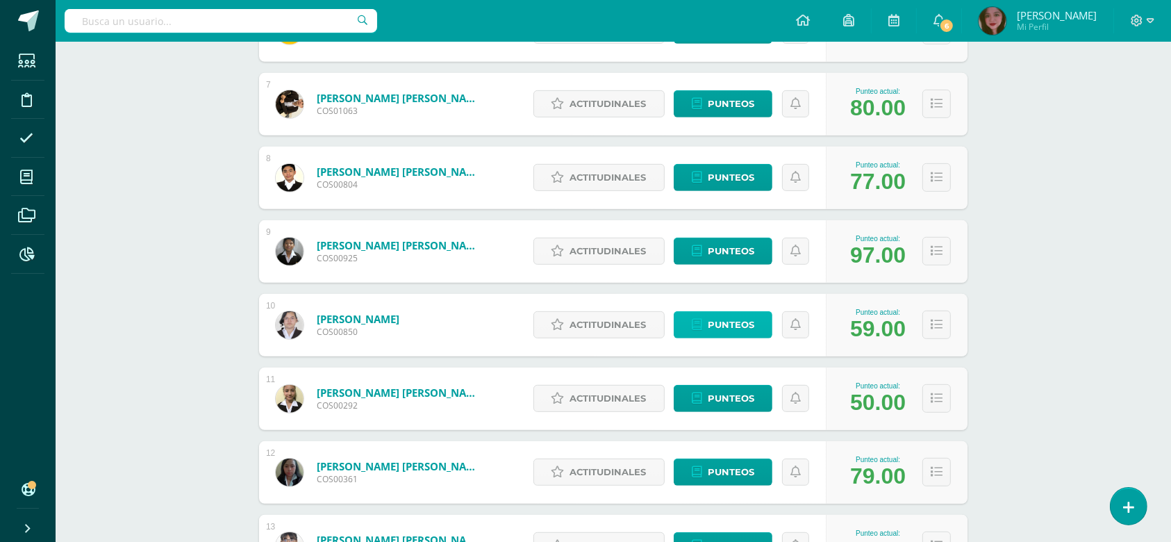
click at [758, 318] on link "Punteos" at bounding box center [723, 324] width 99 height 27
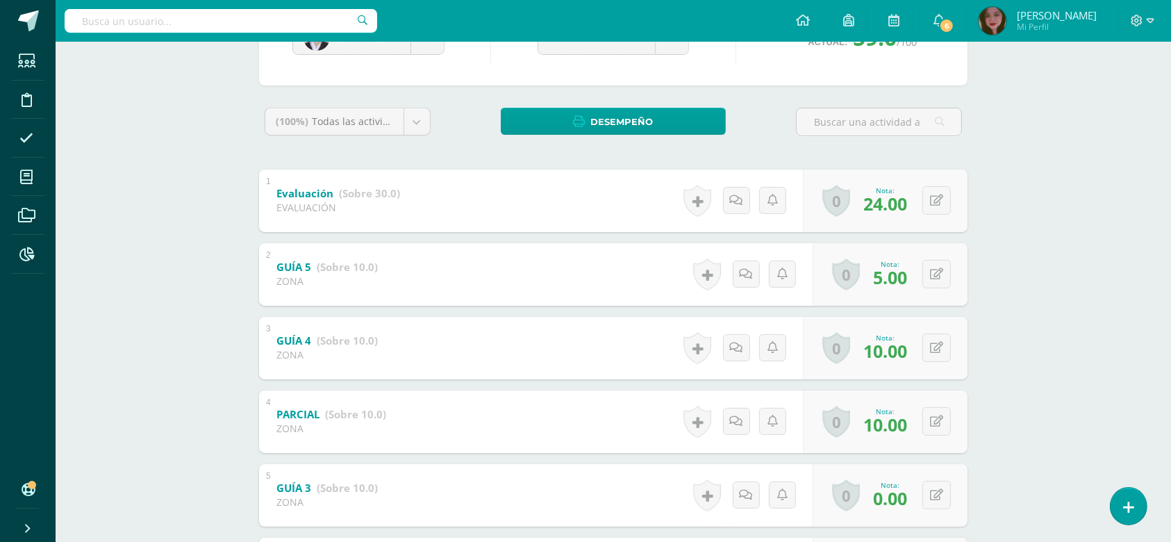
scroll to position [247, 0]
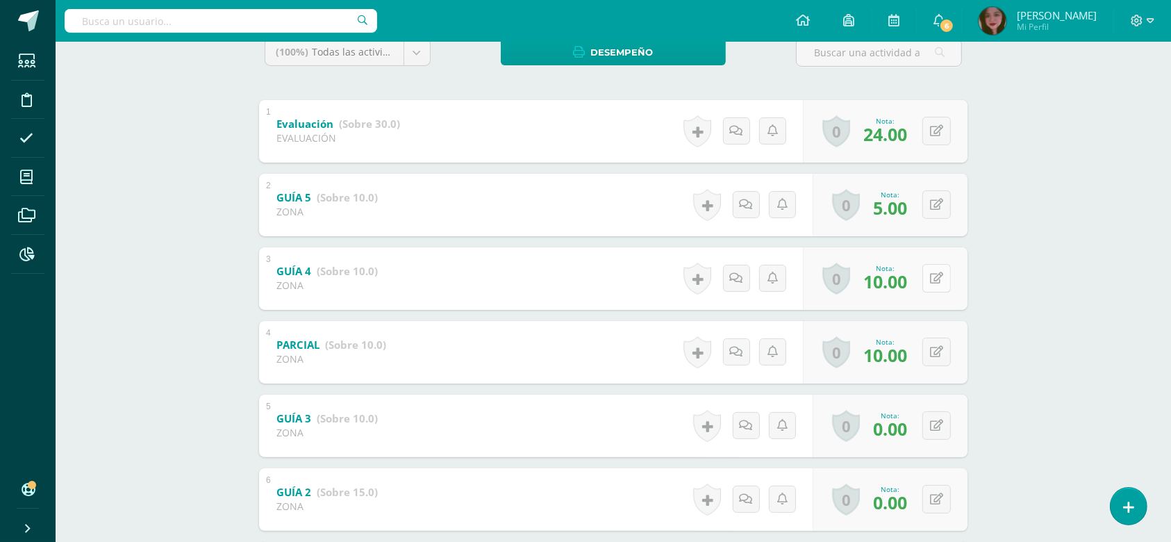
click at [937, 278] on icon at bounding box center [936, 278] width 13 height 12
type input "5"
click at [905, 287] on link at bounding box center [909, 283] width 28 height 28
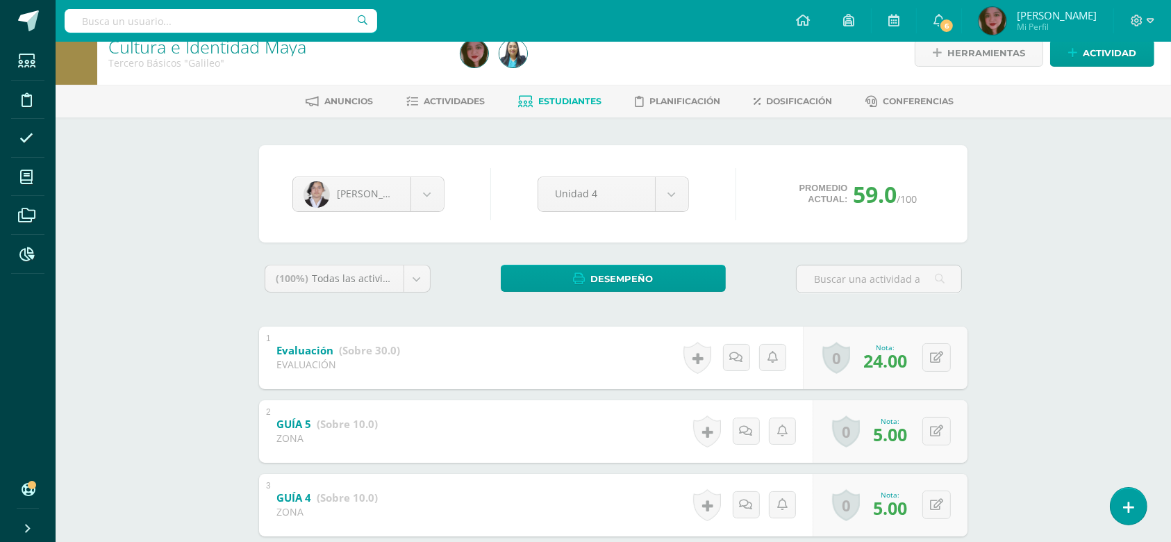
scroll to position [0, 0]
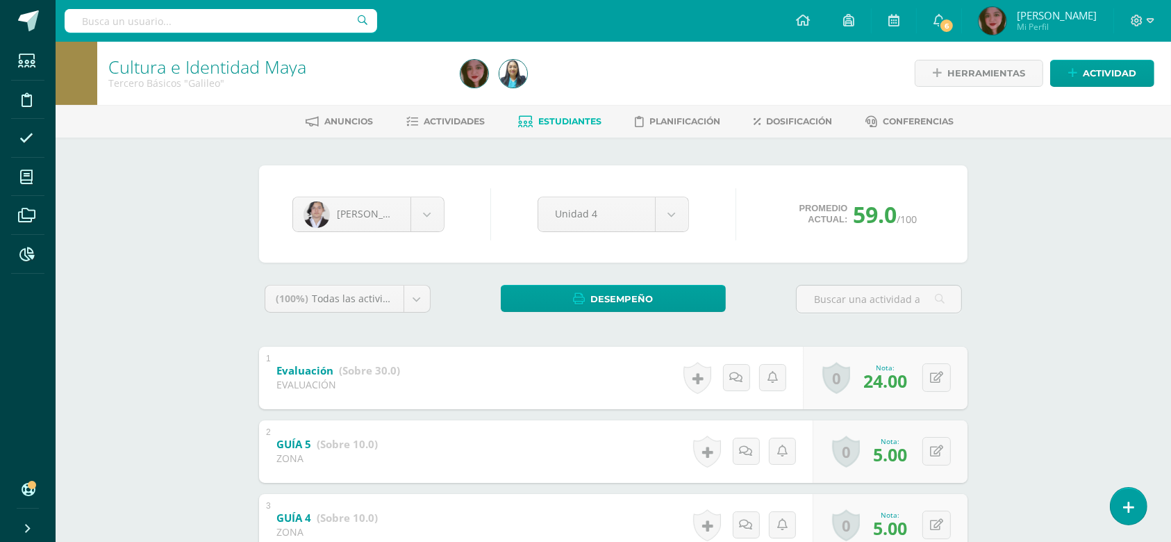
click at [578, 126] on link "Estudiantes" at bounding box center [560, 121] width 83 height 22
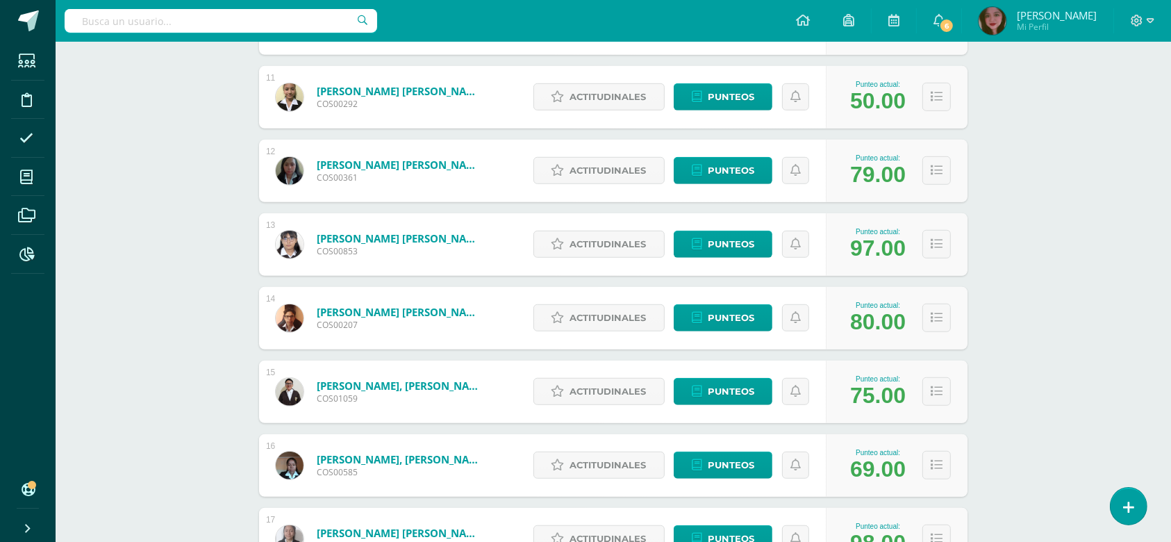
scroll to position [1128, 0]
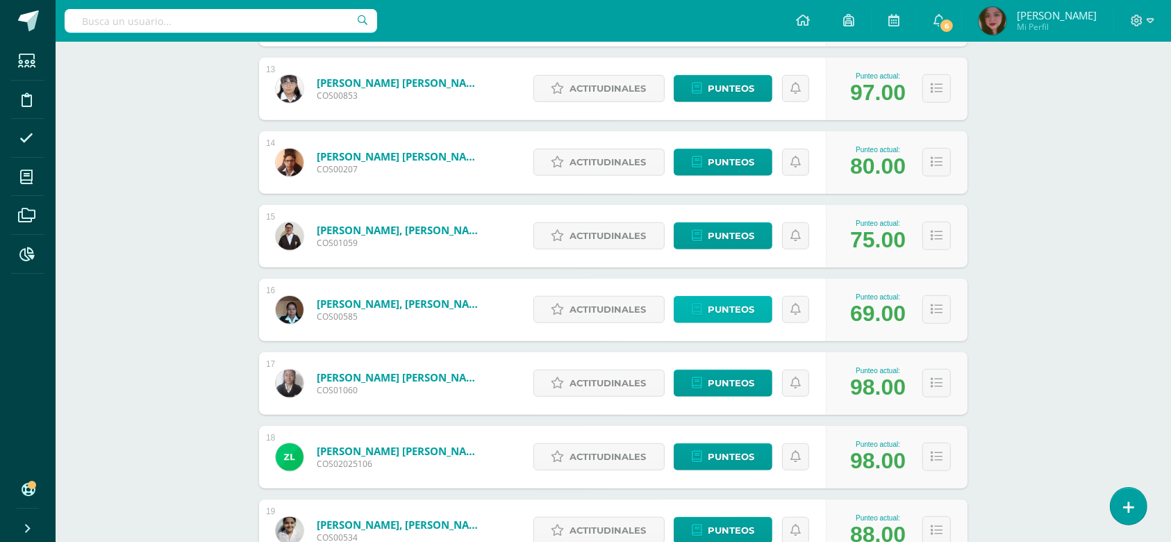
click at [736, 312] on span "Punteos" at bounding box center [731, 309] width 47 height 26
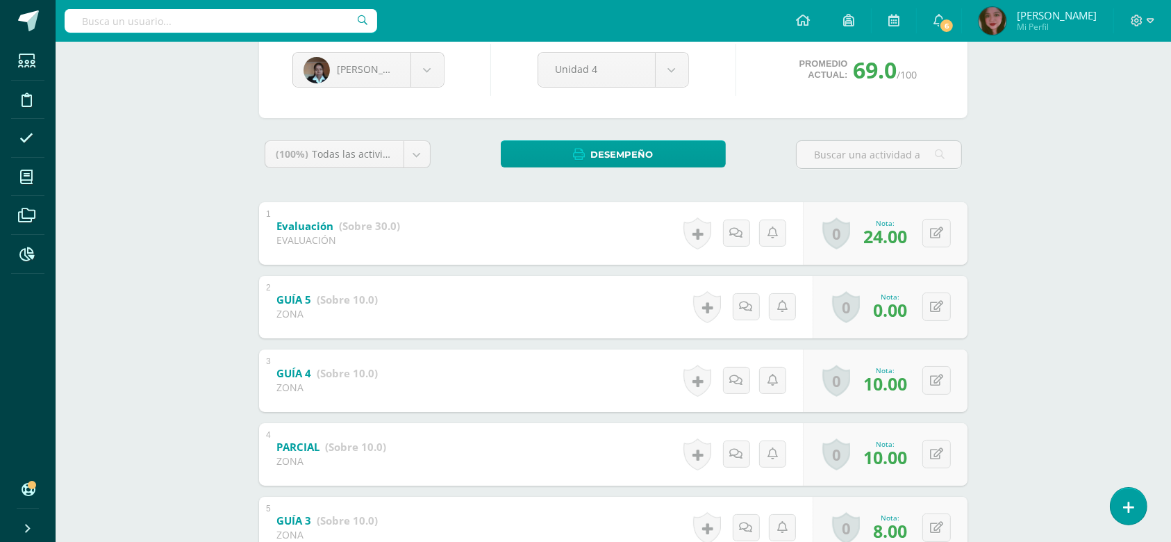
scroll to position [154, 0]
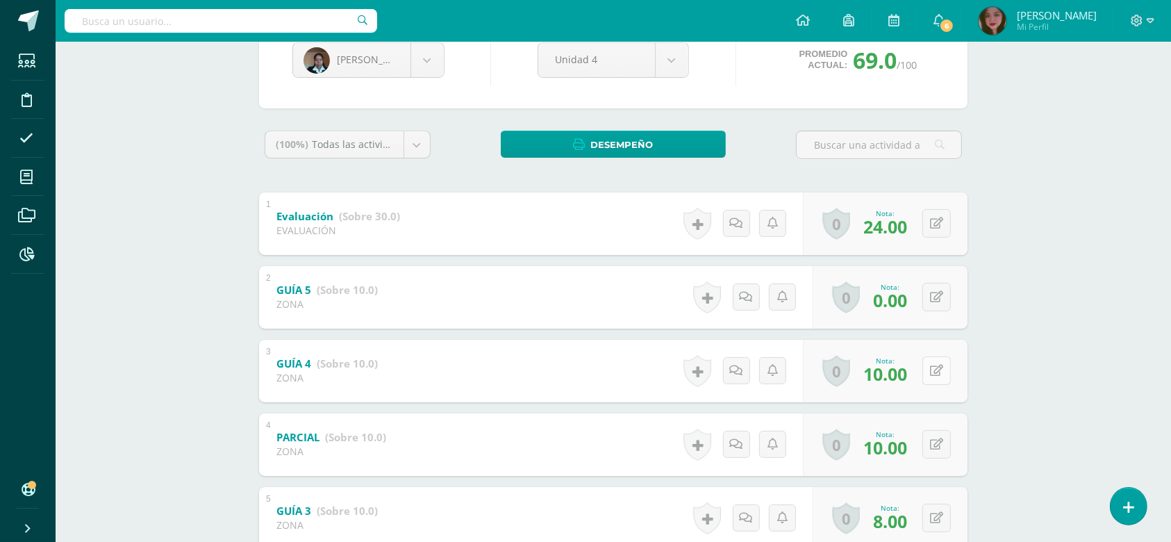
click at [939, 374] on icon at bounding box center [936, 371] width 13 height 12
type input "0"
click at [907, 378] on icon at bounding box center [909, 375] width 12 height 12
click at [728, 366] on div "Historial de actividad Se ha asignado la nota 10.0 por Irma Rosales Oct. 10, 20…" at bounding box center [750, 371] width 125 height 62
click at [742, 369] on icon at bounding box center [746, 371] width 13 height 12
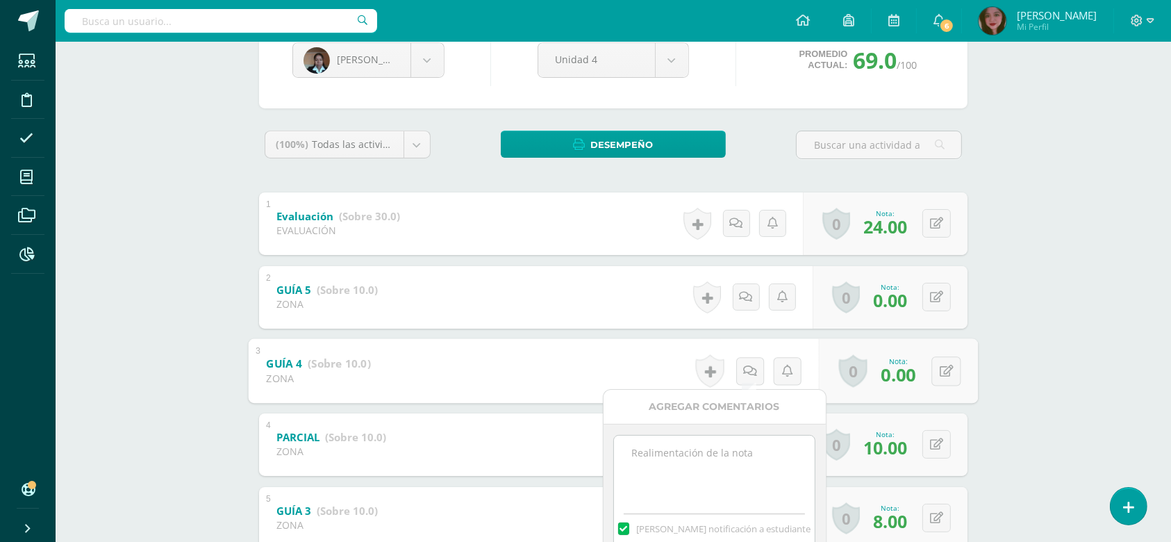
drag, startPoint x: 710, startPoint y: 465, endPoint x: 705, endPoint y: 473, distance: 9.3
click at [710, 465] on textarea at bounding box center [714, 469] width 201 height 69
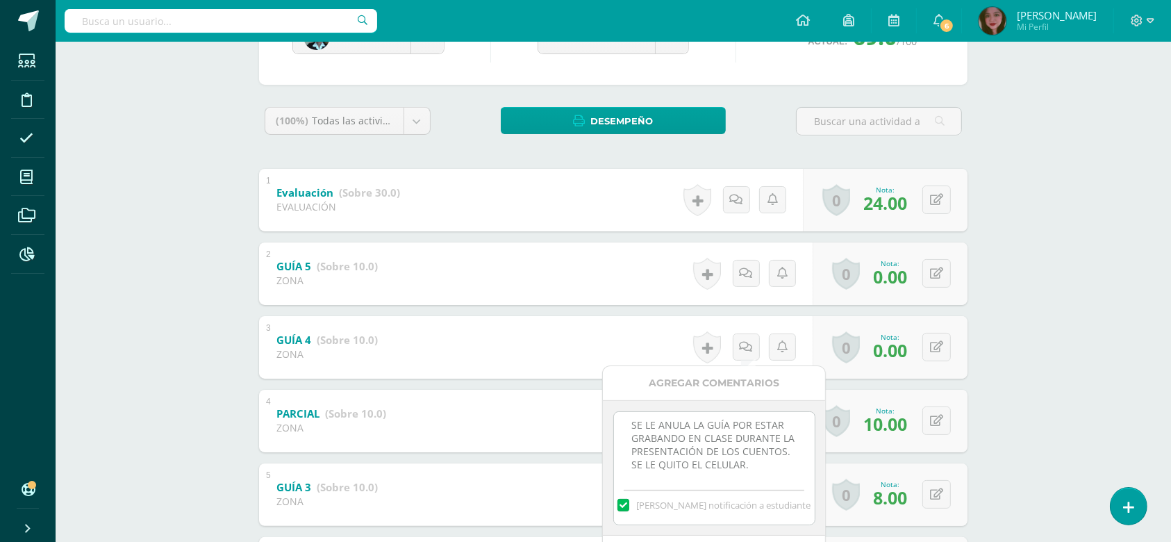
scroll to position [278, 0]
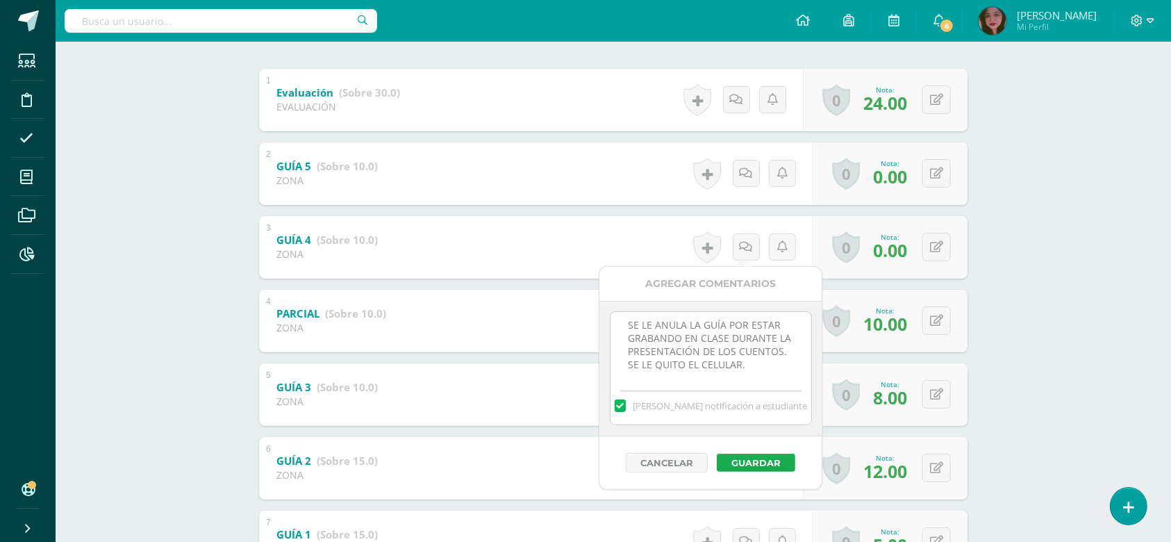
type textarea "SE LE ANULA LA GUÍA POR ESTAR GRABANDO EN CLASE DURANTE LA PRESENTACIÓN DE LOS …"
click at [765, 468] on button "Guardar" at bounding box center [756, 462] width 78 height 18
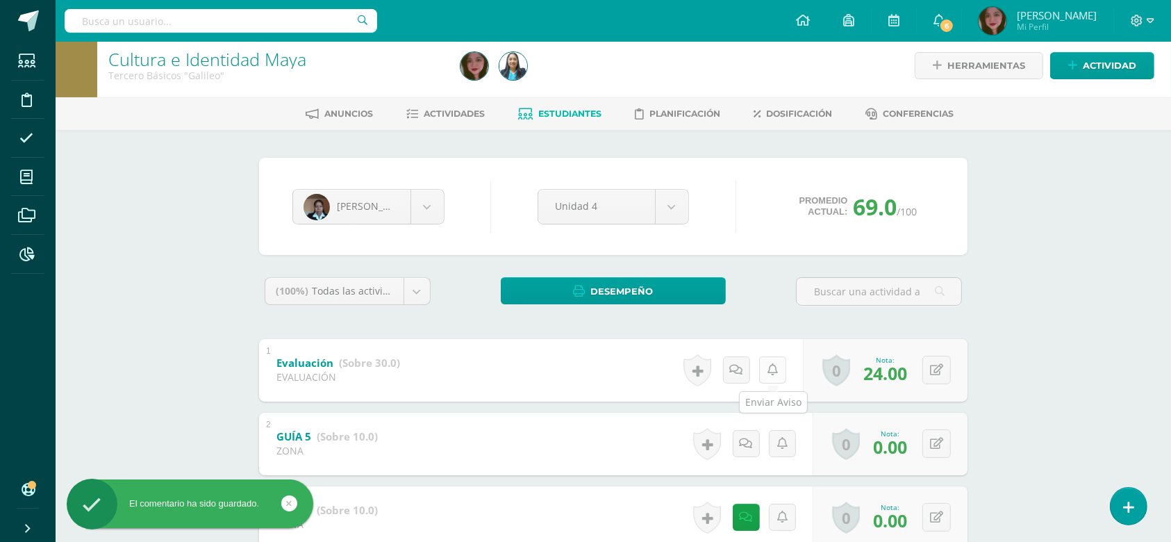
scroll to position [0, 0]
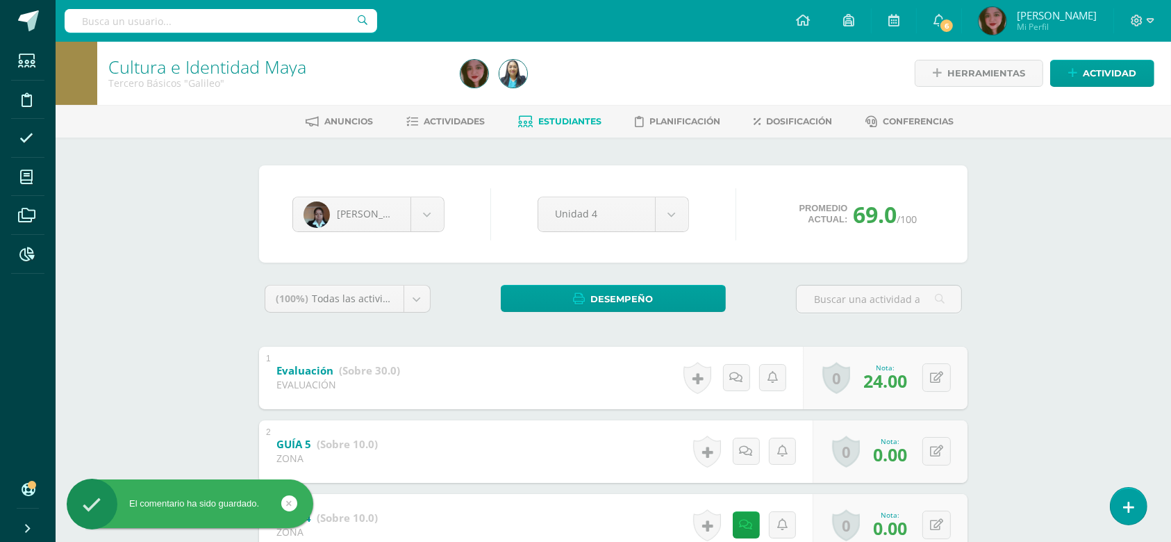
click at [539, 112] on link "Estudiantes" at bounding box center [560, 121] width 83 height 22
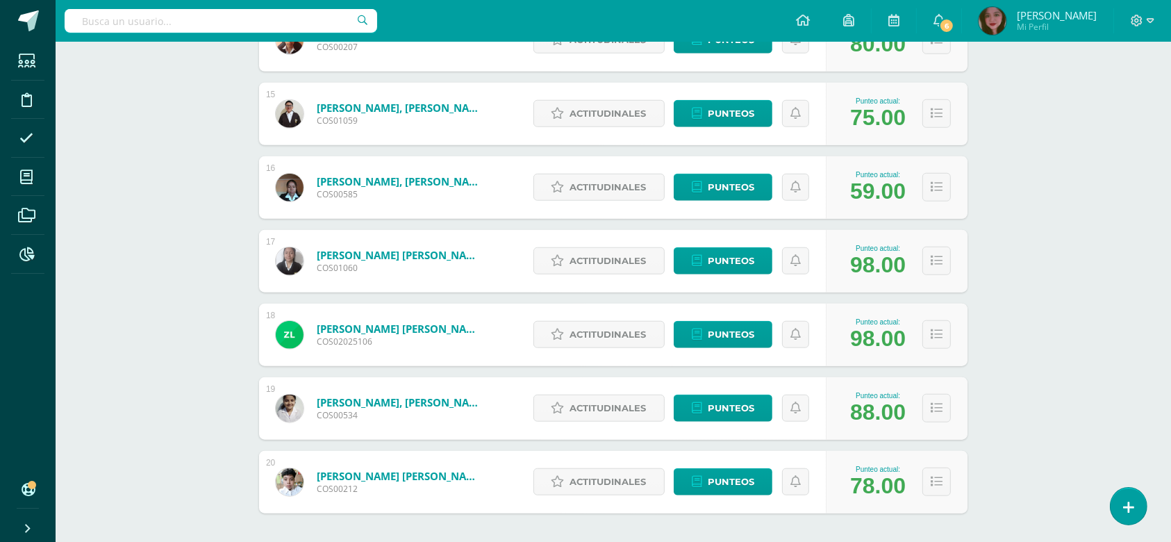
scroll to position [1246, 0]
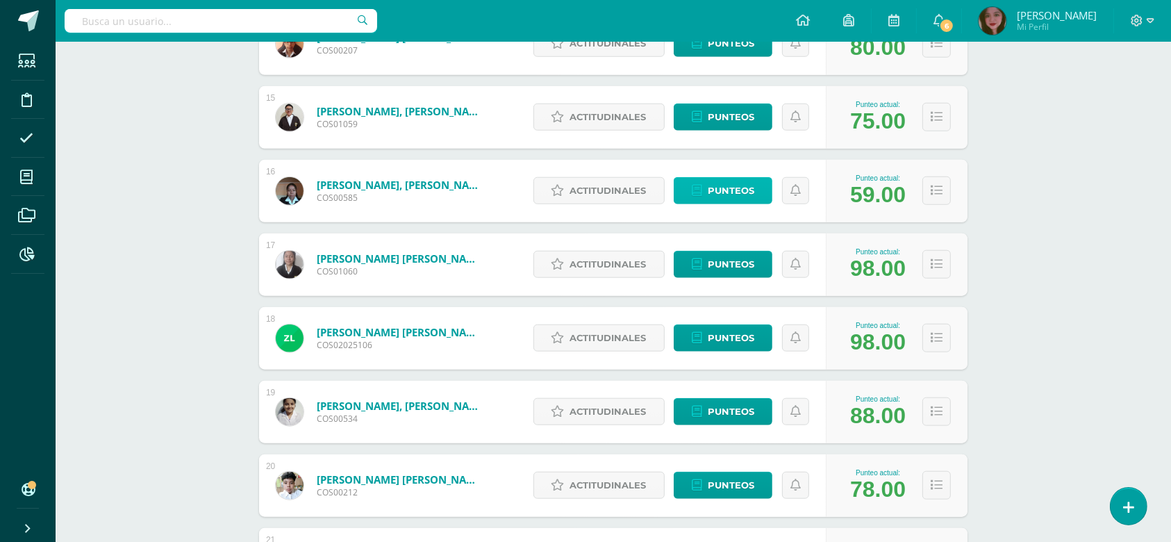
click at [721, 183] on span "Punteos" at bounding box center [731, 191] width 47 height 26
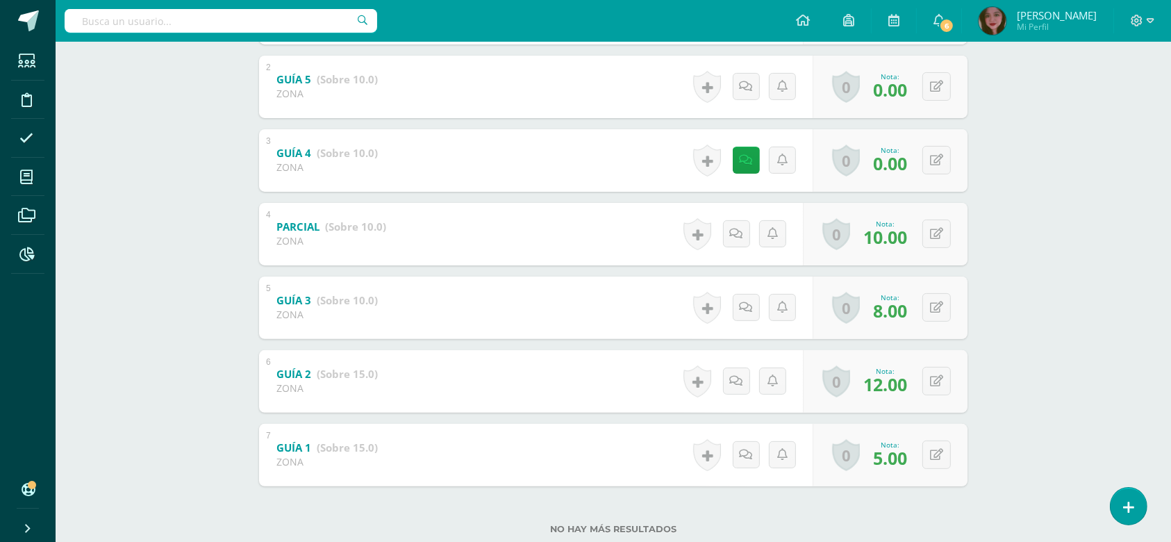
scroll to position [370, 0]
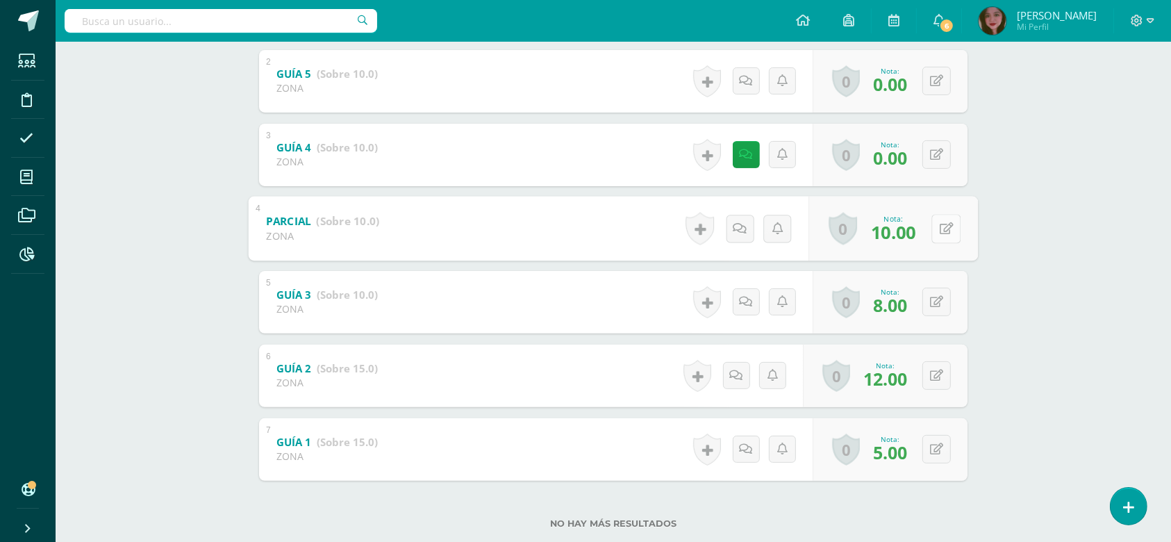
click at [935, 236] on button at bounding box center [945, 228] width 29 height 29
type input "8"
click at [914, 229] on icon at bounding box center [909, 233] width 12 height 12
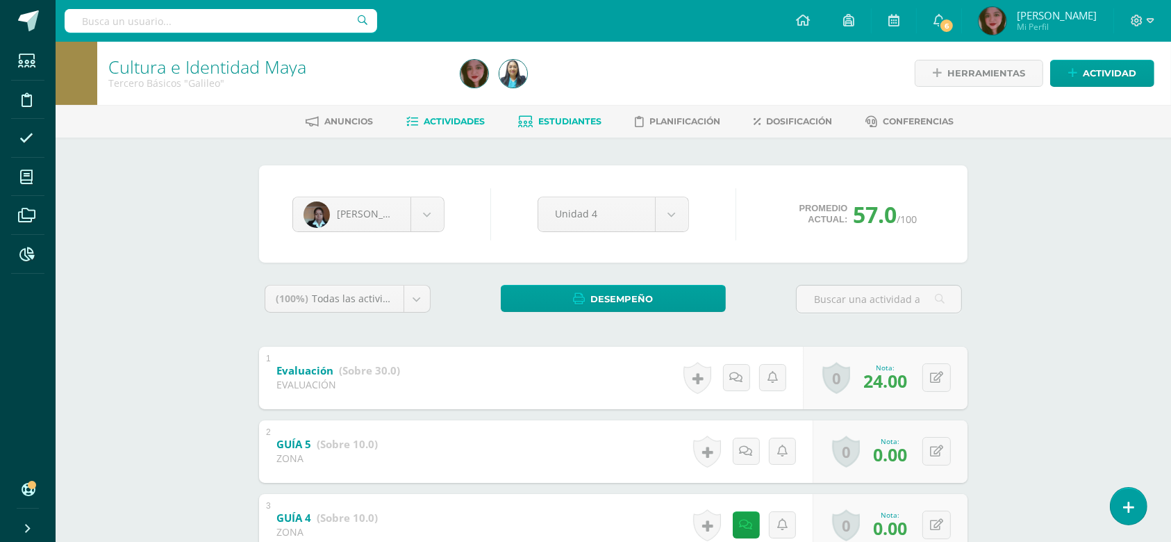
click at [449, 124] on span "Actividades" at bounding box center [454, 121] width 61 height 10
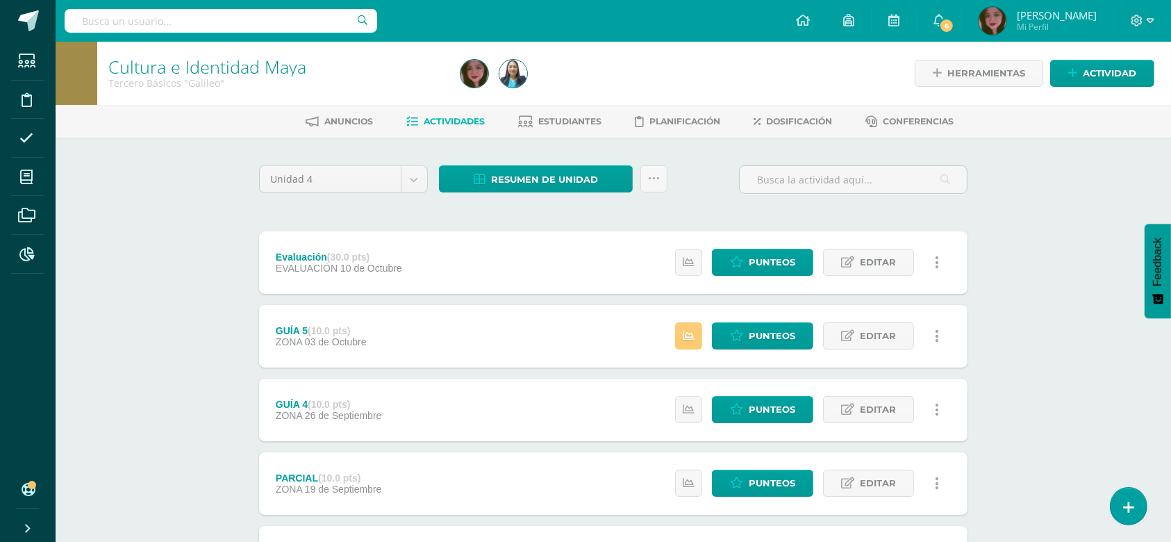
click at [496, 162] on div "Unidad 4 Unidad 1 Unidad 2 Unidad 3 Unidad 4 Resumen de unidad Descargar como H…" at bounding box center [613, 482] width 764 height 690
click at [509, 177] on span "Resumen de unidad" at bounding box center [544, 180] width 107 height 26
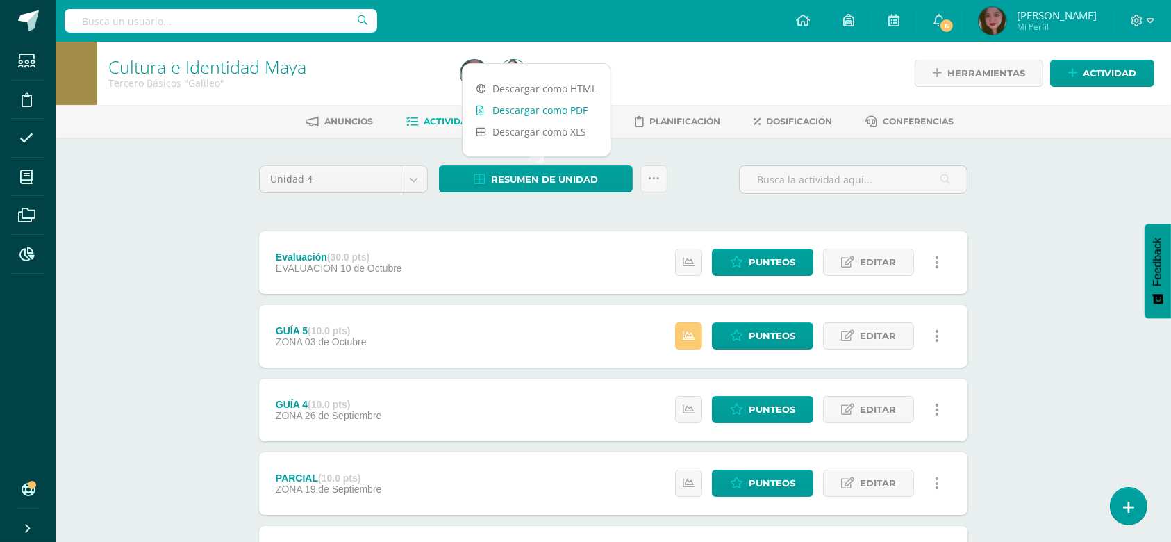
click at [572, 114] on link "Descargar como PDF" at bounding box center [536, 110] width 148 height 22
click at [647, 177] on link at bounding box center [653, 178] width 27 height 27
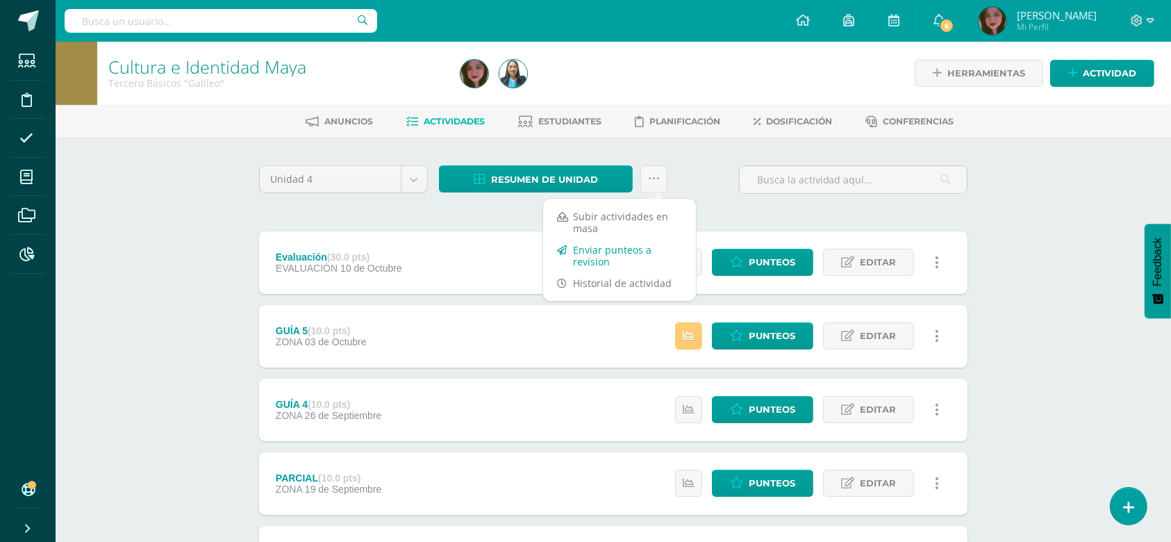
click at [598, 252] on link "Enviar punteos a revision" at bounding box center [619, 255] width 153 height 33
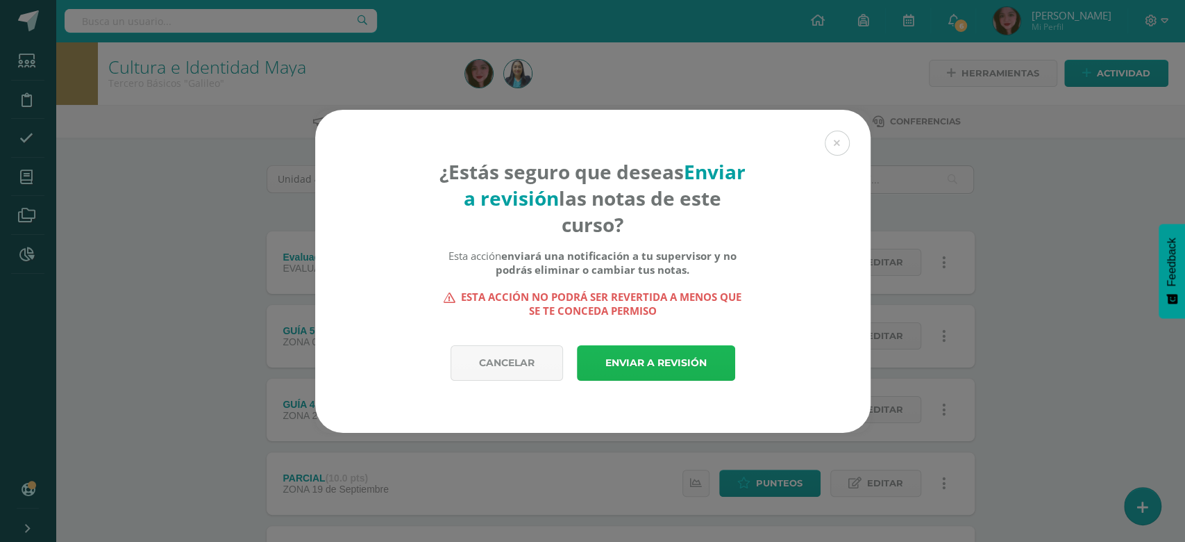
click at [644, 353] on link "Enviar a revisión" at bounding box center [656, 362] width 158 height 35
